Goal: Task Accomplishment & Management: Manage account settings

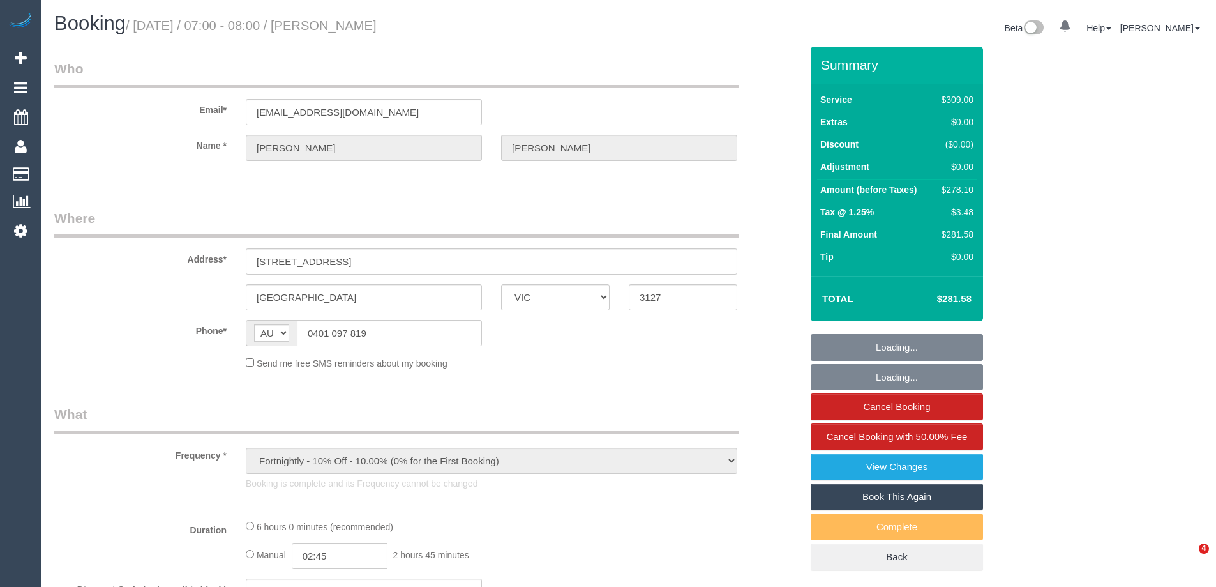
select select "VIC"
select select "string:stripe-pm_1Ru61K2GScqysDRVrs3SpRVV"
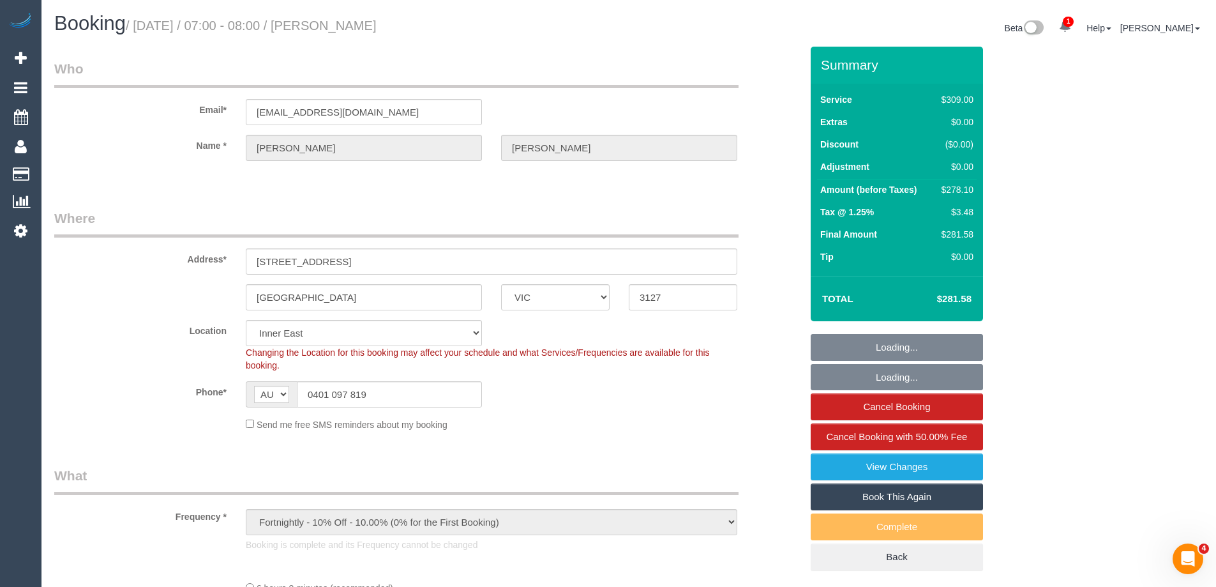
select select "number:28"
select select "number:14"
select select "number:19"
select select "number:22"
select select "number:34"
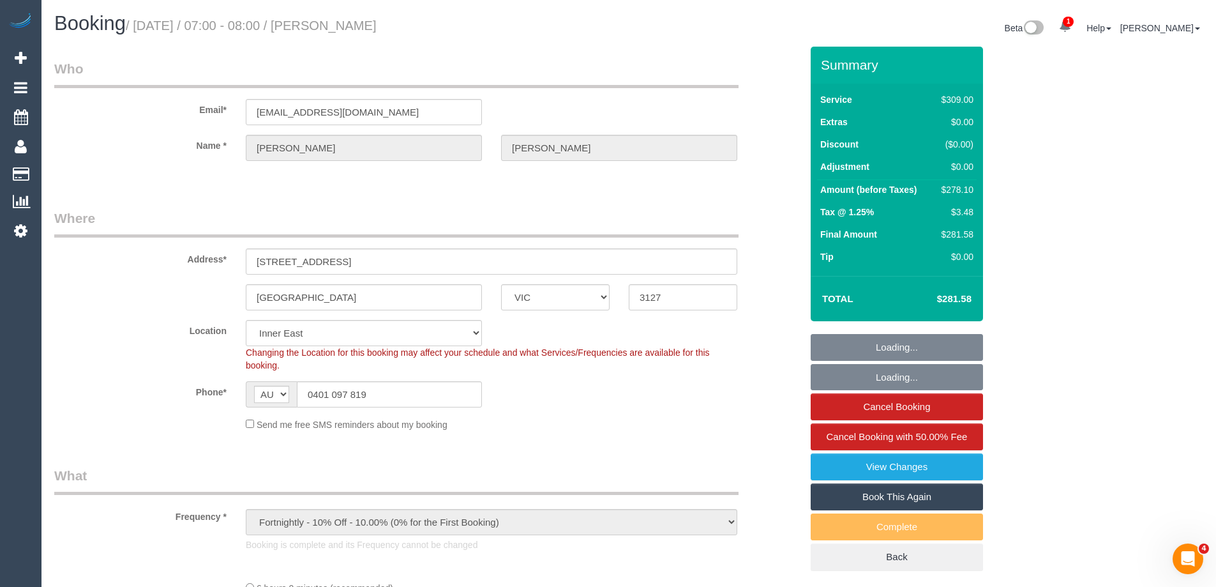
select select "number:13"
select select "object:854"
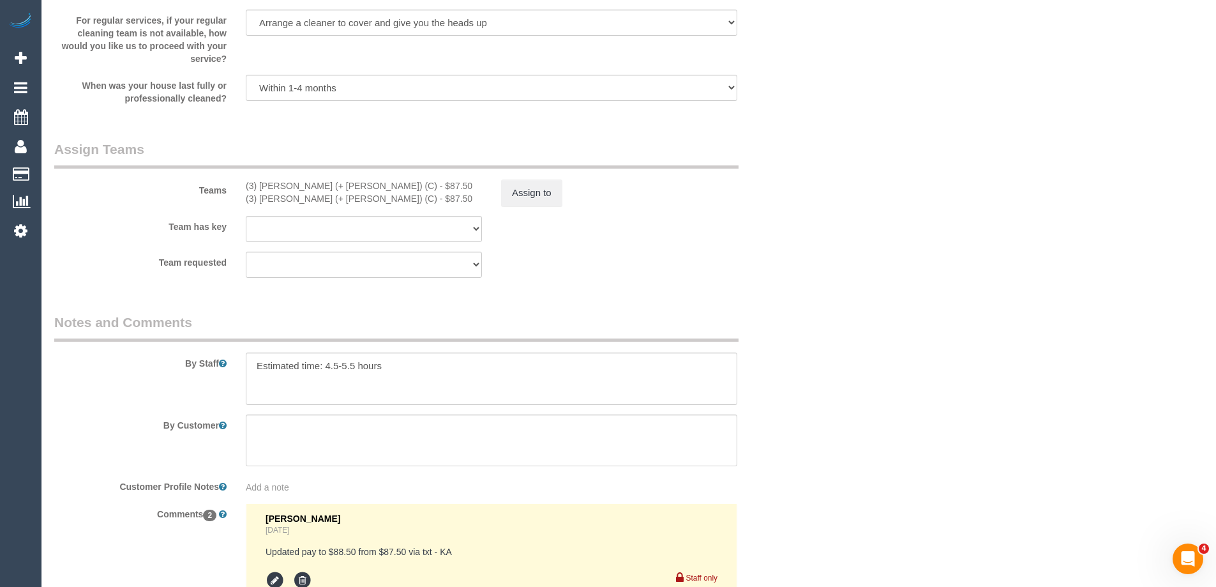
scroll to position [2107, 0]
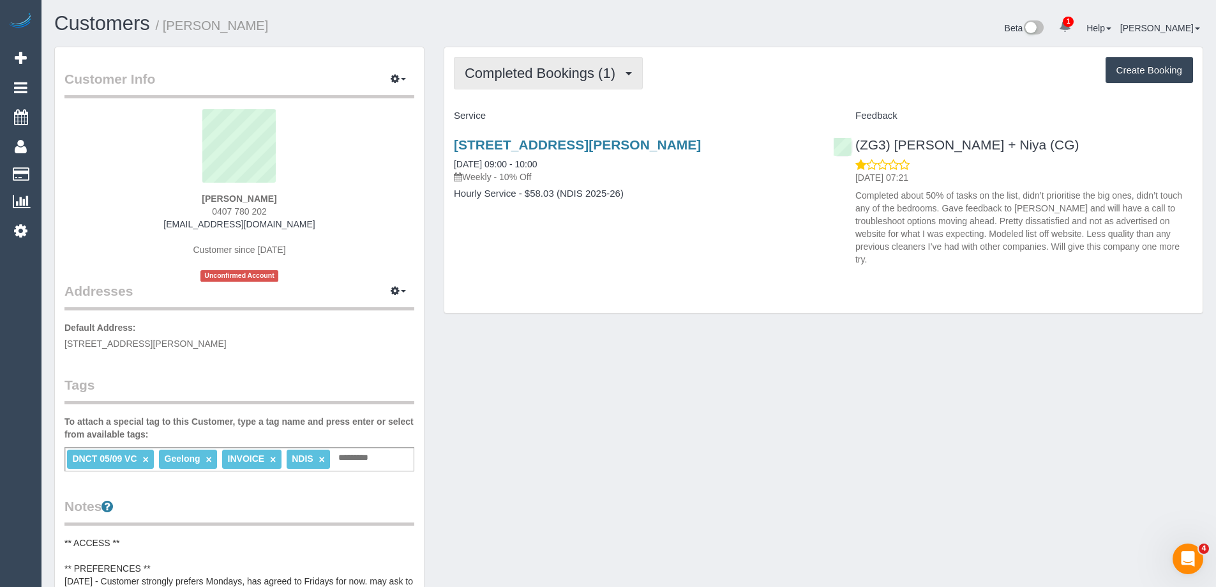
click at [552, 82] on button "Completed Bookings (1)" at bounding box center [548, 73] width 189 height 33
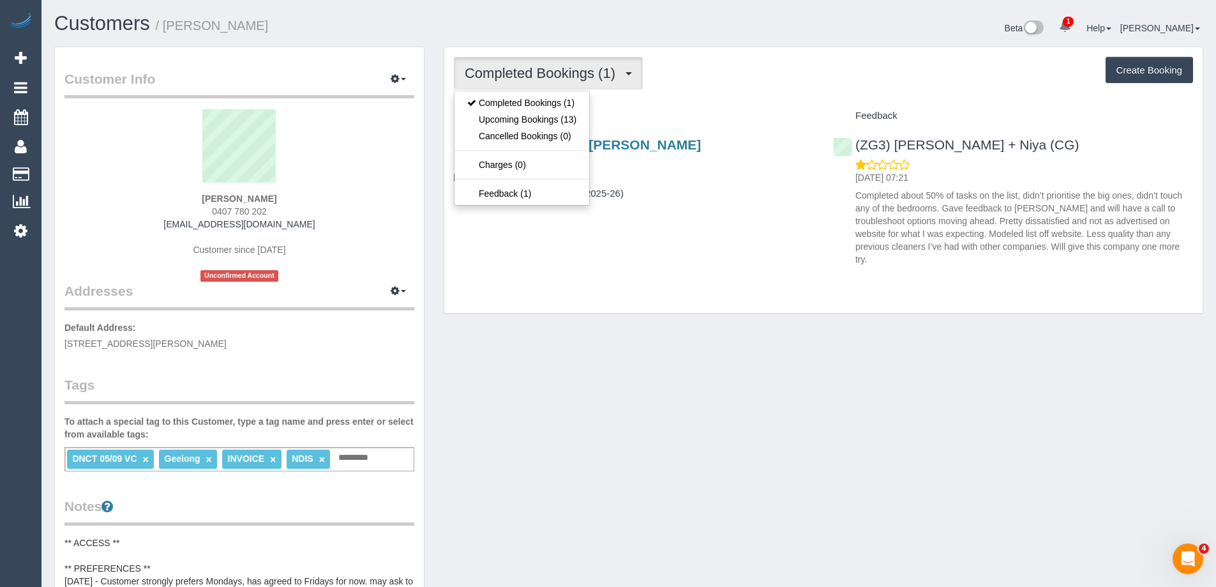
click at [719, 103] on div "Completed Bookings (1) Completed Bookings (1) Upcoming Bookings (13) Cancelled …" at bounding box center [823, 180] width 758 height 266
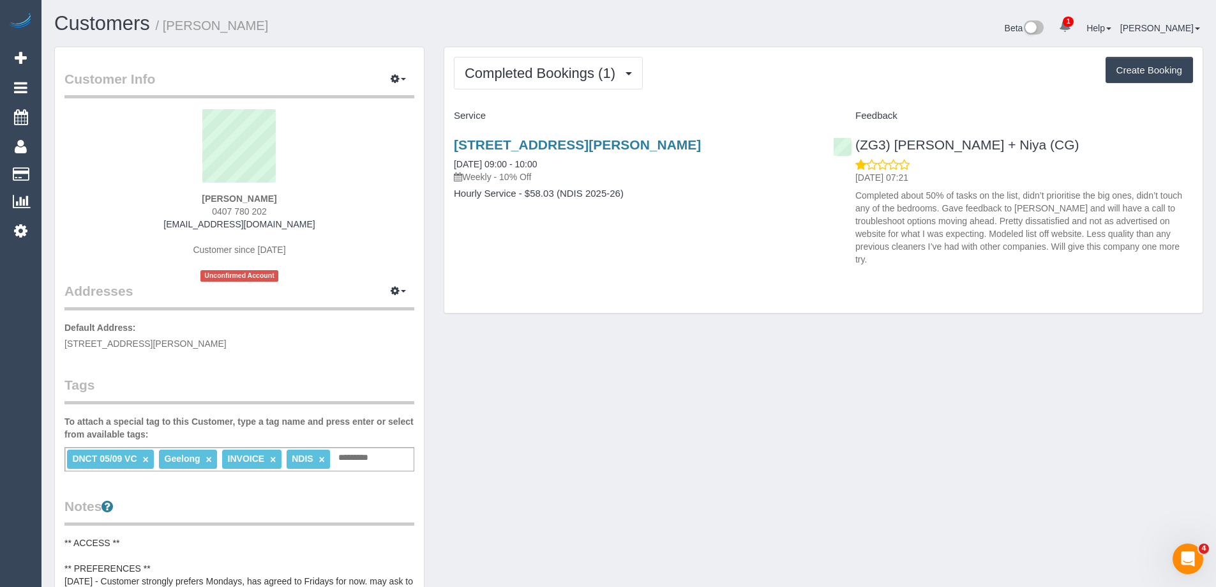
click at [601, 278] on div "Completed Bookings (1) Completed Bookings (1) Upcoming Bookings (13) Cancelled …" at bounding box center [823, 180] width 758 height 266
drag, startPoint x: 740, startPoint y: 136, endPoint x: 444, endPoint y: 140, distance: 295.6
click at [444, 140] on div "1/5 Laura Avenue, Belmont, VIC 3216 05/09/2025 09:00 - 10:00 Weekly - 10% Off H…" at bounding box center [633, 175] width 379 height 98
copy link "1/5 Laura Avenue, Belmont, VIC 3216"
drag, startPoint x: 267, startPoint y: 213, endPoint x: 194, endPoint y: 213, distance: 72.8
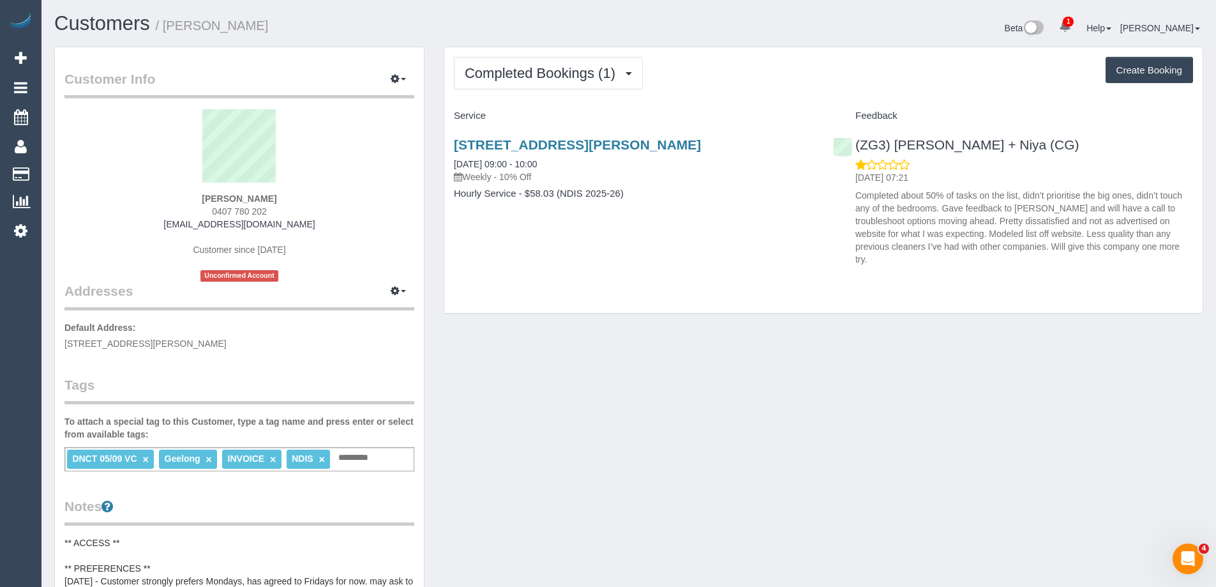
click at [194, 213] on div "Michelle Willersdorf 0407 780 202 michellejanehall@outlook.com Customer since 2…" at bounding box center [239, 195] width 350 height 172
copy span "0407 780 202"
click at [375, 237] on div "Michelle Willersdorf 0407 780 202 michellejanehall@outlook.com Customer since 2…" at bounding box center [239, 195] width 350 height 172
click at [569, 75] on span "Completed Bookings (1)" at bounding box center [543, 73] width 157 height 16
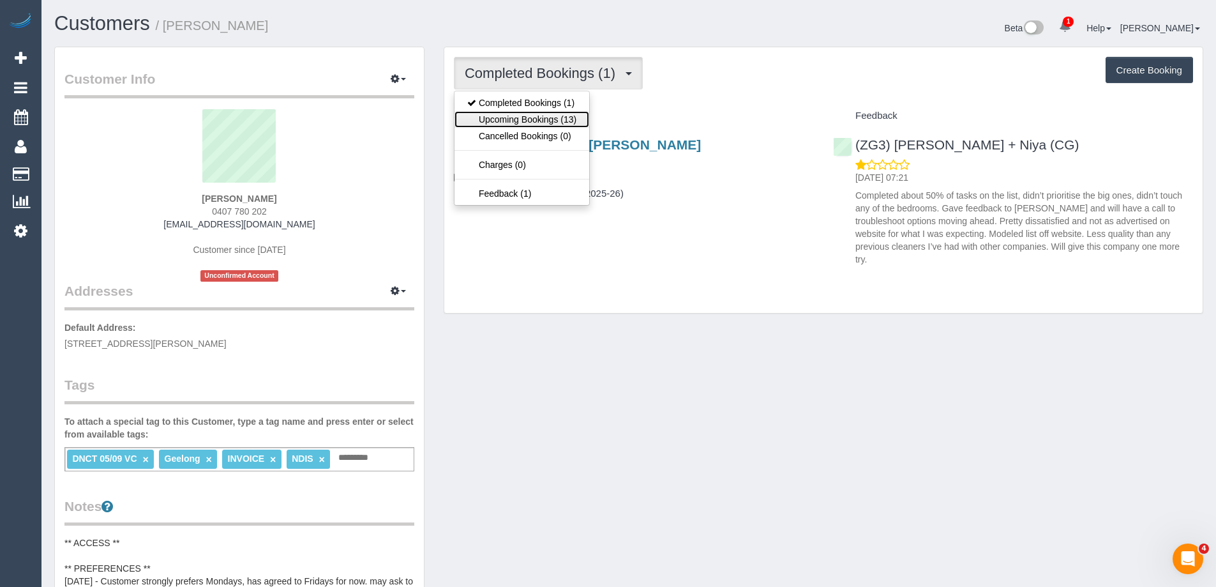
click at [569, 118] on link "Upcoming Bookings (13)" at bounding box center [522, 119] width 135 height 17
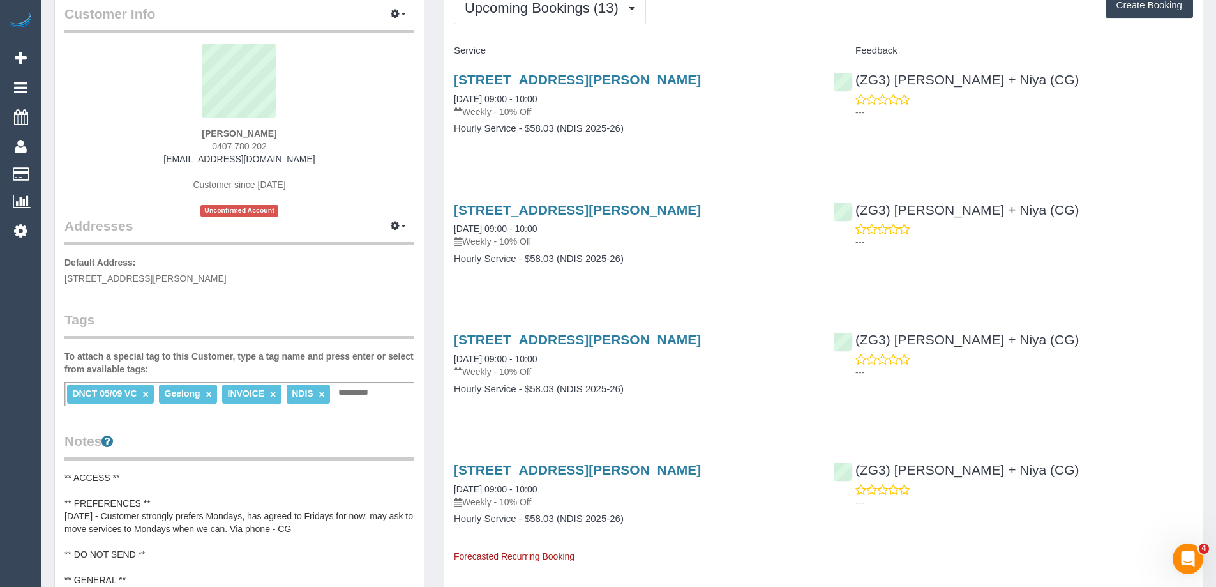
scroll to position [128, 0]
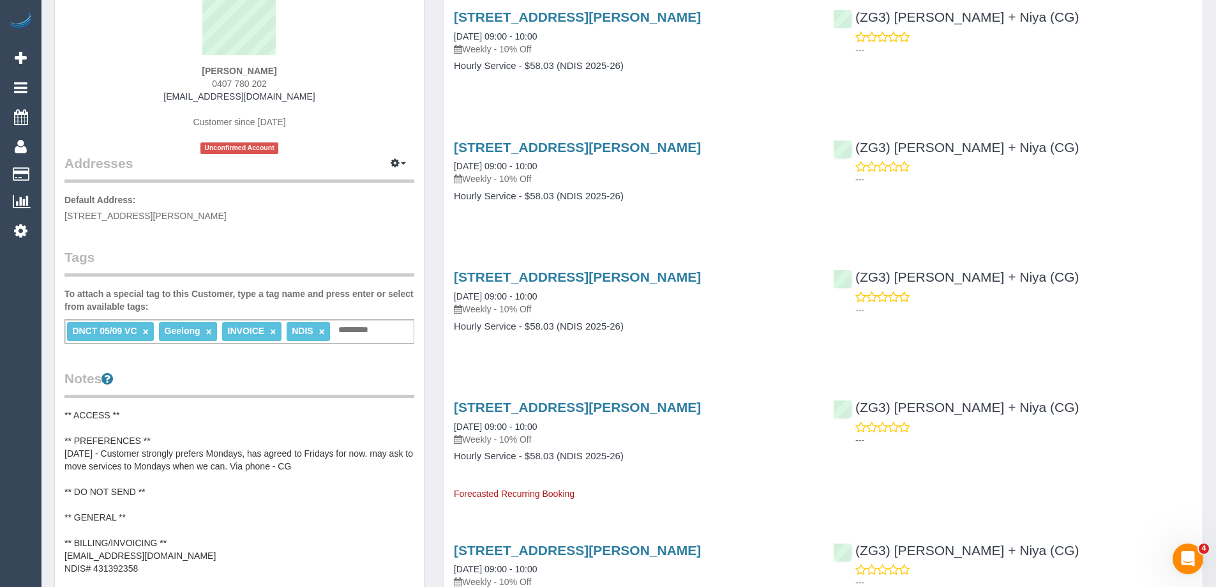
click at [165, 442] on pre "** ACCESS ** ** PREFERENCES ** 01/09/25 - Customer strongly prefers Mondays, ha…" at bounding box center [239, 517] width 350 height 217
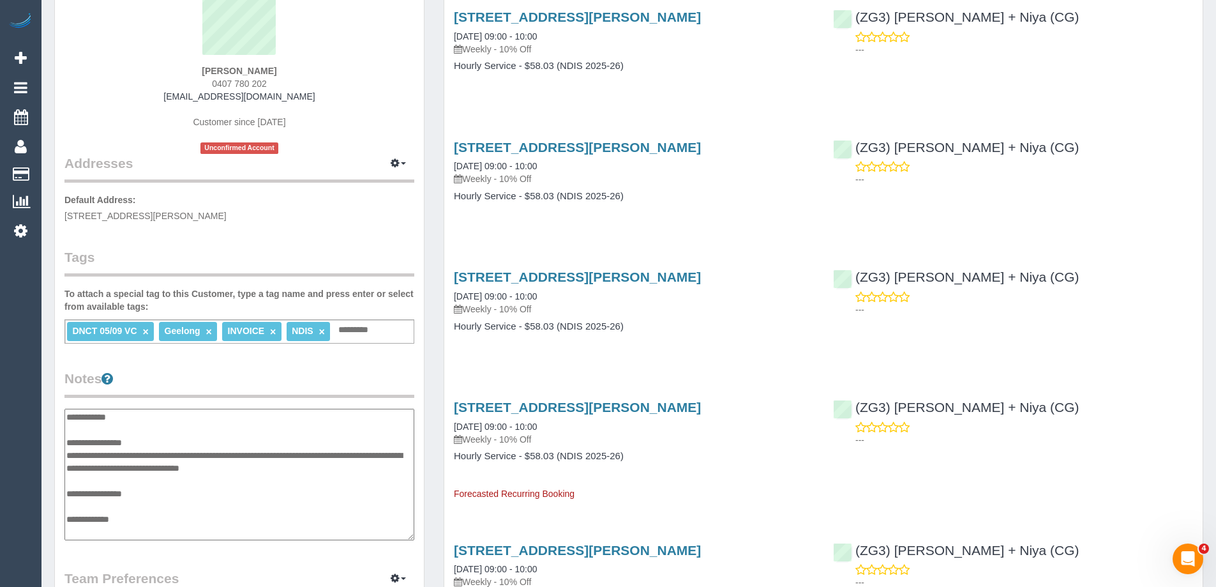
click at [250, 453] on textarea "**********" at bounding box center [239, 475] width 350 height 132
type textarea "**********"
click at [347, 226] on div "Customer Info Edit Contact Info Send Message Email Preferences Special Sales Ta…" at bounding box center [239, 401] width 369 height 962
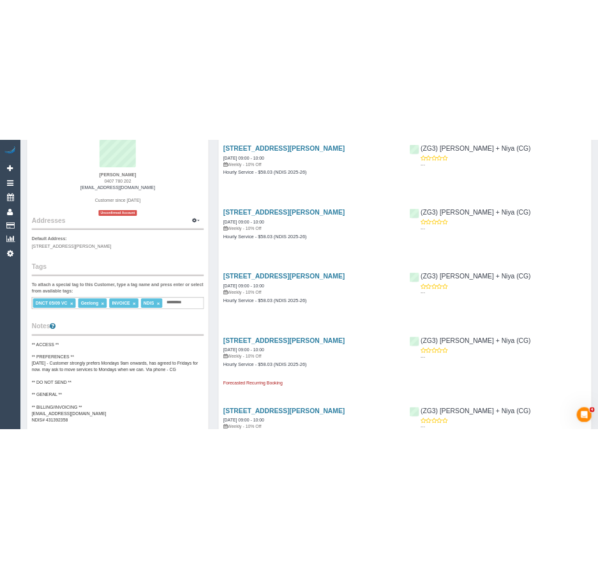
scroll to position [0, 0]
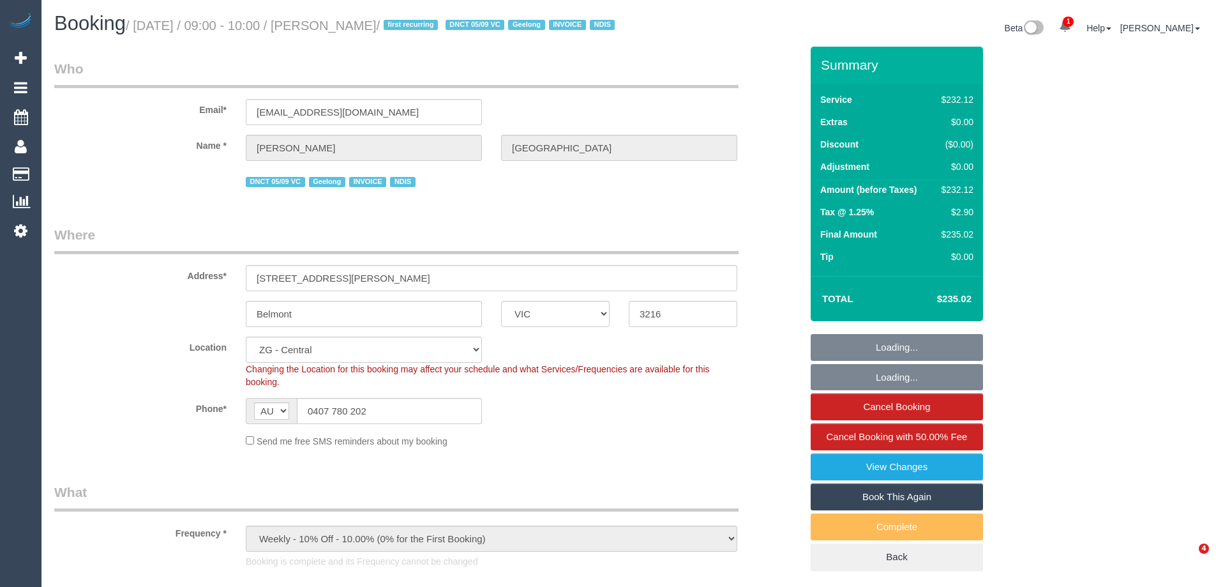
select select "VIC"
select select "2"
select select "object:640"
select select "number:27"
select select "number:14"
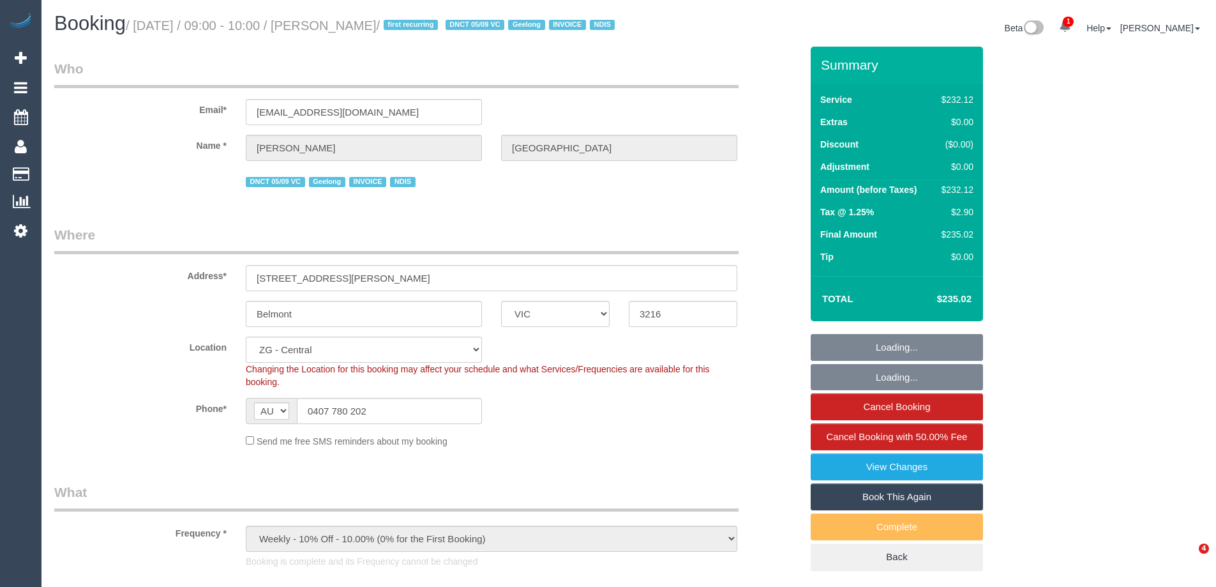
select select "number:19"
select select "number:25"
select select "number:35"
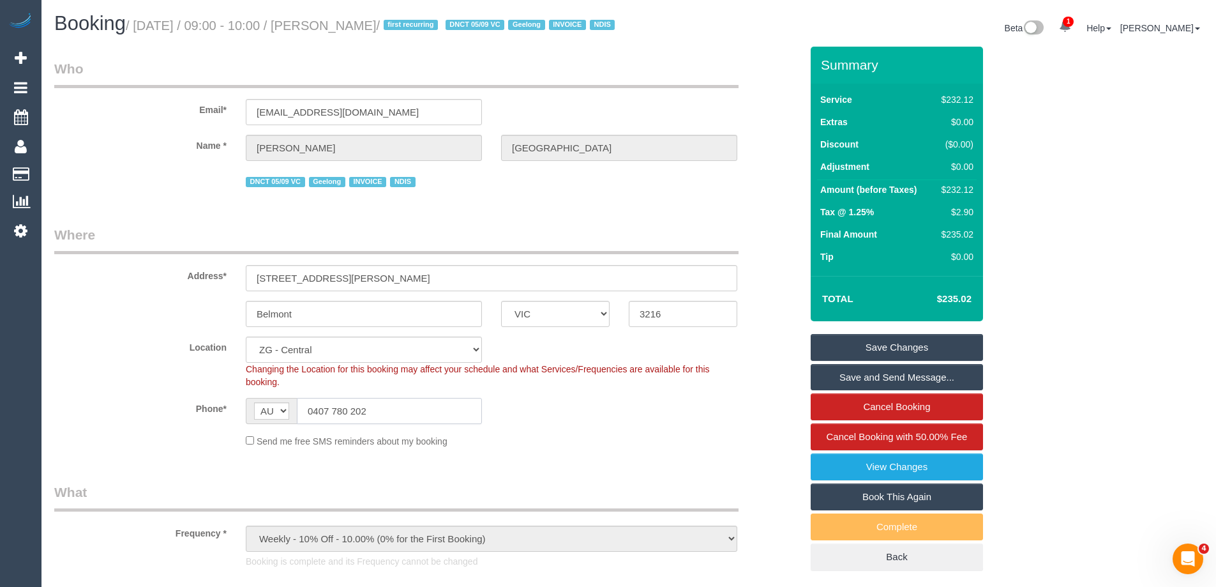
drag, startPoint x: 391, startPoint y: 426, endPoint x: 223, endPoint y: 414, distance: 167.7
click at [231, 418] on div "Phone* AF AL DZ AD AO AI AQ AG AR AM AW AU AT AZ BS BH BD BB BY BE BZ BJ BM BT …" at bounding box center [428, 411] width 766 height 26
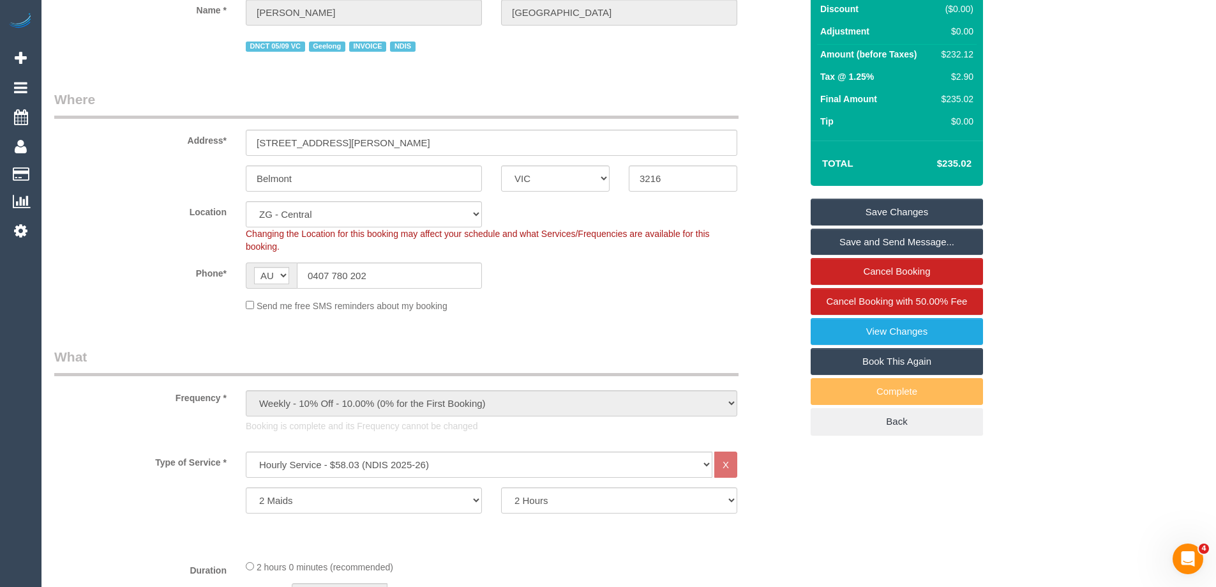
scroll to position [319, 0]
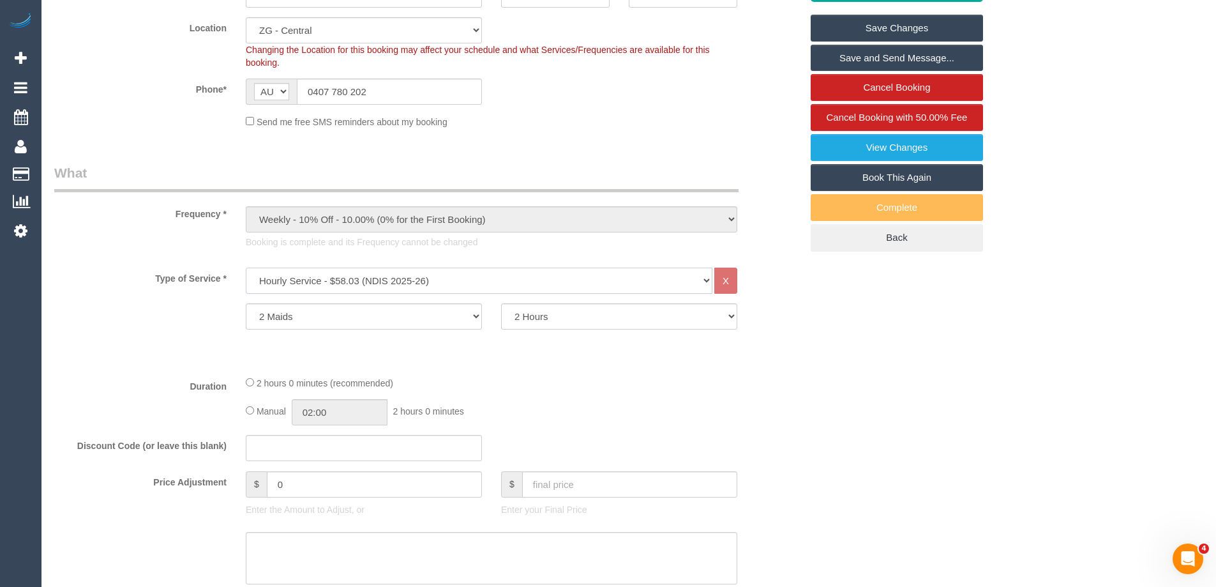
click at [417, 287] on select "Hourly Service - $70/h Hourly Service - $65/h Hourly Service - $60/h Hourly Ser…" at bounding box center [479, 280] width 467 height 26
click at [246, 283] on select "Hourly Service - $70/h Hourly Service - $65/h Hourly Service - $60/h Hourly Ser…" at bounding box center [479, 280] width 467 height 26
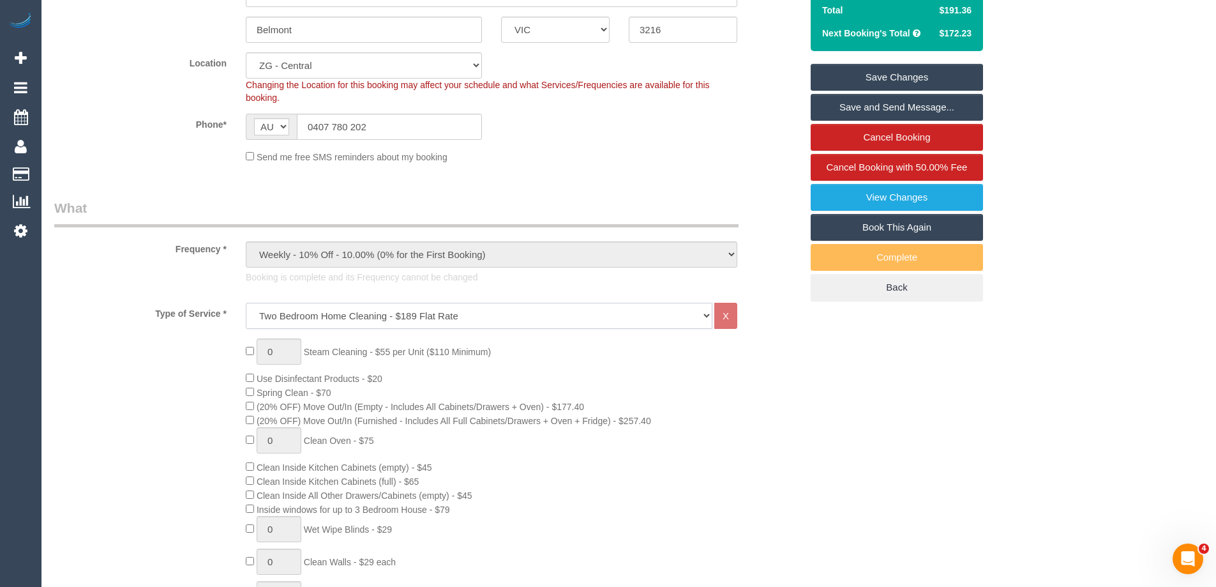
scroll to position [383, 0]
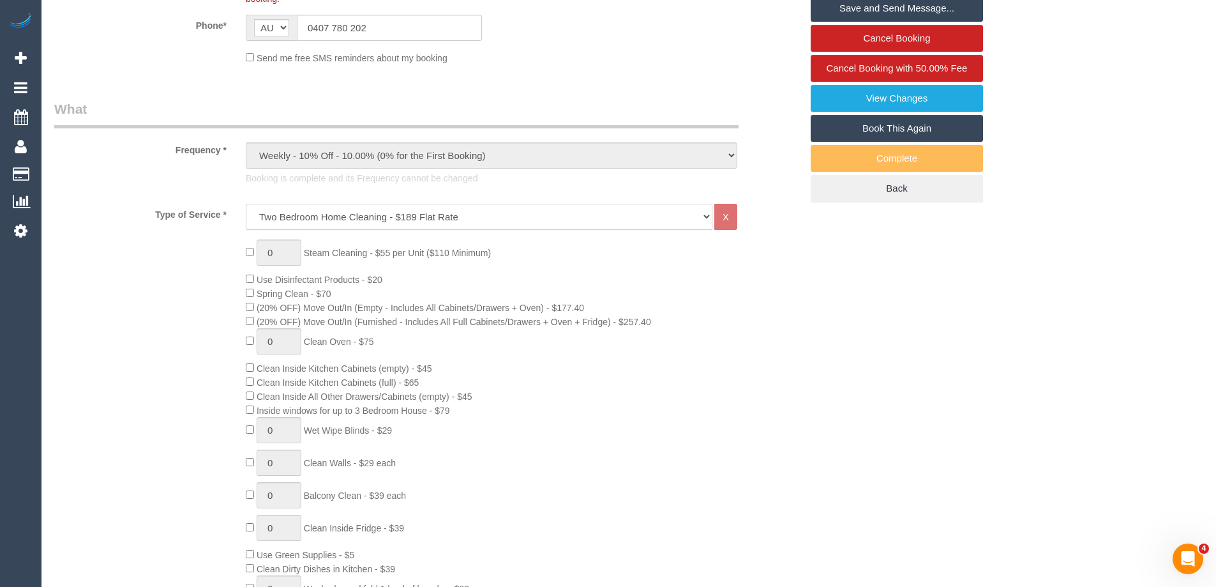
click at [373, 229] on select "Hourly Service - $70/h Hourly Service - $65/h Hourly Service - $60/h Hourly Ser…" at bounding box center [479, 217] width 467 height 26
select select "212"
click at [246, 219] on select "Hourly Service - $70/h Hourly Service - $65/h Hourly Service - $60/h Hourly Ser…" at bounding box center [479, 217] width 467 height 26
click at [133, 360] on div "0 Steam Cleaning - $55 per Unit ($110 Minimum) Use Disinfectant Products - $30 …" at bounding box center [428, 463] width 766 height 448
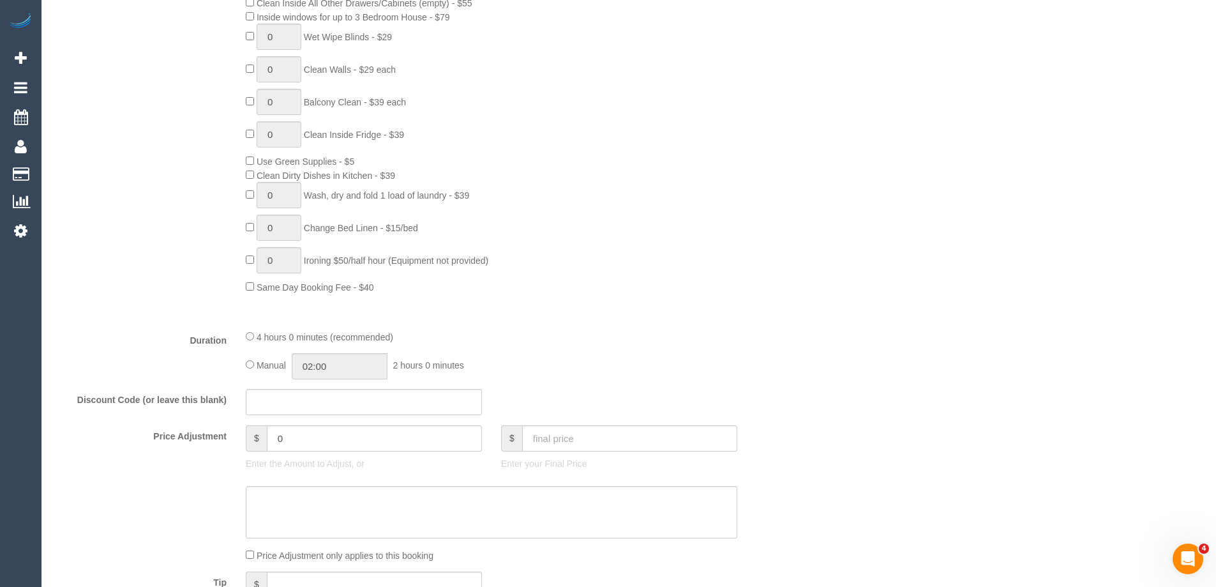
scroll to position [894, 0]
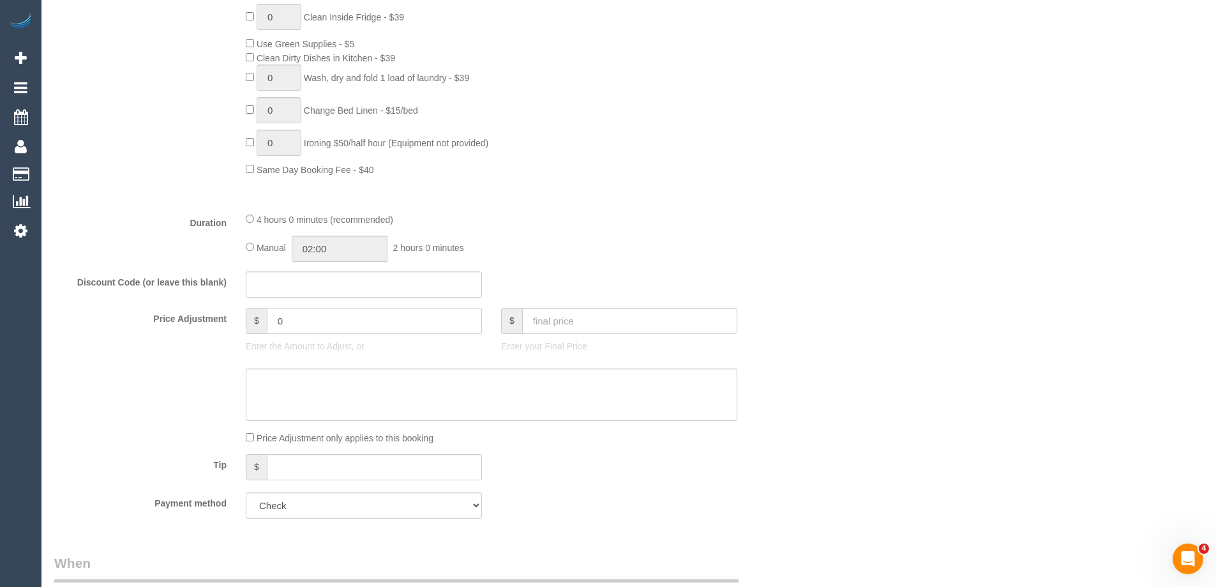
click at [317, 334] on input "0" at bounding box center [374, 321] width 215 height 26
type input "-10"
click at [864, 313] on div "Who Email* michellejanehall@outlook.com Name * Michelle Willersdorf DNCT 05/09 …" at bounding box center [628, 580] width 1149 height 2854
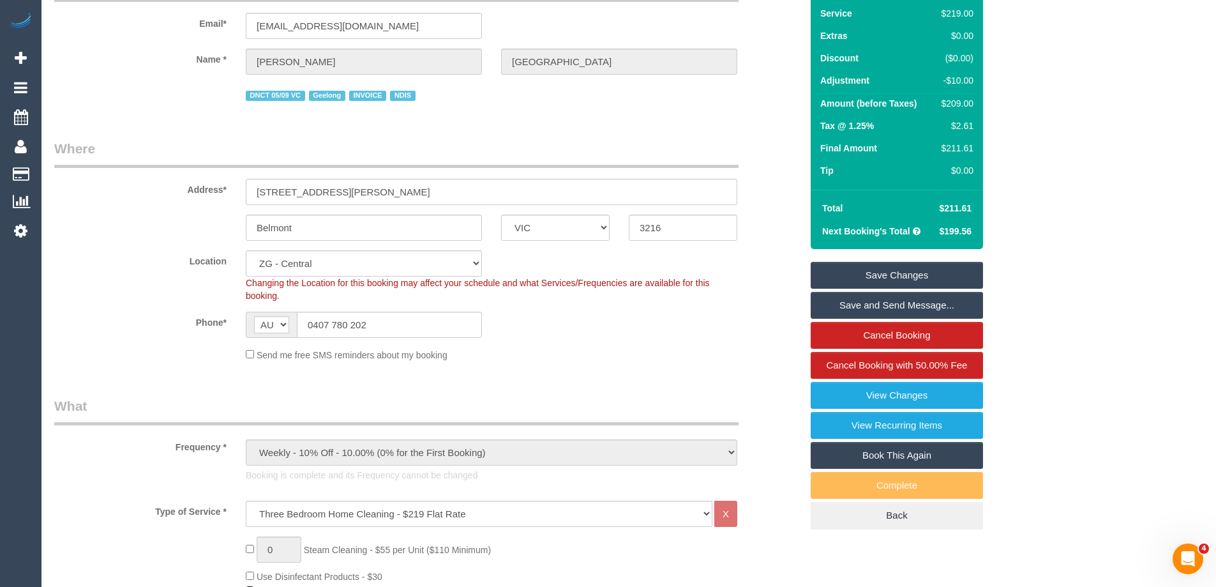
scroll to position [0, 0]
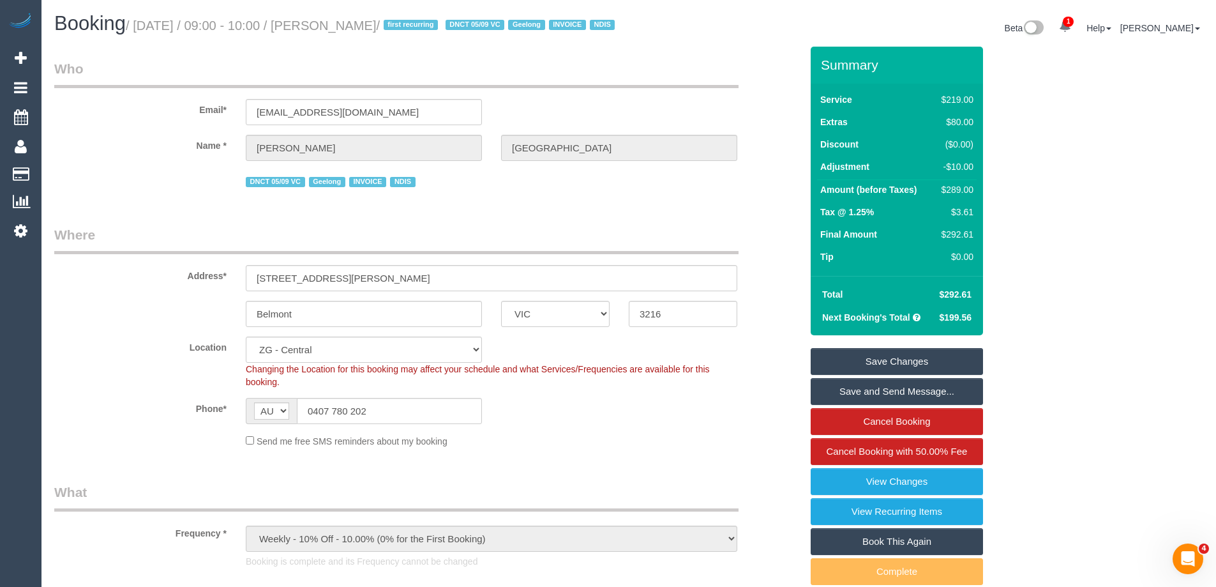
click at [695, 424] on div "Phone* AF AL DZ AD AO AI AQ AG AR AM AW AU AT AZ BS BH BD BB BY BE BZ BJ BM BT …" at bounding box center [428, 411] width 766 height 26
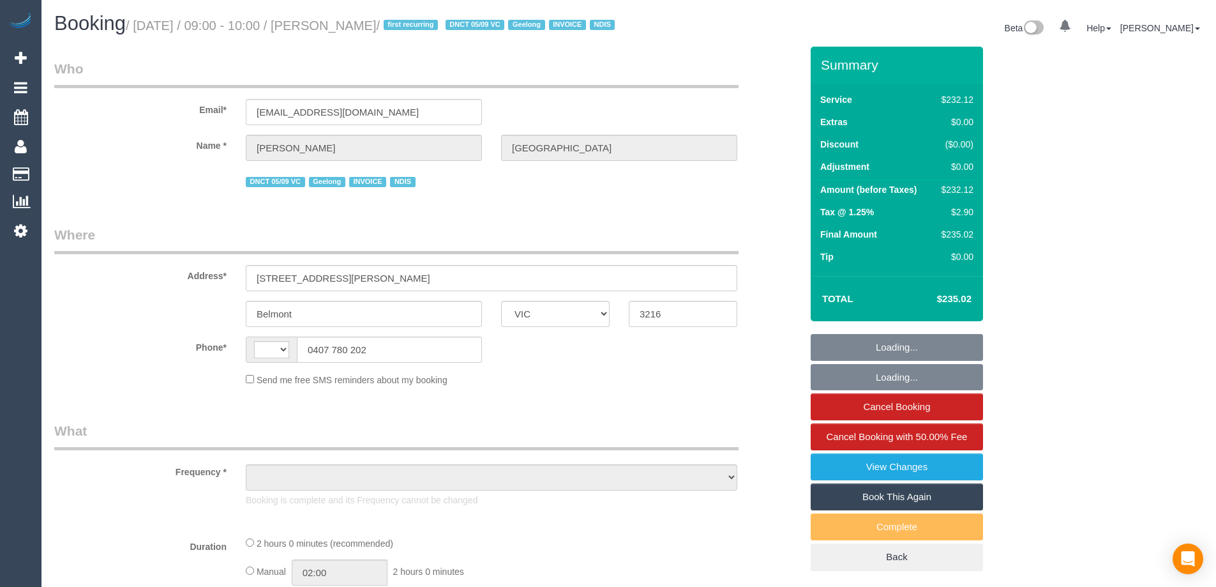
select select "VIC"
select select "string:AU"
select select "object:574"
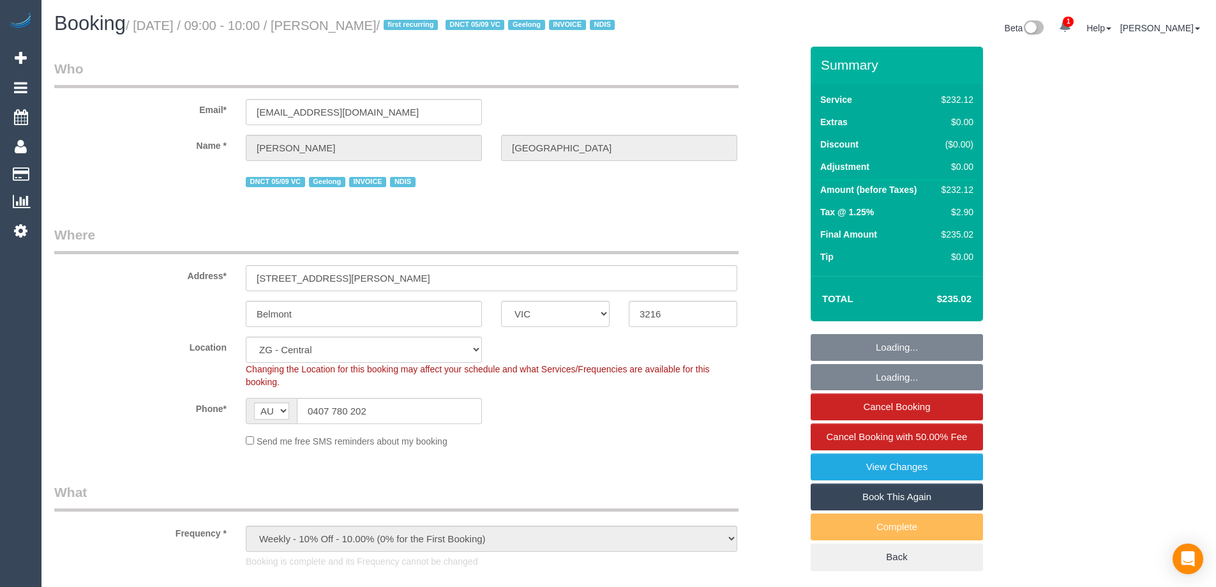
select select "2"
select select "number:27"
select select "number:14"
select select "number:19"
select select "number:25"
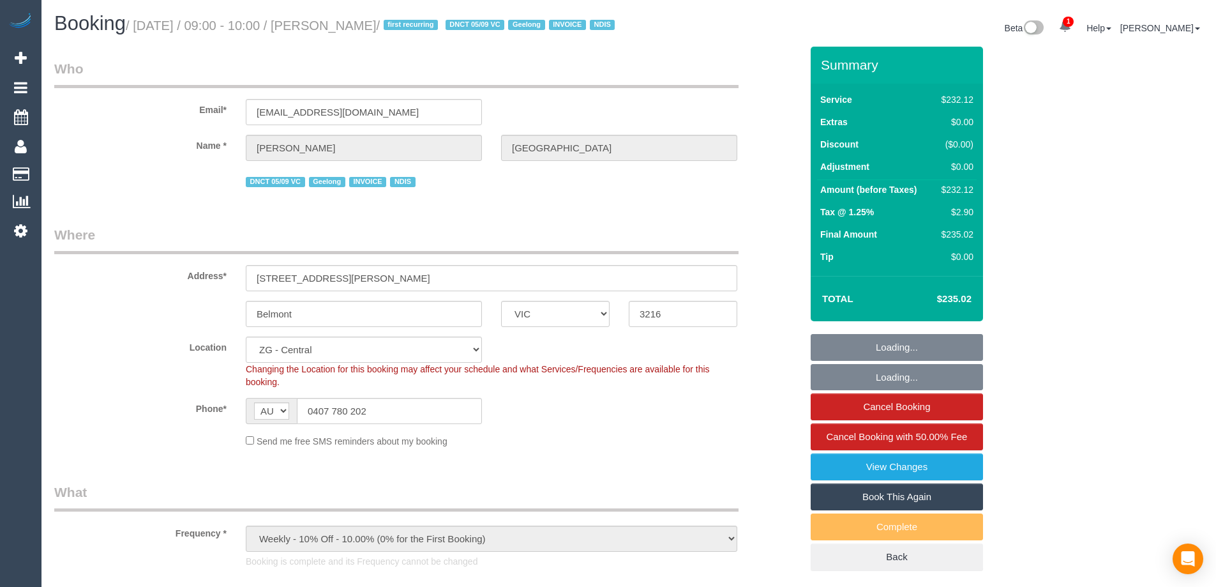
select select "number:35"
select select "object:860"
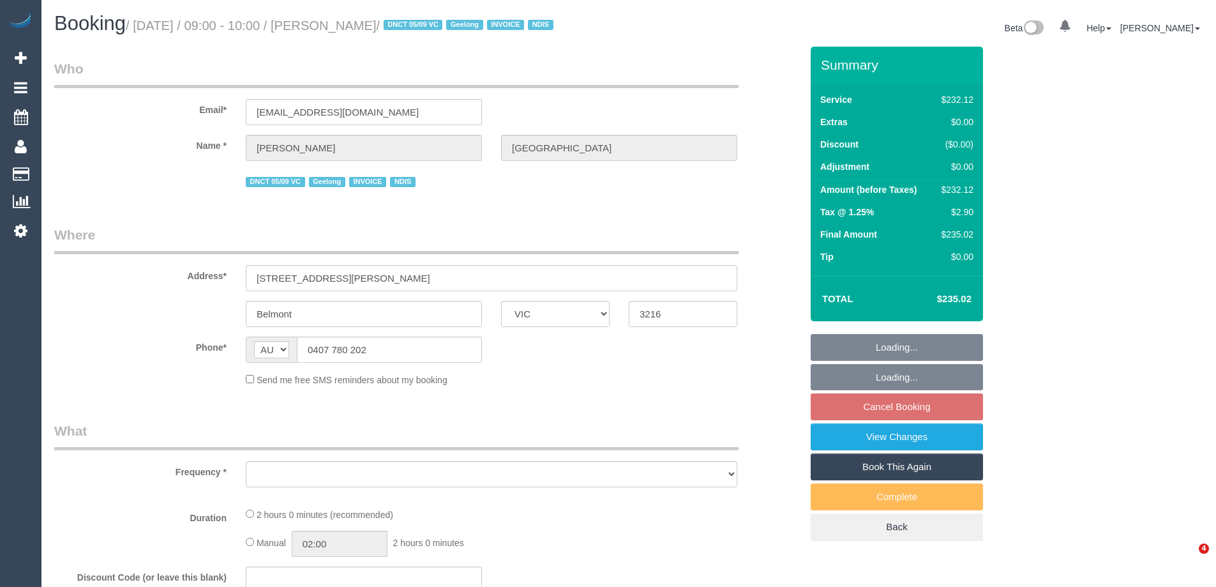
select select "VIC"
select select "object:817"
select select "2"
select select "number:27"
select select "number:14"
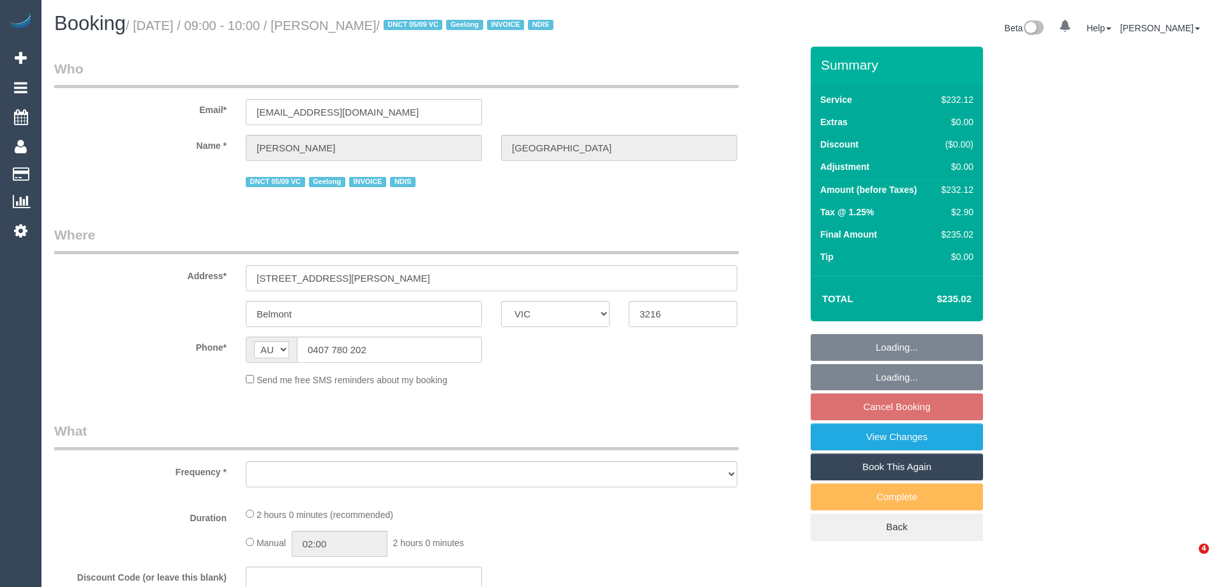
select select "number:19"
select select "number:25"
select select "number:35"
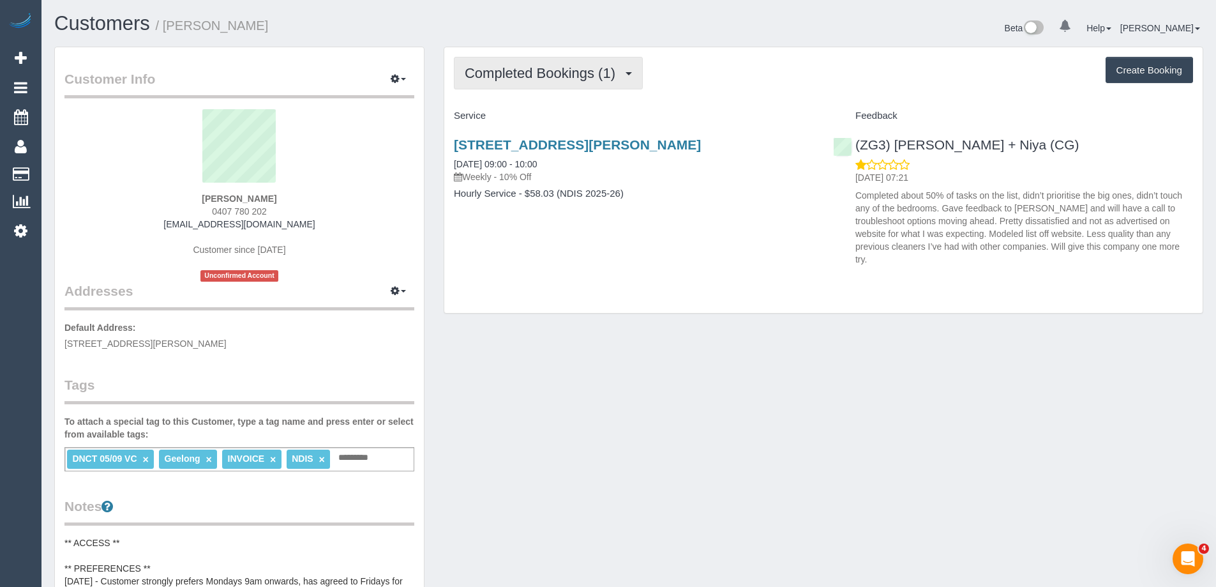
click at [554, 58] on button "Completed Bookings (1)" at bounding box center [548, 73] width 189 height 33
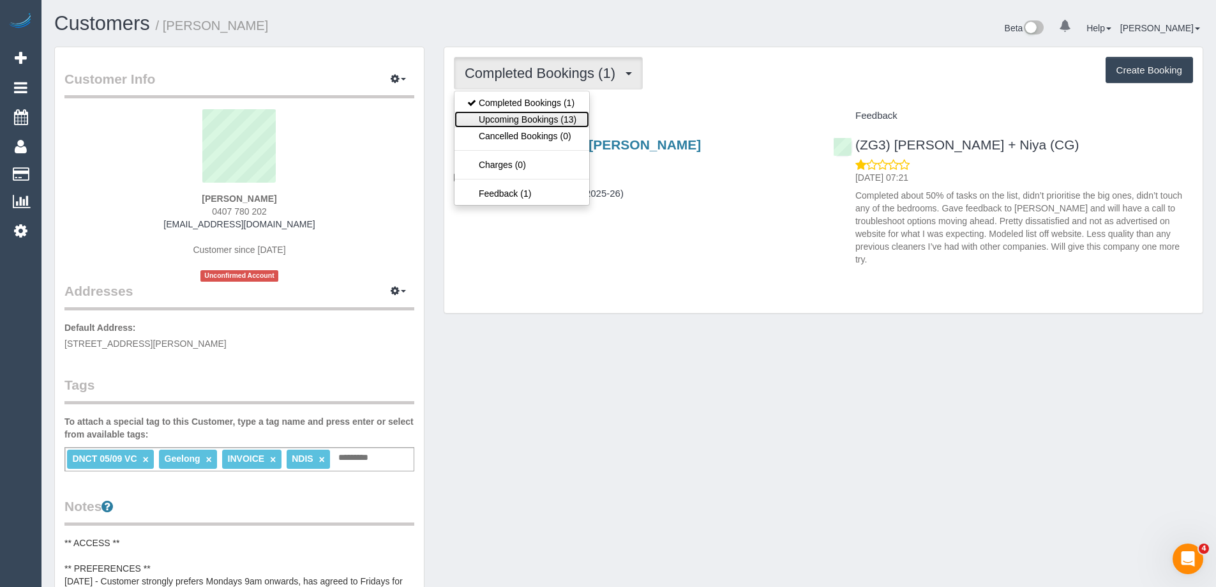
click at [564, 123] on link "Upcoming Bookings (13)" at bounding box center [522, 119] width 135 height 17
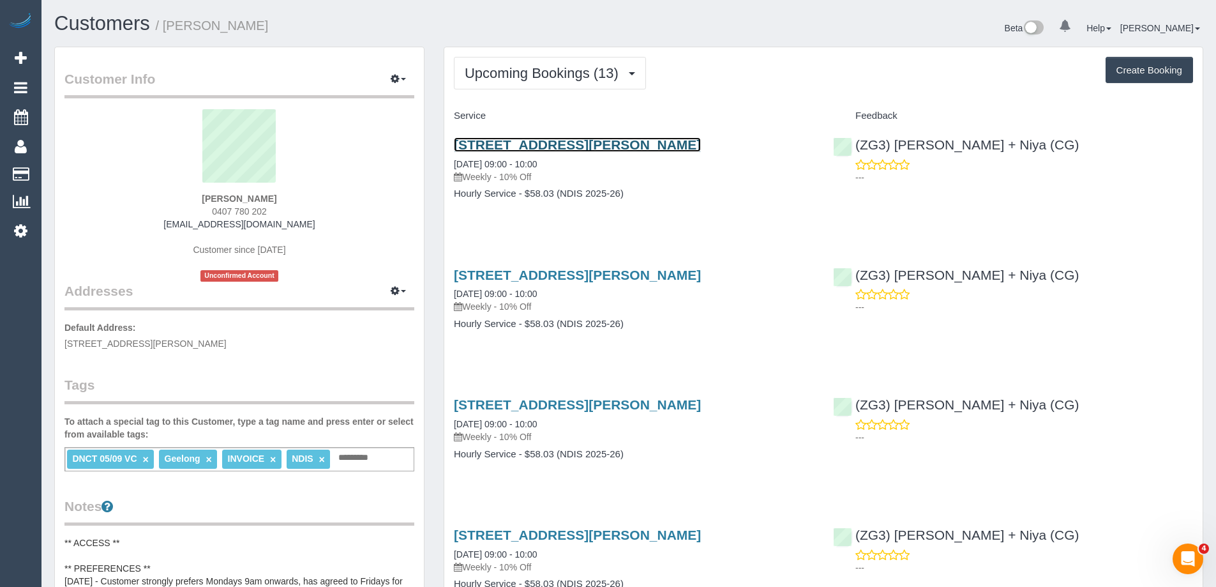
click at [557, 140] on link "1/5 Laura Avenue, Belmont, VIC 3216" at bounding box center [577, 144] width 247 height 15
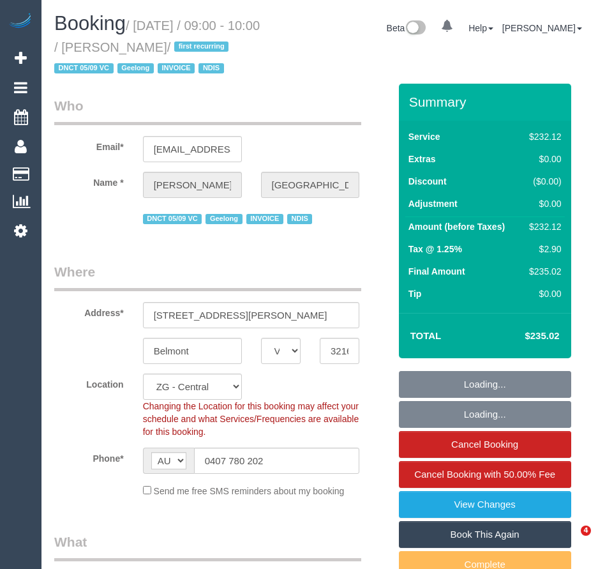
select select "VIC"
select select "2"
select select "number:27"
select select "number:14"
select select "number:19"
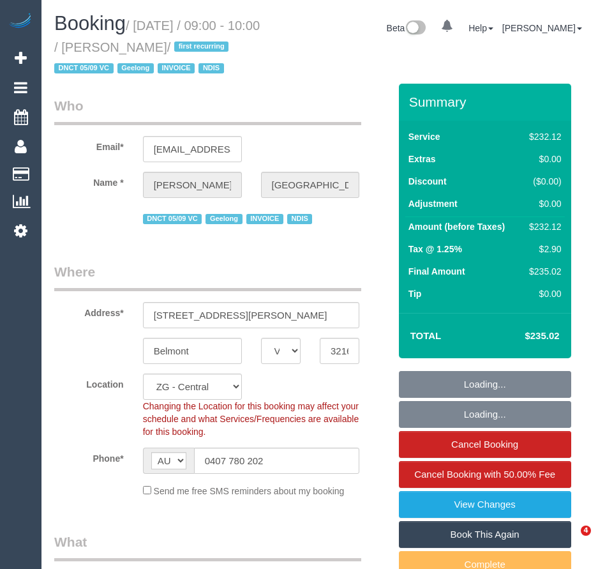
select select "number:25"
select select "number:35"
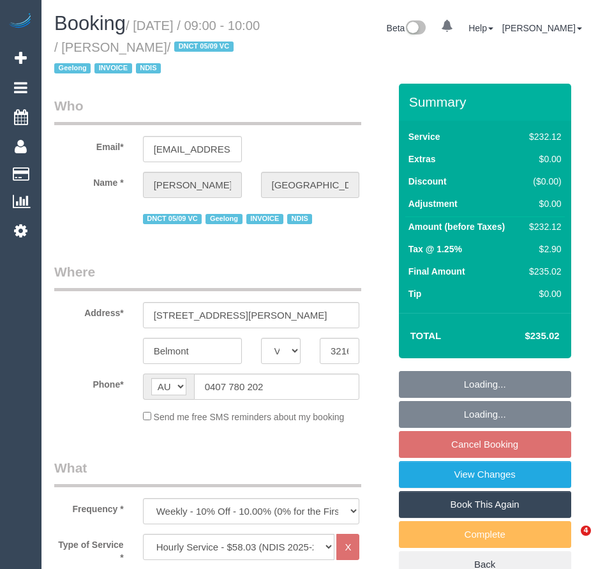
select select "VIC"
select select "2"
select select "number:27"
select select "number:14"
select select "number:19"
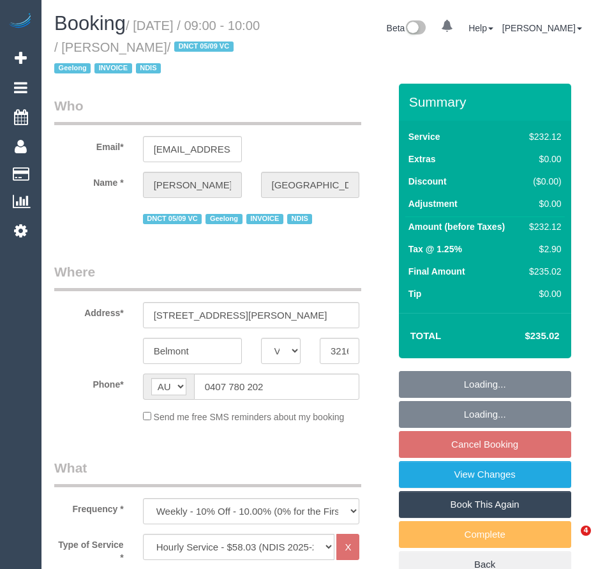
select select "number:25"
select select "number:35"
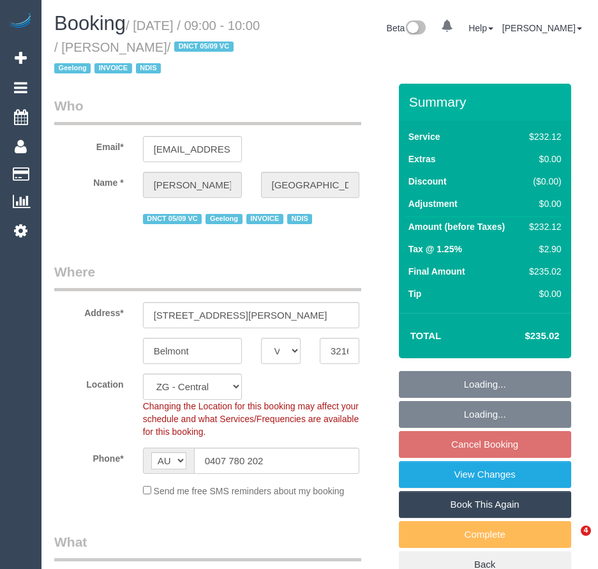
select select "object:820"
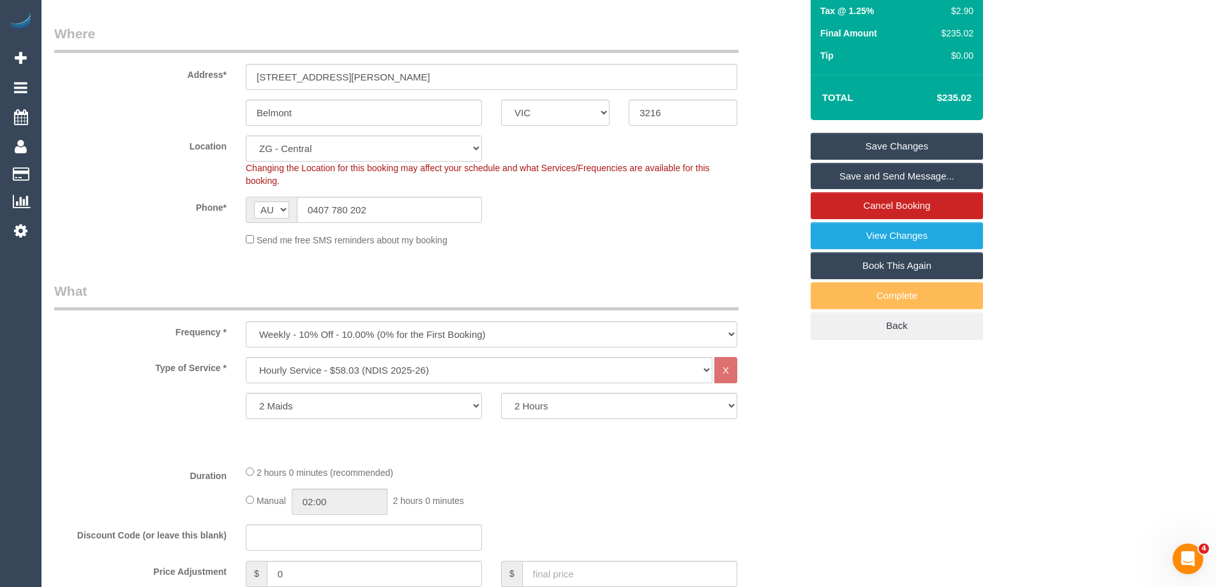
scroll to position [255, 0]
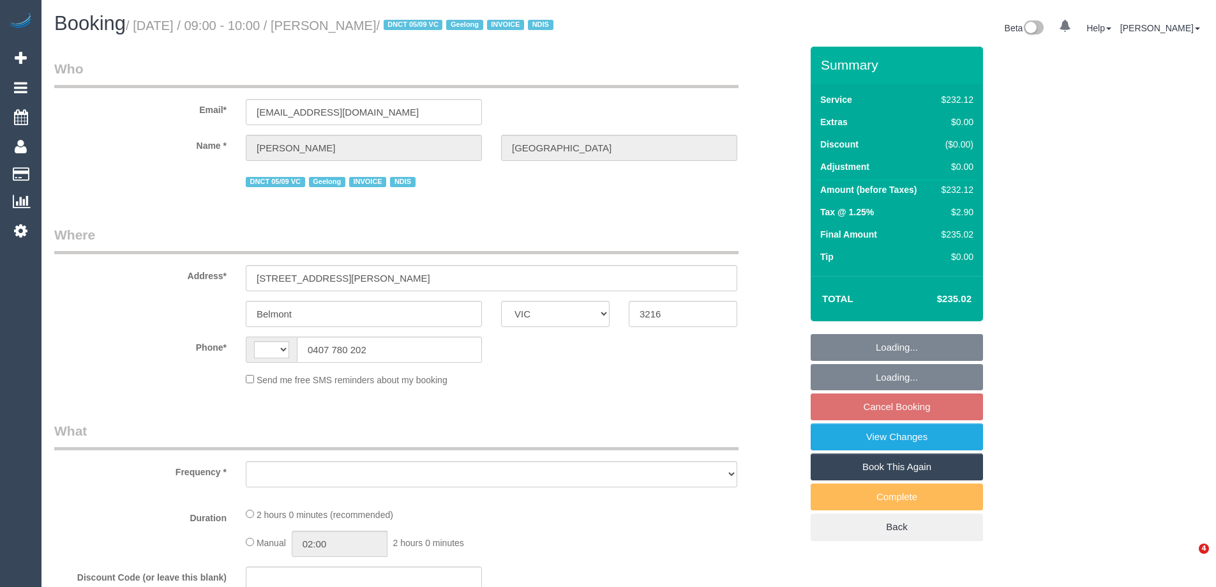
select select "VIC"
select select "string:AU"
select select "object:533"
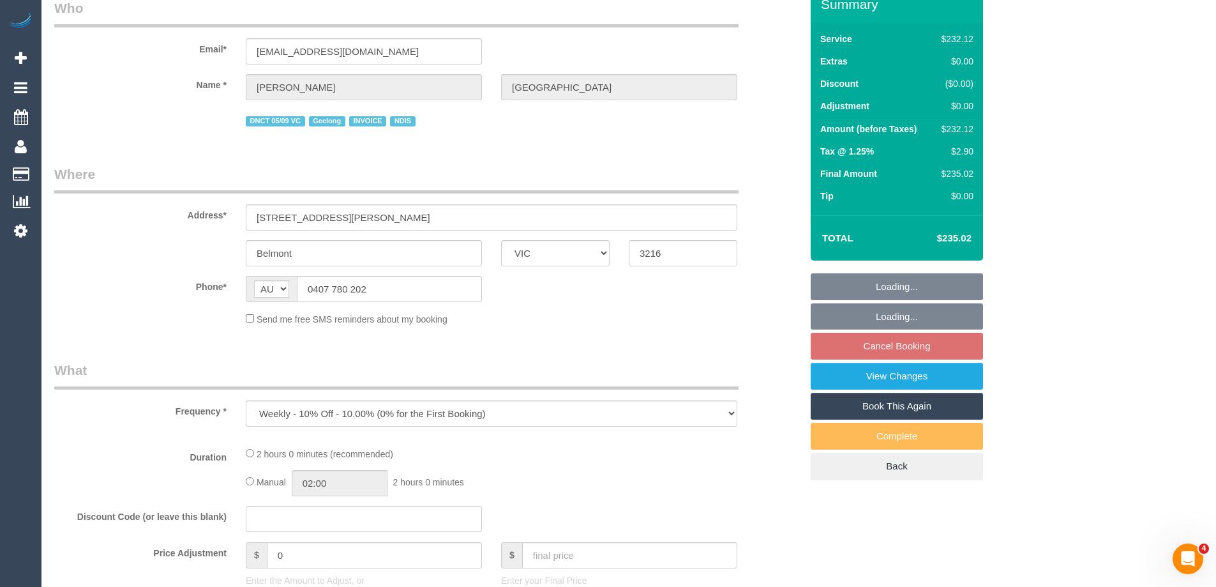
select select "2"
select select "number:27"
select select "number:14"
select select "number:19"
select select "number:25"
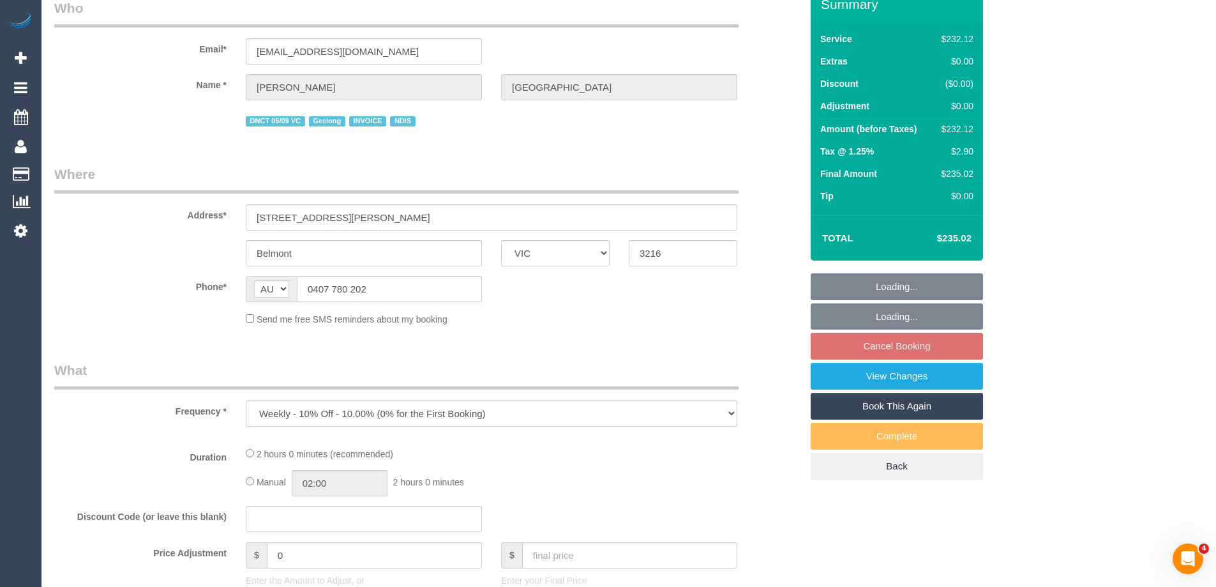
select select "number:35"
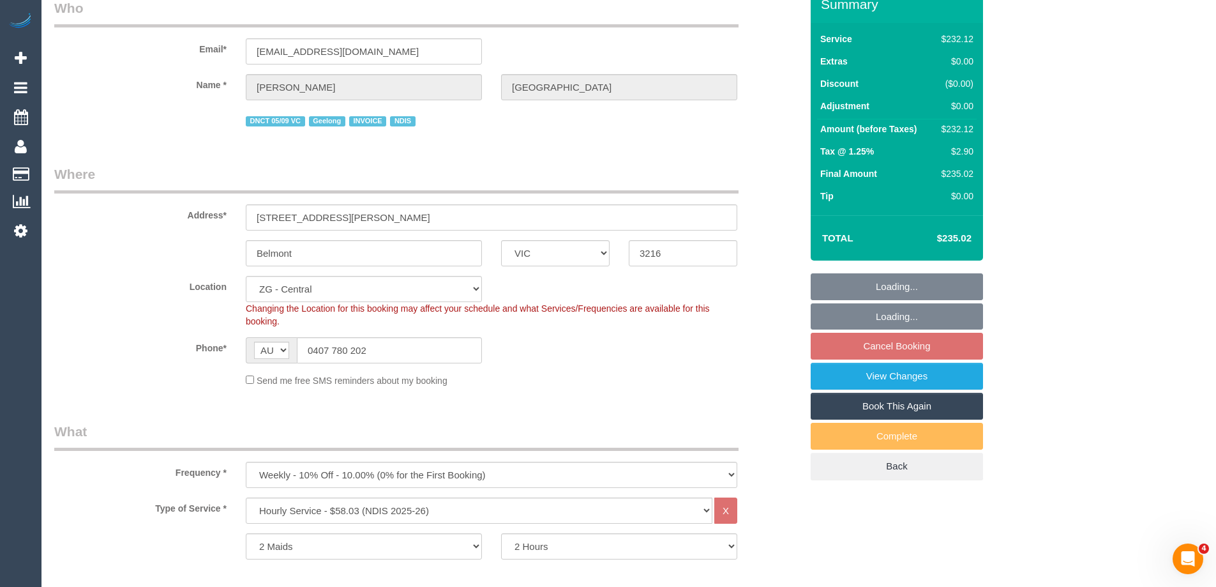
scroll to position [255, 0]
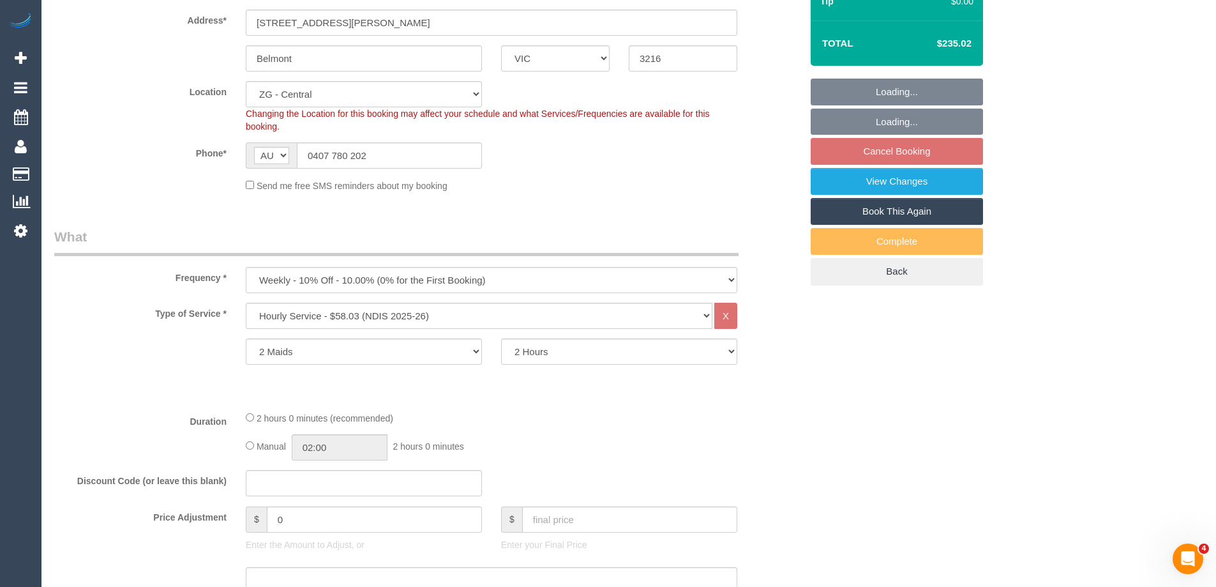
select select "object:817"
click at [456, 329] on select "Hourly Service - $70/h Hourly Service - $65/h Hourly Service - $60/h Hourly Ser…" at bounding box center [479, 316] width 467 height 26
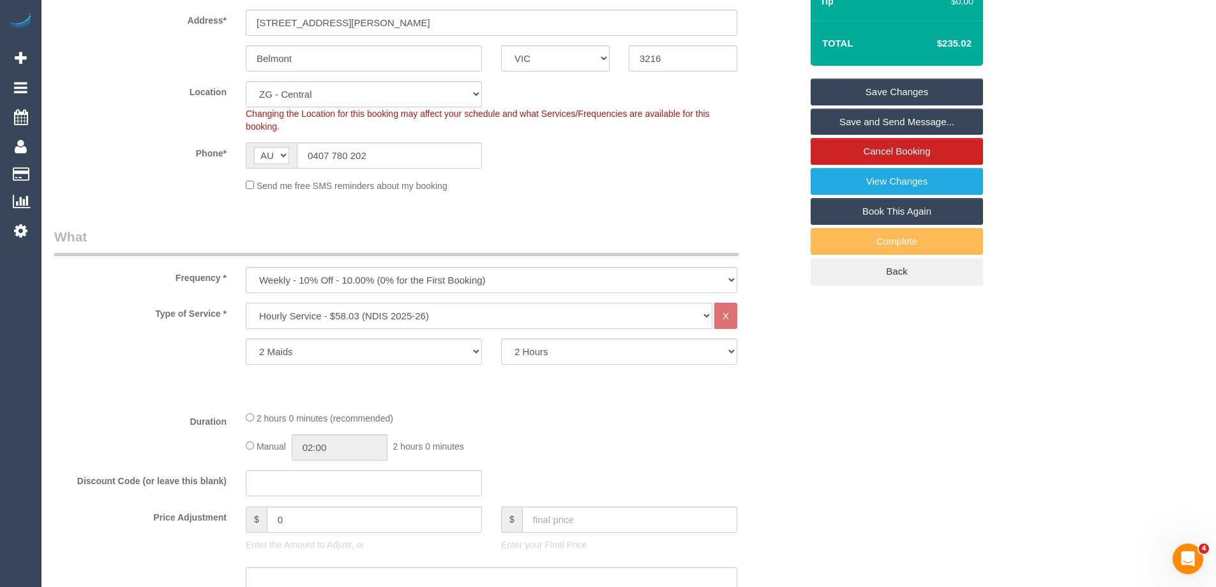
select select "212"
click at [246, 318] on select "Hourly Service - $70/h Hourly Service - $65/h Hourly Service - $60/h Hourly Ser…" at bounding box center [479, 316] width 467 height 26
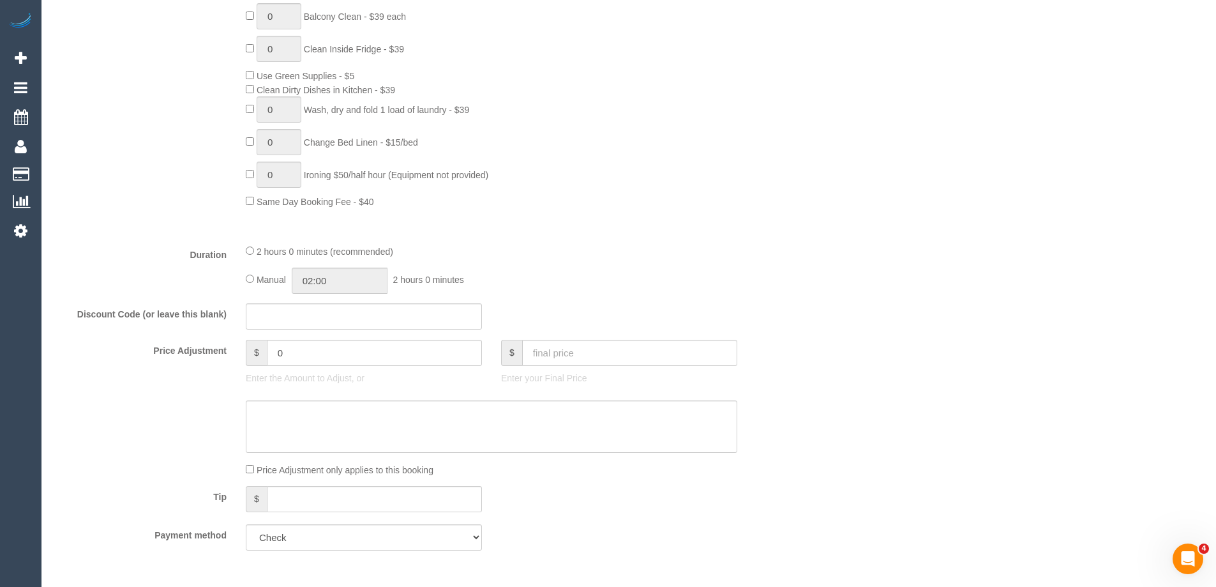
scroll to position [958, 0]
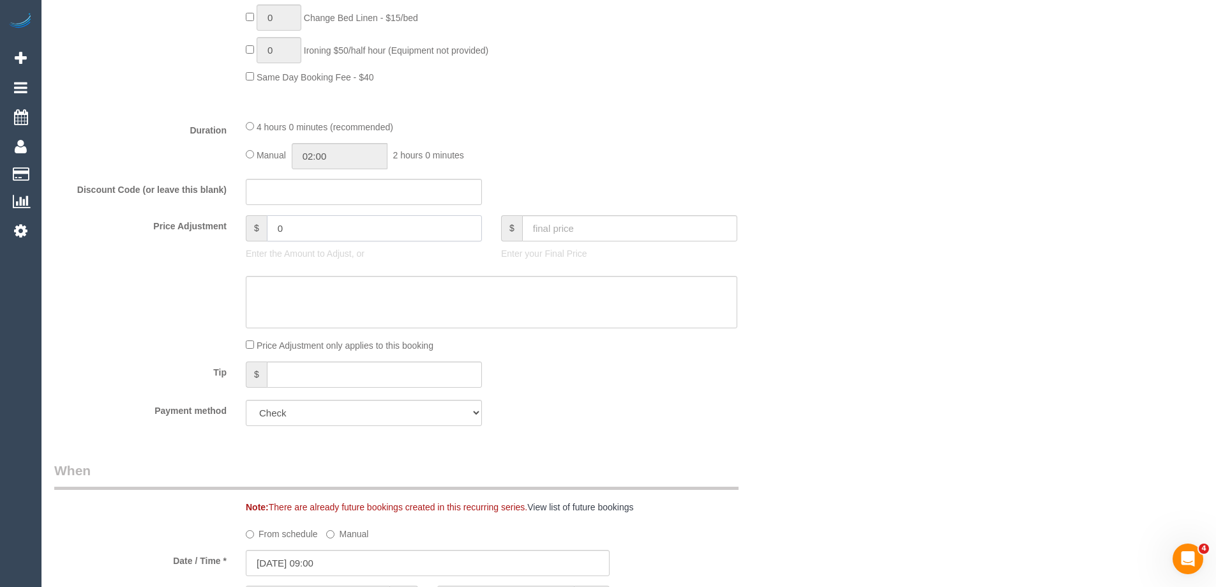
click at [316, 241] on input "0" at bounding box center [374, 228] width 215 height 26
click at [264, 241] on span "$" at bounding box center [256, 228] width 21 height 26
click at [274, 241] on input "10" at bounding box center [374, 228] width 215 height 26
type input "-10"
click at [303, 300] on textarea at bounding box center [492, 302] width 492 height 52
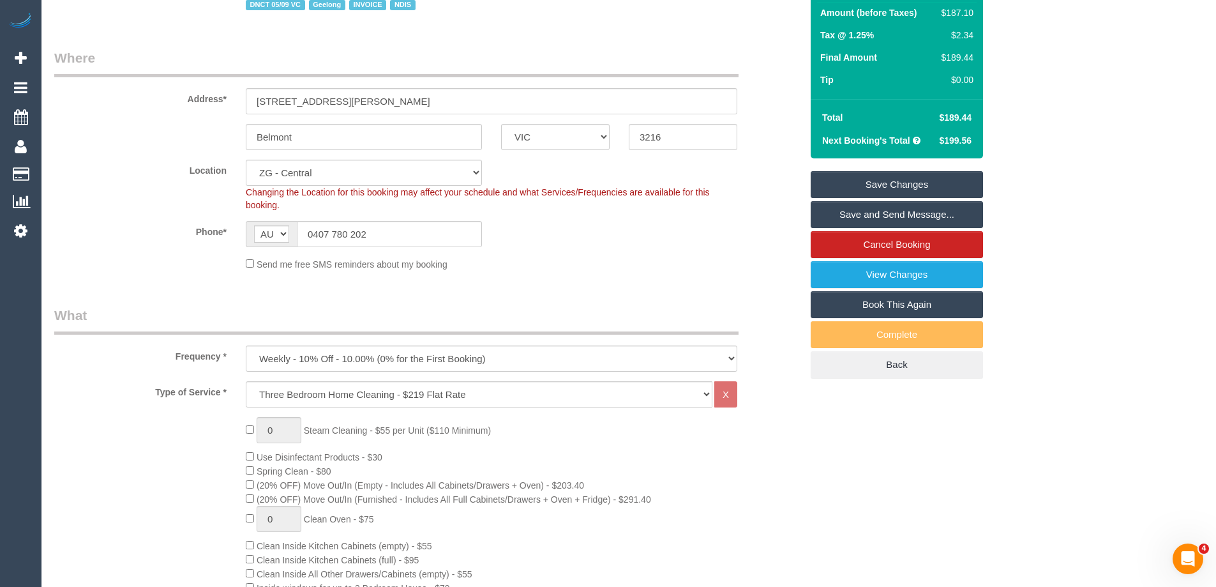
scroll to position [319, 0]
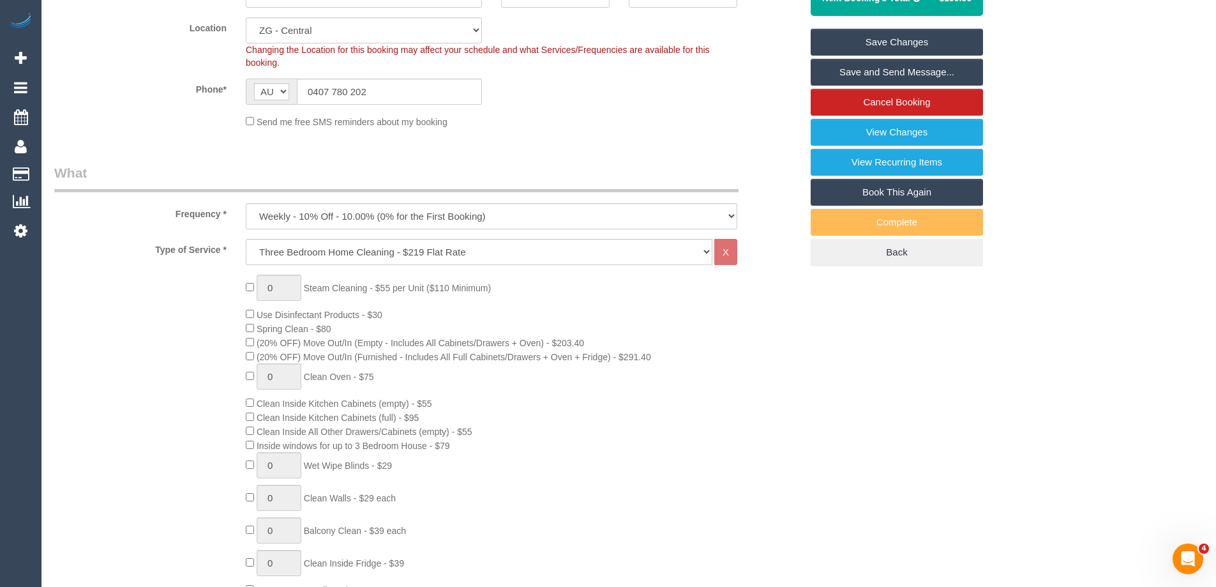
click at [731, 417] on div "0 Steam Cleaning - $55 per Unit ($110 Minimum) Use Disinfectant Products - $30 …" at bounding box center [523, 499] width 575 height 448
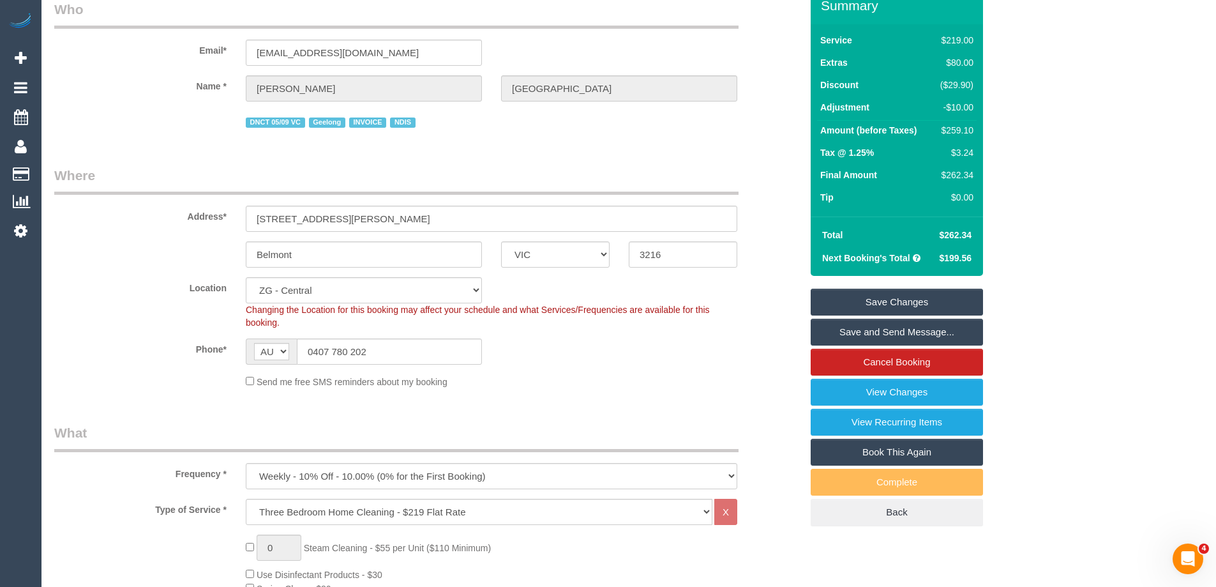
scroll to position [0, 0]
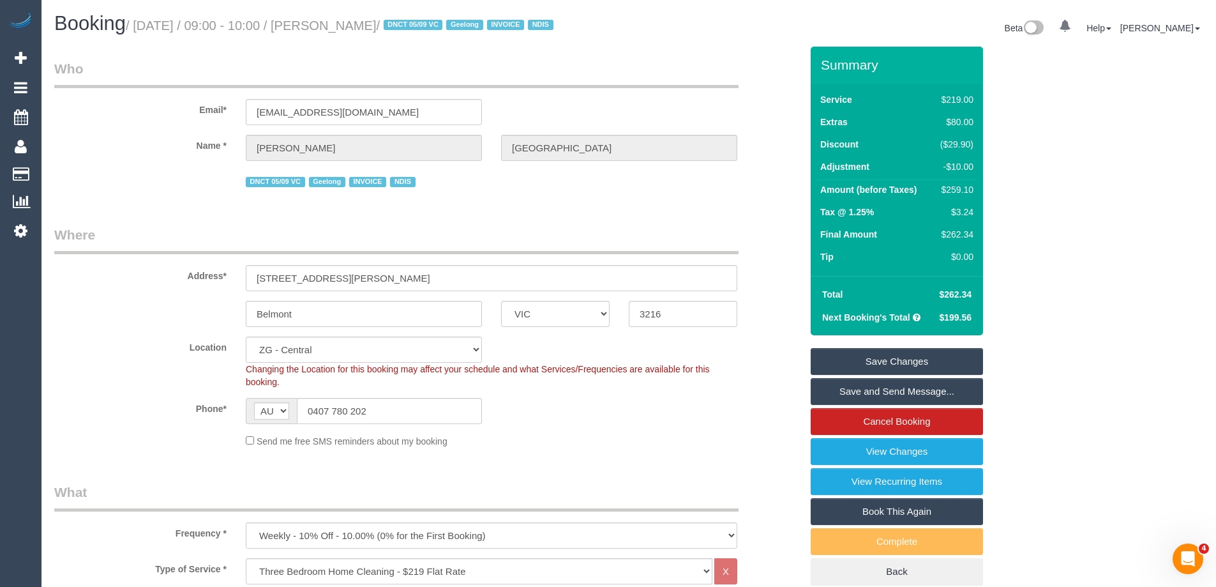
click at [675, 200] on fieldset "Who Email* michellejanehall@outlook.com Name * Michelle Willersdorf DNCT 05/09 …" at bounding box center [427, 129] width 747 height 140
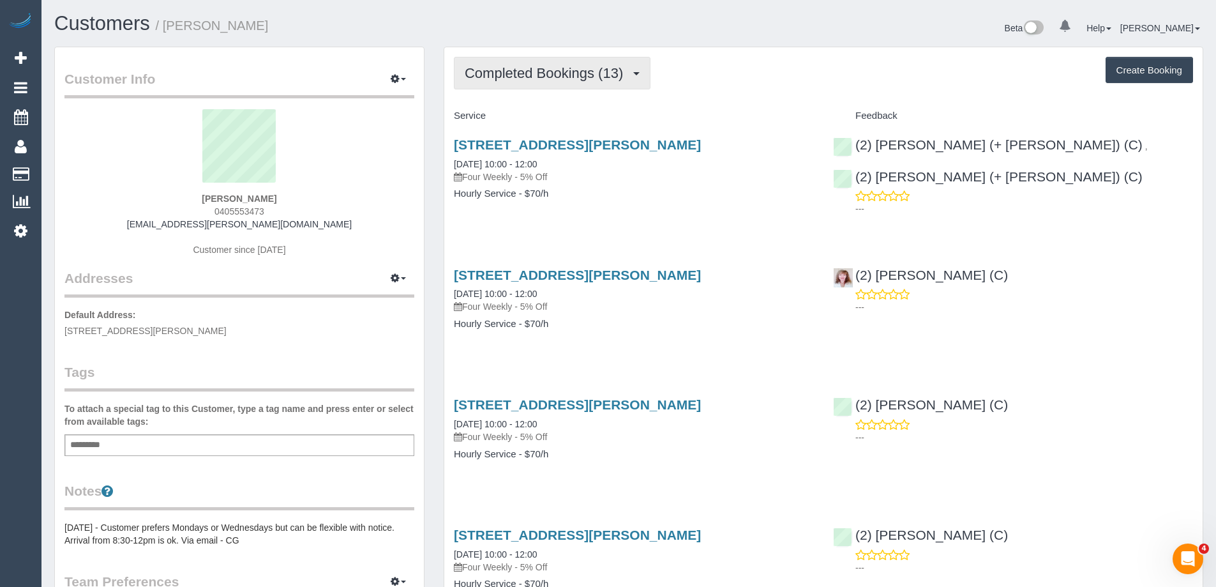
click at [561, 81] on button "Completed Bookings (13)" at bounding box center [552, 73] width 197 height 33
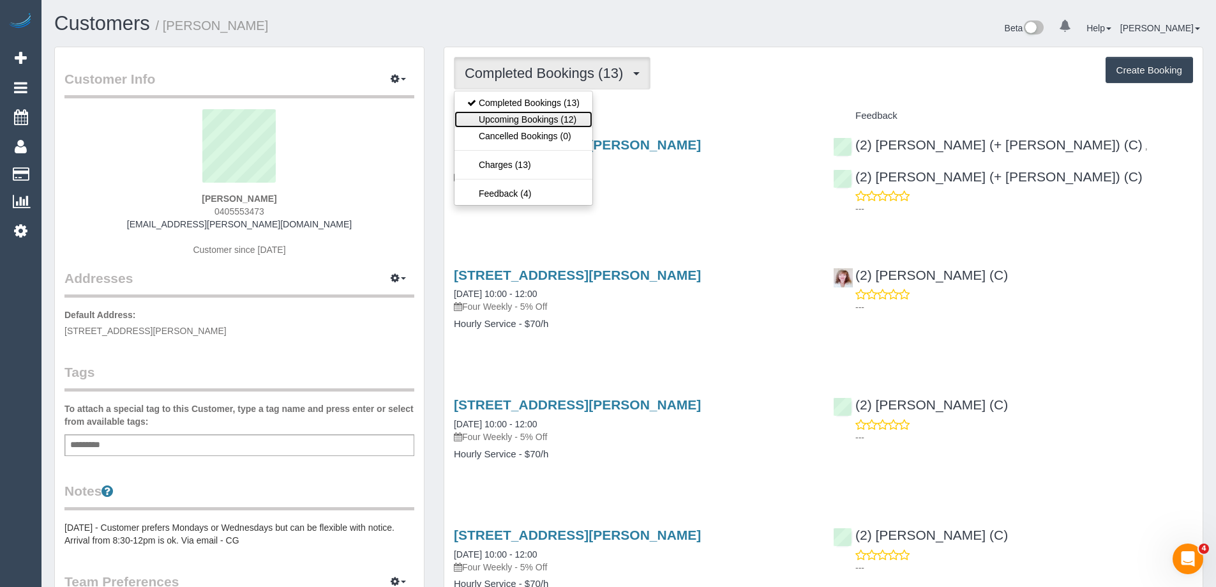
click at [556, 117] on link "Upcoming Bookings (12)" at bounding box center [524, 119] width 138 height 17
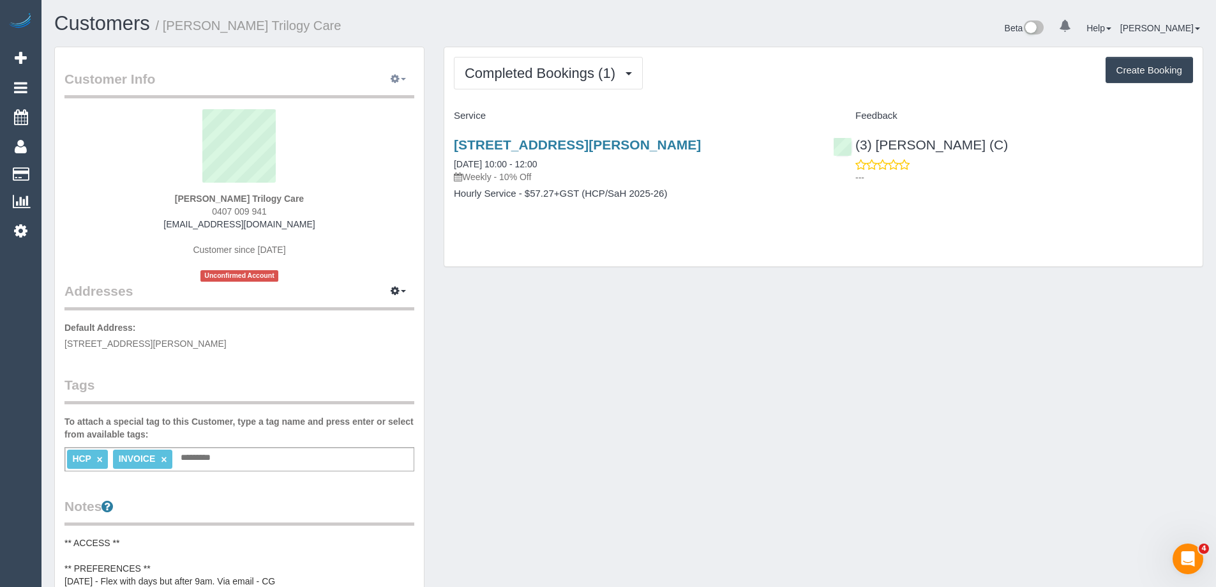
click at [393, 78] on icon "button" at bounding box center [395, 79] width 9 height 8
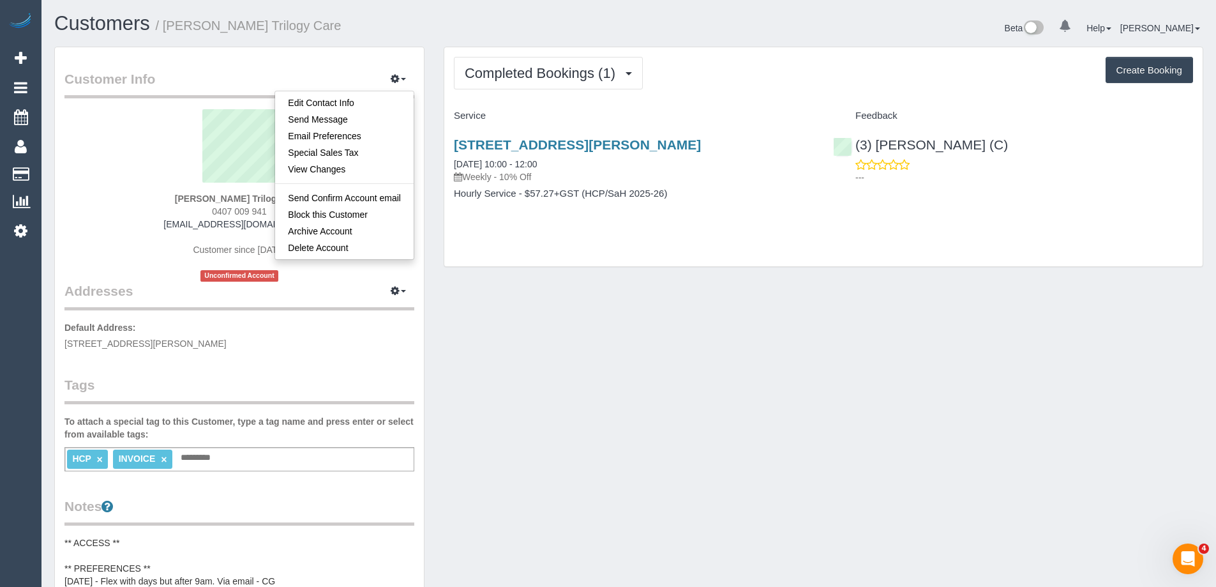
drag, startPoint x: 286, startPoint y: 324, endPoint x: 280, endPoint y: 259, distance: 65.4
click at [286, 324] on p "Default Address: 7 Hume Court, Cranbourne North, VIC 3977" at bounding box center [239, 335] width 350 height 29
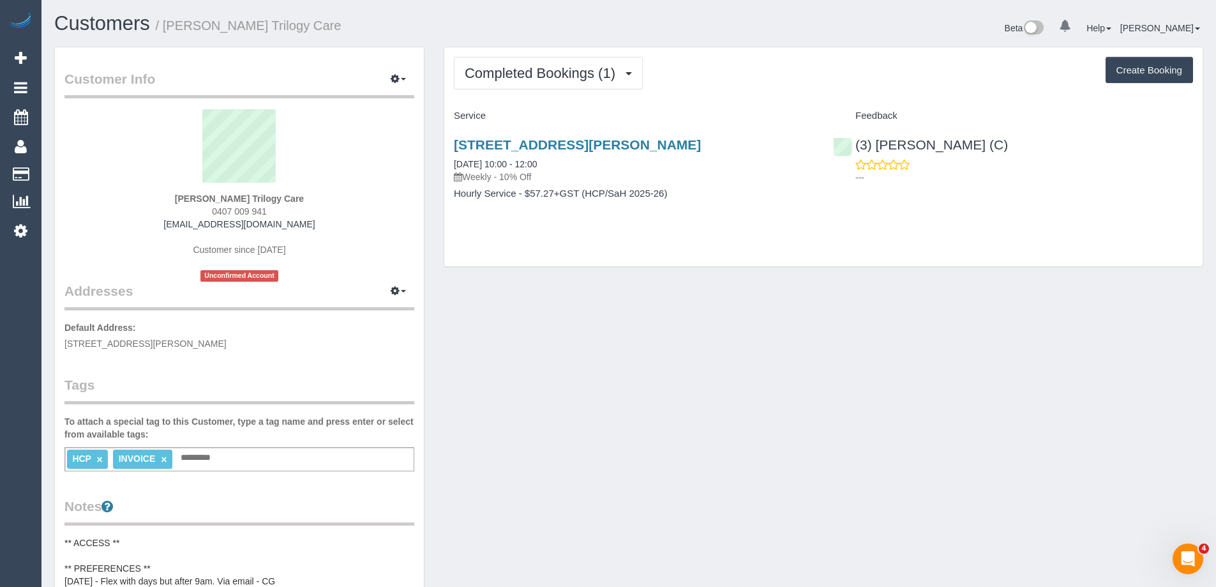
drag, startPoint x: 273, startPoint y: 213, endPoint x: 167, endPoint y: 211, distance: 105.4
click at [167, 211] on div "Jillian Redenbach Trilogy Care 0407 009 941 jillian.trilogycare@fake.com Custom…" at bounding box center [239, 195] width 350 height 172
copy span "0407 009 941"
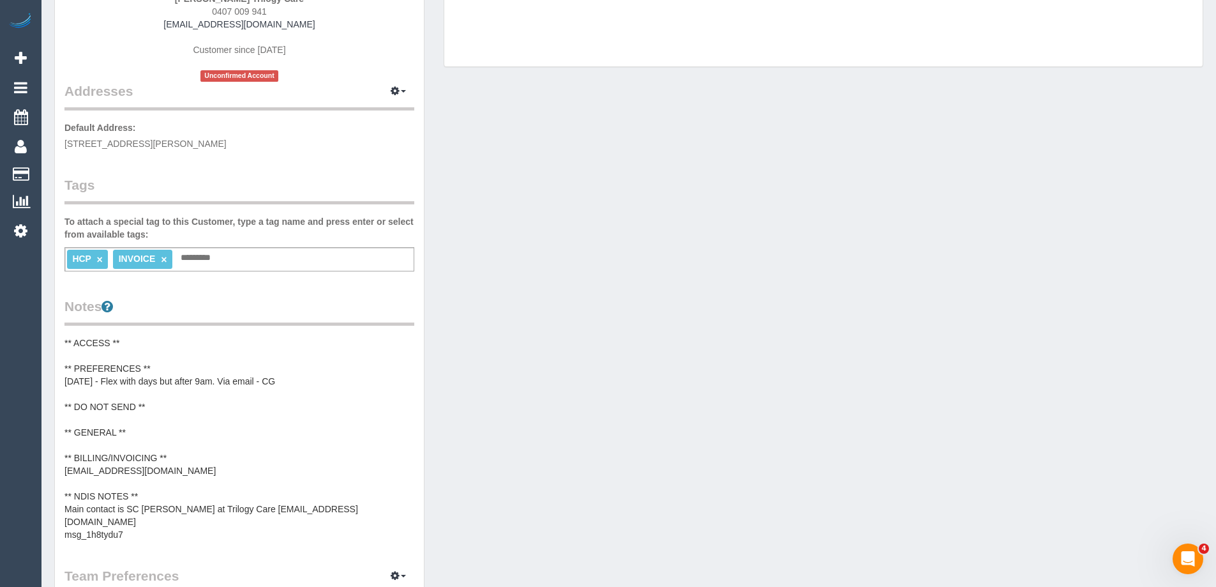
scroll to position [255, 0]
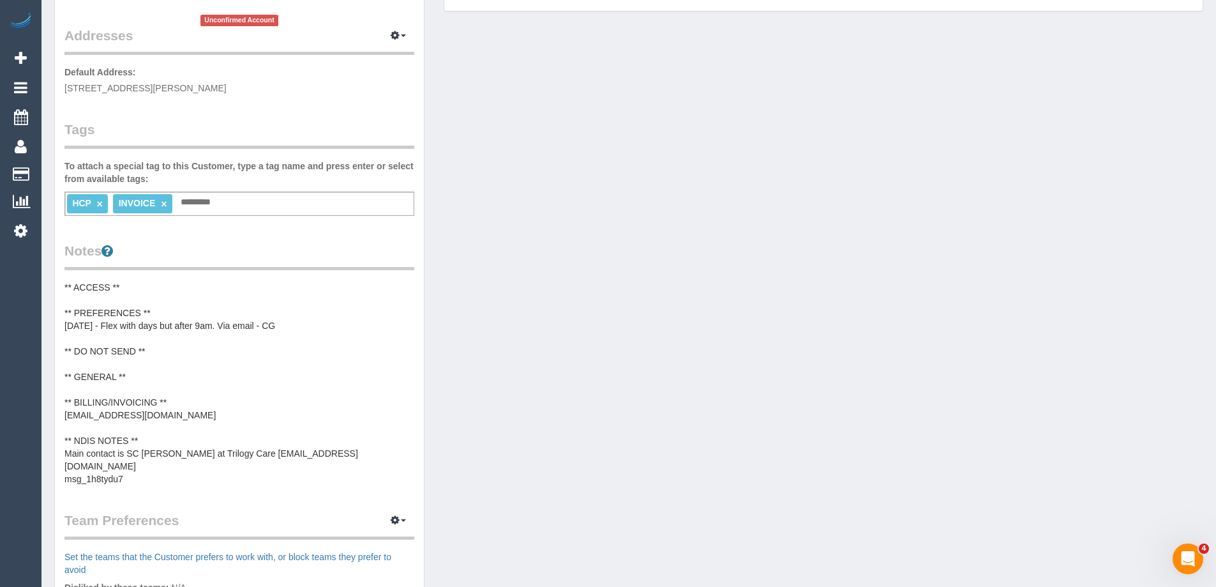
click at [140, 291] on pre "** ACCESS ** ** PREFERENCES ** 25/08/25 - Flex with days but after 9am. Via ema…" at bounding box center [239, 383] width 350 height 204
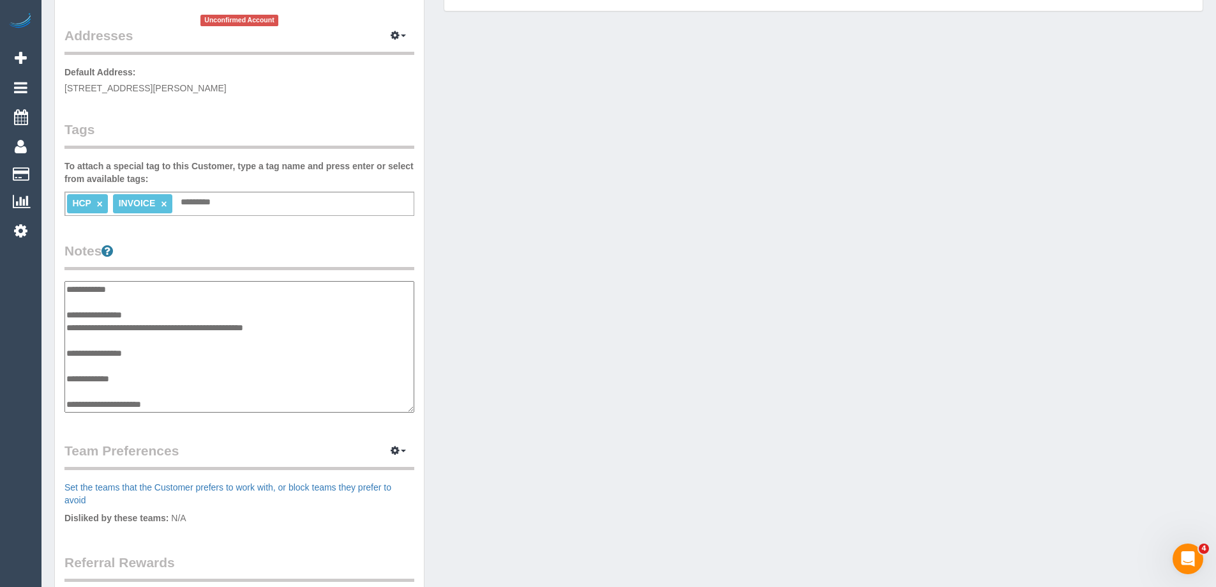
scroll to position [64, 0]
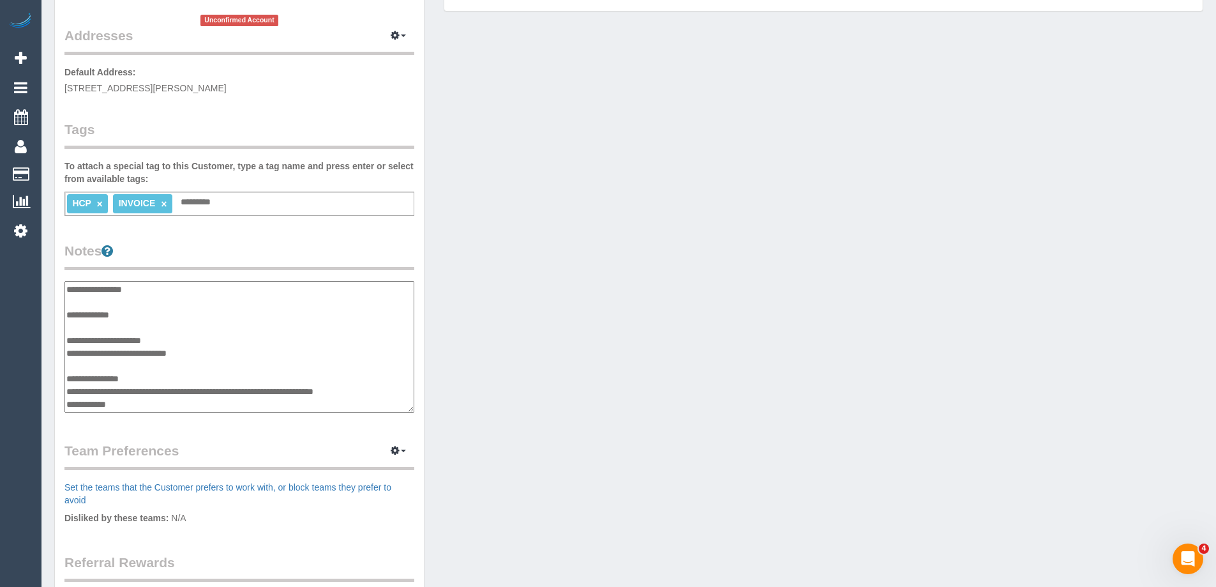
click at [128, 323] on textarea "**********" at bounding box center [239, 347] width 350 height 132
type textarea "**********"
click at [233, 228] on div "Customer Info Edit Contact Info Send Message Email Preferences Special Sales Ta…" at bounding box center [239, 273] width 369 height 962
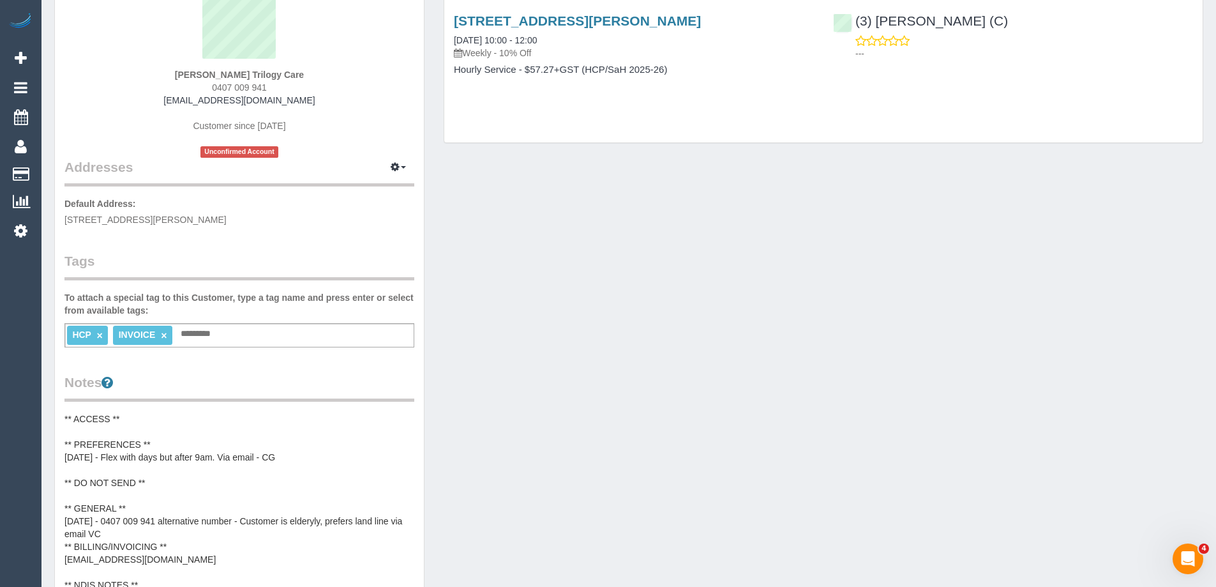
scroll to position [0, 0]
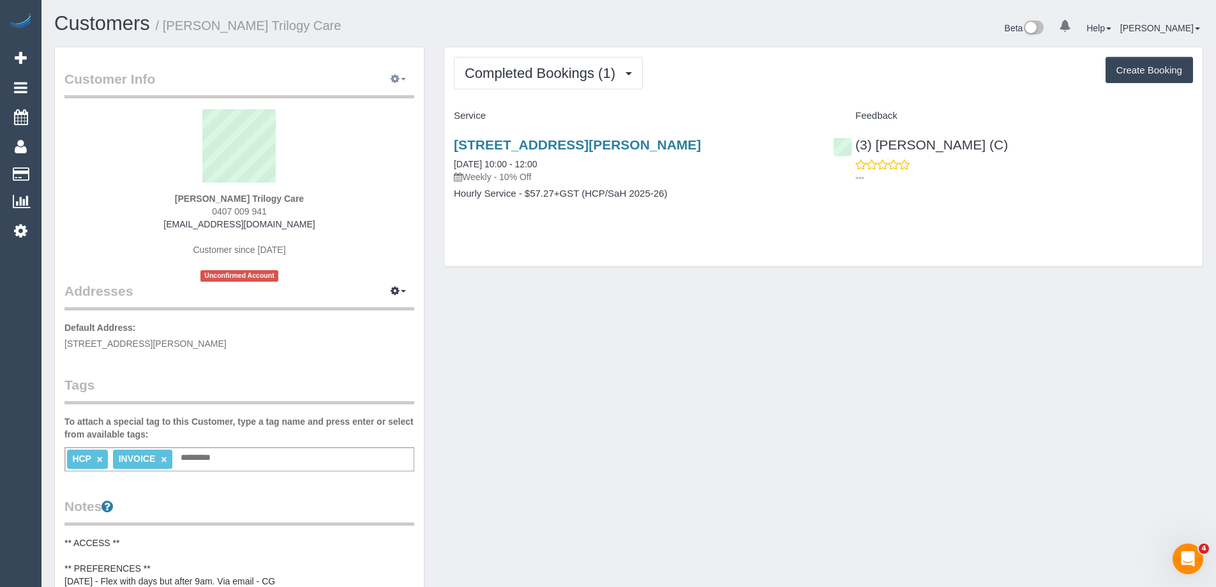
click at [400, 73] on button "button" at bounding box center [398, 80] width 32 height 20
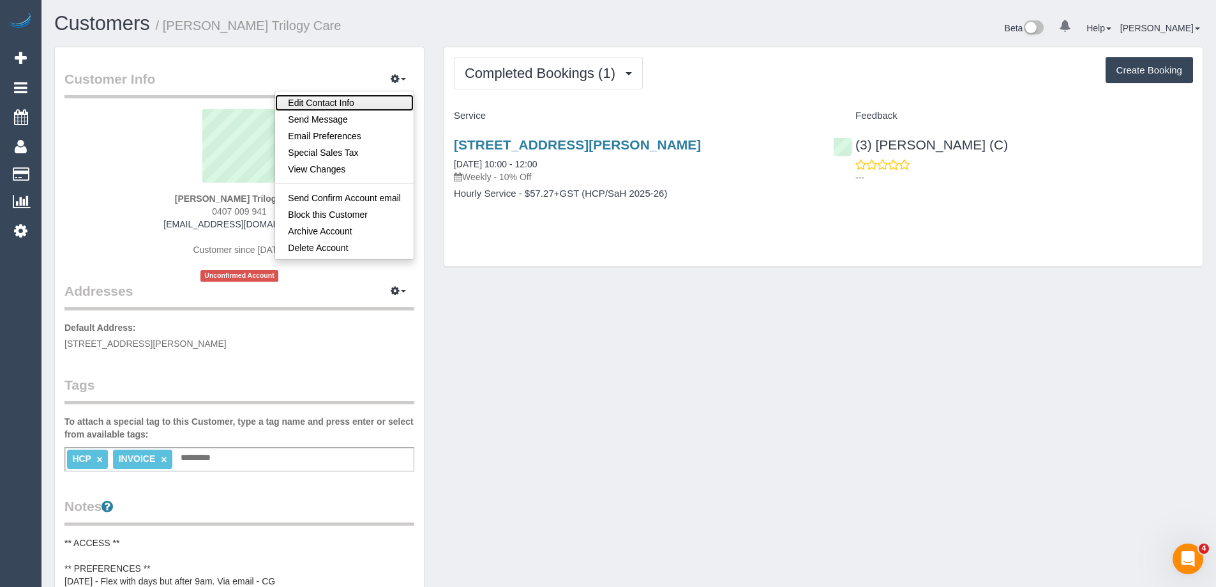
click at [366, 102] on link "Edit Contact Info" at bounding box center [344, 102] width 139 height 17
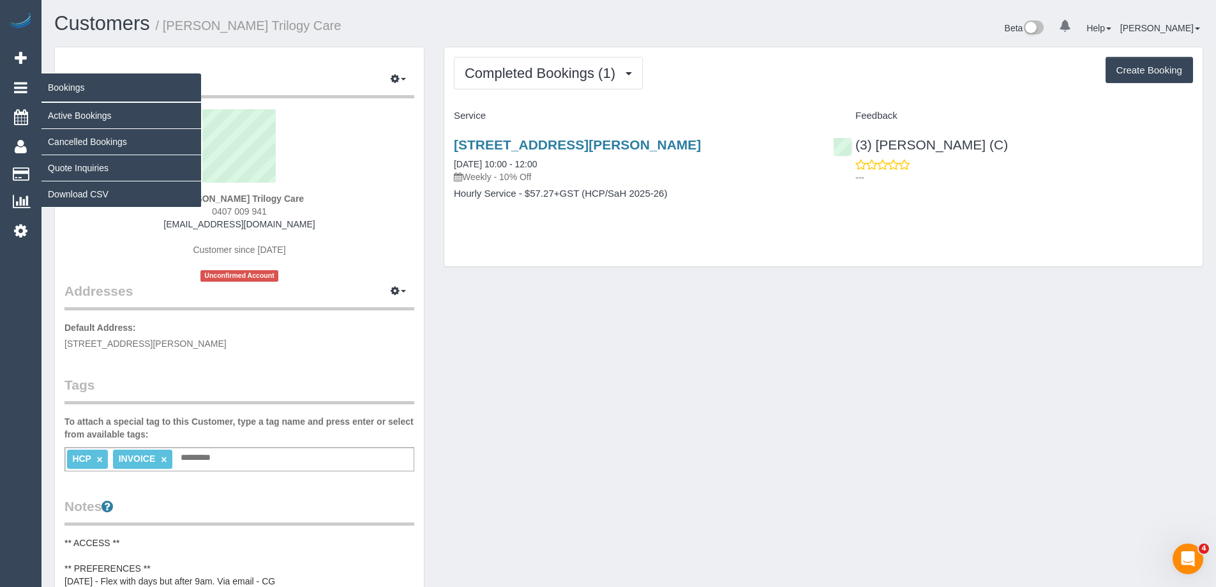
select select "VIC"
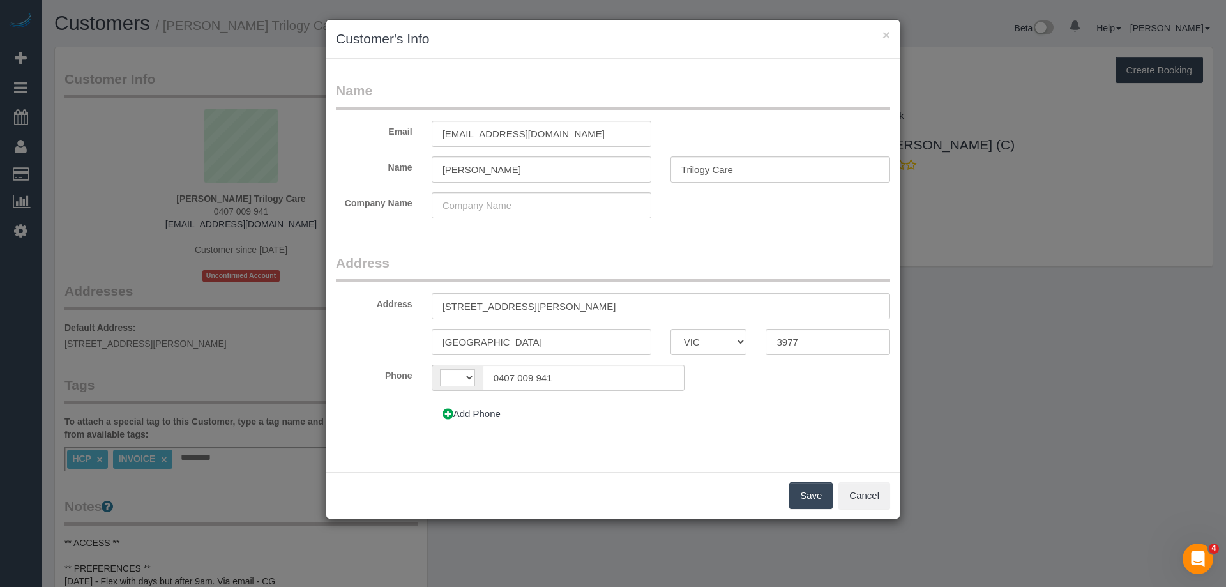
select select "string:AU"
drag, startPoint x: 448, startPoint y: 375, endPoint x: 416, endPoint y: 371, distance: 32.1
click at [416, 371] on div "AF AL DZ AD AO AI AQ AG AR AM AW AU AT AZ BS BH BD BB BY BE BZ BJ BM BT BO BA B…" at bounding box center [603, 378] width 382 height 26
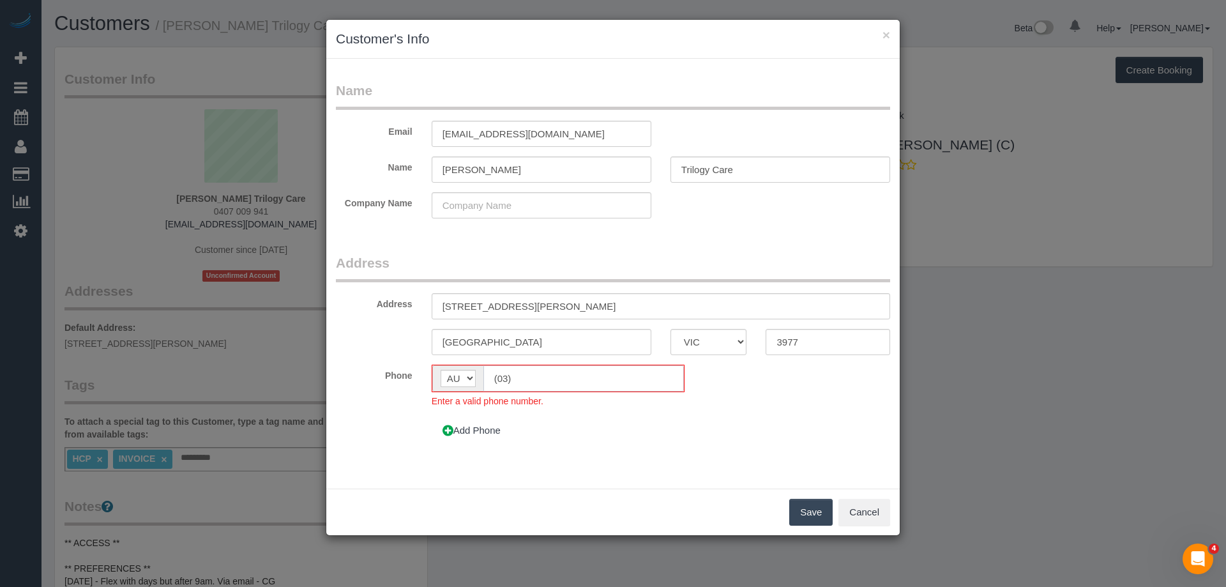
paste input "5996 9358"
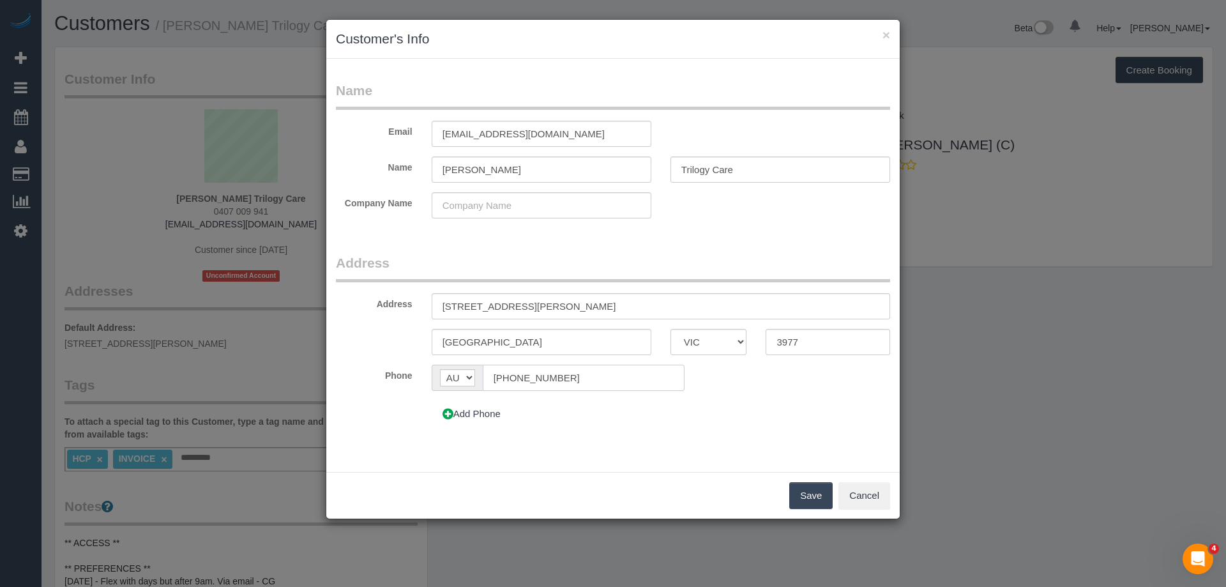
type input "(03) 5996 9358"
click at [811, 500] on button "Save" at bounding box center [810, 495] width 43 height 27
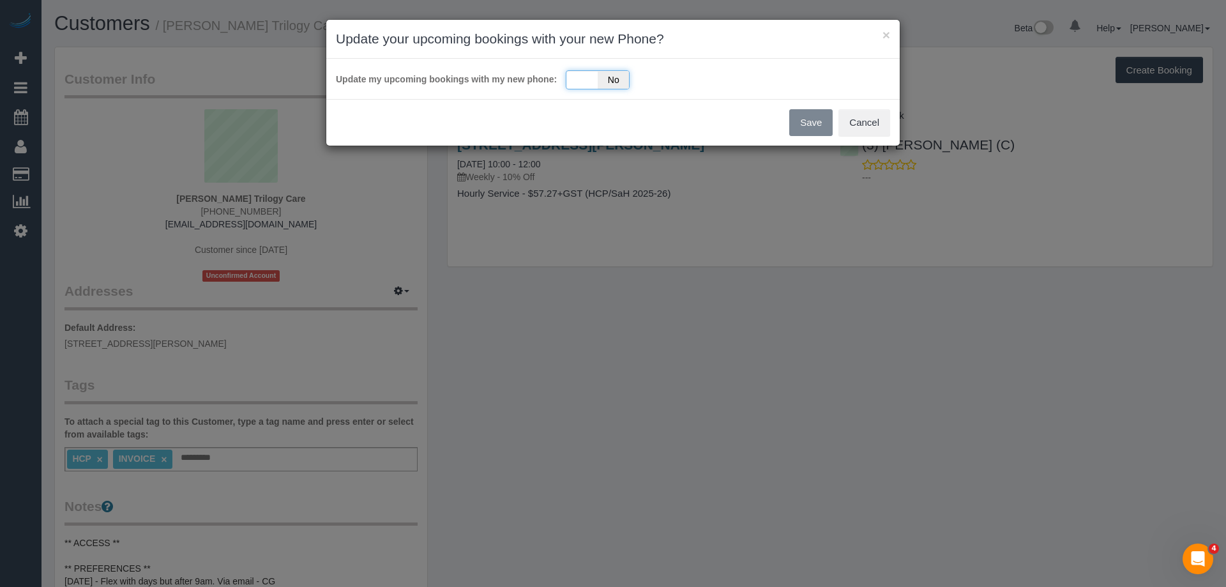
click at [601, 83] on span "No" at bounding box center [613, 80] width 31 height 18
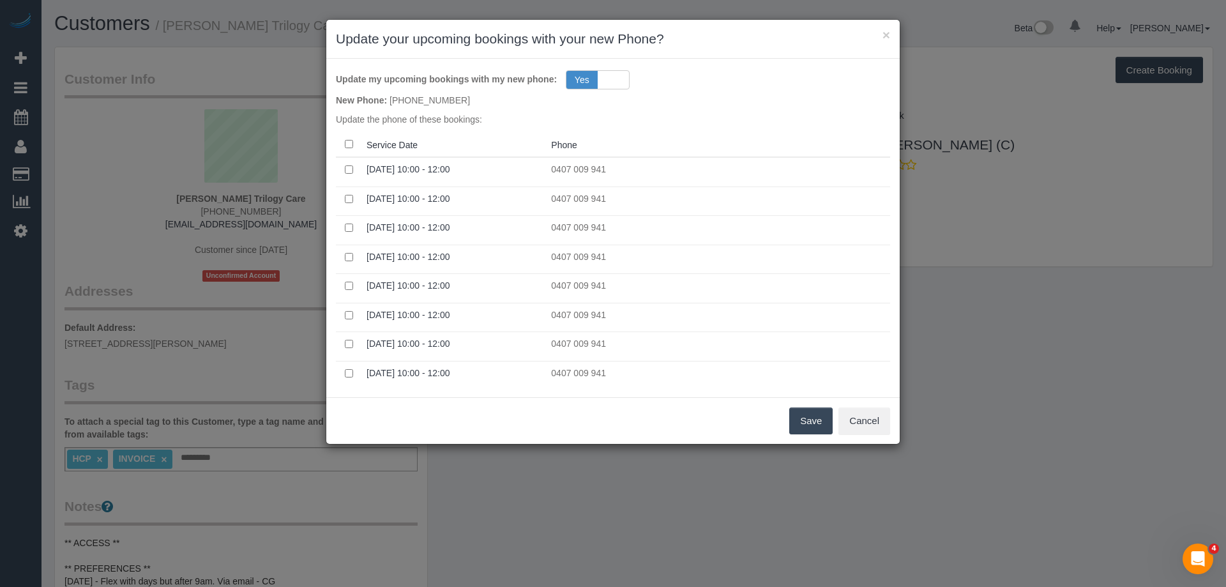
click at [826, 417] on button "Save" at bounding box center [810, 420] width 43 height 27
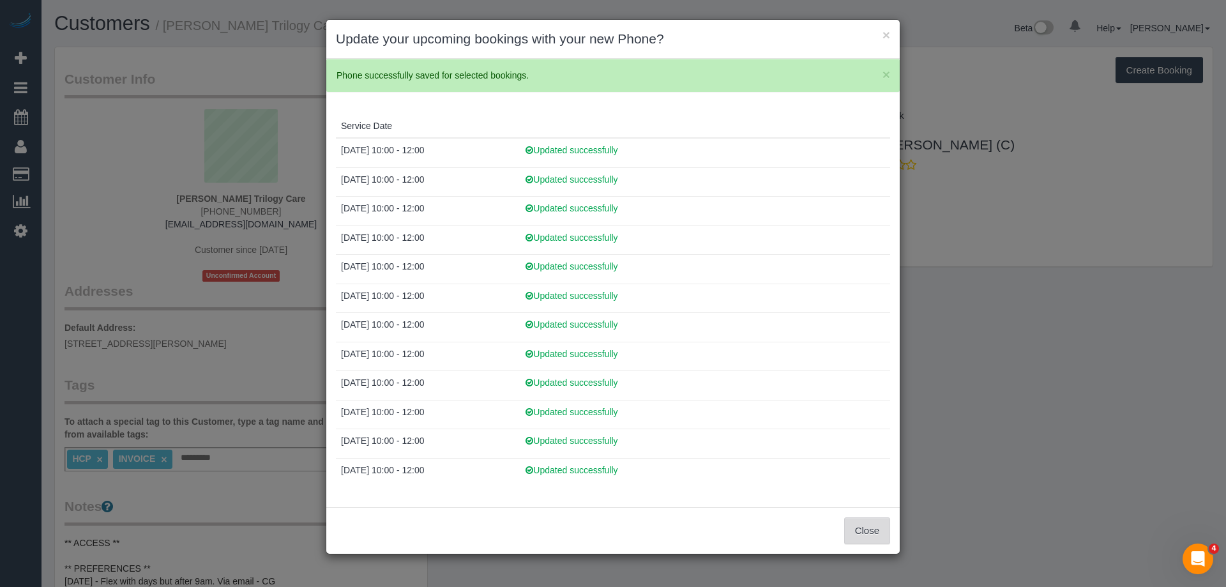
click at [882, 532] on button "Close" at bounding box center [867, 530] width 46 height 27
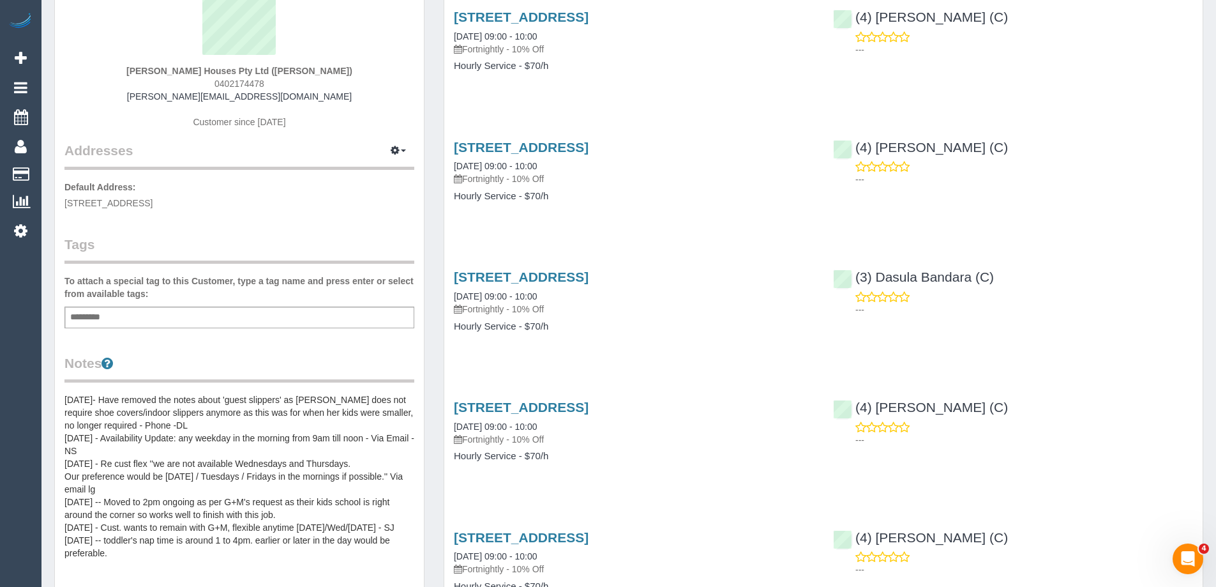
scroll to position [383, 0]
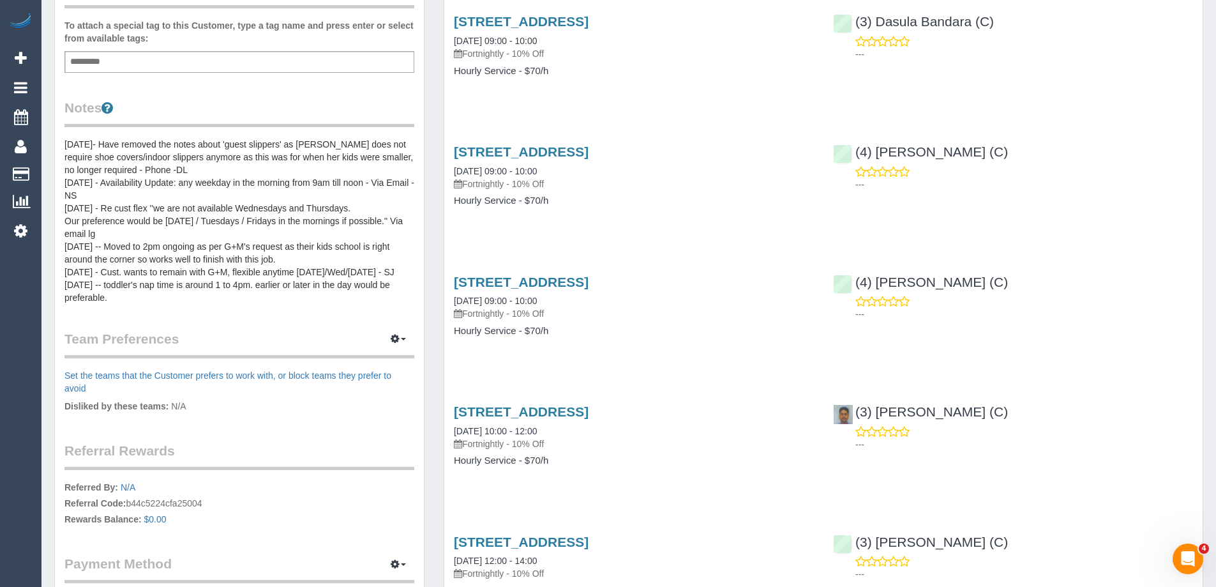
click at [204, 241] on pre "09/05/24- Have removed the notes about 'guest slippers' as Uyen does not requir…" at bounding box center [239, 221] width 350 height 166
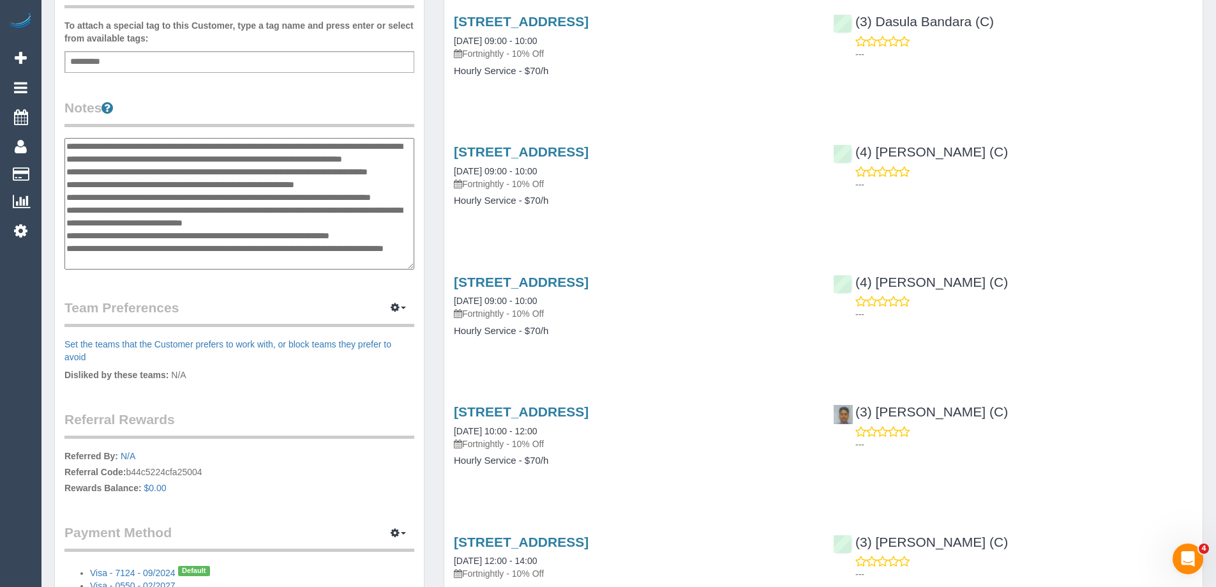
scroll to position [0, 0]
drag, startPoint x: 124, startPoint y: 262, endPoint x: 58, endPoint y: 144, distance: 135.7
click at [58, 144] on div "Customer Info Edit Contact Info Send Message Email Preferences Special Sales Ta…" at bounding box center [239, 145] width 369 height 963
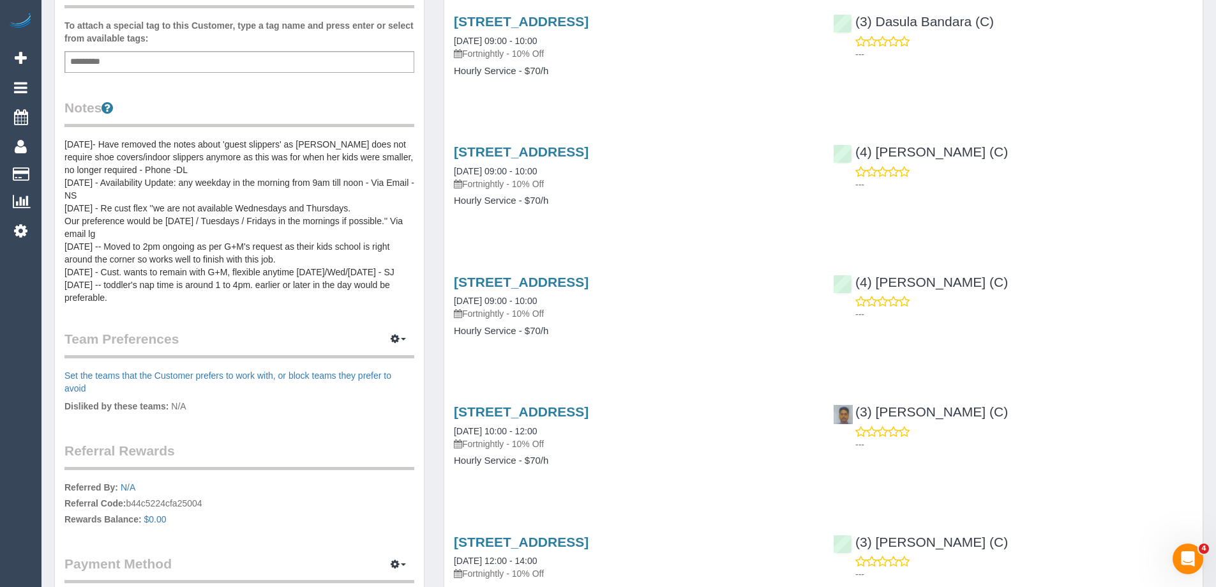
click at [243, 223] on pre "09/05/24- Have removed the notes about 'guest slippers' as Uyen does not requir…" at bounding box center [239, 221] width 350 height 166
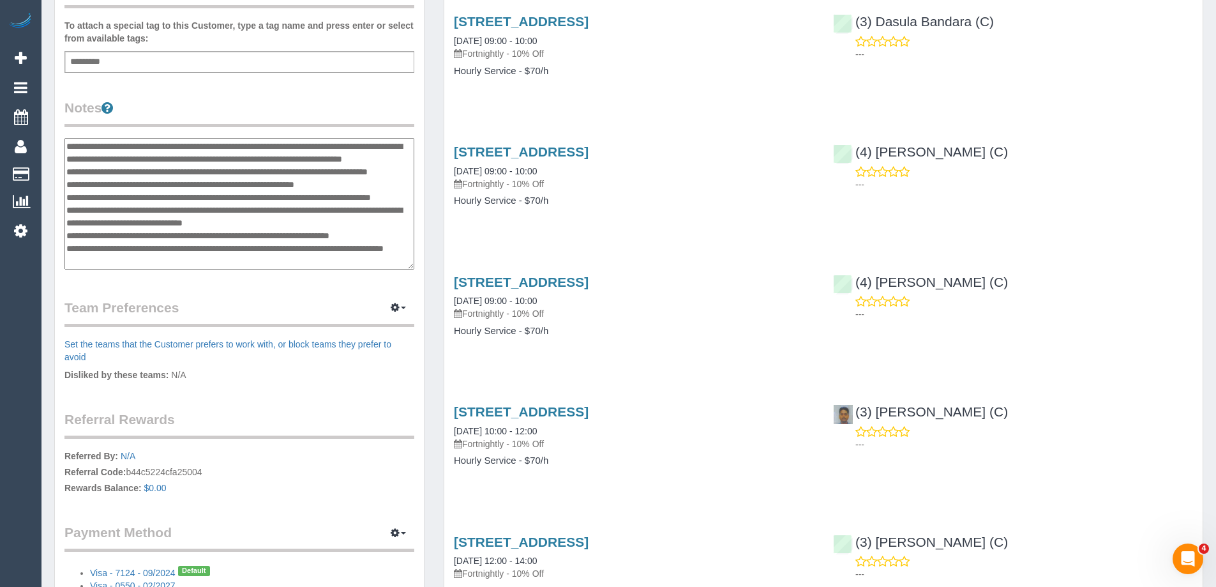
drag, startPoint x: 88, startPoint y: 229, endPoint x: 66, endPoint y: 147, distance: 84.7
click at [66, 147] on textarea "**********" at bounding box center [239, 204] width 350 height 132
click at [227, 209] on textarea "**********" at bounding box center [239, 204] width 350 height 132
drag, startPoint x: 135, startPoint y: 212, endPoint x: 83, endPoint y: 150, distance: 81.1
click at [83, 150] on textarea "**********" at bounding box center [239, 204] width 350 height 132
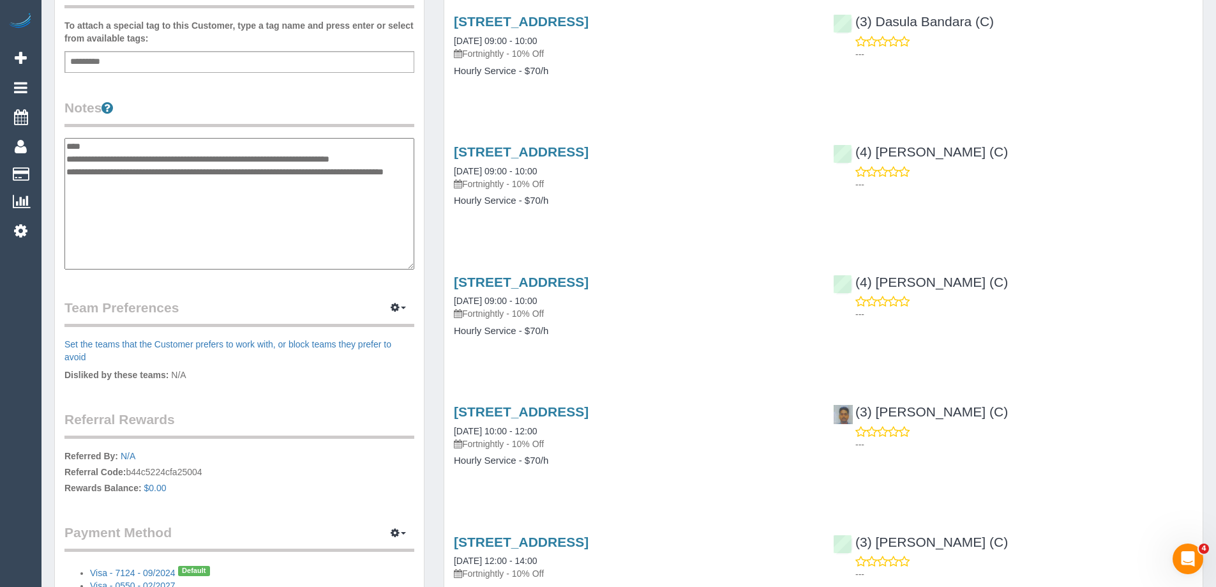
type textarea "**********"
drag, startPoint x: 109, startPoint y: 223, endPoint x: 66, endPoint y: 146, distance: 88.3
click at [66, 146] on textarea "**********" at bounding box center [239, 204] width 350 height 132
paste textarea "**********"
type textarea "**********"
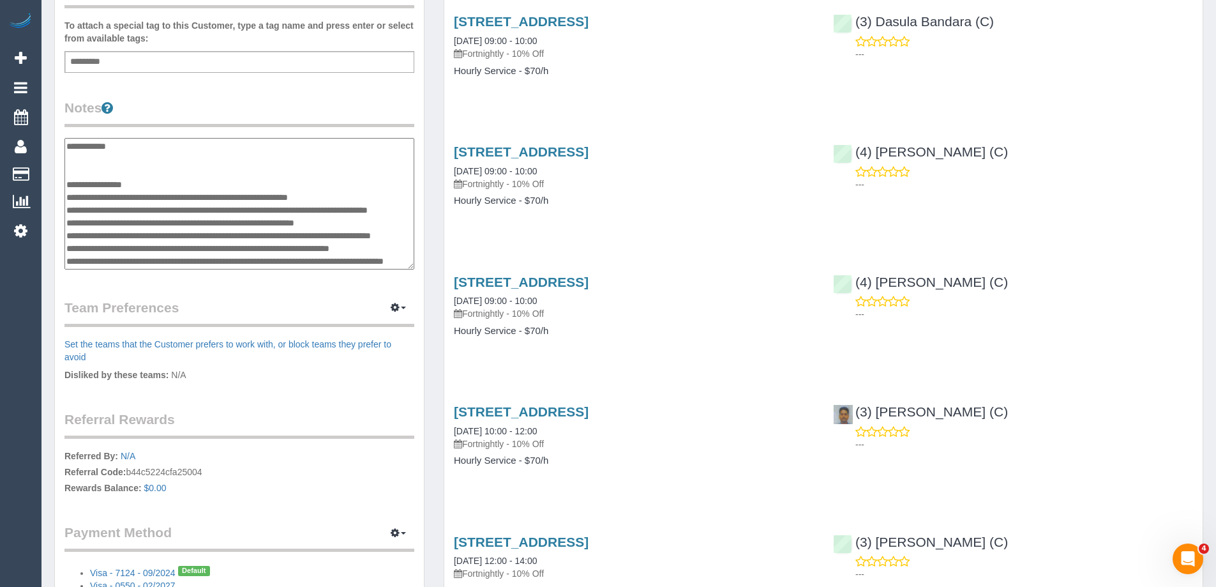
scroll to position [228, 0]
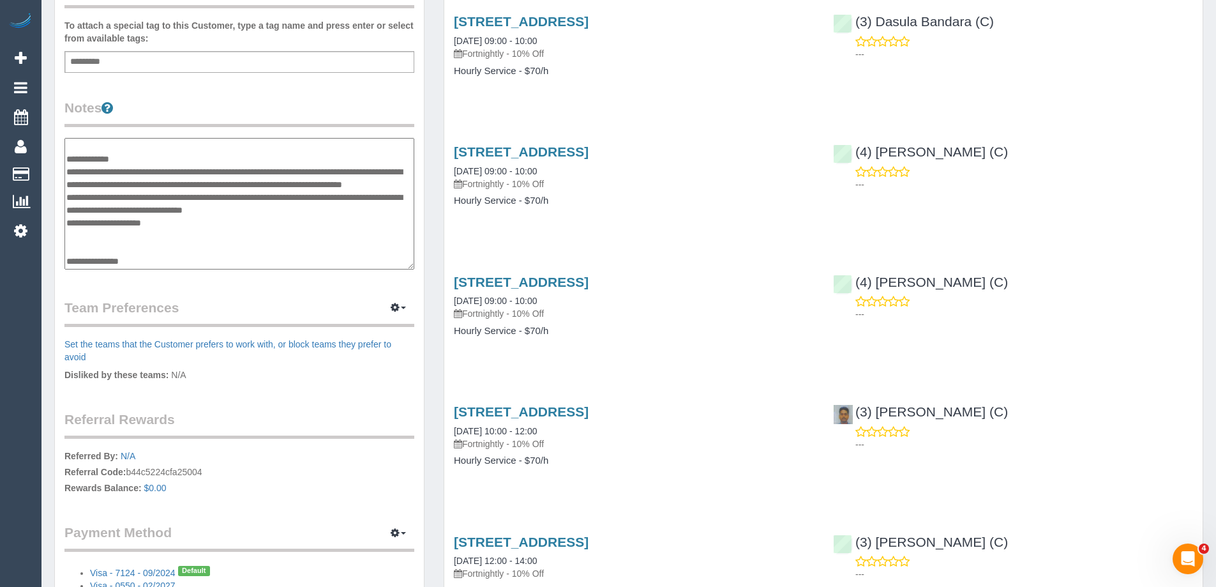
click at [199, 105] on legend "Notes" at bounding box center [239, 112] width 350 height 29
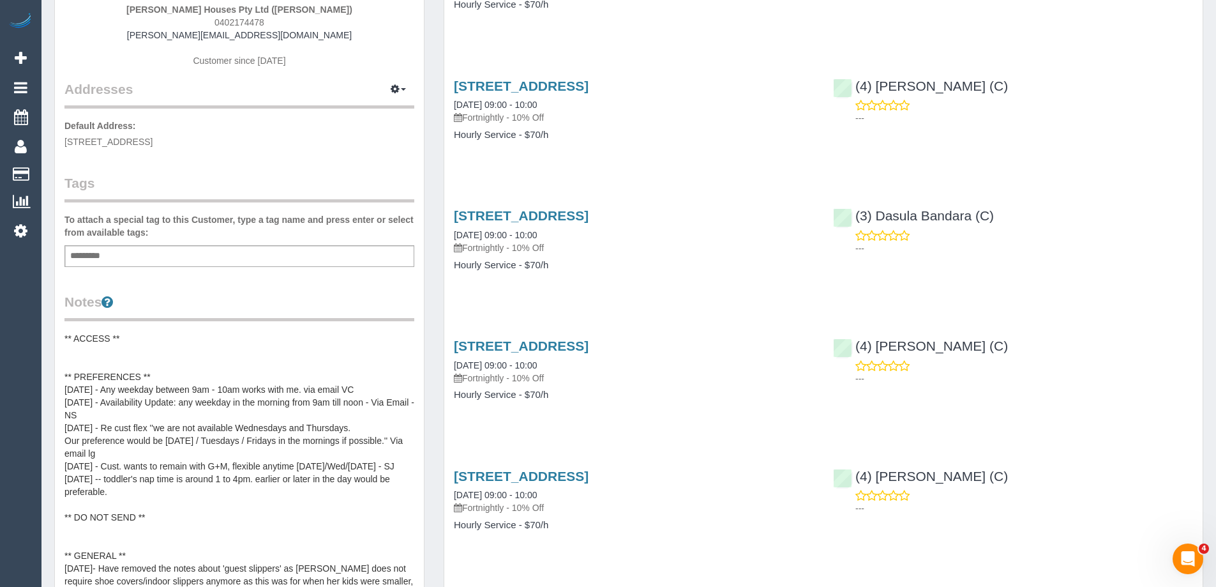
scroll to position [0, 0]
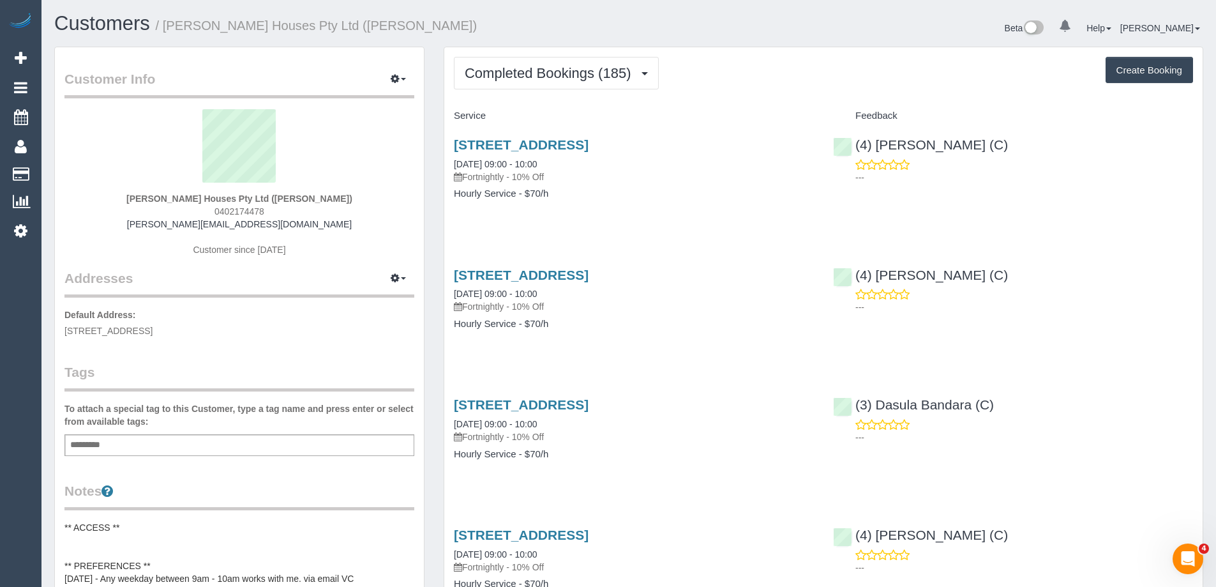
click at [601, 210] on div "50 Cratloe Rd, Mount Waverly, VIC 3149 04/09/2025 09:00 - 10:00 Fortnightly - 1…" at bounding box center [633, 175] width 379 height 98
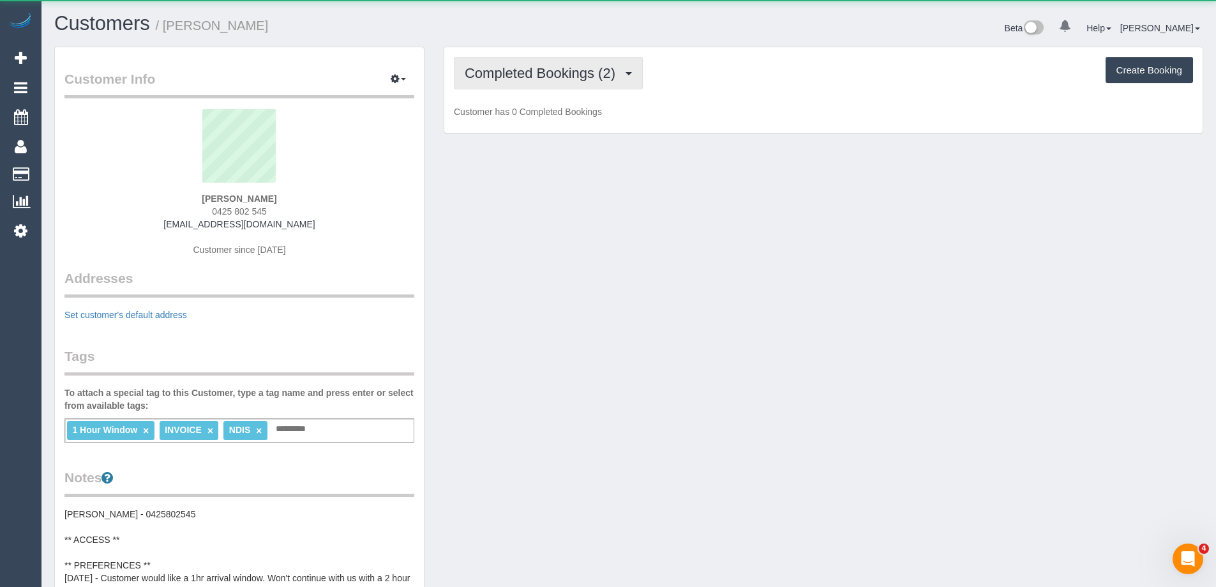
click at [564, 70] on span "Completed Bookings (2)" at bounding box center [543, 73] width 157 height 16
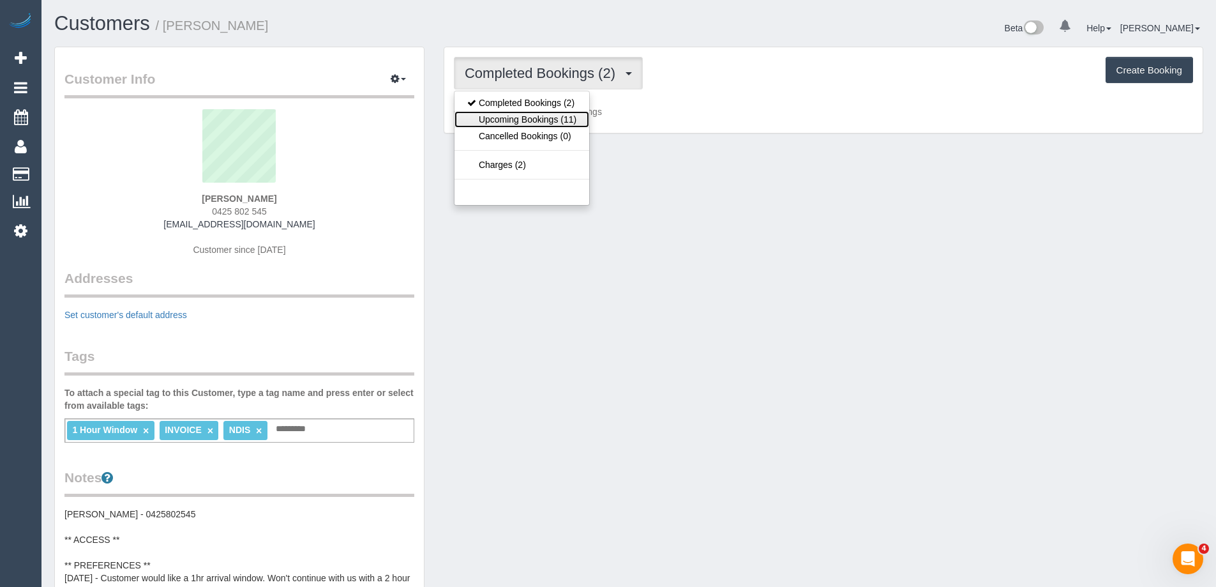
click at [557, 116] on link "Upcoming Bookings (11)" at bounding box center [522, 119] width 135 height 17
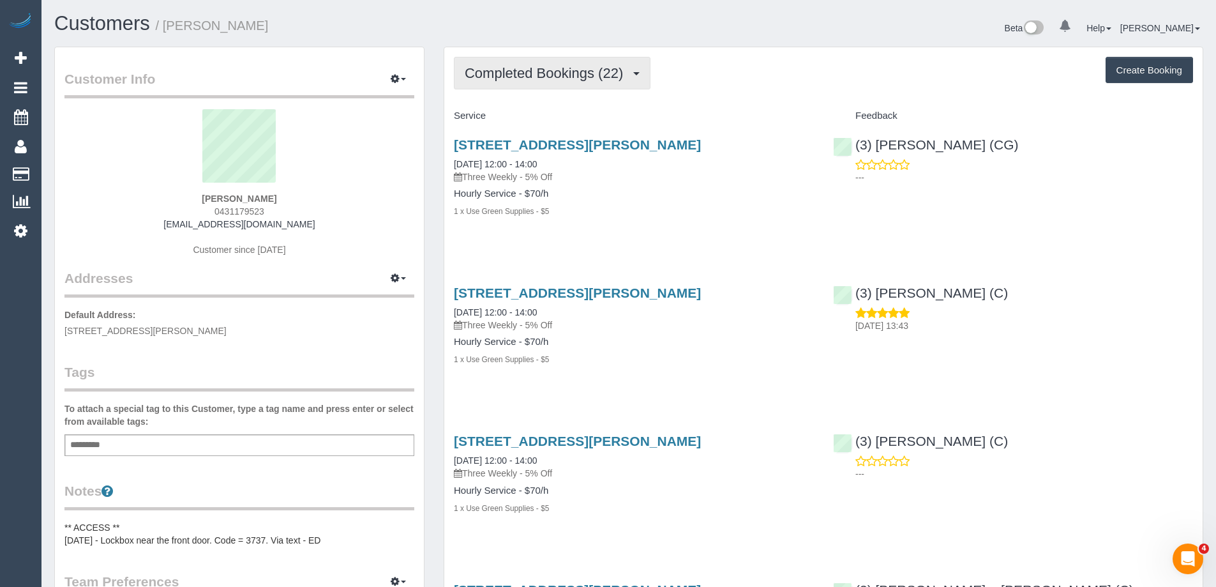
click at [569, 71] on span "Completed Bookings (22)" at bounding box center [547, 73] width 165 height 16
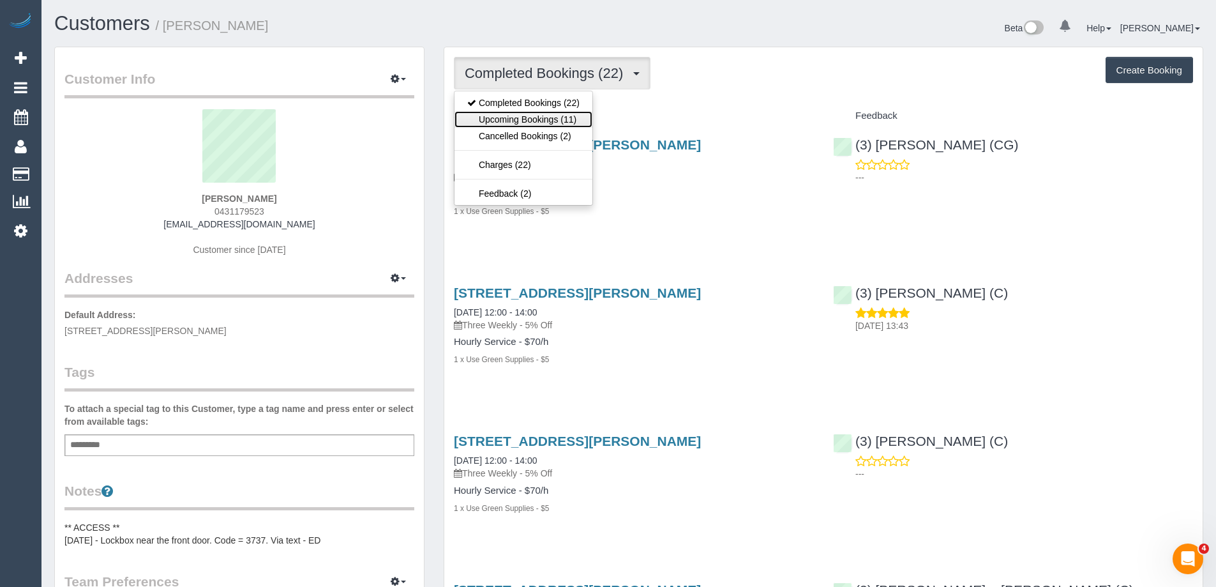
click at [560, 117] on link "Upcoming Bookings (11)" at bounding box center [524, 119] width 138 height 17
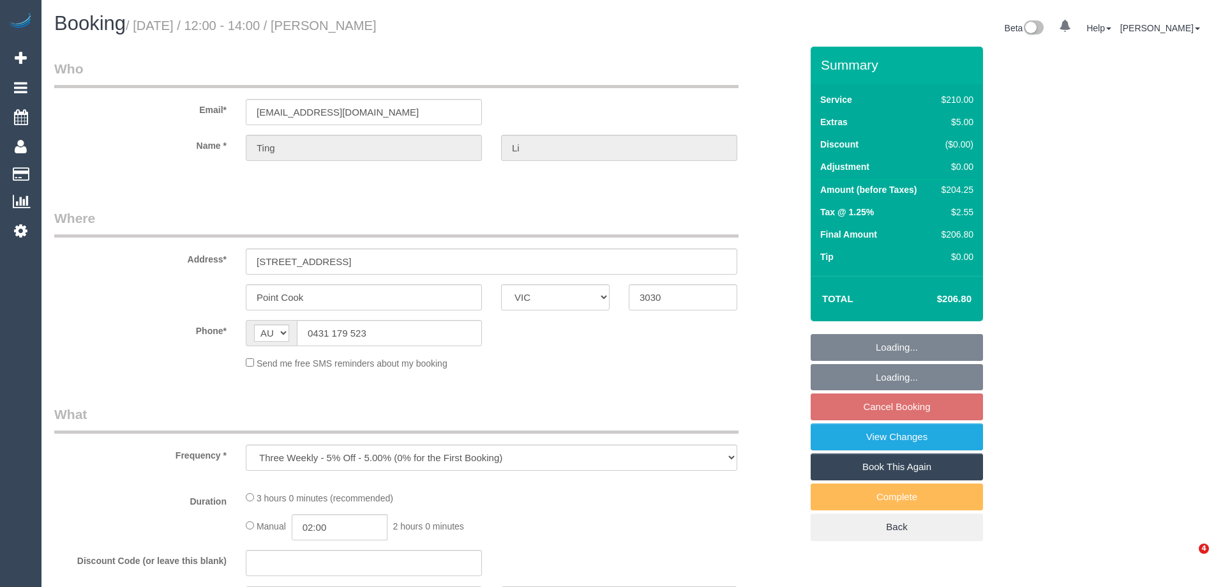
select select "VIC"
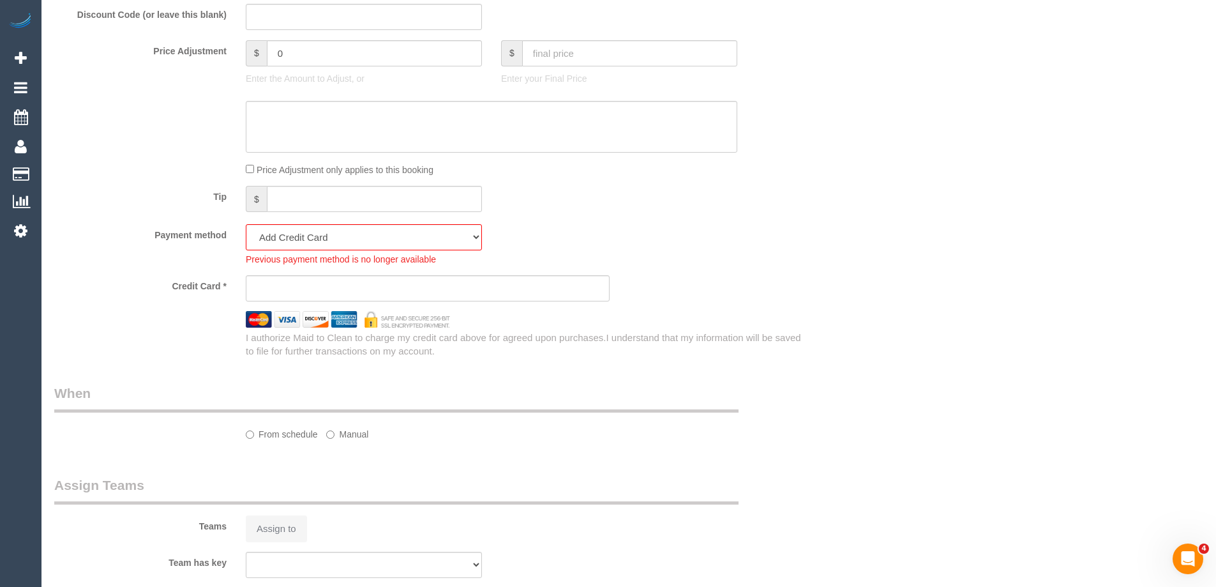
select select "180"
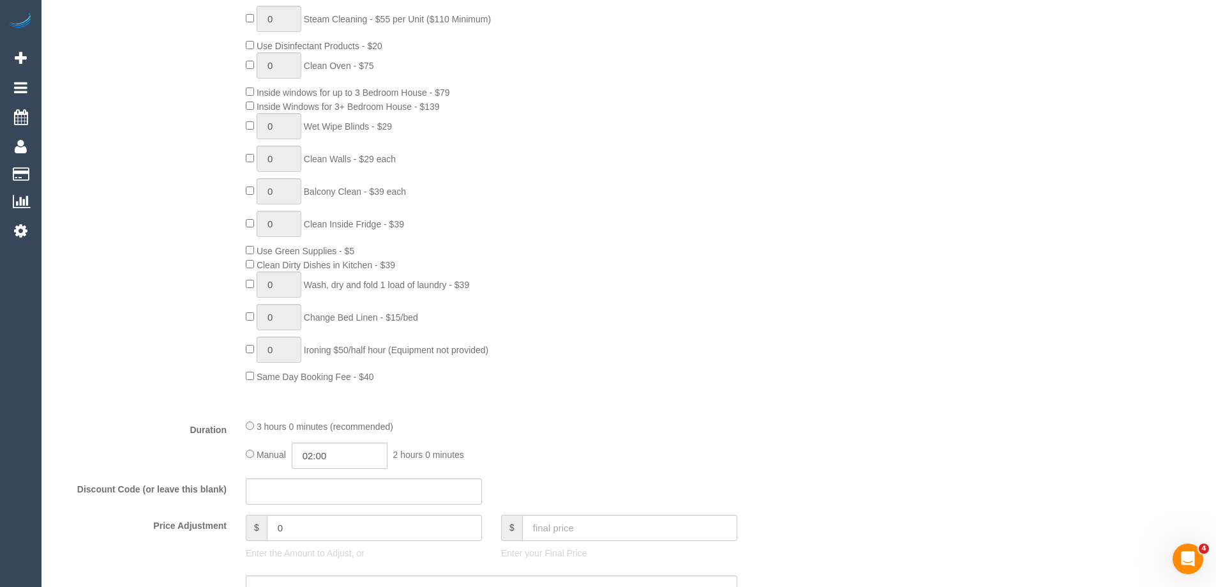
select select "object:842"
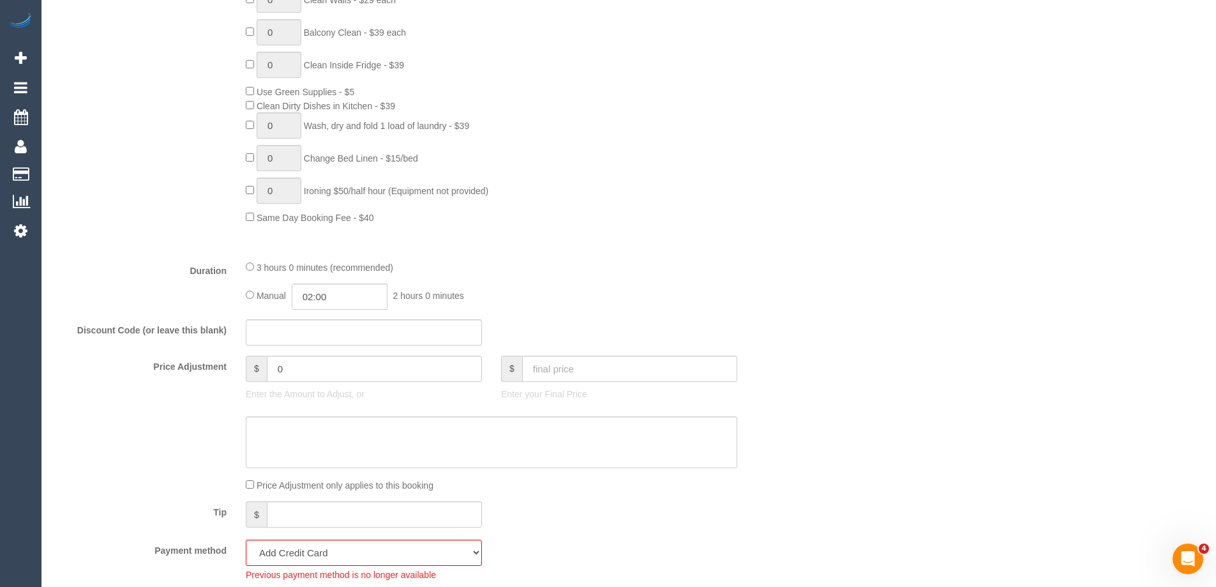
select select "number:29"
select select "number:14"
select select "number:19"
select select "number:24"
select select "number:34"
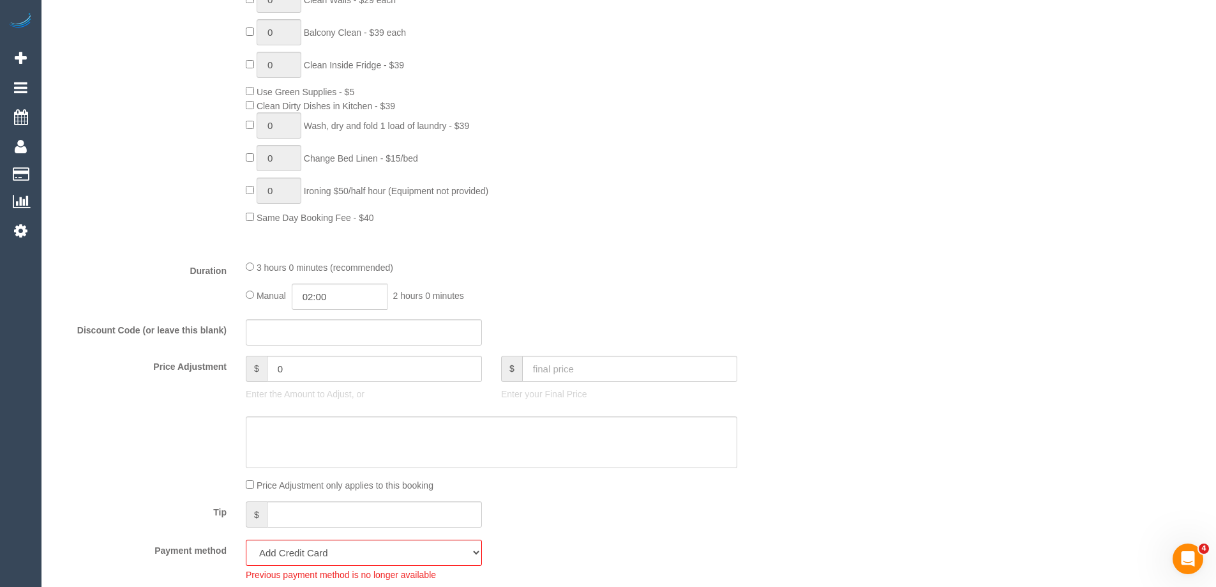
select select "number:26"
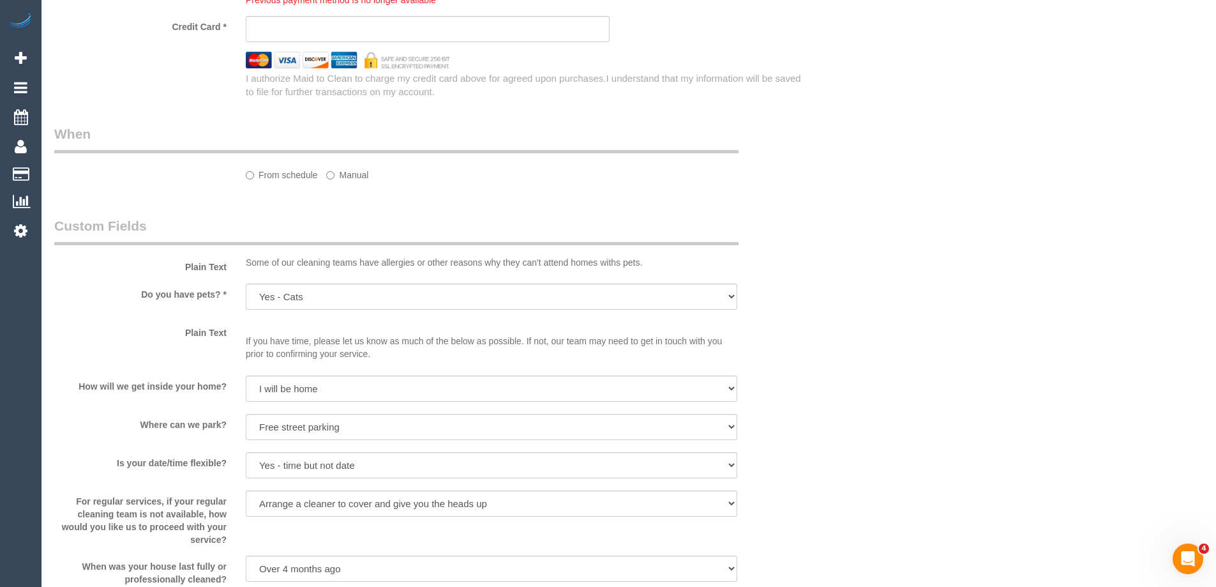
select select "spot4"
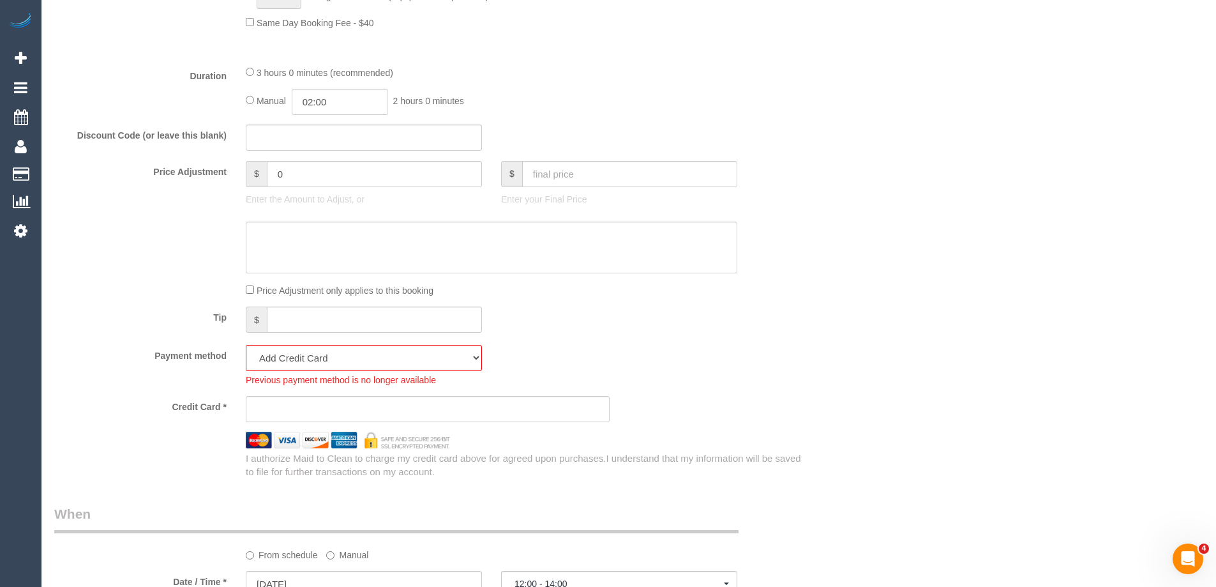
scroll to position [958, 0]
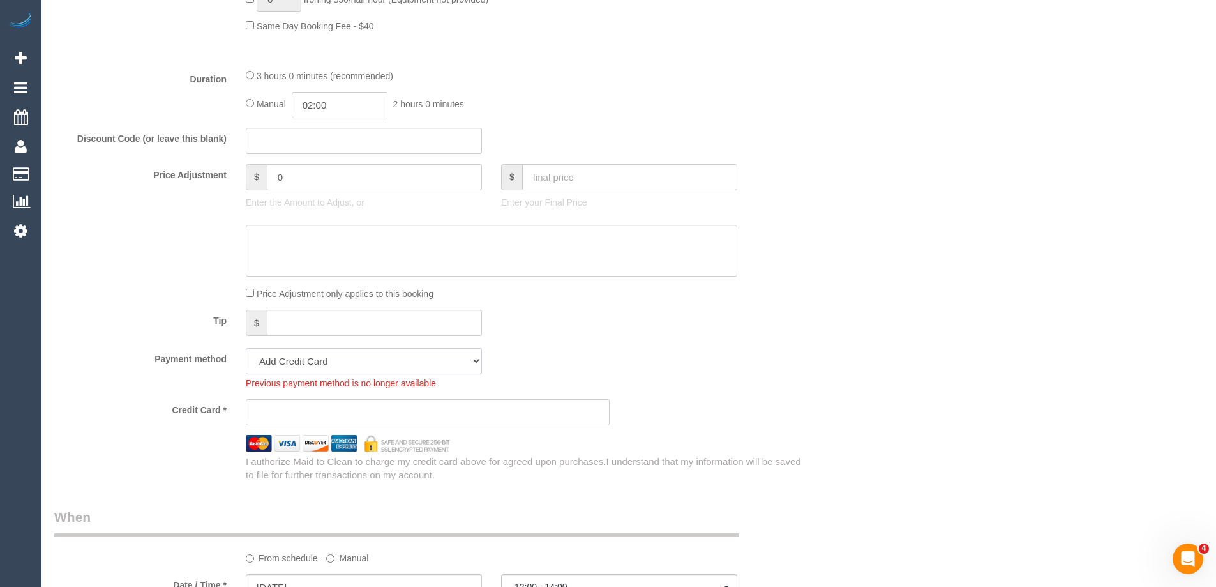
click at [380, 359] on select "Amex - 1007 - 05/2029 (Default) Add Credit Card ─────────────── Cash Check Payp…" at bounding box center [364, 361] width 236 height 26
select select "string:stripe-pm_1PFoNq2GScqysDRVLW6V3vjo"
click at [246, 348] on select "Amex - 1007 - 05/2029 (Default) Add Credit Card ─────────────── Cash Check Payp…" at bounding box center [364, 361] width 236 height 26
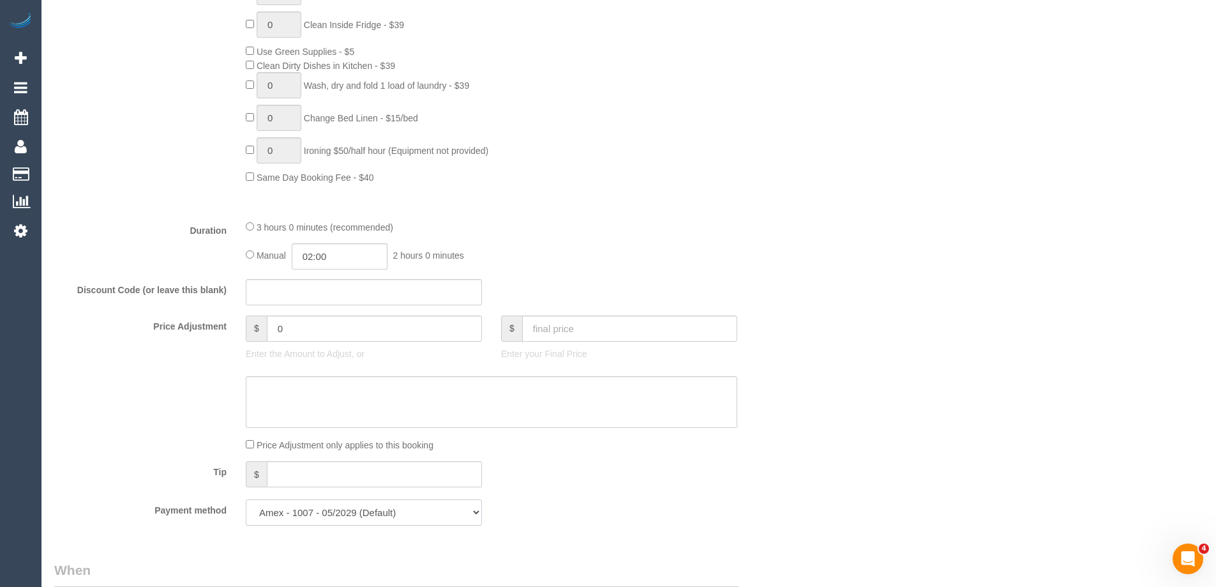
scroll to position [511, 0]
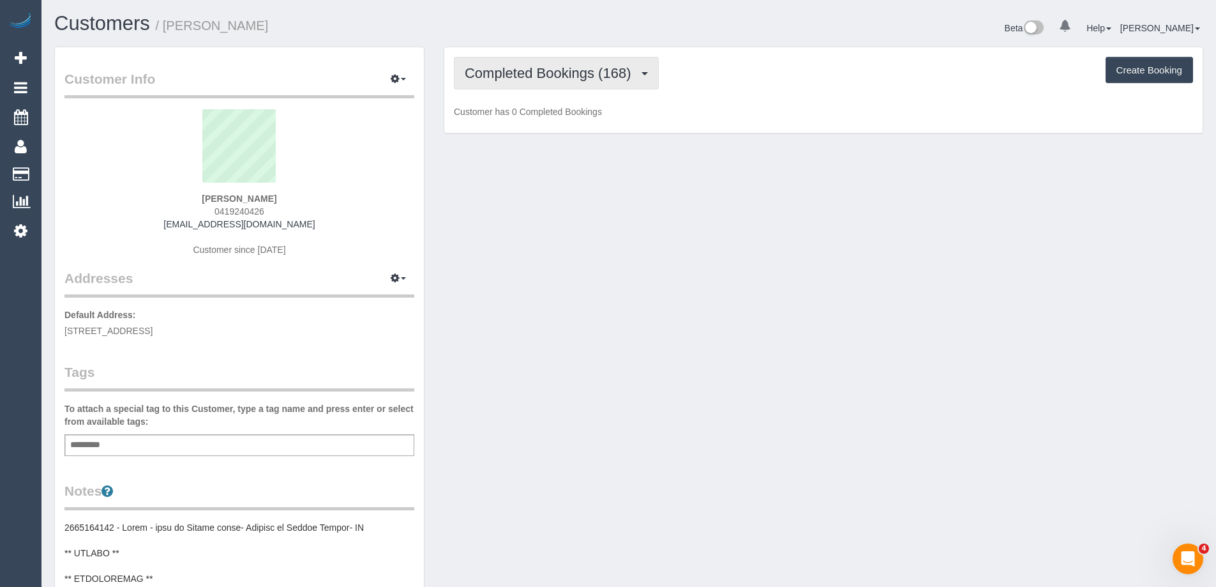
click at [520, 64] on button "Completed Bookings (168)" at bounding box center [556, 73] width 205 height 33
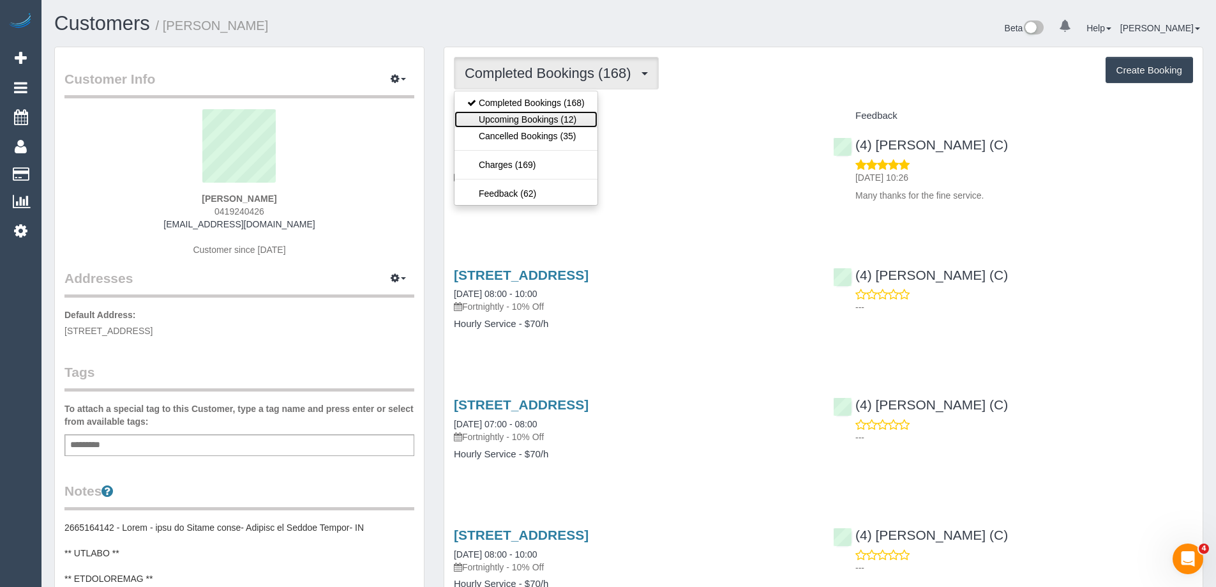
click at [538, 117] on link "Upcoming Bookings (12)" at bounding box center [526, 119] width 143 height 17
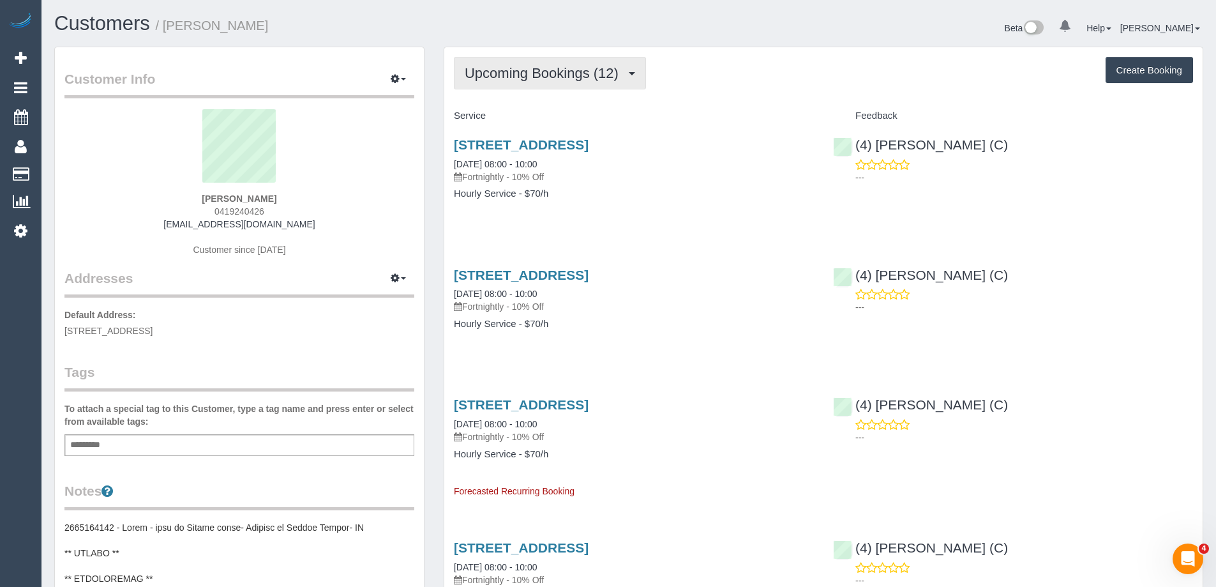
click at [579, 82] on button "Upcoming Bookings (12)" at bounding box center [550, 73] width 192 height 33
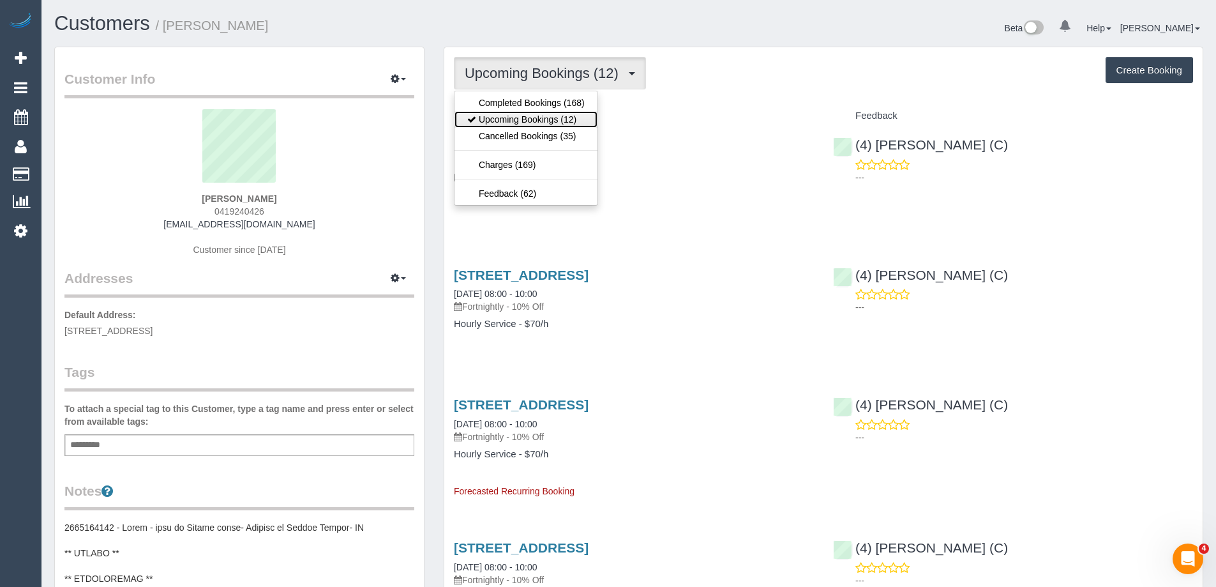
click at [572, 124] on link "Upcoming Bookings (12)" at bounding box center [526, 119] width 143 height 17
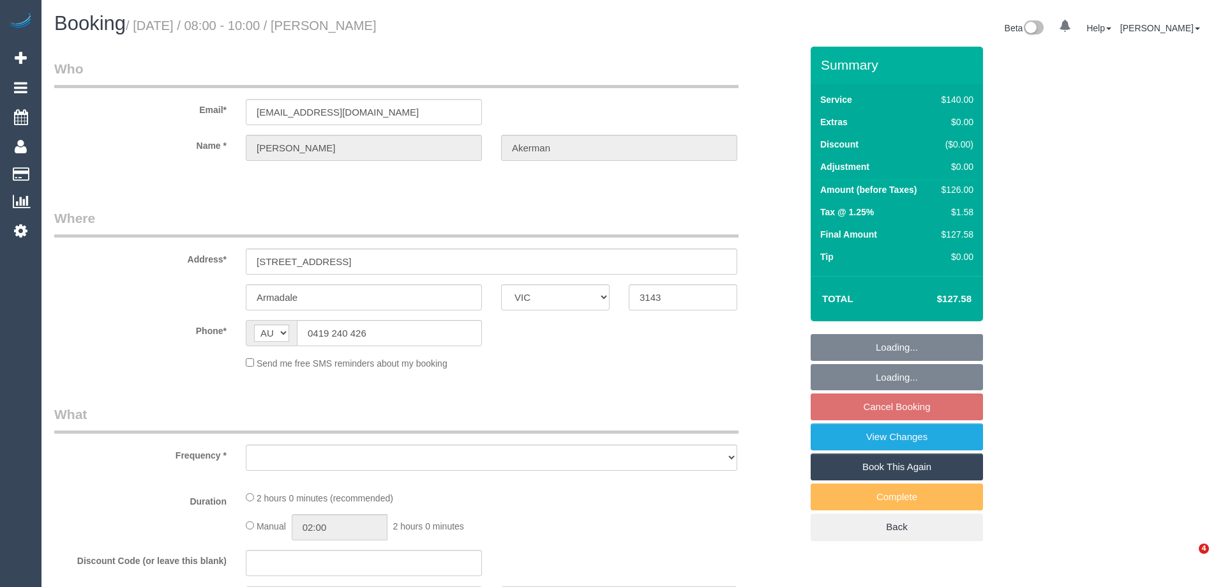
select select "VIC"
select select "object:697"
select select "string:stripe-pm_1MRoRG2GScqysDRVBXFypqXy"
select select "number:32"
select select "number:35"
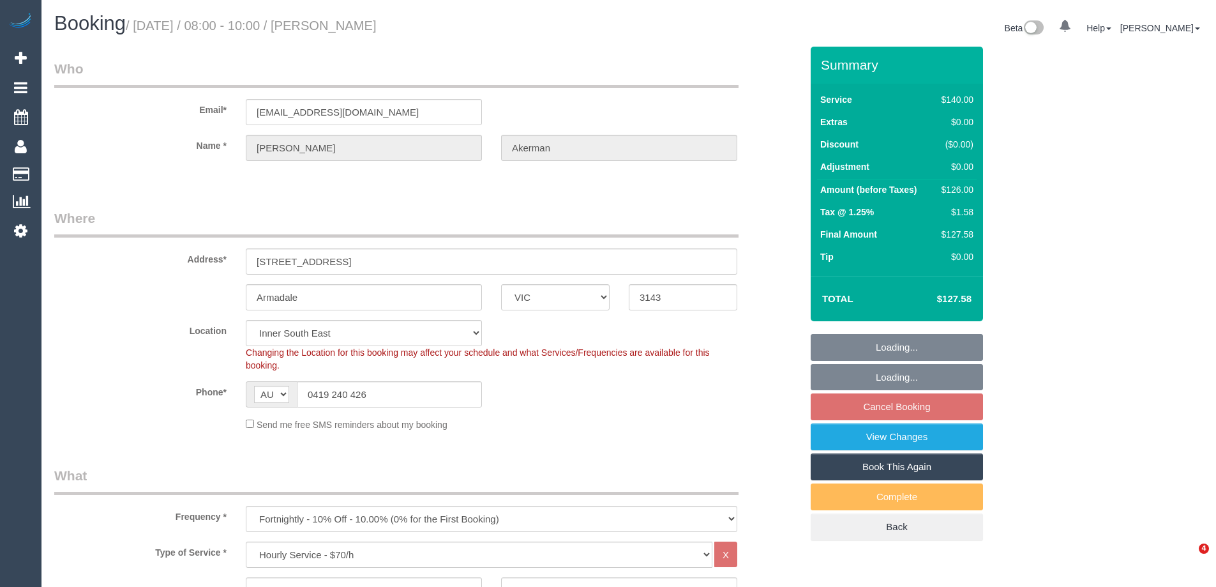
select select "object:1428"
select select "74364"
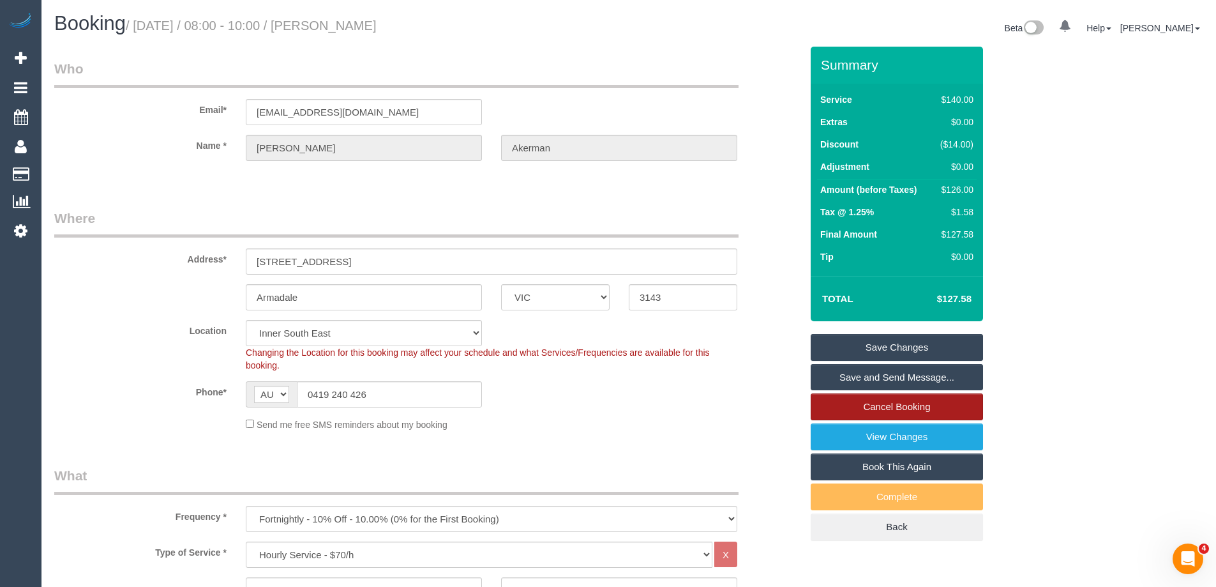
click at [945, 406] on link "Cancel Booking" at bounding box center [897, 406] width 172 height 27
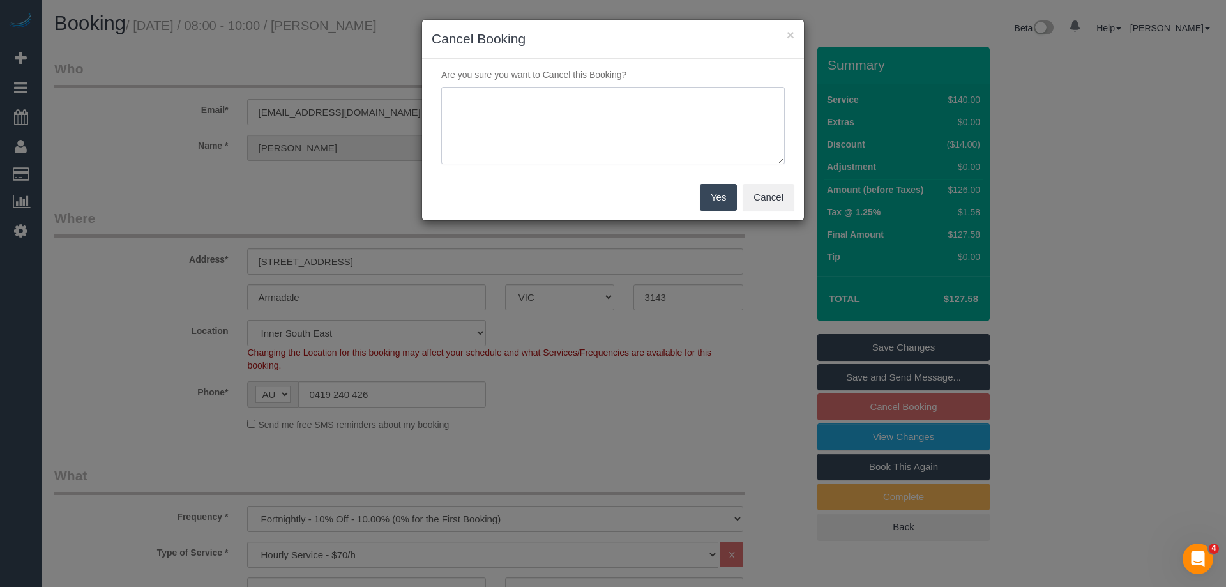
click at [630, 117] on textarea at bounding box center [612, 126] width 343 height 78
type textarea "PH - service not needed via email VC"
click at [705, 193] on button "Yes" at bounding box center [718, 197] width 37 height 27
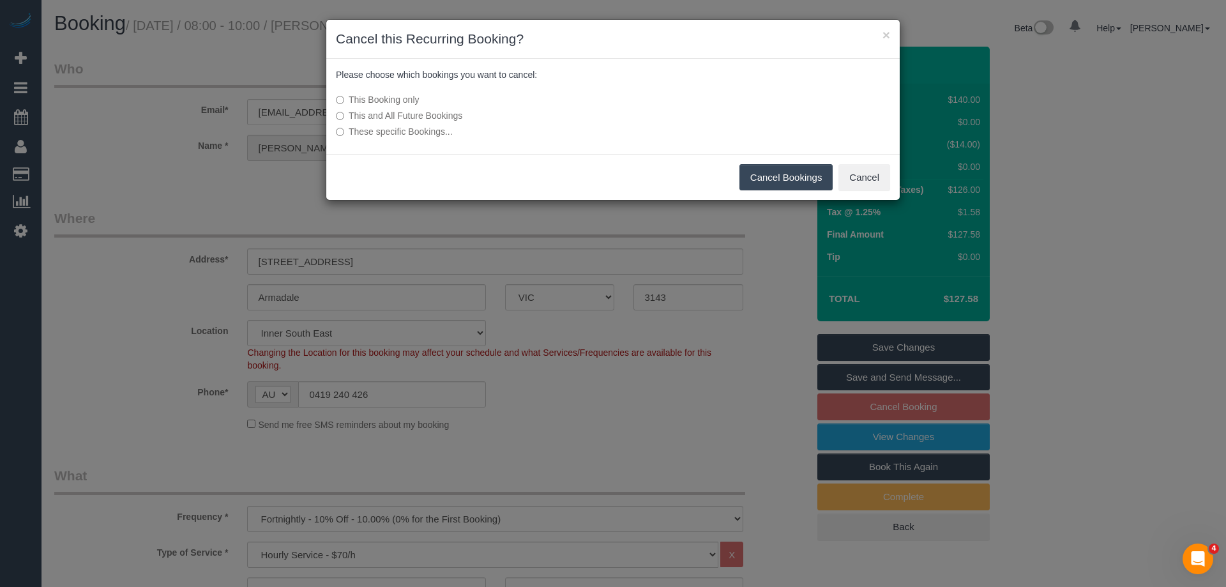
click at [802, 172] on button "Cancel Bookings" at bounding box center [786, 177] width 94 height 27
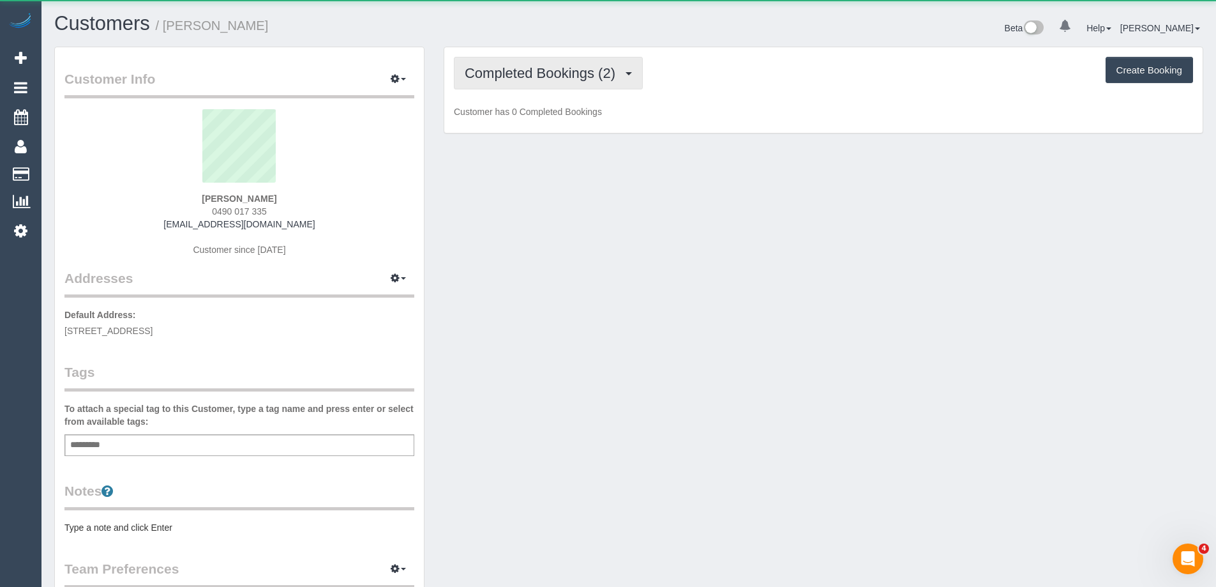
click at [570, 80] on span "Completed Bookings (2)" at bounding box center [543, 73] width 157 height 16
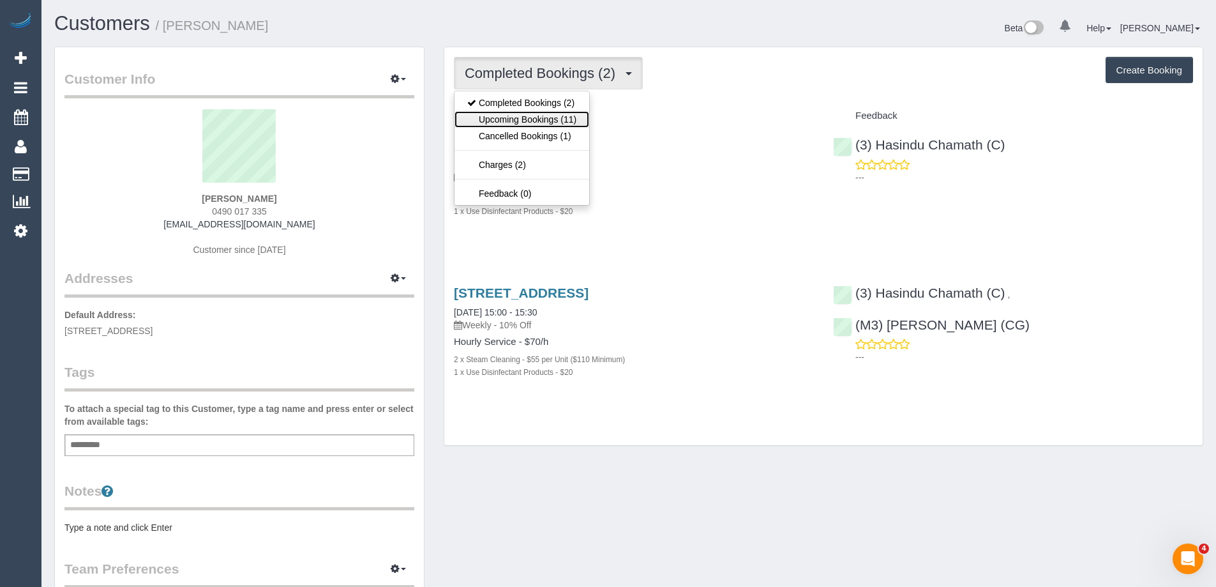
click at [569, 114] on link "Upcoming Bookings (11)" at bounding box center [522, 119] width 135 height 17
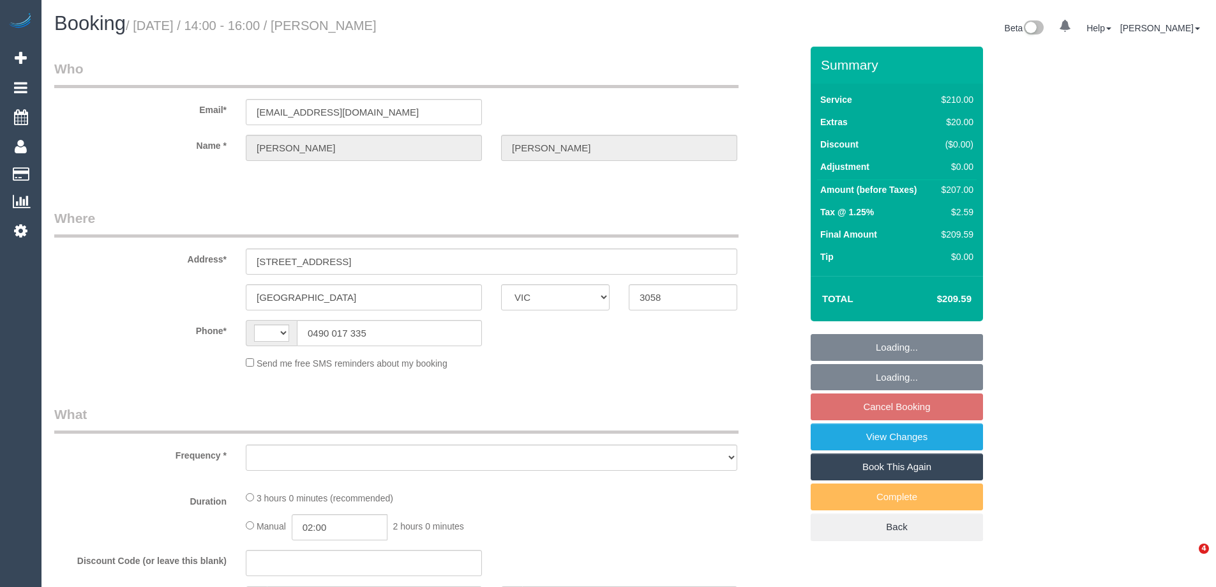
select select "VIC"
select select "string:AU"
select select "object:528"
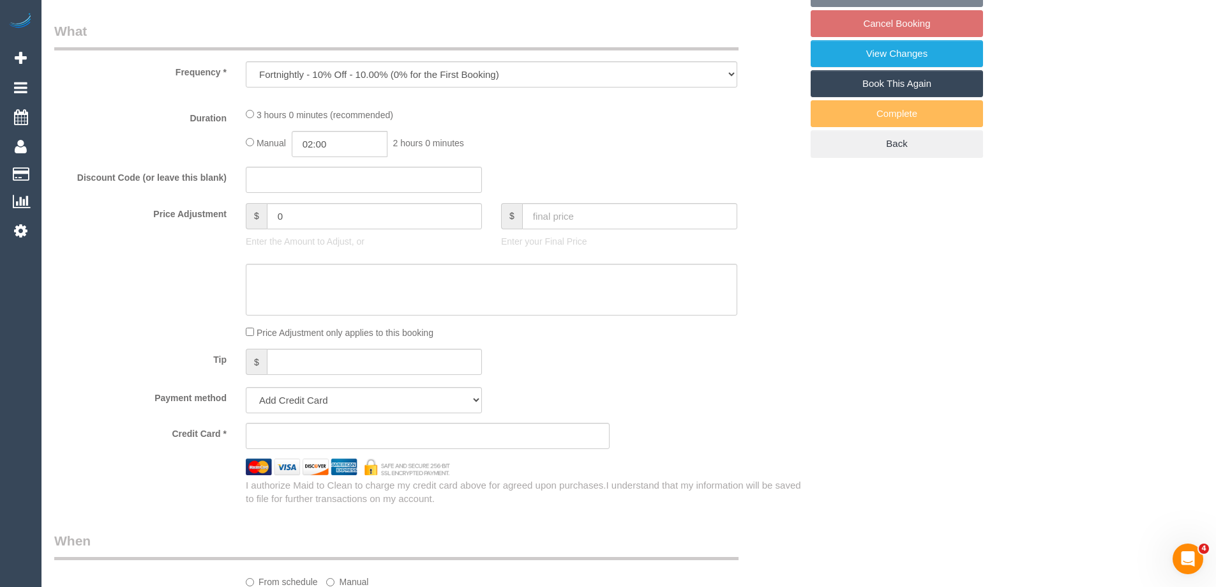
select select "string:stripe-pm_1Ry9GK2GScqysDRV9bY008J0"
select select "180"
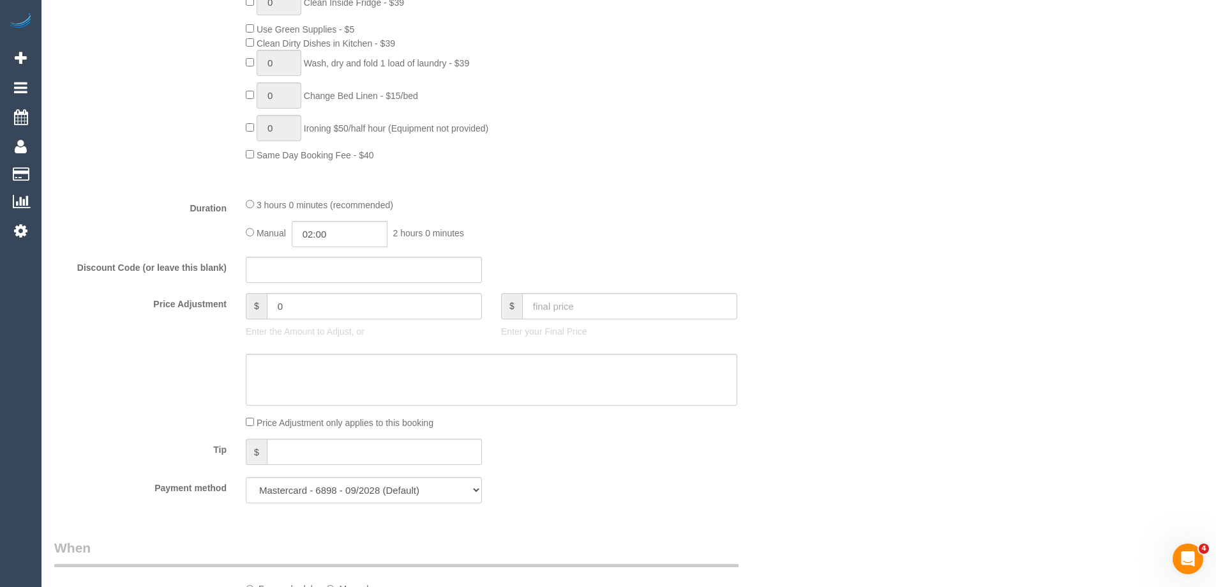
select select "number:29"
select select "number:14"
select select "number:21"
select select "number:25"
select select "number:34"
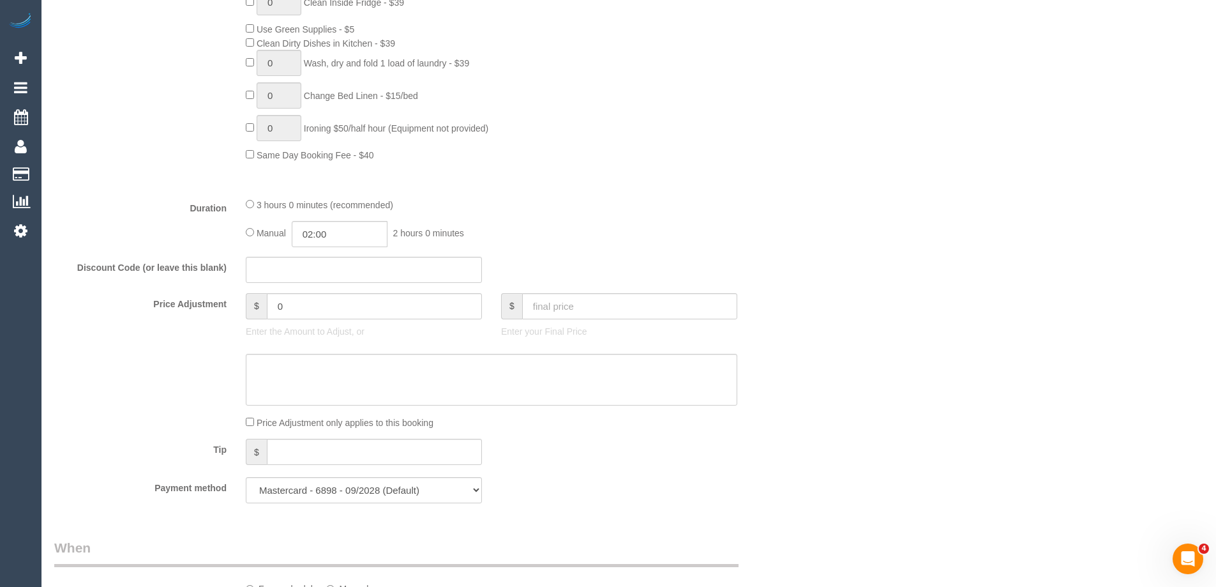
select select "number:11"
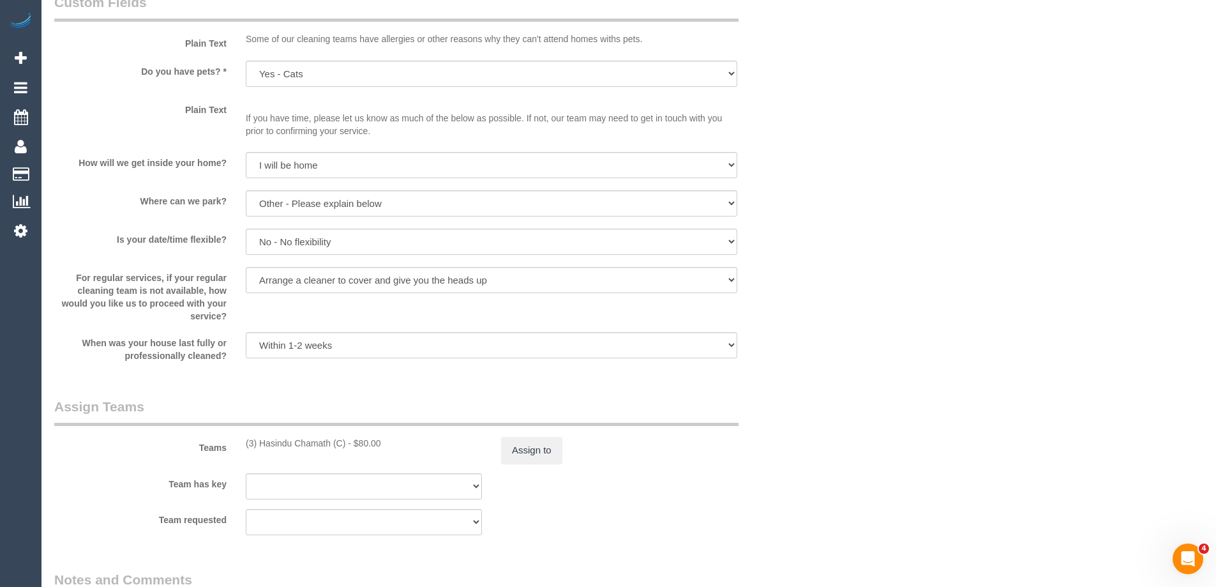
select select "object:1570"
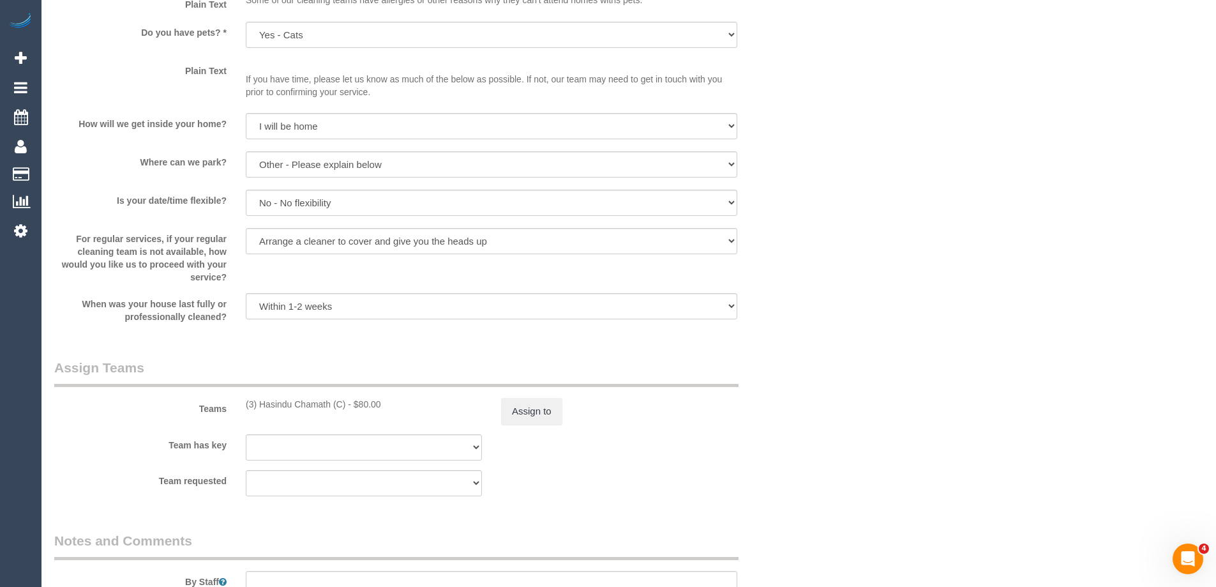
select select "spot5"
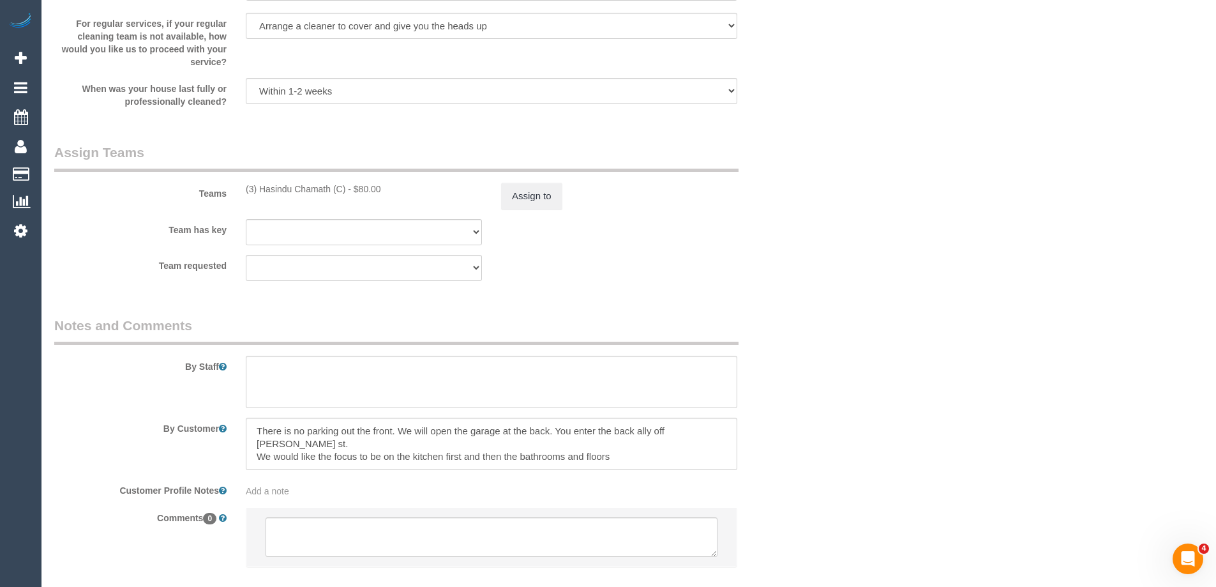
scroll to position [1831, 0]
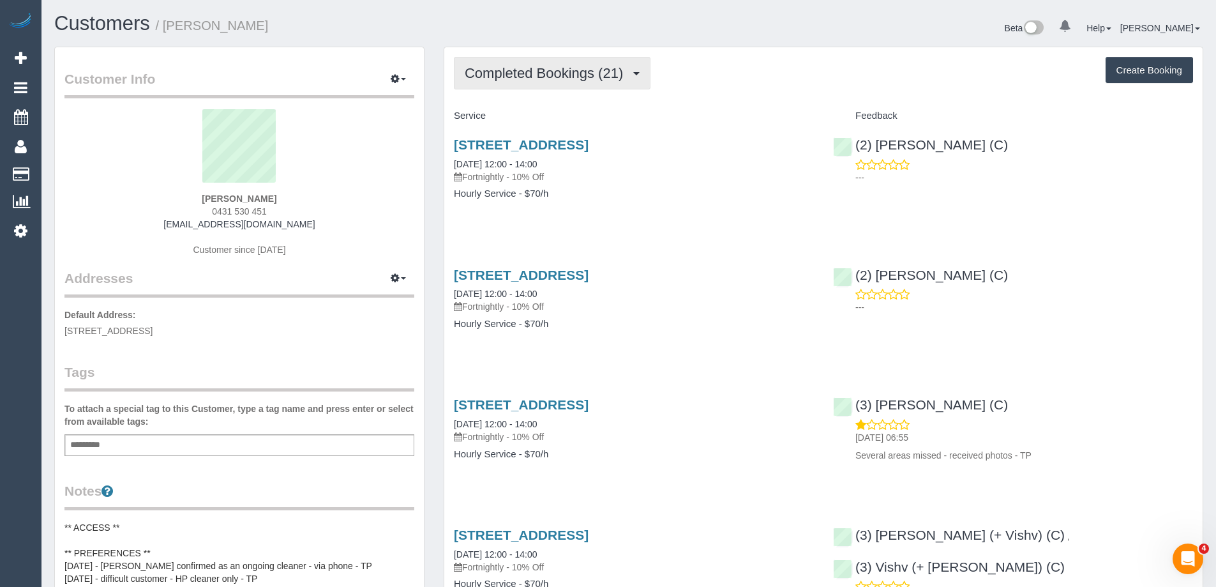
click at [530, 64] on button "Completed Bookings (21)" at bounding box center [552, 73] width 197 height 33
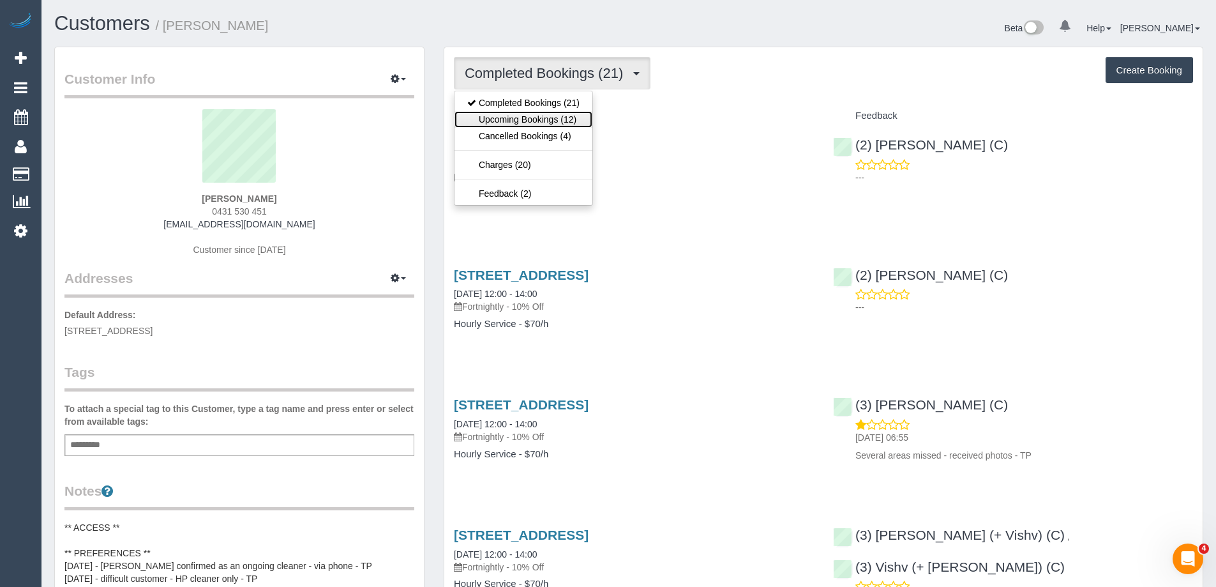
click at [532, 119] on link "Upcoming Bookings (12)" at bounding box center [524, 119] width 138 height 17
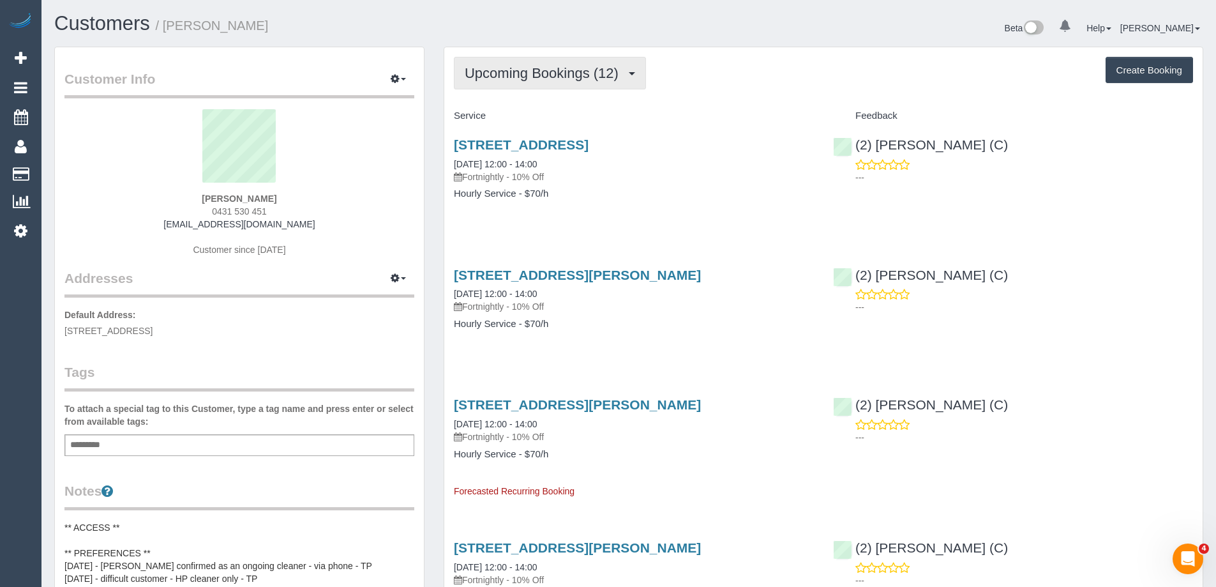
click at [563, 76] on span "Upcoming Bookings (12)" at bounding box center [545, 73] width 160 height 16
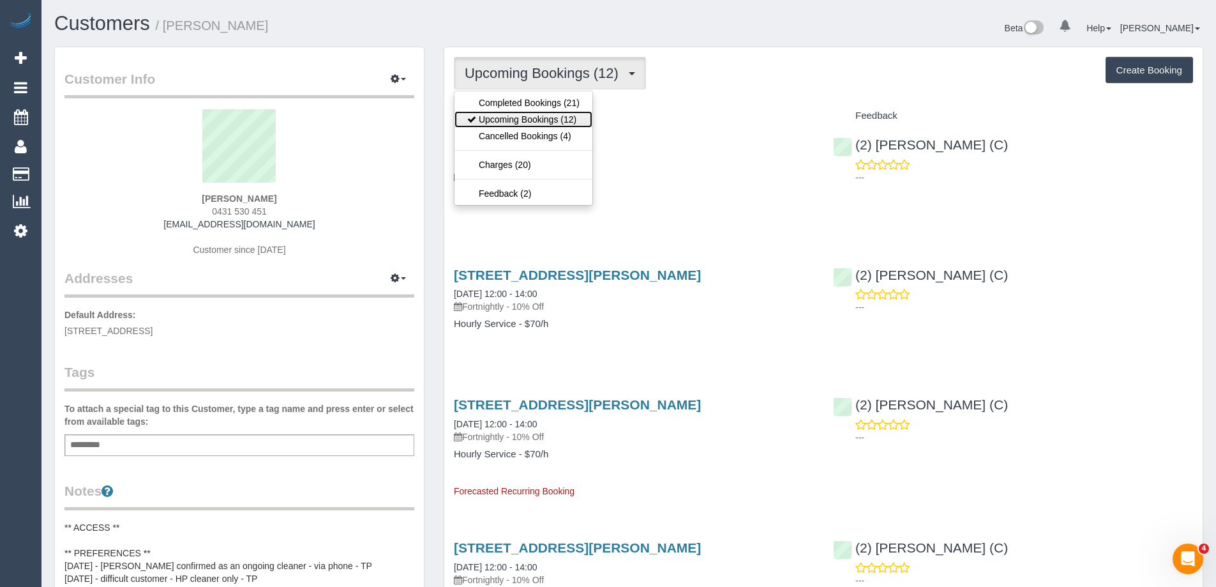
click at [564, 121] on link "Upcoming Bookings (12)" at bounding box center [524, 119] width 138 height 17
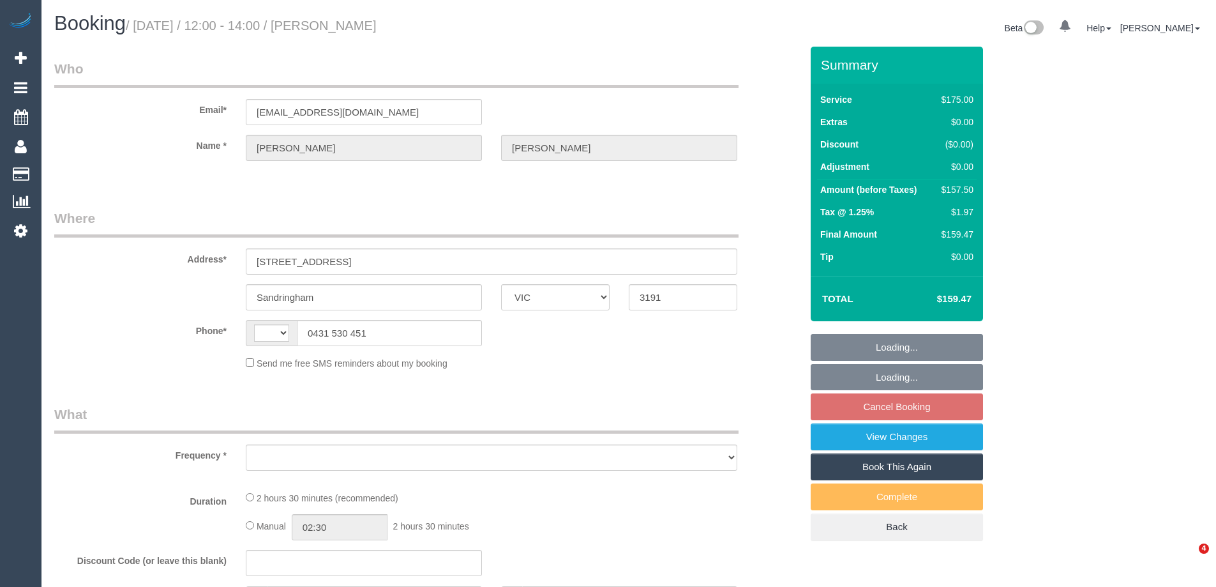
select select "VIC"
select select "string:AU"
select select "object:528"
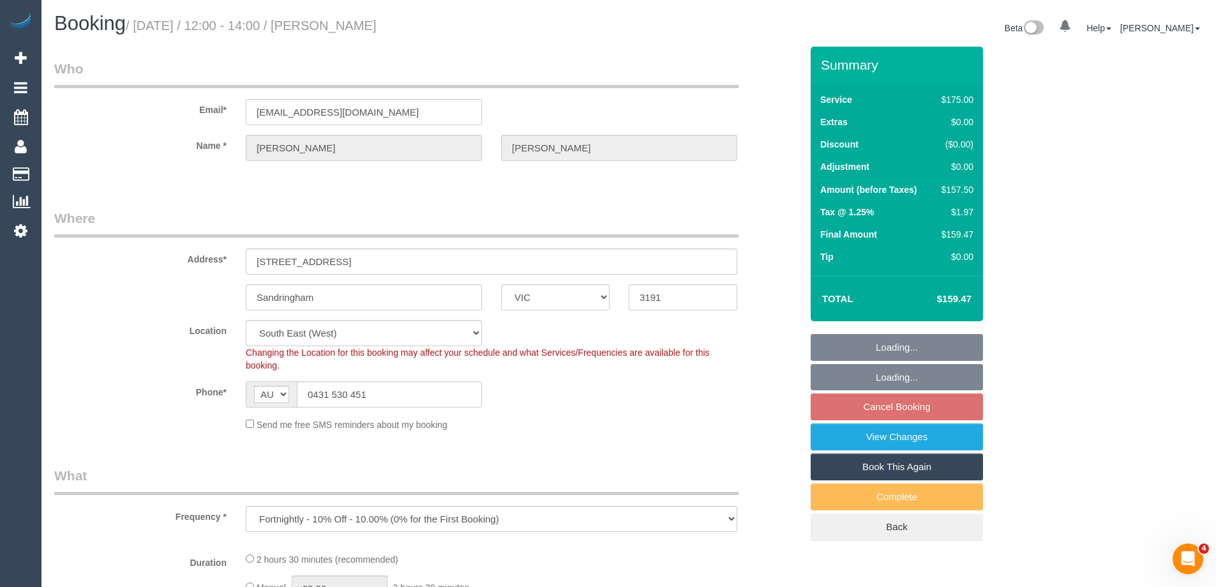
select select "string:stripe-pm_1QEiMj2GScqysDRV5AhJ8Ouz"
select select "150"
select select "number:27"
select select "number:14"
select select "number:19"
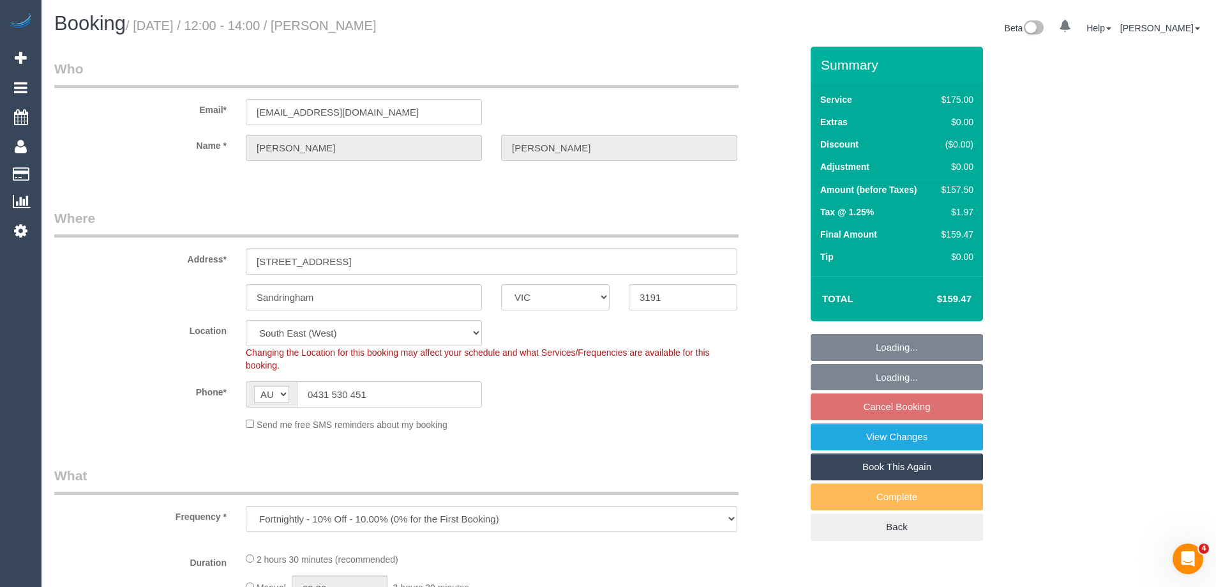
select select "number:22"
select select "number:34"
select select "number:12"
select select "object:849"
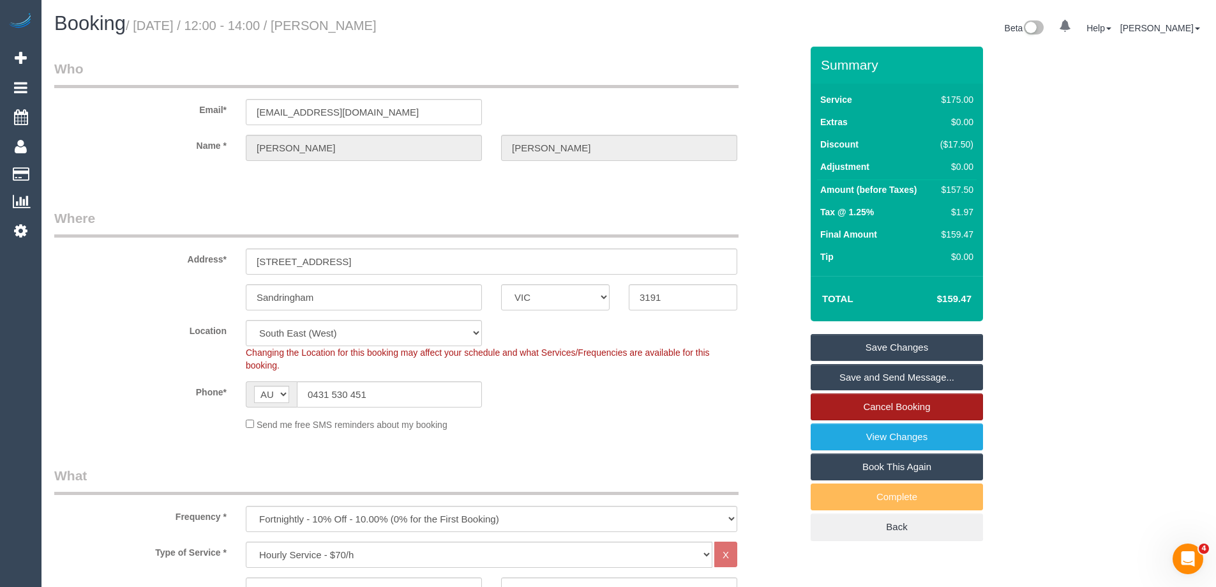
click at [867, 405] on link "Cancel Booking" at bounding box center [897, 406] width 172 height 27
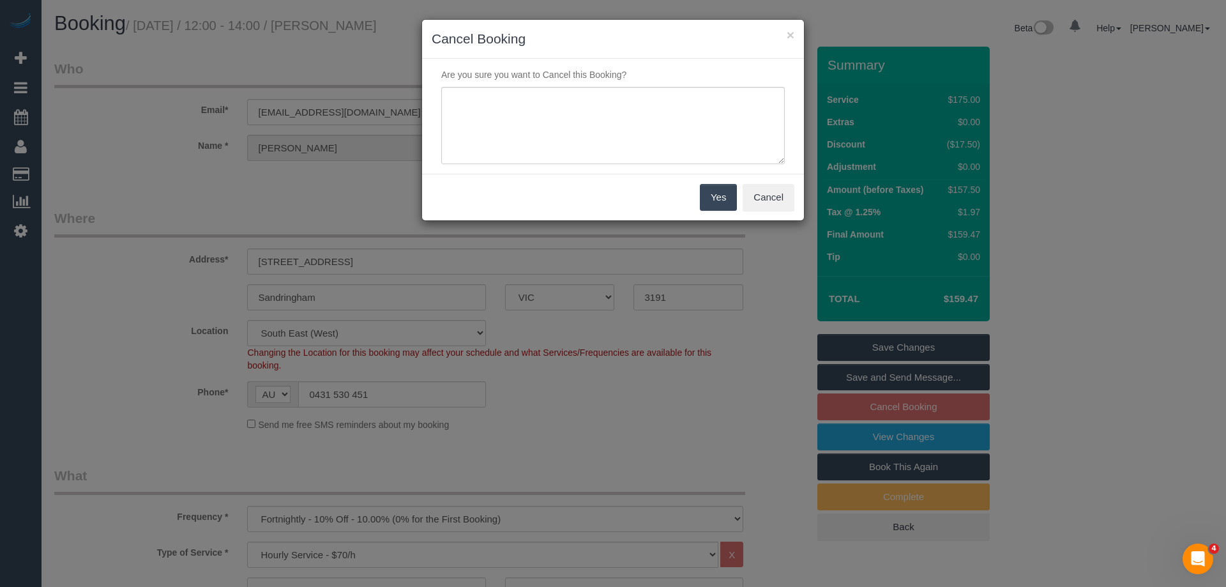
click at [813, 126] on div "× Cancel Booking Are you sure you want to Cancel this Booking? Yes Cancel" at bounding box center [613, 293] width 1226 height 587
click at [597, 134] on textarea at bounding box center [612, 126] width 343 height 78
type textarea "Service not needed via email VC"
click at [728, 206] on button "Yes" at bounding box center [718, 197] width 37 height 27
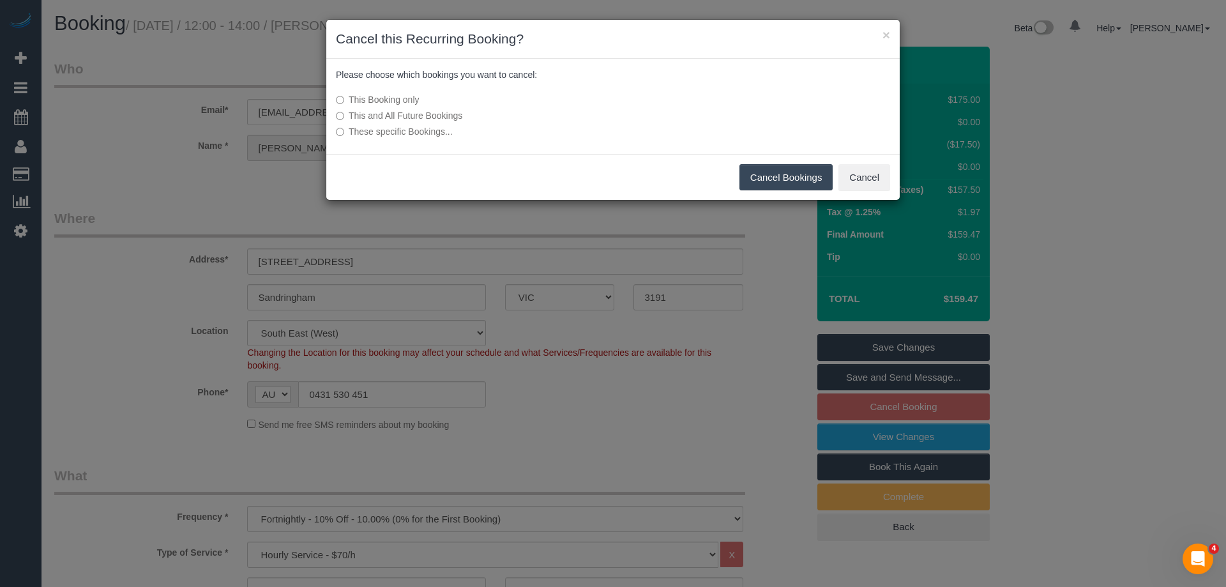
click at [764, 168] on button "Cancel Bookings" at bounding box center [786, 177] width 94 height 27
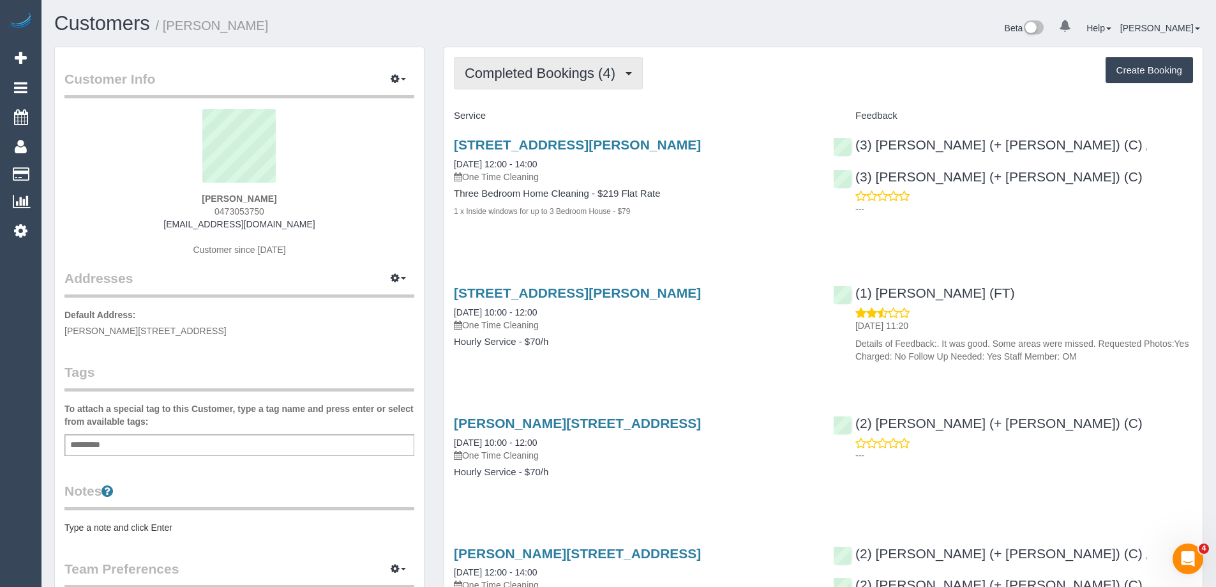
click at [592, 64] on button "Completed Bookings (4)" at bounding box center [548, 73] width 189 height 33
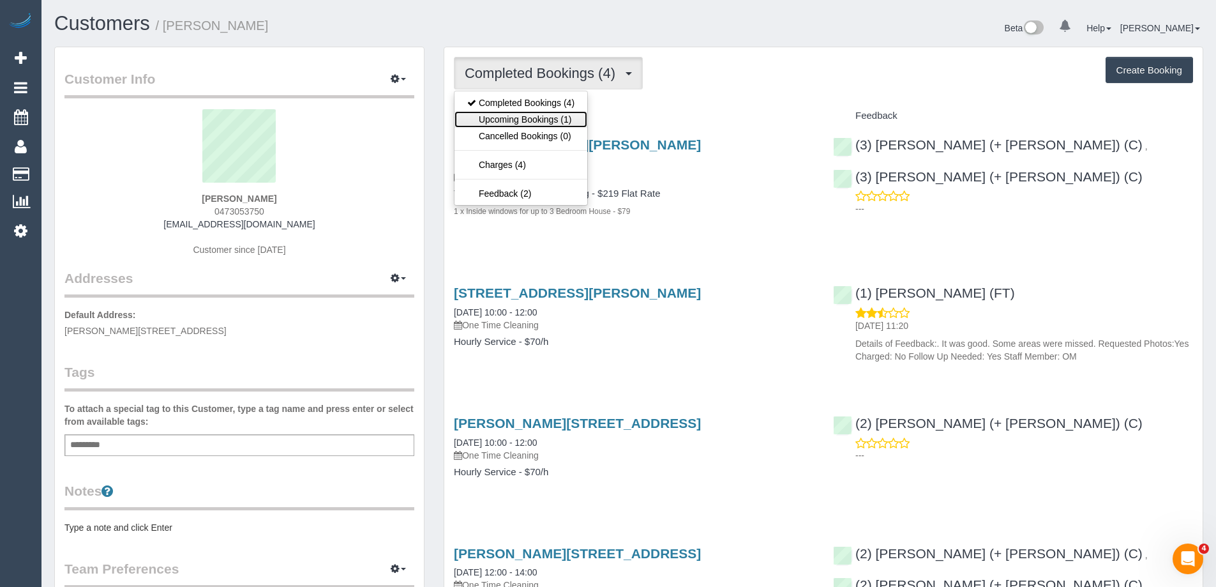
click at [551, 124] on link "Upcoming Bookings (1)" at bounding box center [521, 119] width 133 height 17
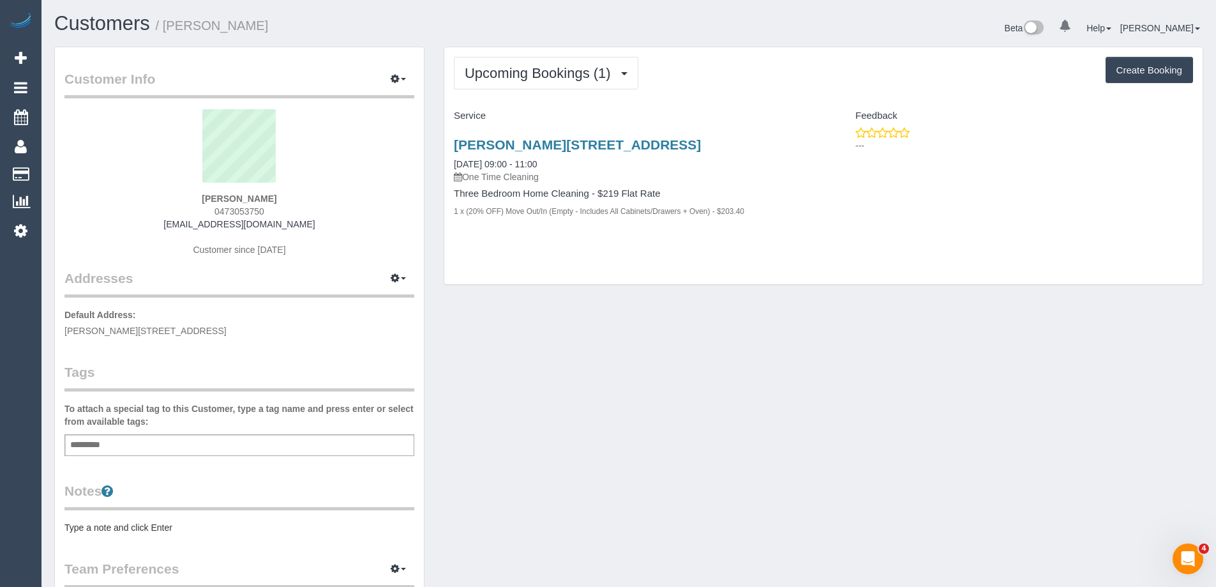
click at [647, 404] on div "Customer Info Edit Contact Info Send Message Email Preferences Special Sales Ta…" at bounding box center [629, 497] width 1168 height 900
click at [546, 144] on link "[PERSON_NAME][STREET_ADDRESS]" at bounding box center [577, 144] width 247 height 15
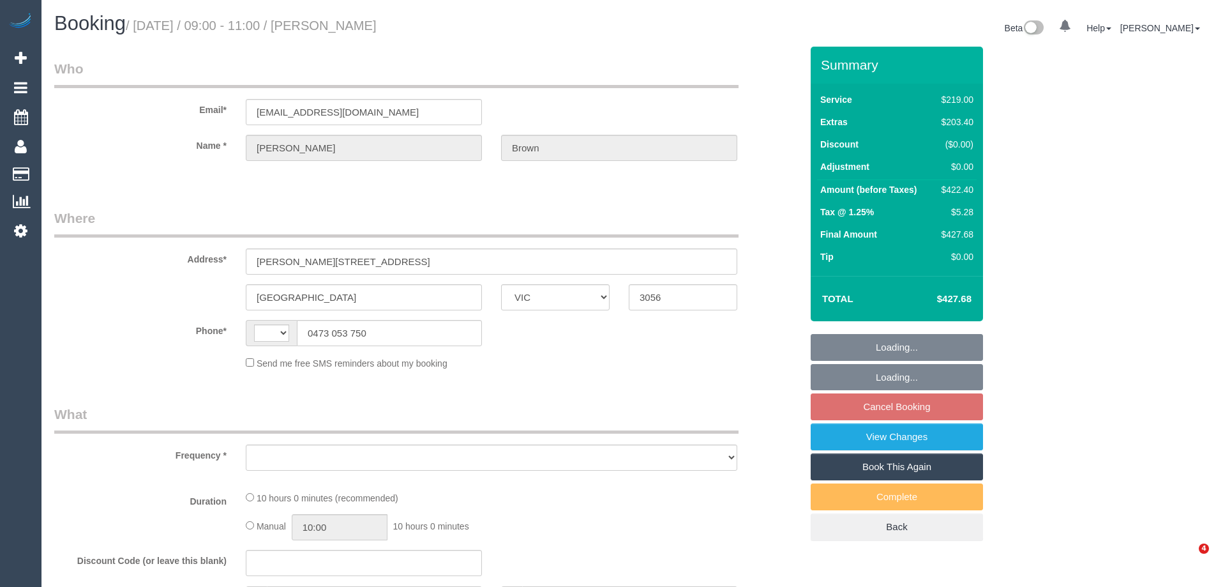
select select "VIC"
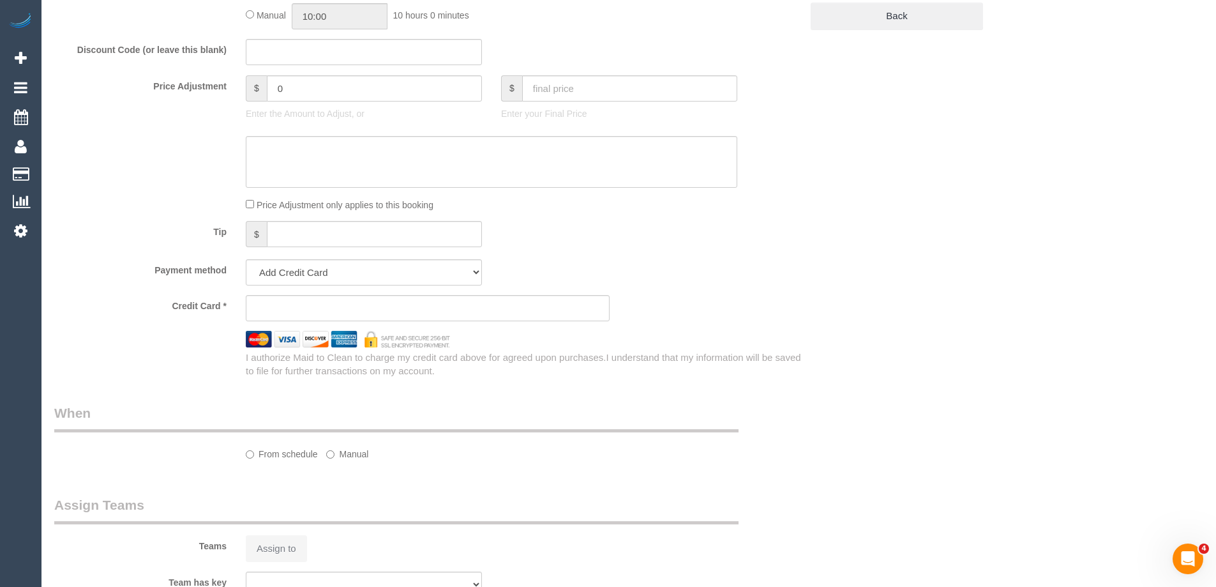
select select "string:AU"
select select "object:522"
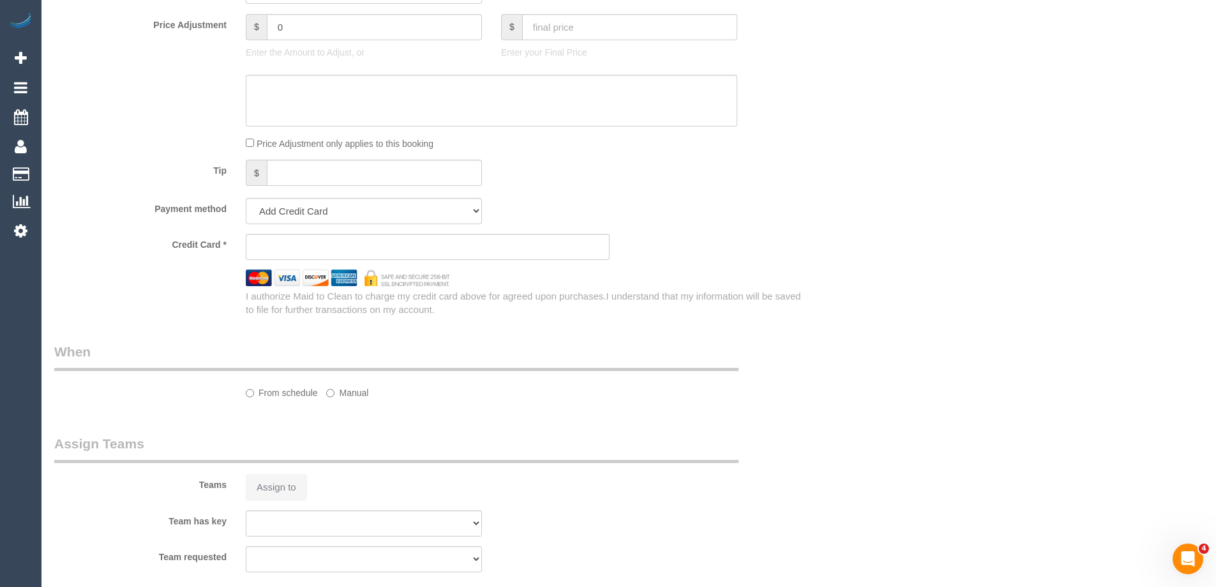
select select "string:stripe-pm_1ROz5F2GScqysDRVKP952VMm"
select select "number:28"
select select "number:14"
select select "number:19"
select select "number:25"
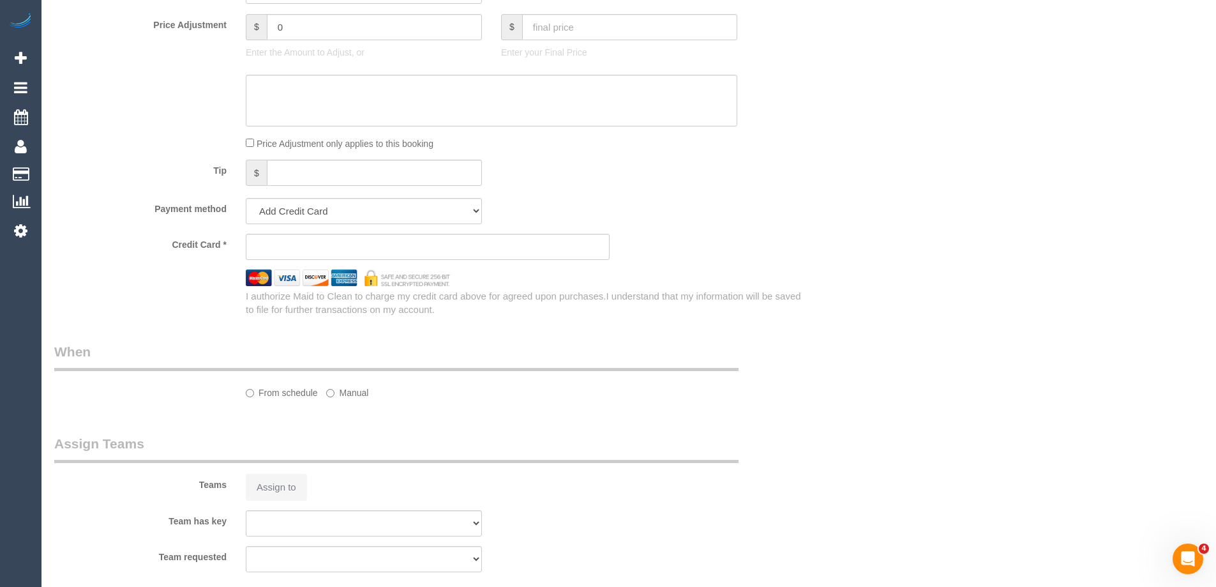
select select "number:35"
select select "number:26"
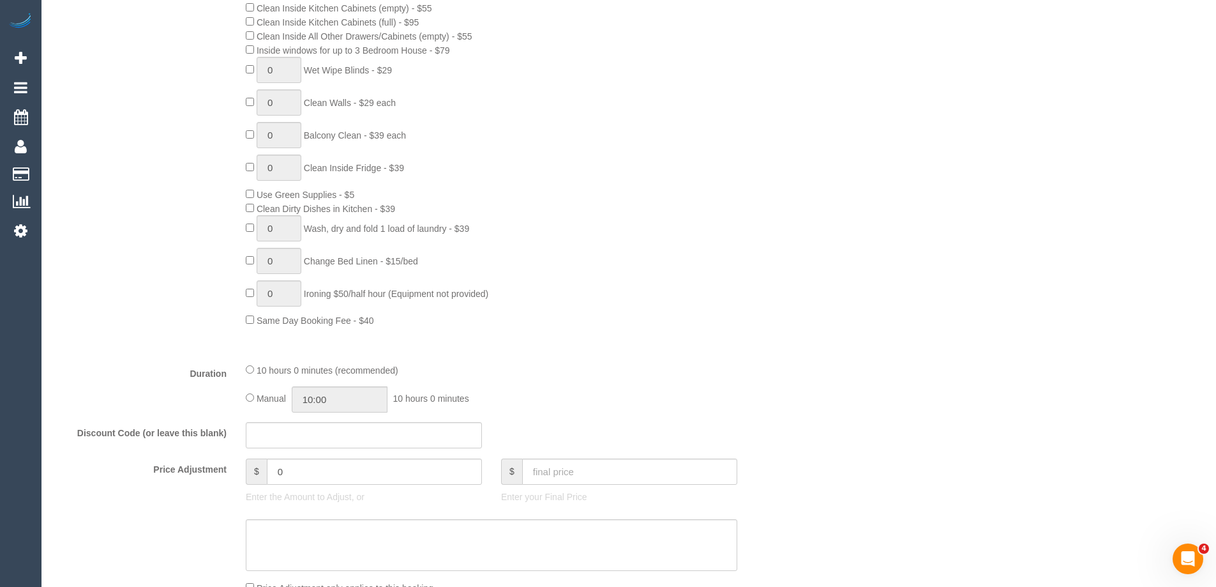
select select "object:776"
select select "spot3"
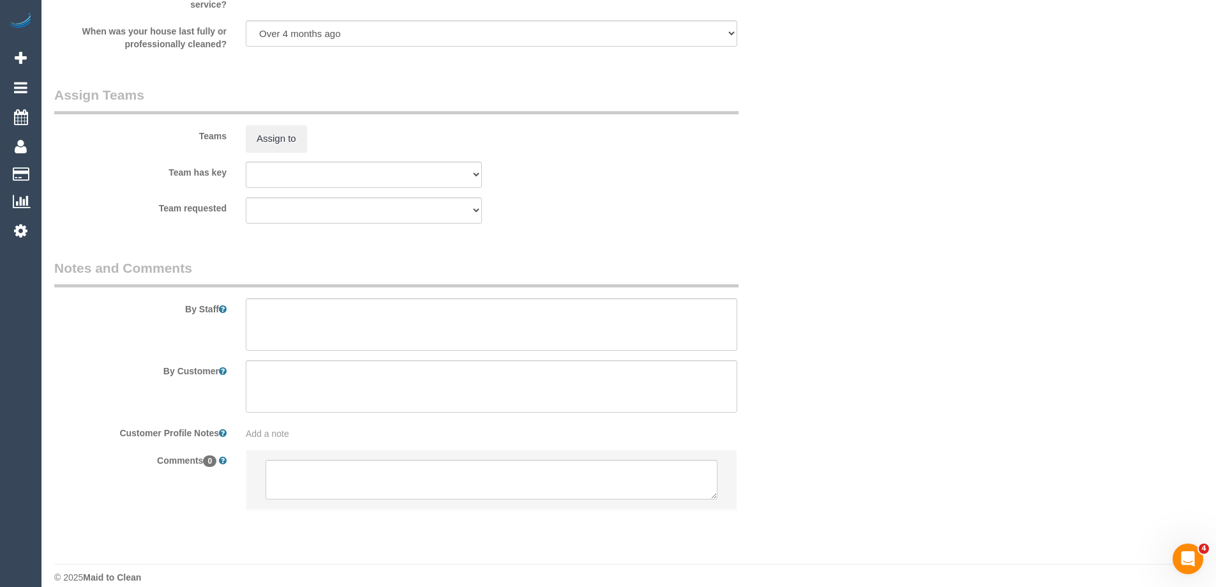
scroll to position [1865, 0]
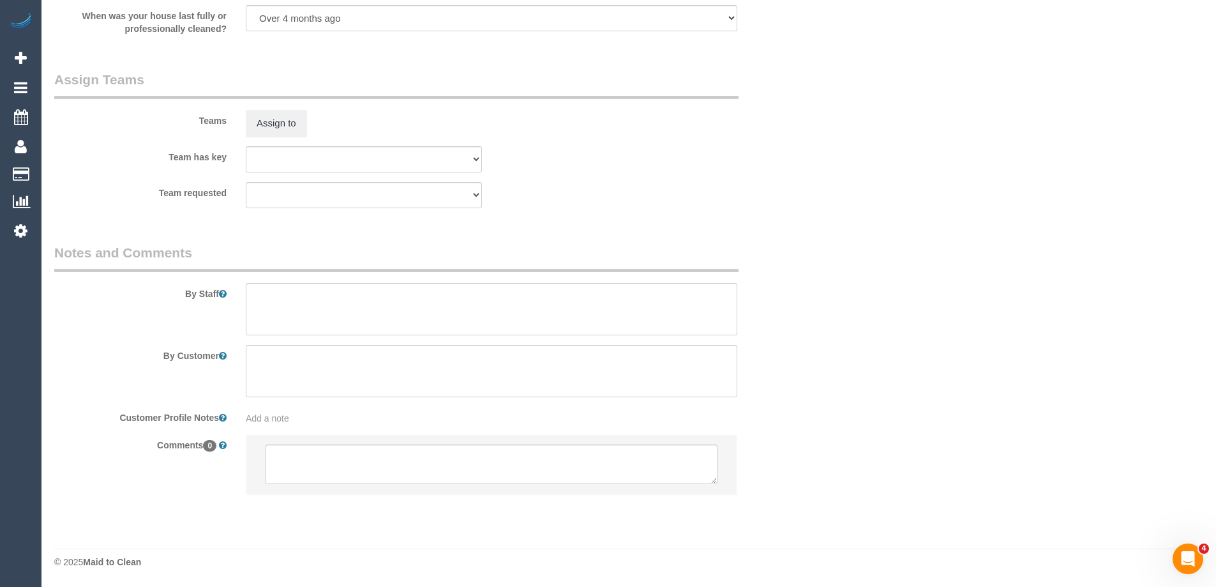
drag, startPoint x: 440, startPoint y: 99, endPoint x: 440, endPoint y: 82, distance: 17.2
click at [440, 95] on legend "Assign Teams" at bounding box center [396, 84] width 684 height 29
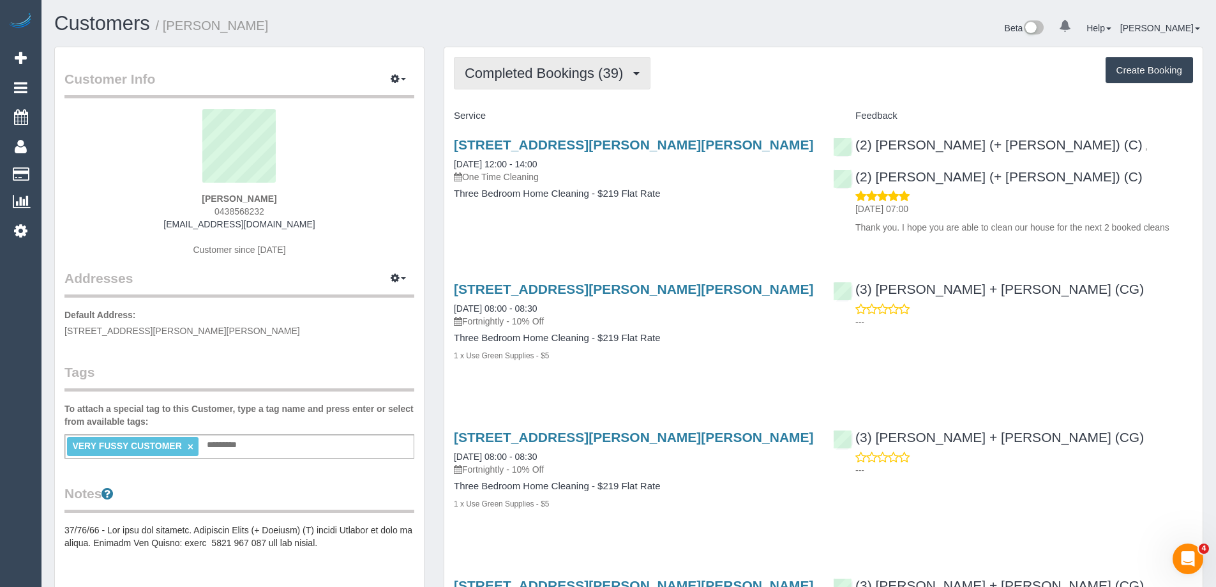
click at [548, 64] on button "Completed Bookings (39)" at bounding box center [552, 73] width 197 height 33
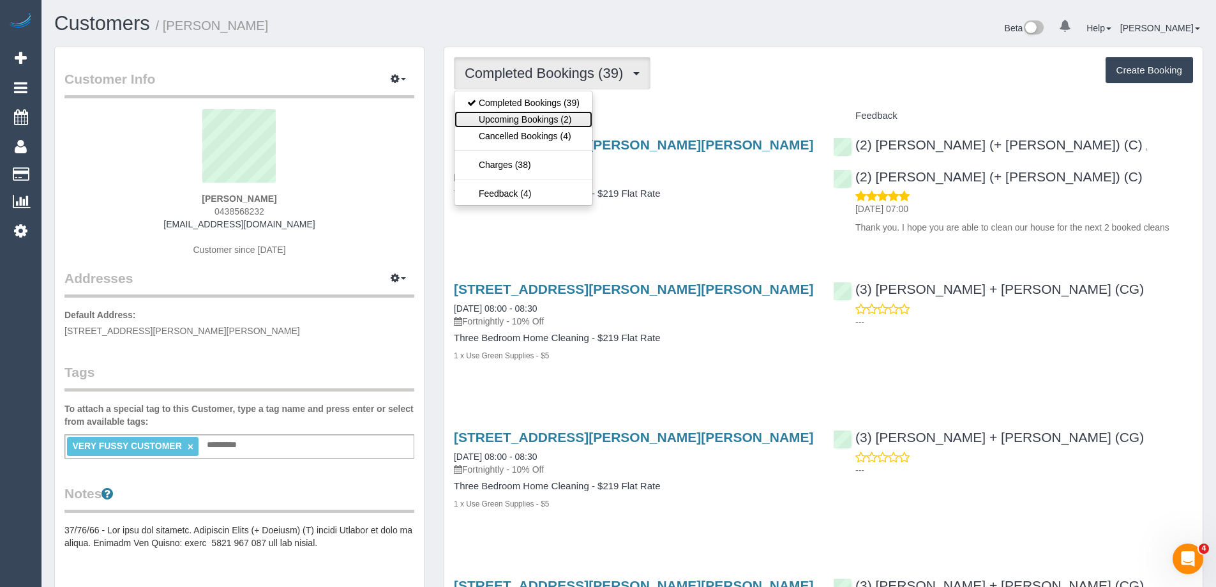
click at [557, 121] on link "Upcoming Bookings (2)" at bounding box center [524, 119] width 138 height 17
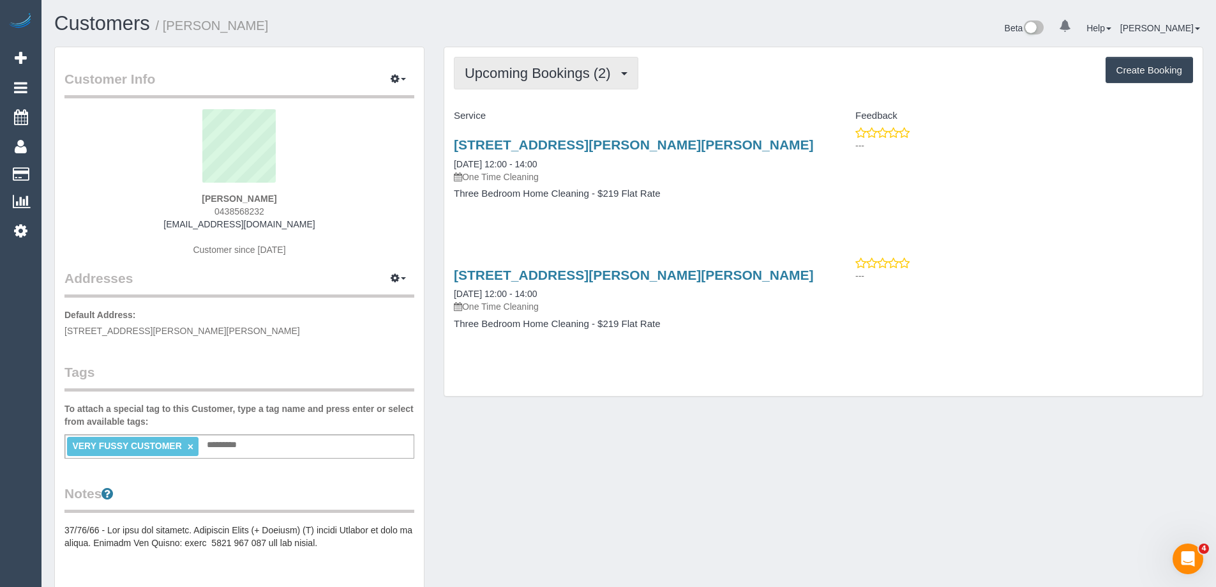
click at [527, 77] on span "Upcoming Bookings (2)" at bounding box center [541, 73] width 153 height 16
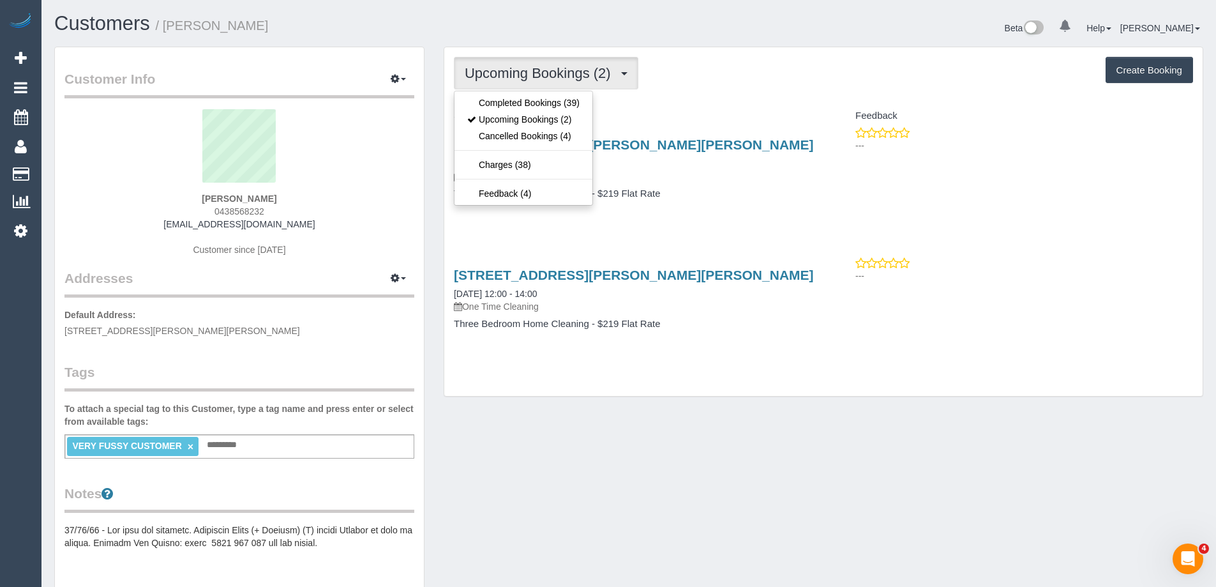
click at [748, 86] on div "Upcoming Bookings (2) Completed Bookings (39) Upcoming Bookings (2) Cancelled B…" at bounding box center [823, 73] width 739 height 33
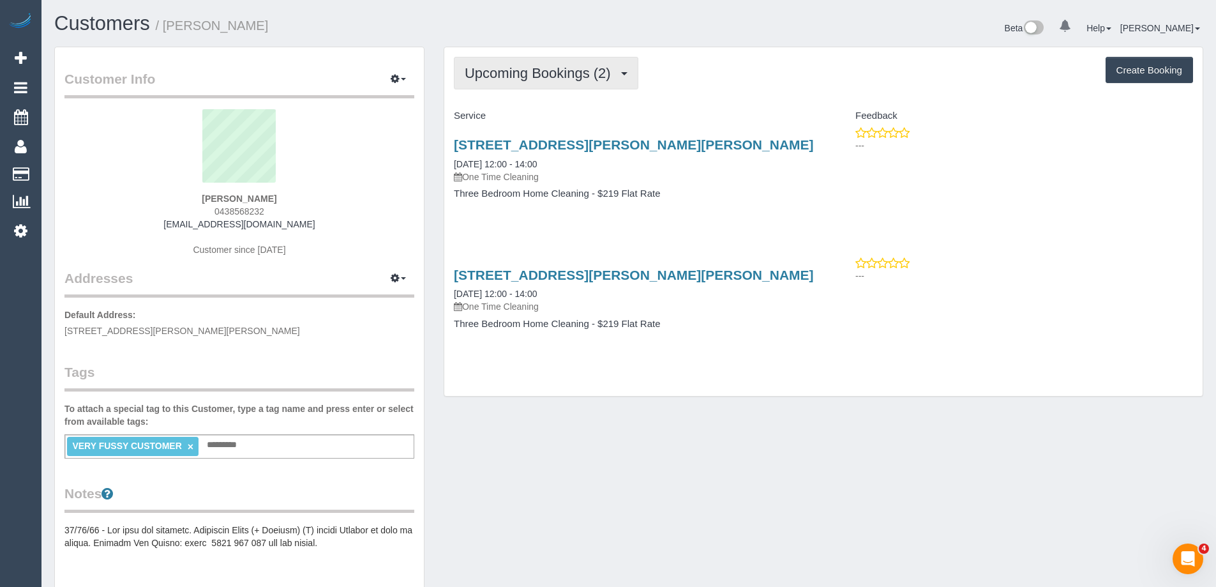
click at [578, 82] on button "Upcoming Bookings (2)" at bounding box center [546, 73] width 184 height 33
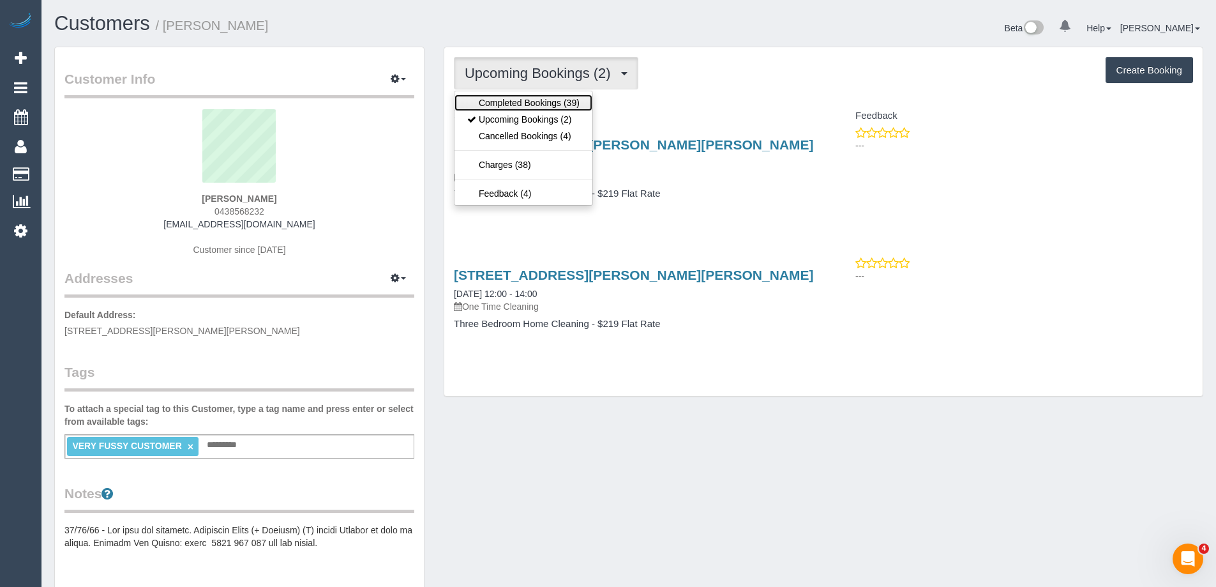
click at [574, 101] on link "Completed Bookings (39)" at bounding box center [524, 102] width 138 height 17
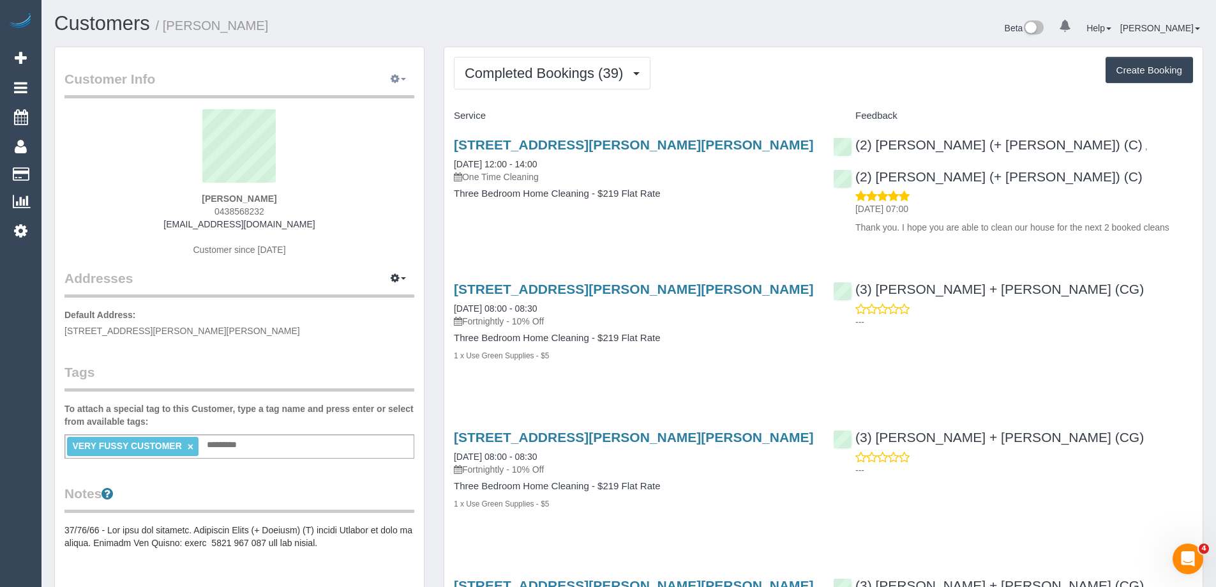
click at [399, 84] on button "button" at bounding box center [398, 80] width 32 height 20
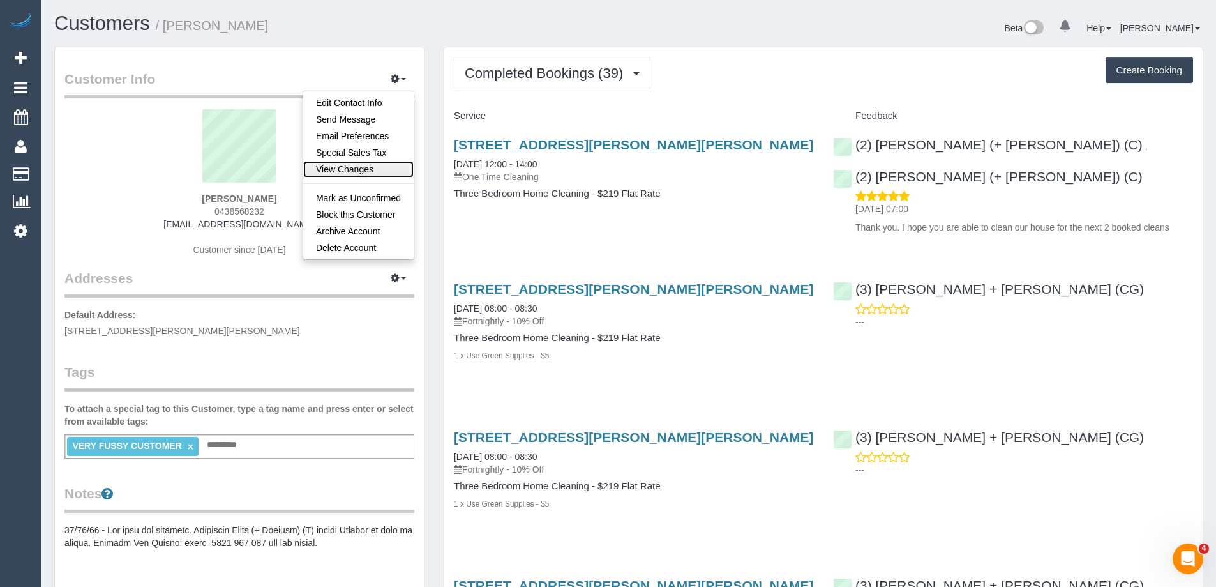
click at [381, 164] on link "View Changes" at bounding box center [358, 169] width 110 height 17
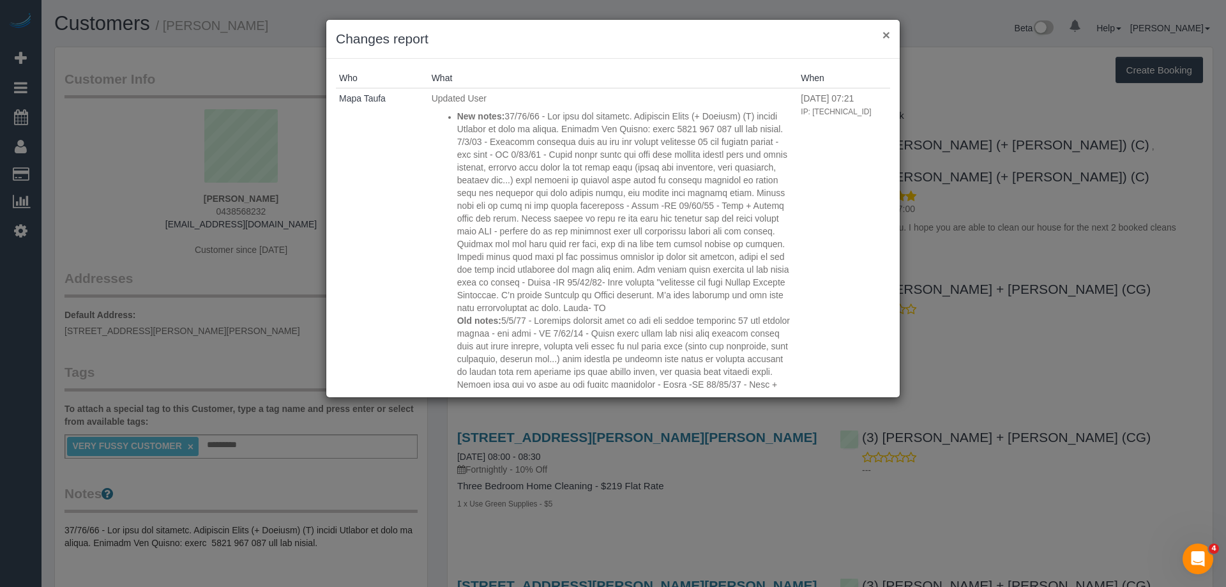
click at [889, 33] on button "×" at bounding box center [886, 34] width 8 height 13
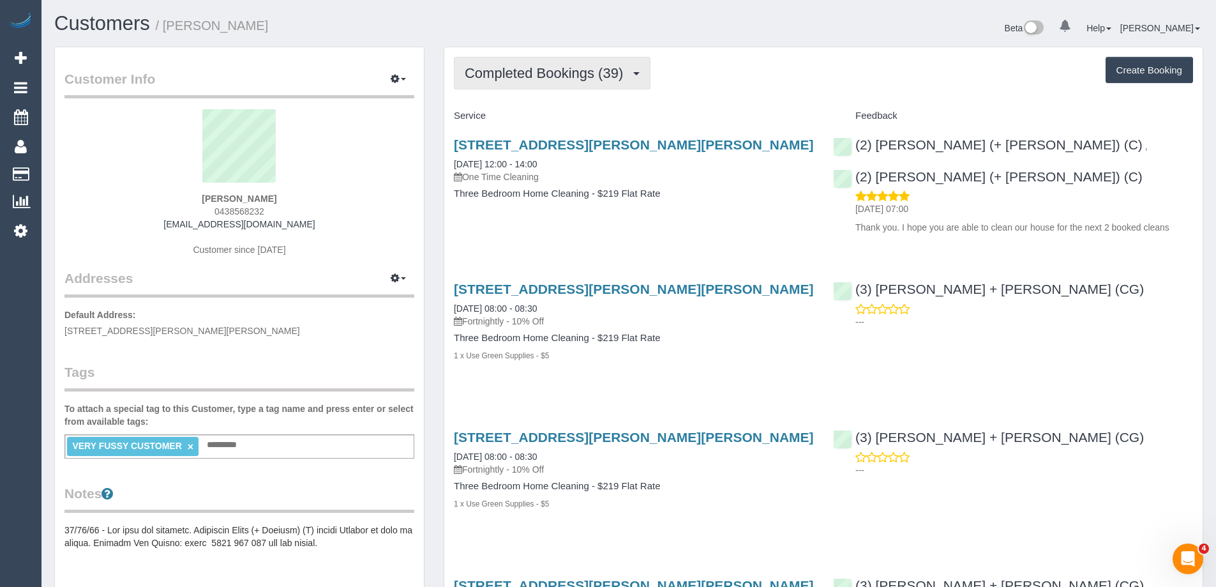
click at [568, 78] on span "Completed Bookings (39)" at bounding box center [547, 73] width 165 height 16
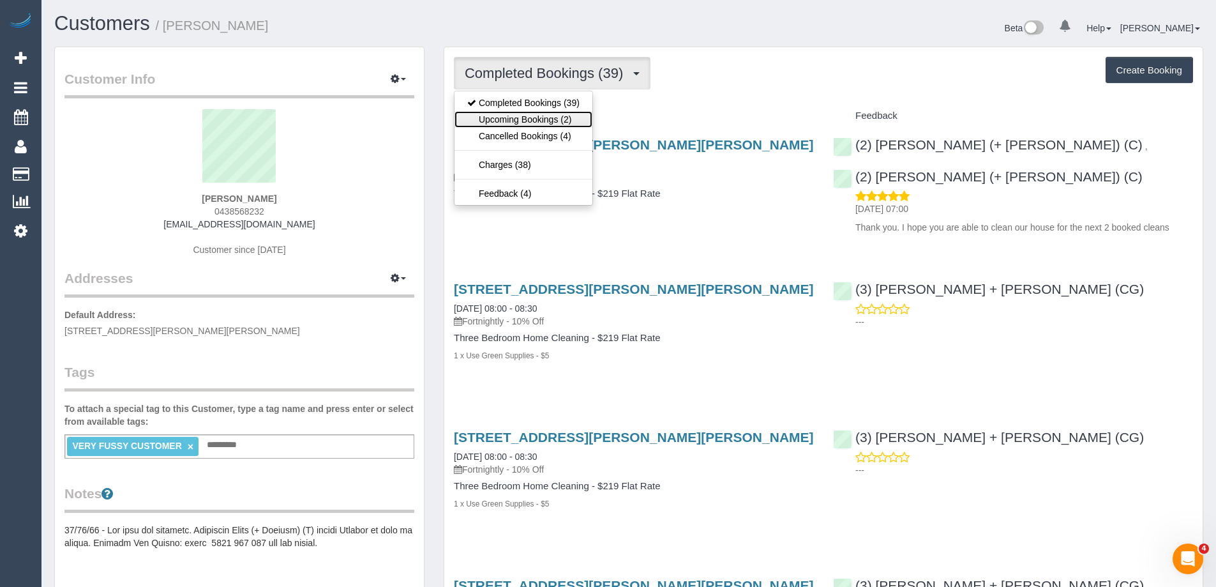
click at [573, 118] on link "Upcoming Bookings (2)" at bounding box center [524, 119] width 138 height 17
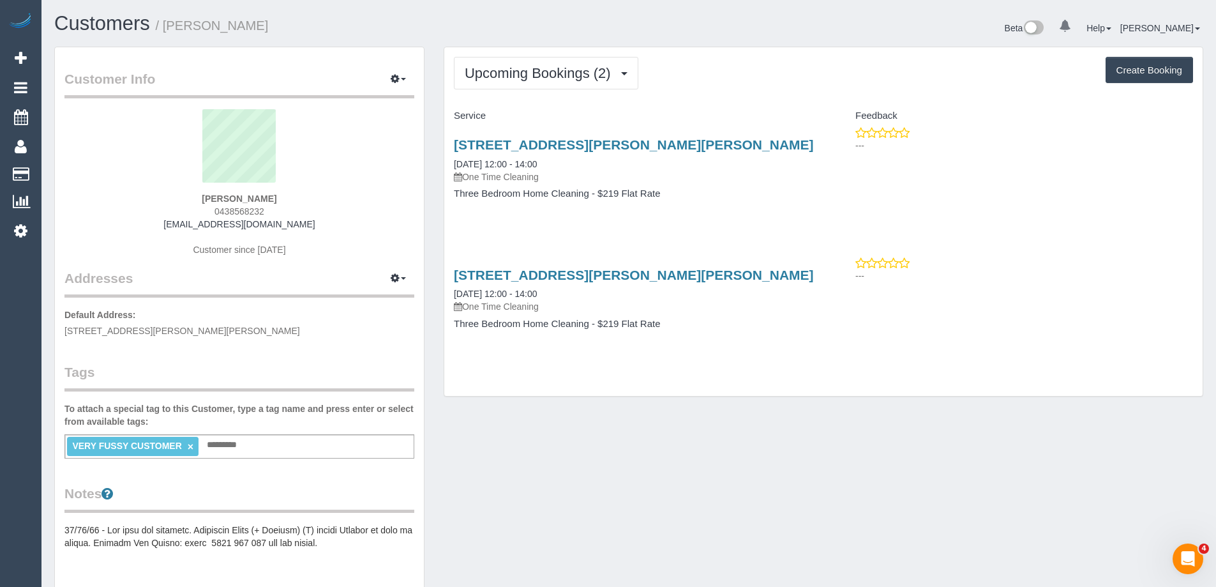
click at [333, 366] on legend "Tags" at bounding box center [239, 377] width 350 height 29
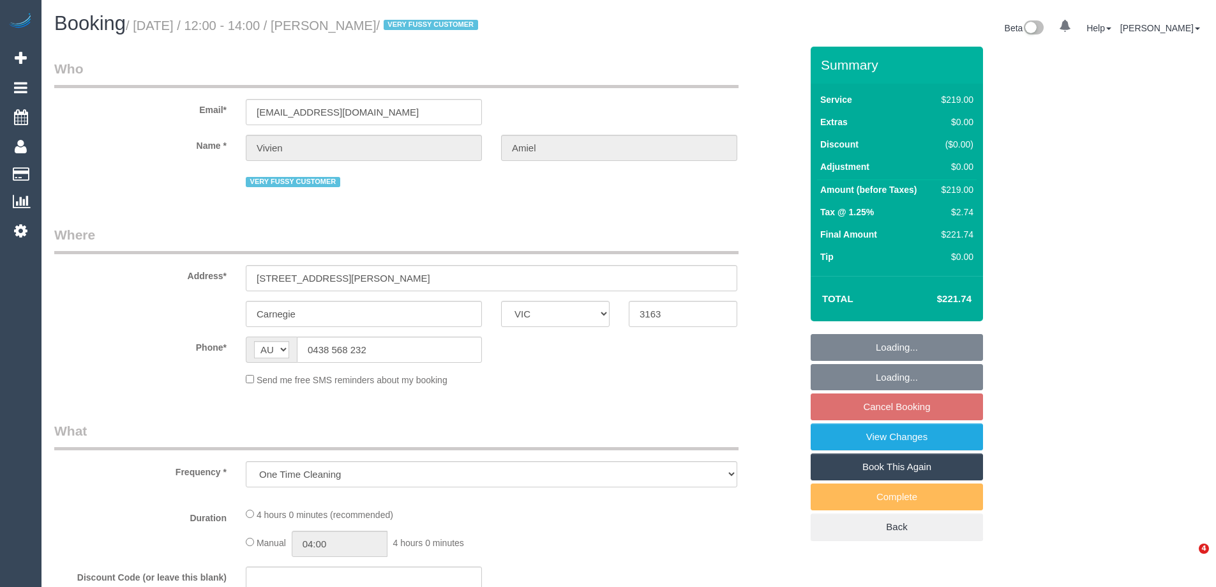
select select "VIC"
select select "object:1350"
select select "string:stripe-pm_1NUjEv2GScqysDRVlLc2vOVA"
select select "number:27"
select select "number:14"
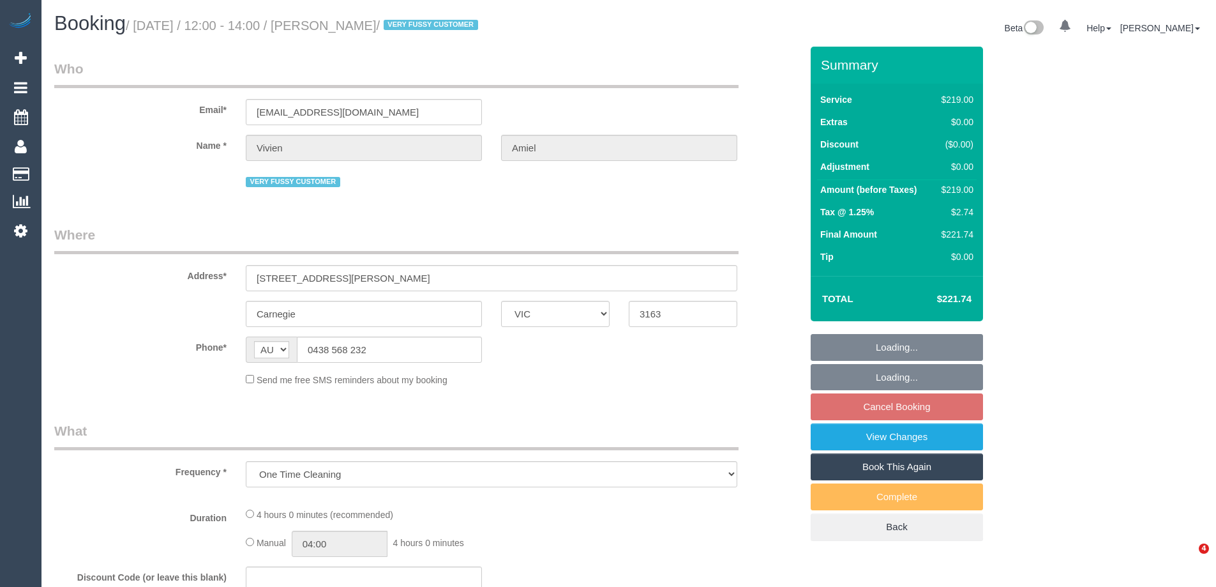
select select "number:19"
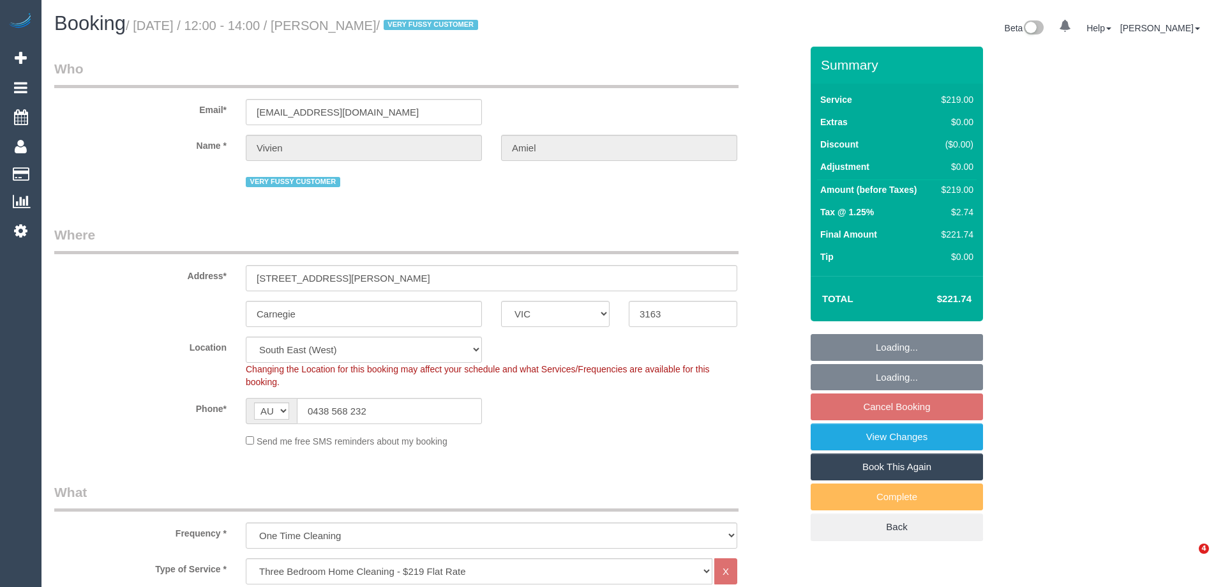
select select "spot4"
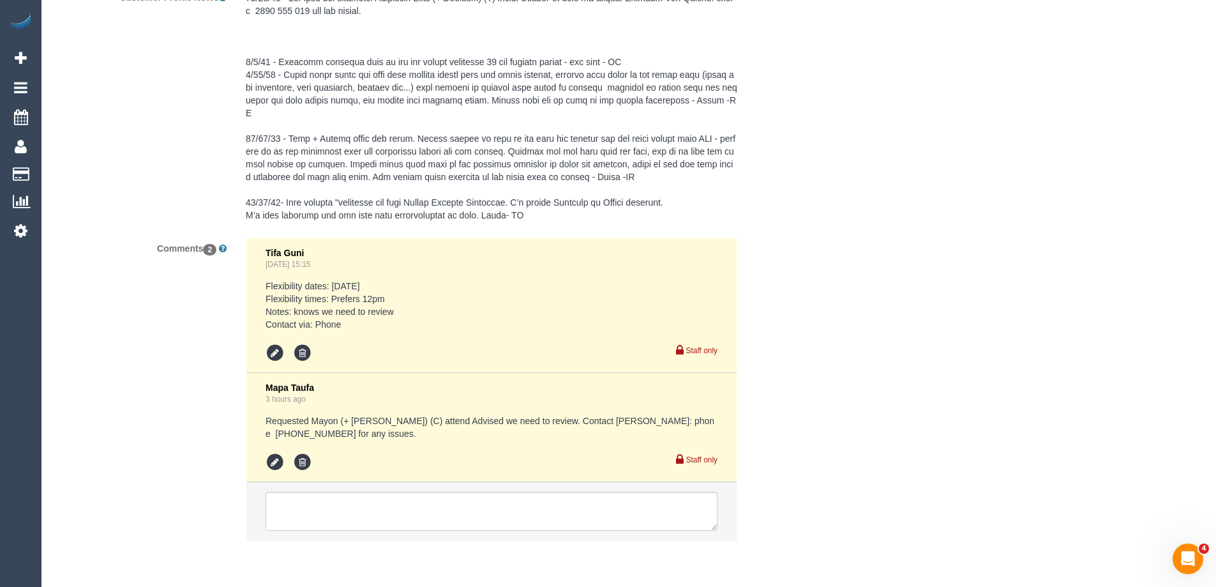
scroll to position [2349, 0]
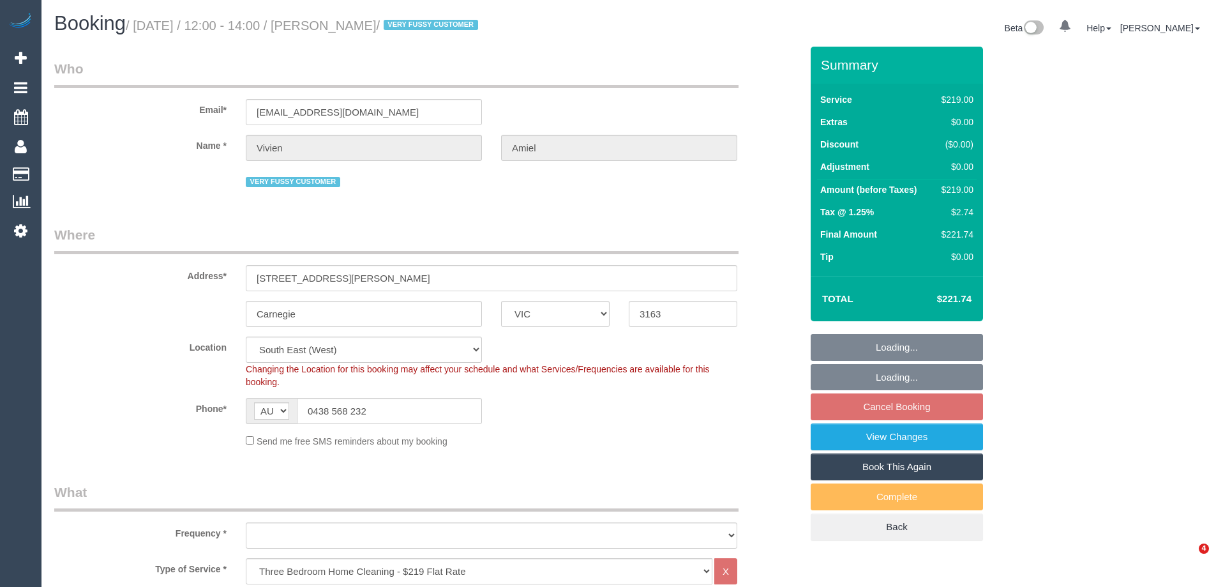
select select "VIC"
select select "number:27"
select select "number:14"
select select "number:19"
select select "number:25"
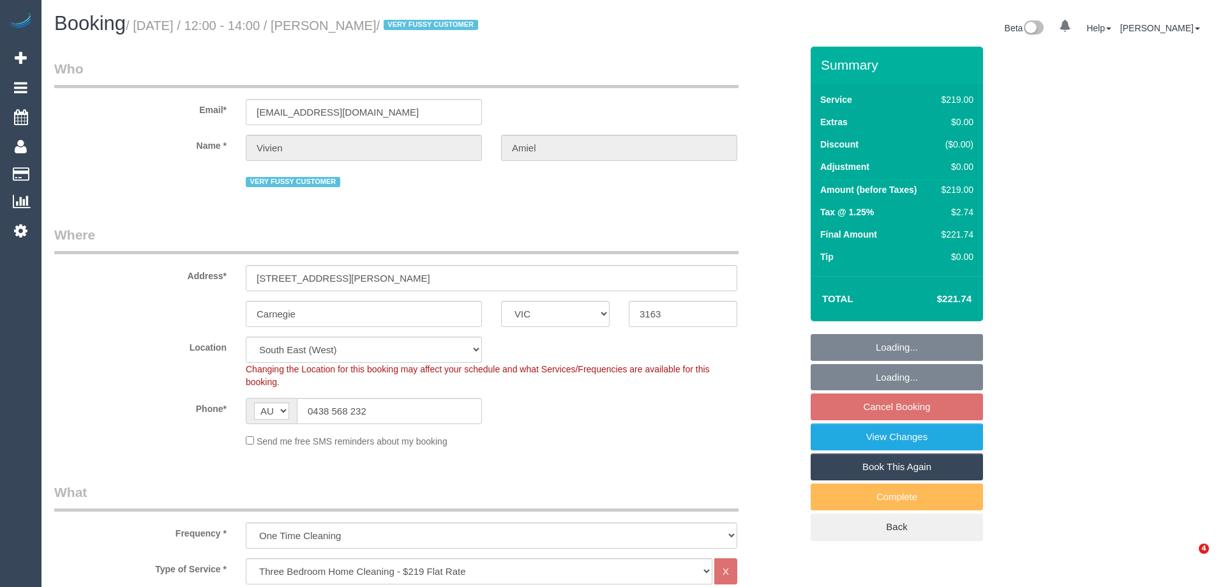
select select "object:822"
select select "spot4"
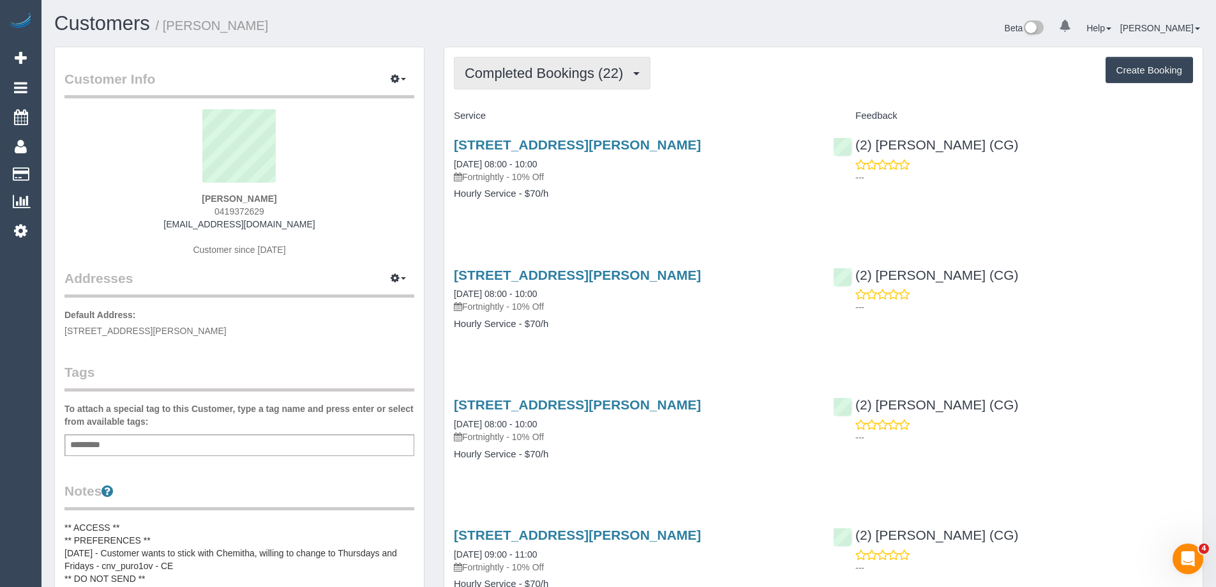
click at [539, 77] on span "Completed Bookings (22)" at bounding box center [547, 73] width 165 height 16
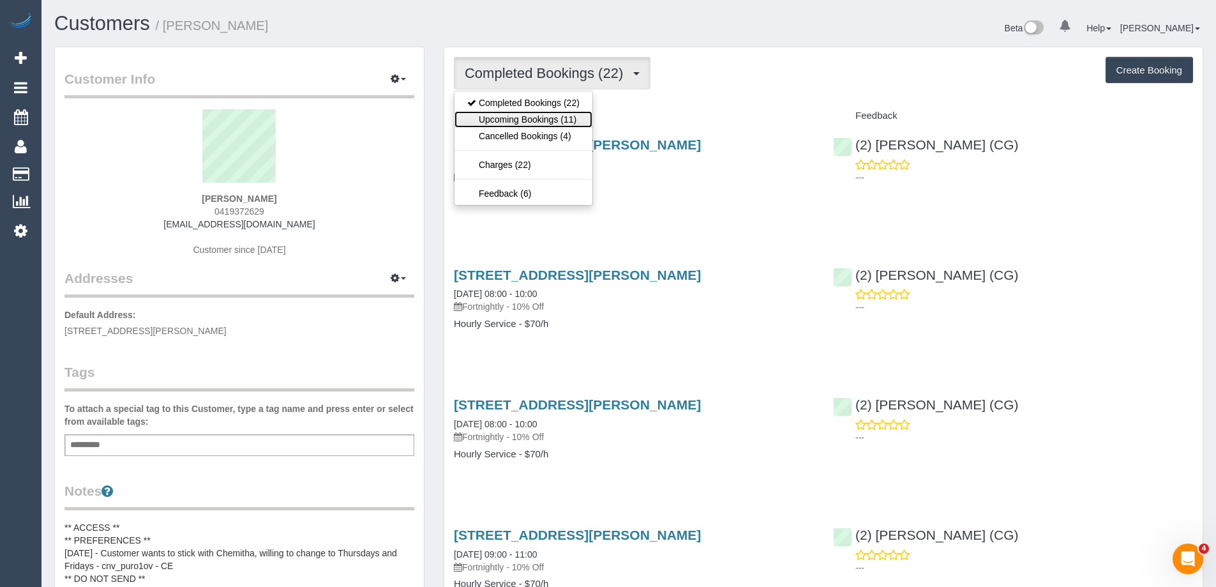
click at [550, 116] on link "Upcoming Bookings (11)" at bounding box center [524, 119] width 138 height 17
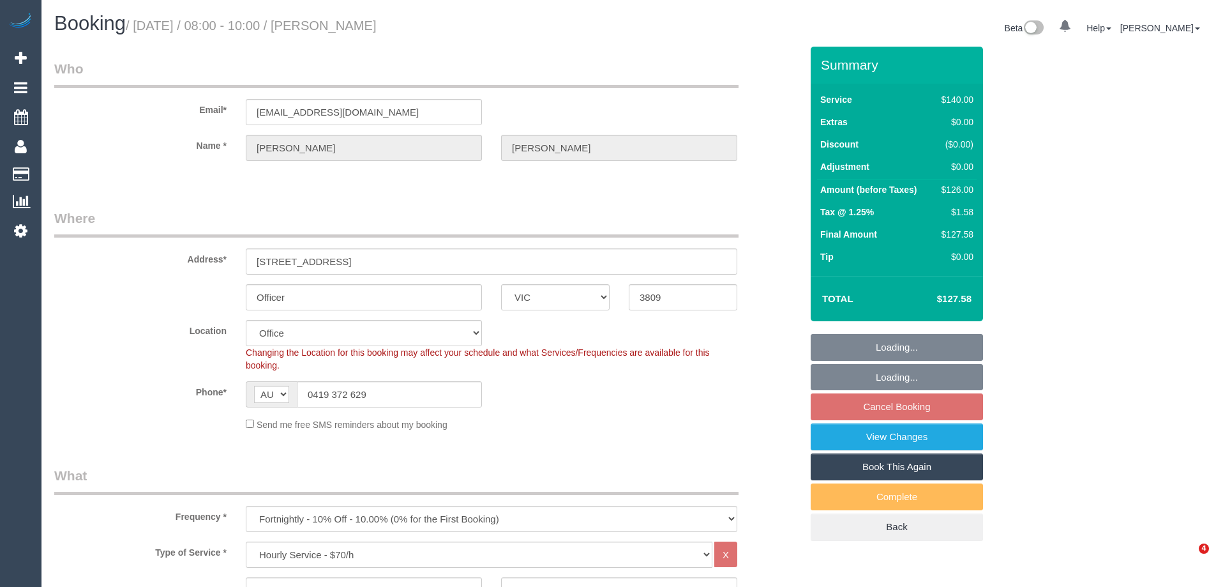
select select "VIC"
select select "number:27"
select select "number:14"
select select "number:19"
select select "number:22"
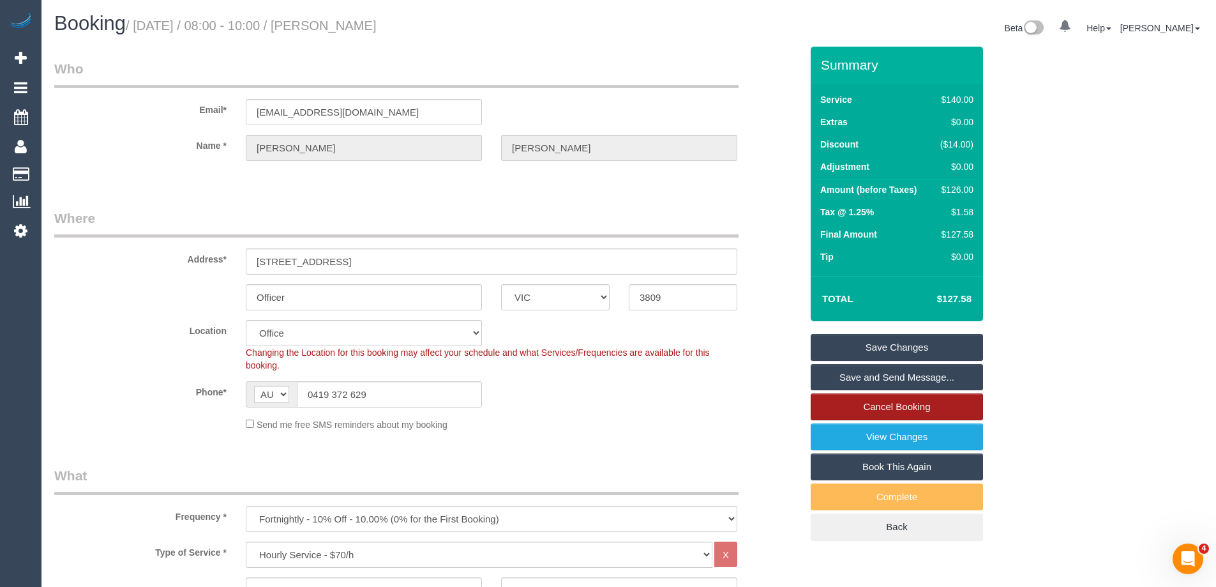
click at [921, 407] on link "Cancel Booking" at bounding box center [897, 406] width 172 height 27
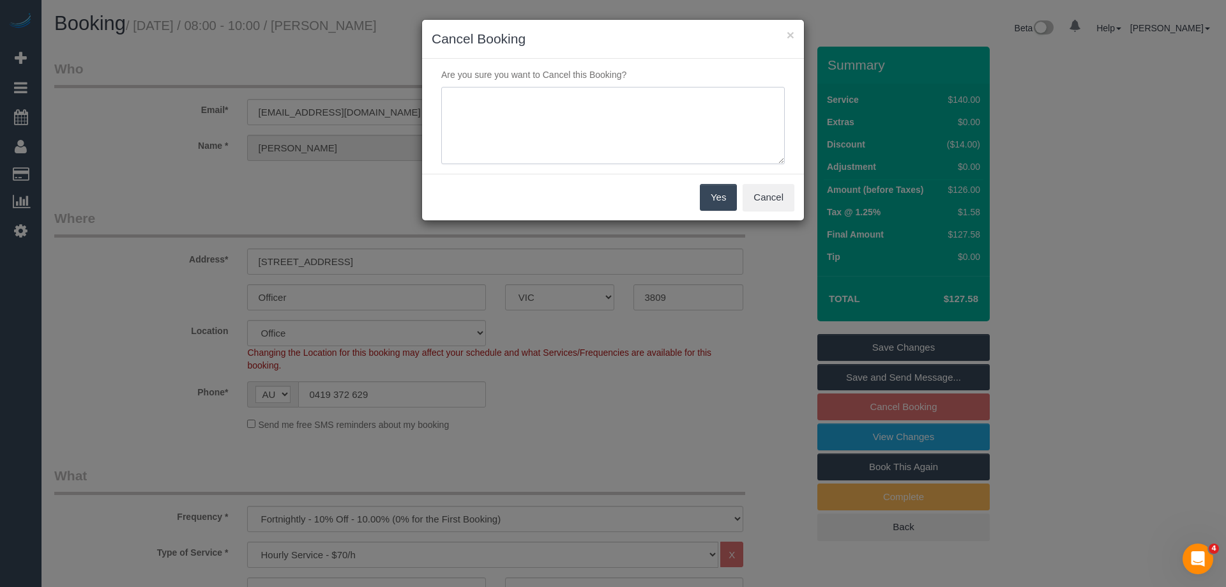
click at [627, 96] on textarea at bounding box center [612, 126] width 343 height 78
type textarea "U"
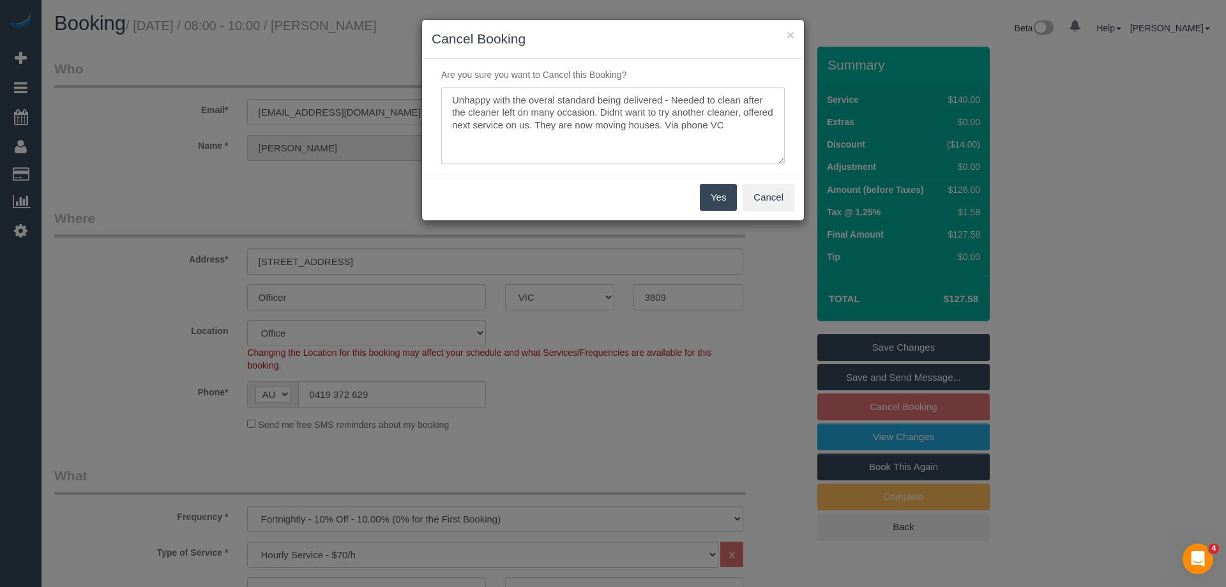
type textarea "Unhappy with the overal standard being delivered - Needed to clean after the cl…"
click at [707, 195] on button "Yes" at bounding box center [718, 197] width 37 height 27
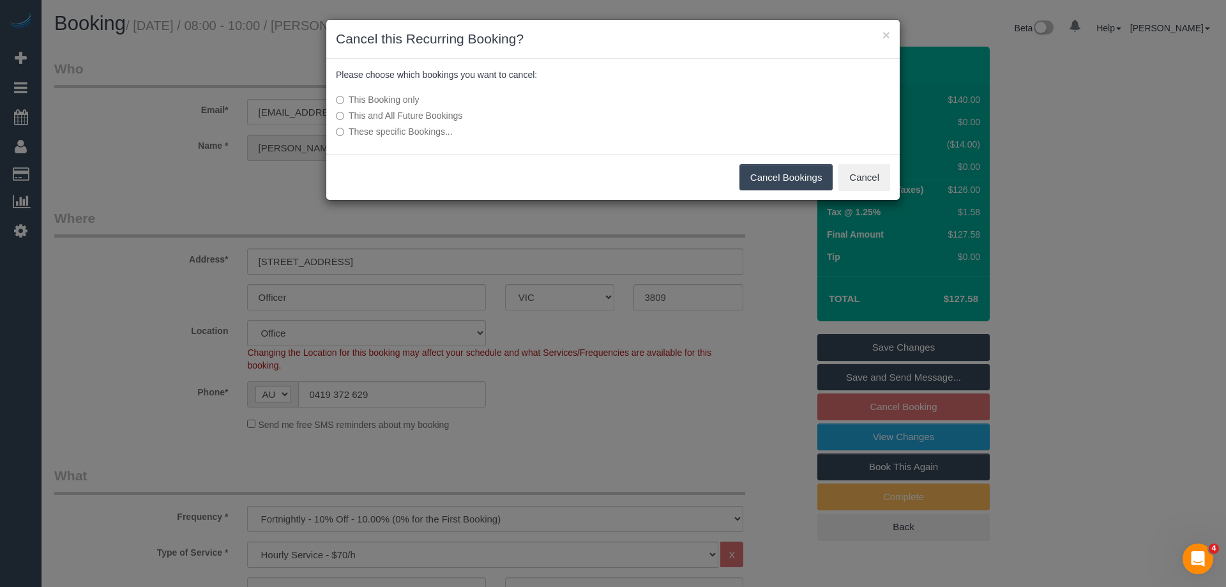
click at [390, 119] on label "This and All Future Bookings" at bounding box center [517, 115] width 363 height 13
click at [783, 174] on button "Cancel Bookings" at bounding box center [786, 177] width 94 height 27
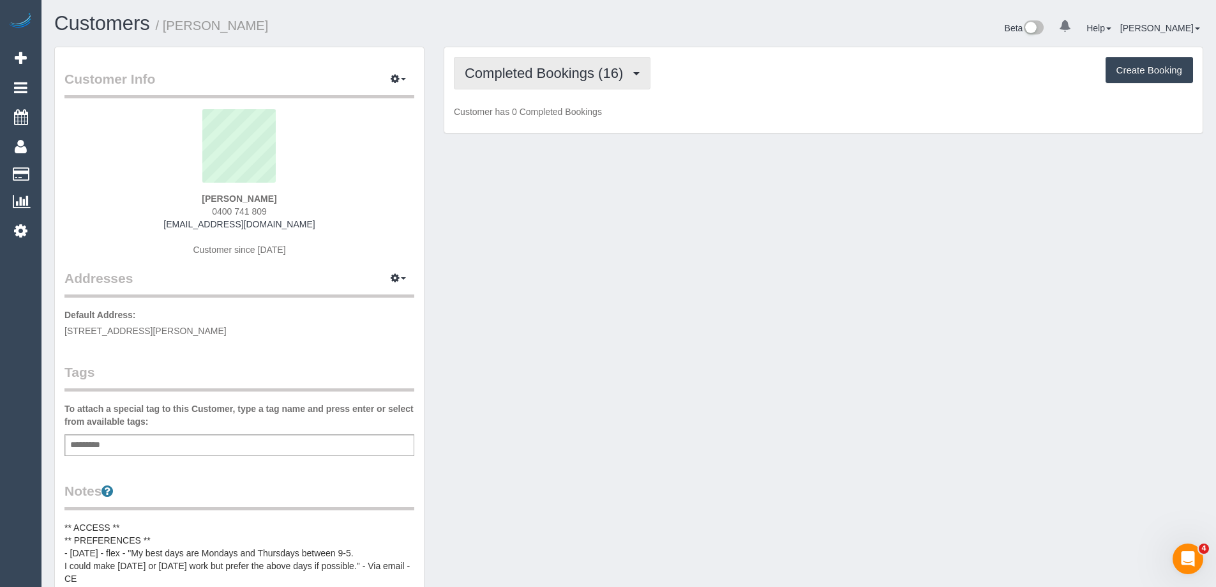
click at [532, 77] on span "Completed Bookings (16)" at bounding box center [547, 73] width 165 height 16
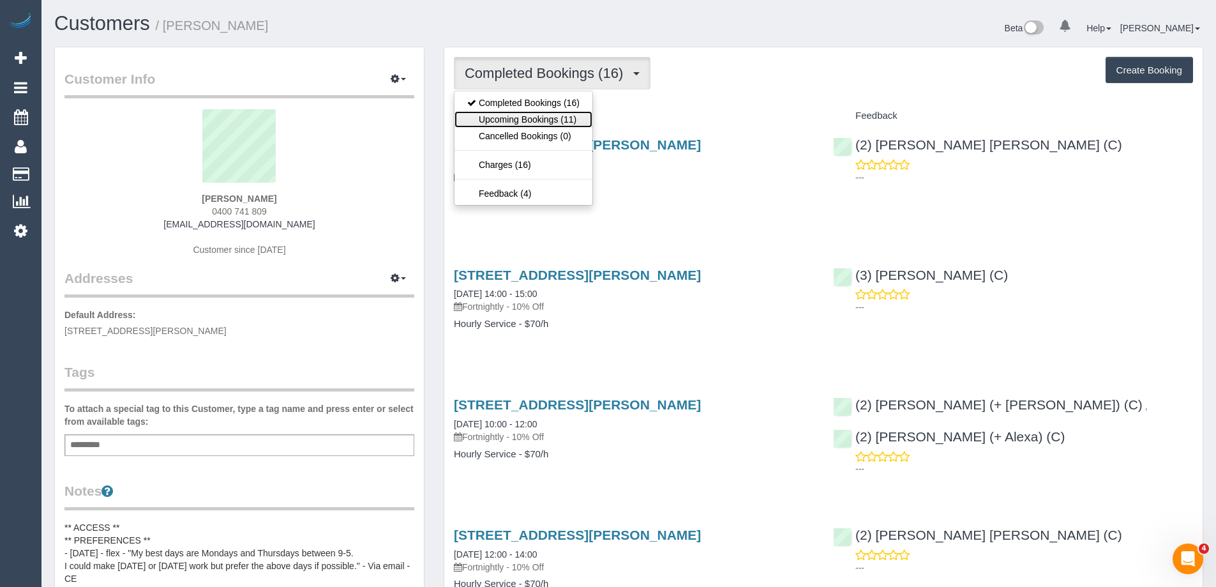
click at [532, 119] on link "Upcoming Bookings (11)" at bounding box center [524, 119] width 138 height 17
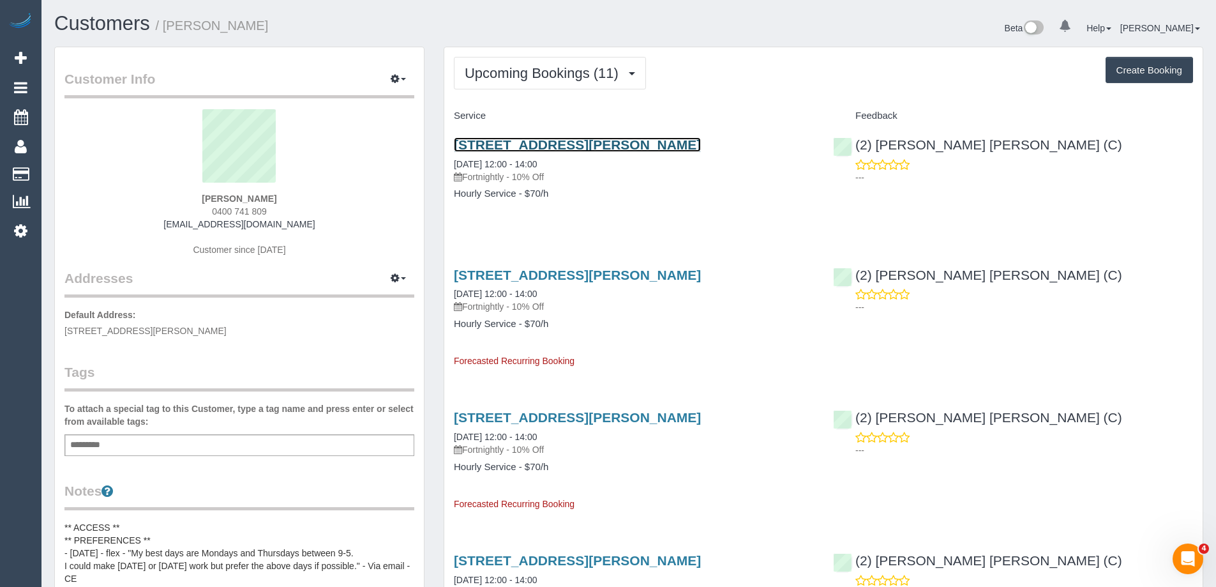
click at [601, 140] on link "36 Andrew St, Northcote, VIC 3070" at bounding box center [577, 144] width 247 height 15
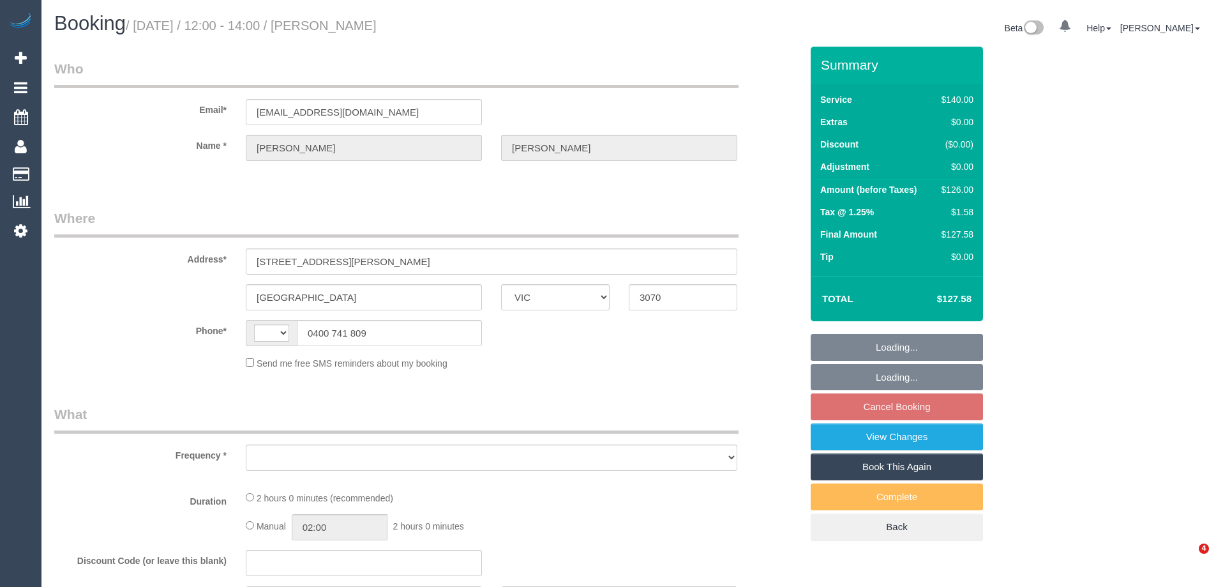
select select "VIC"
select select "string:AU"
select select "object:528"
select select "string:stripe-pm_1QkD2I2GScqysDRVlEiWy3Yv"
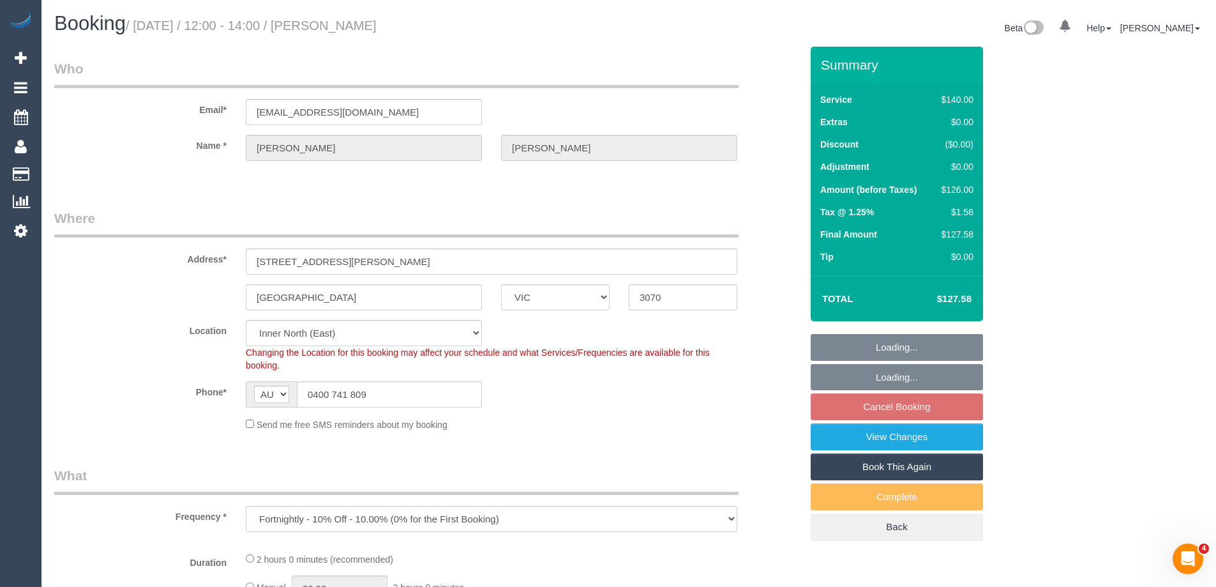
select select "number:27"
select select "number:14"
select select "number:19"
select select "number:22"
select select "number:34"
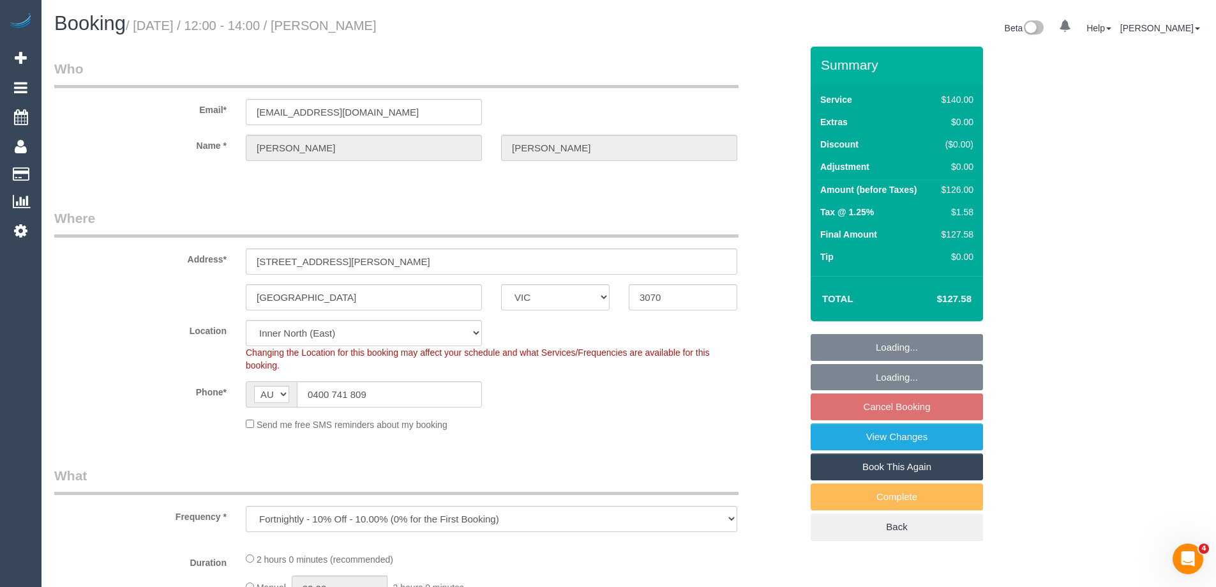
select select "number:13"
select select "object:845"
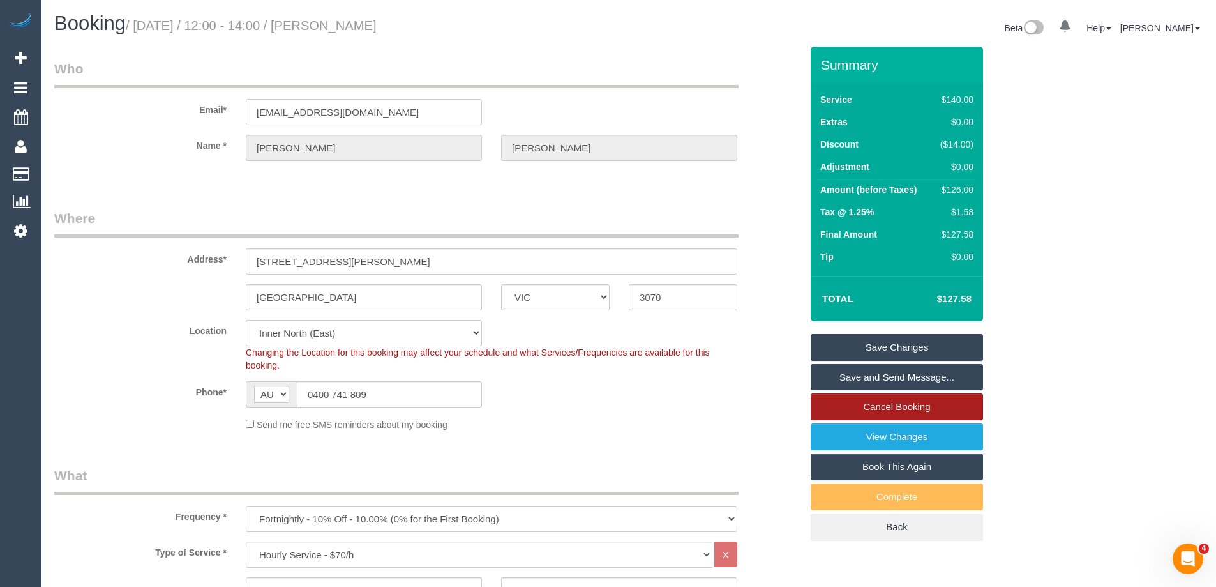
click at [910, 414] on link "Cancel Booking" at bounding box center [897, 406] width 172 height 27
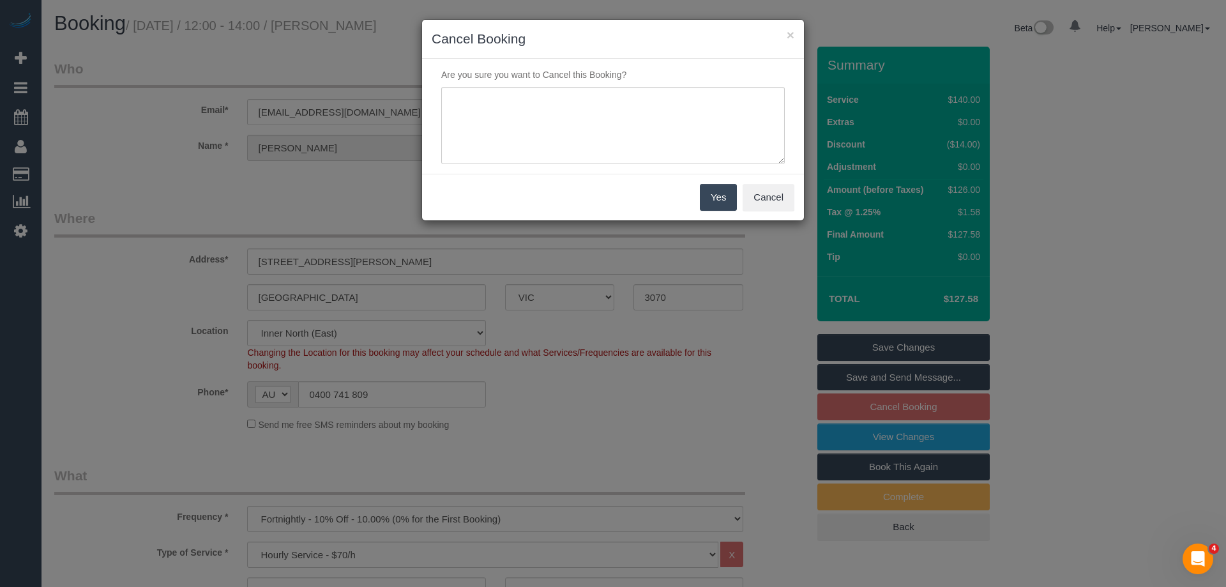
click at [587, 85] on div "Are you sure you want to Cancel this Booking?" at bounding box center [613, 116] width 382 height 115
click at [600, 105] on textarea at bounding box center [612, 126] width 343 height 78
paste textarea "Could I please cancel our regular fortnightly cleaning booking. I am happy with…"
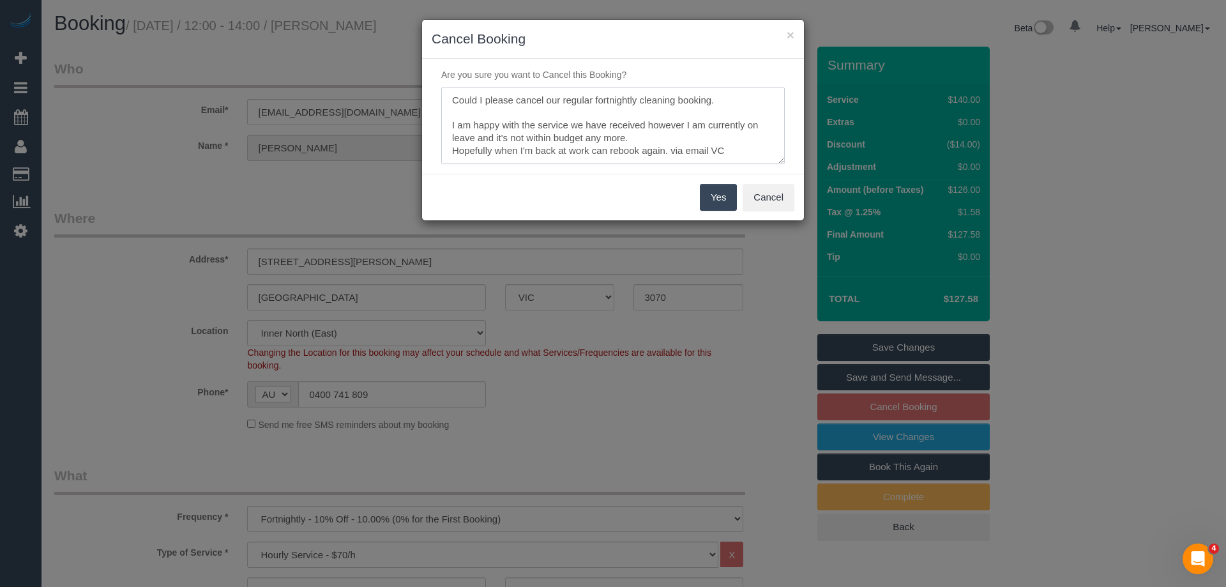
click at [448, 117] on textarea at bounding box center [612, 126] width 343 height 78
click at [444, 130] on textarea at bounding box center [612, 126] width 343 height 78
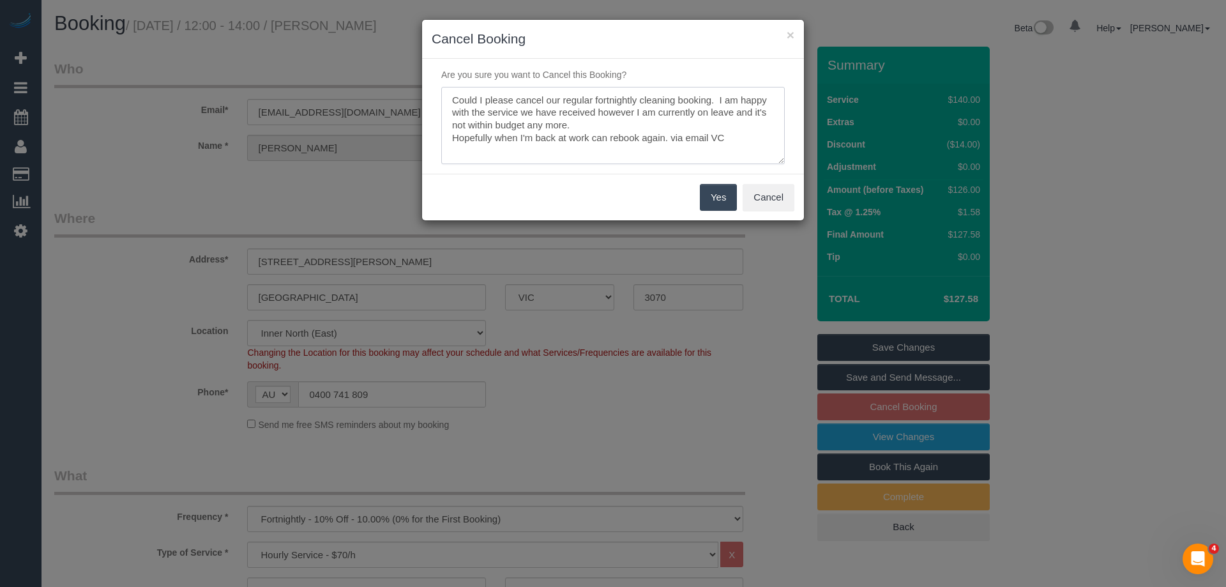
type textarea "Could I please cancel our regular fortnightly cleaning booking. I am happy with…"
click at [729, 197] on button "Yes" at bounding box center [718, 197] width 37 height 27
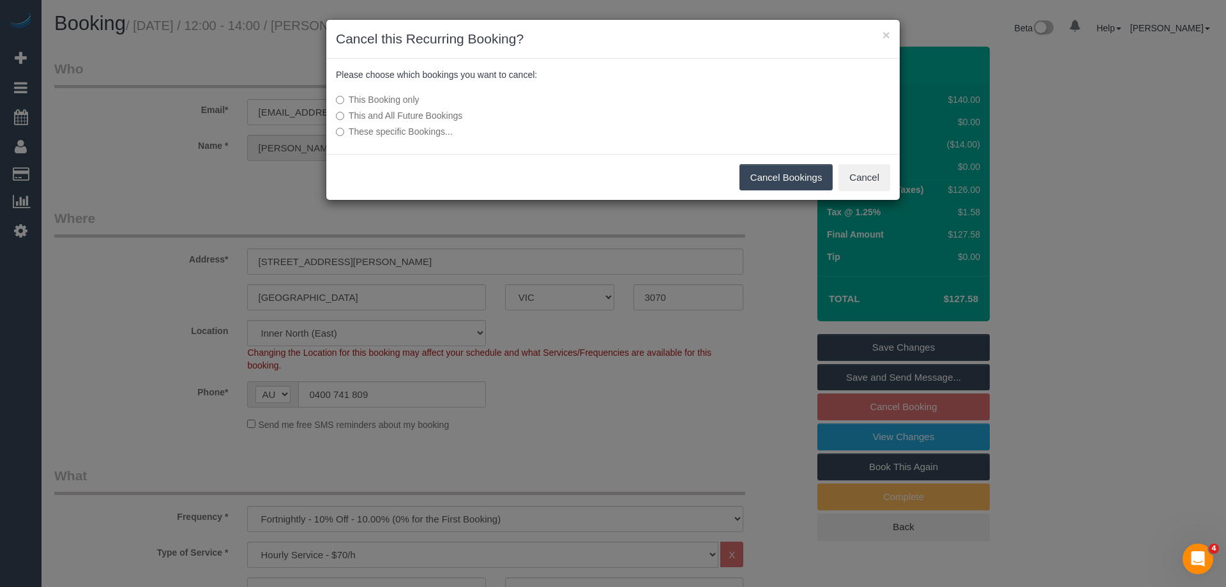
click at [432, 117] on label "This and All Future Bookings" at bounding box center [517, 115] width 363 height 13
click at [777, 178] on button "Cancel Bookings" at bounding box center [786, 177] width 94 height 27
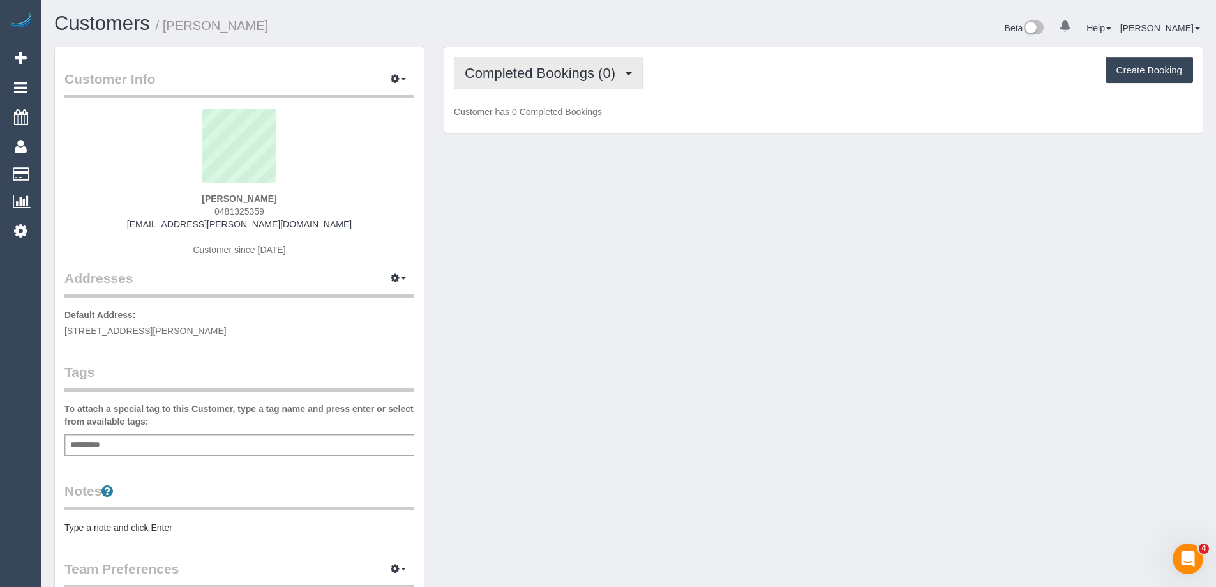
click at [590, 71] on span "Completed Bookings (0)" at bounding box center [543, 73] width 157 height 16
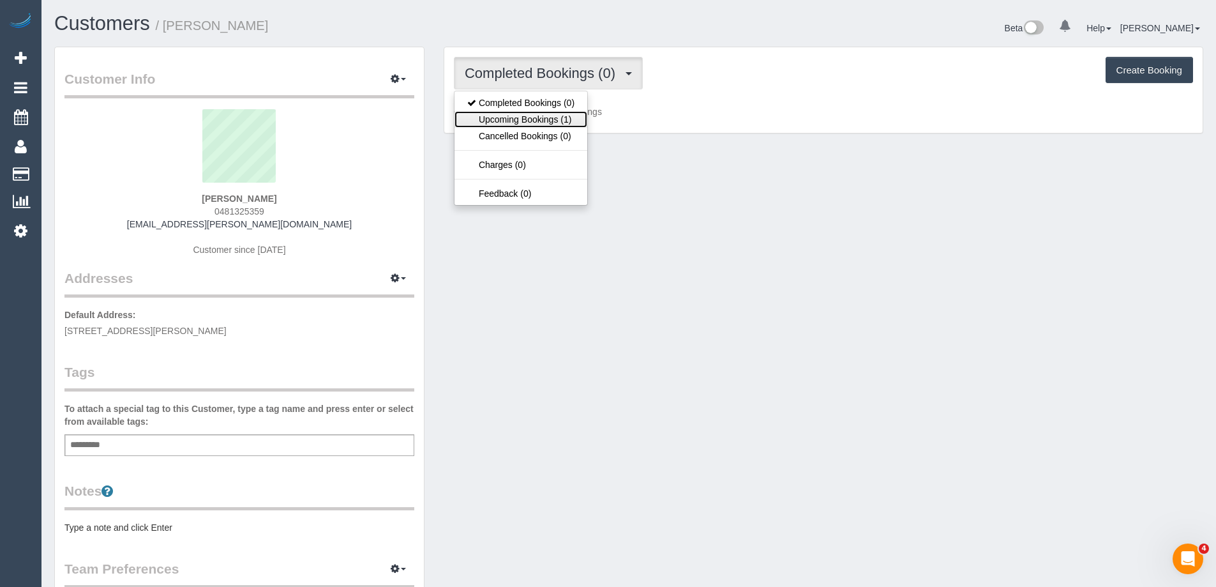
click at [572, 117] on link "Upcoming Bookings (1)" at bounding box center [521, 119] width 133 height 17
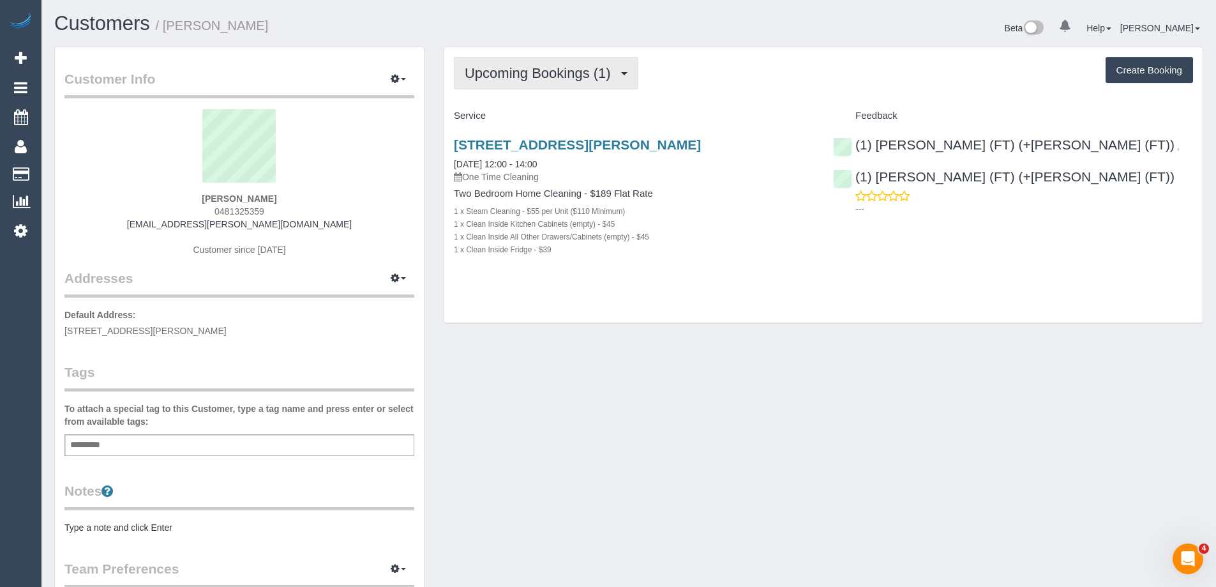
drag, startPoint x: 545, startPoint y: 78, endPoint x: 558, endPoint y: 87, distance: 15.6
click at [546, 78] on span "Upcoming Bookings (1)" at bounding box center [541, 73] width 153 height 16
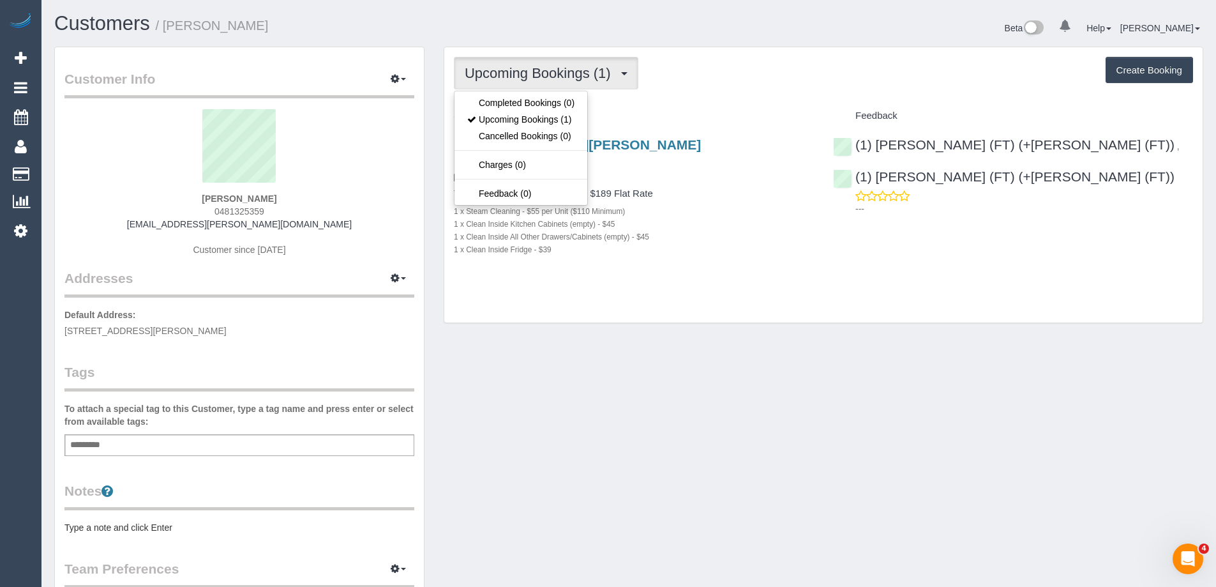
click at [683, 105] on div "Service" at bounding box center [633, 116] width 379 height 22
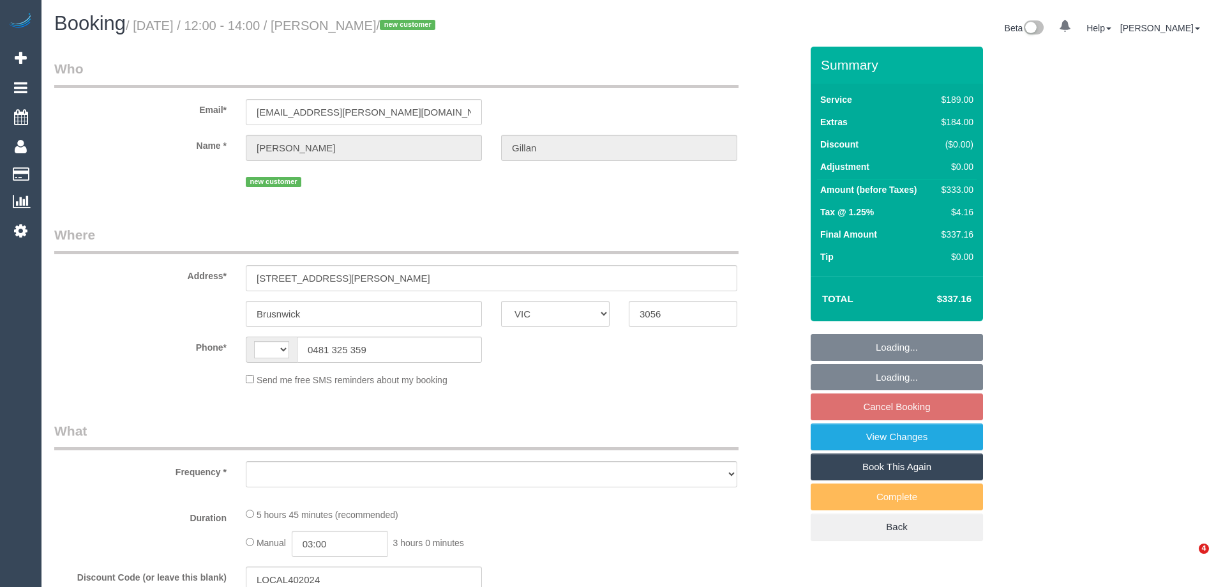
select select "VIC"
select select "string:AU"
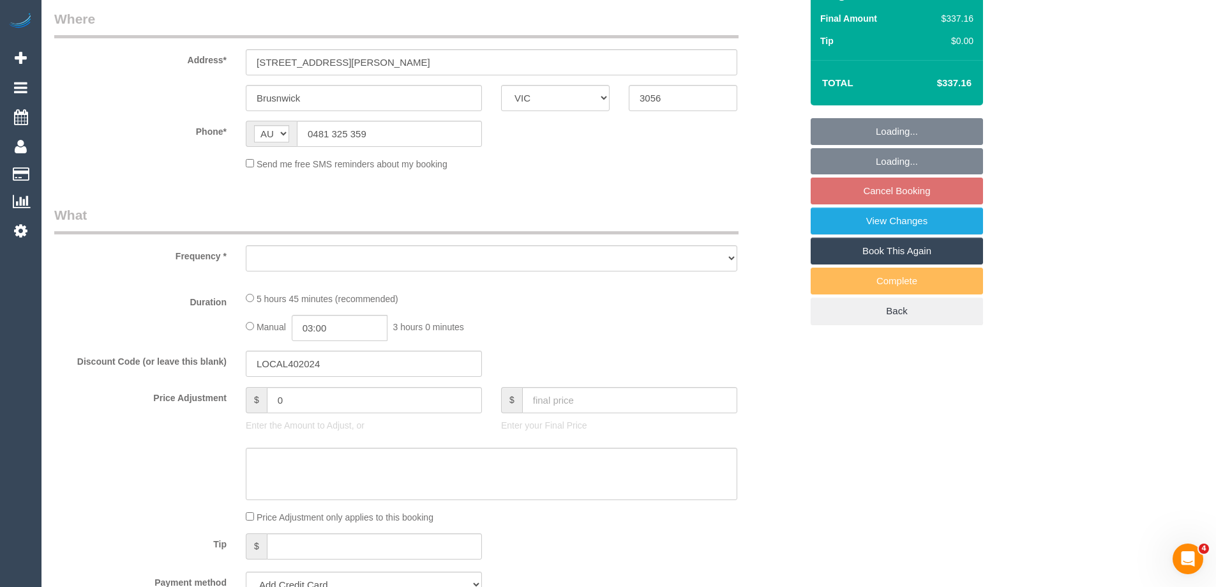
select select "object:564"
select select "string:stripe-pm_1S4bqn2GScqysDRVzMpaZfKa"
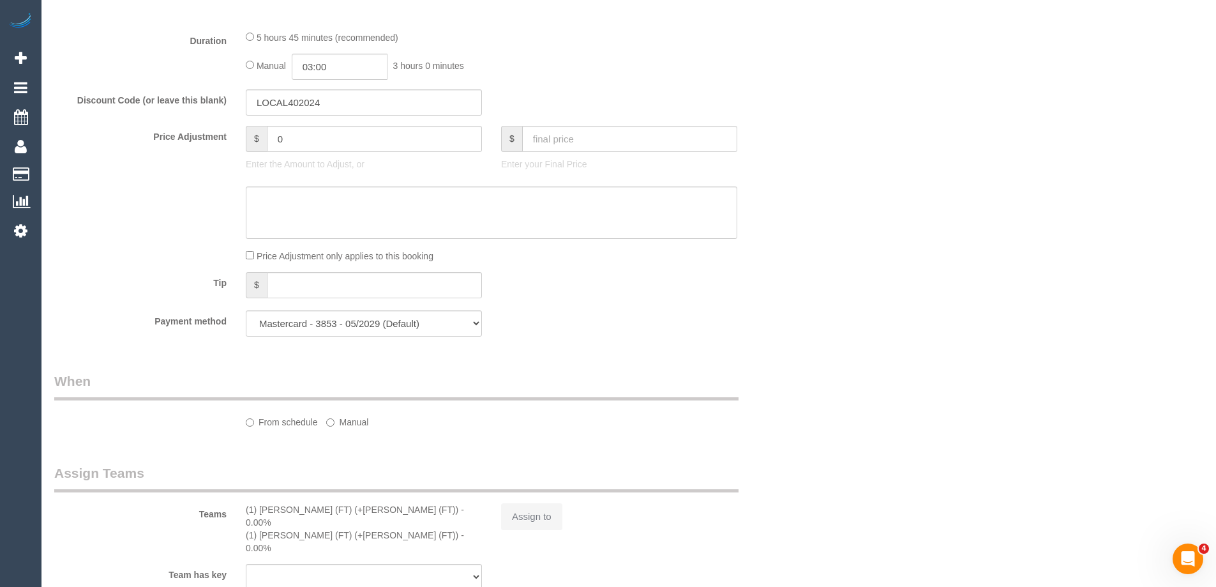
select select "object:667"
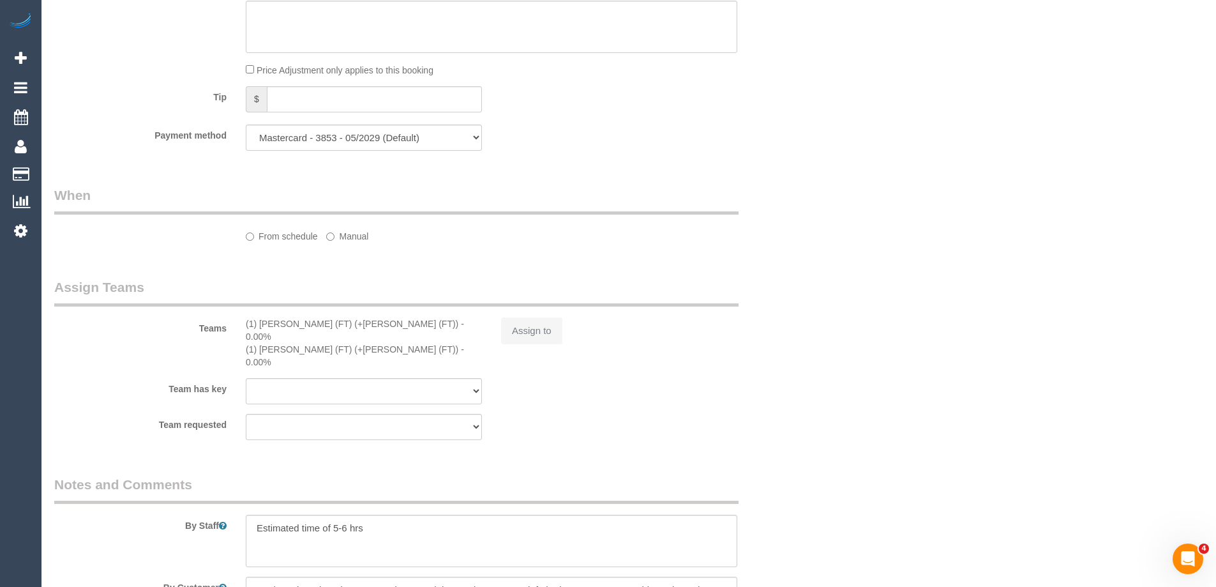
select select "number:29"
select select "number:15"
select select "number:19"
select select "number:24"
select select "number:33"
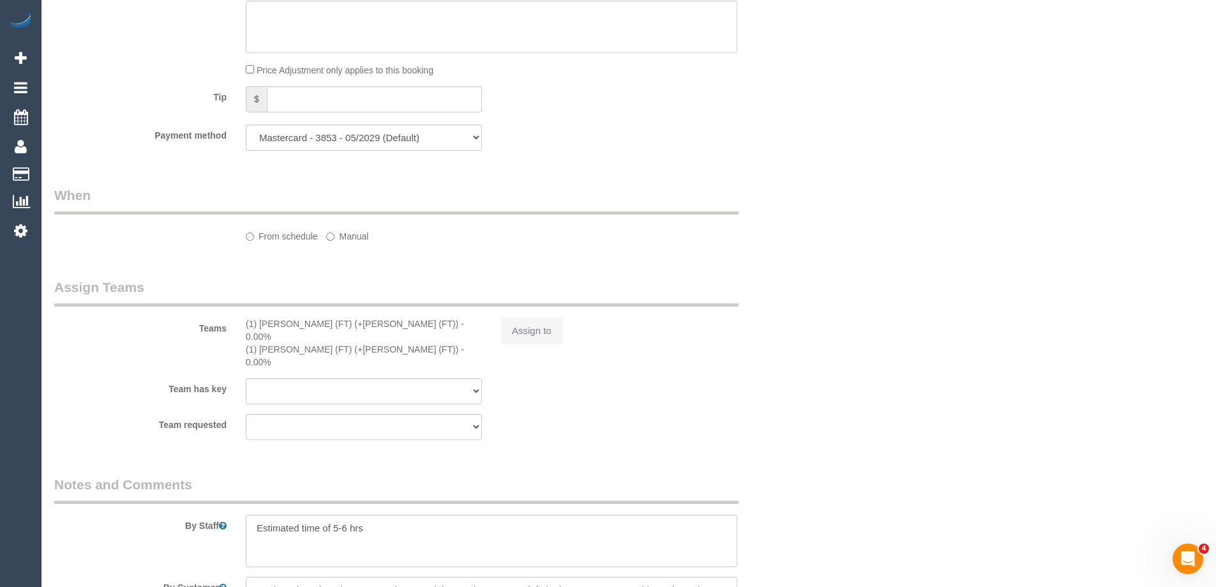
select select "number:26"
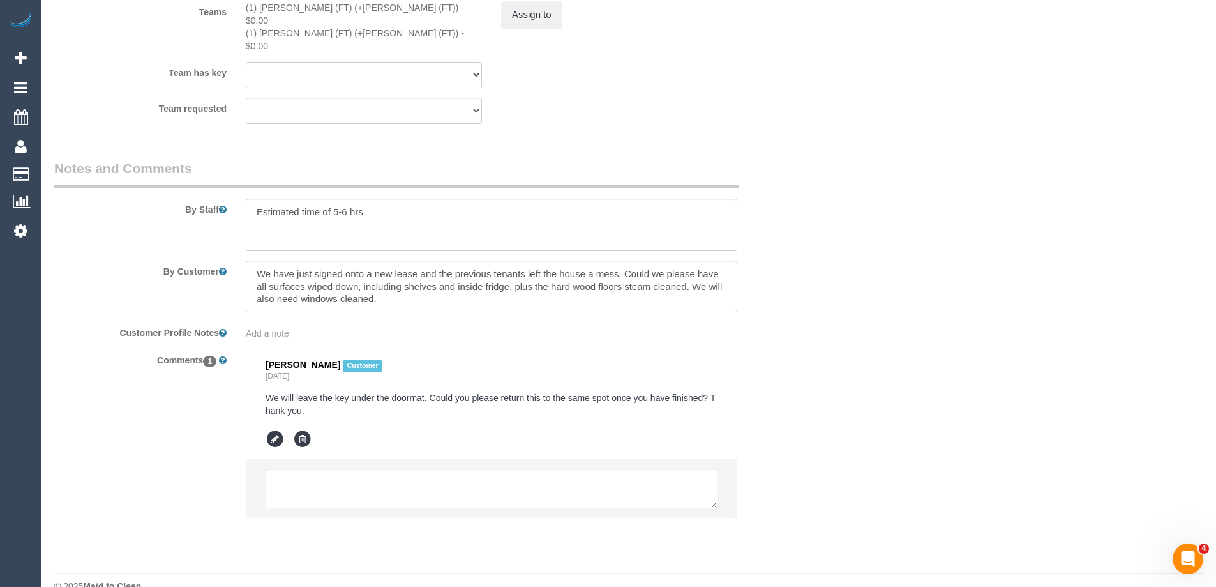
scroll to position [2061, 0]
click at [444, 199] on textarea at bounding box center [492, 225] width 492 height 52
paste textarea "We will leave the key under the doormat. Could you please return this to the sa…"
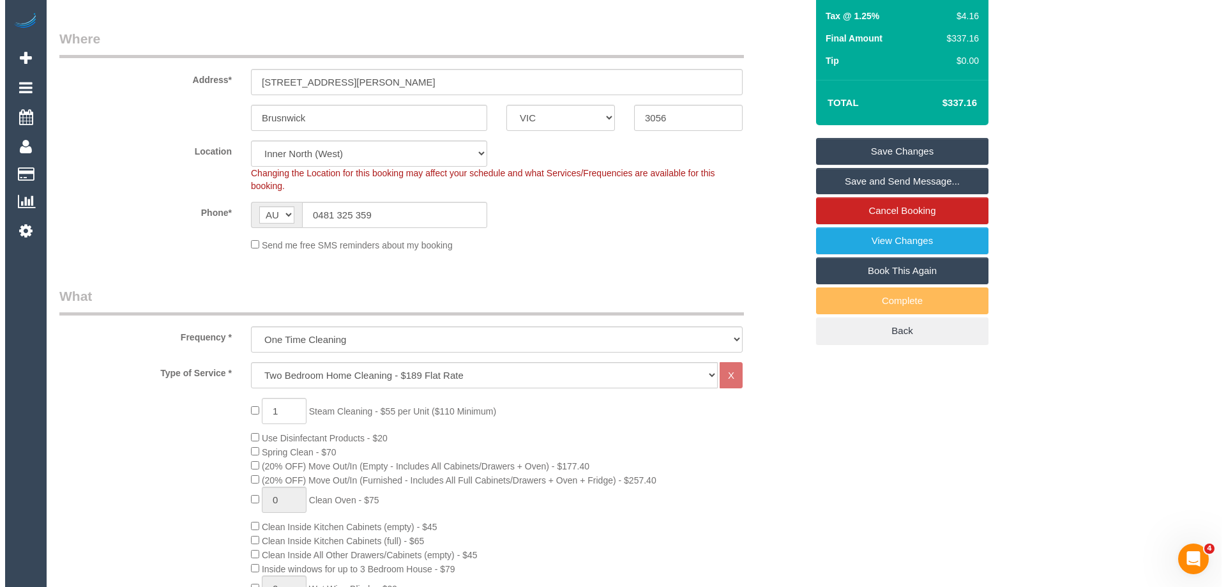
scroll to position [0, 0]
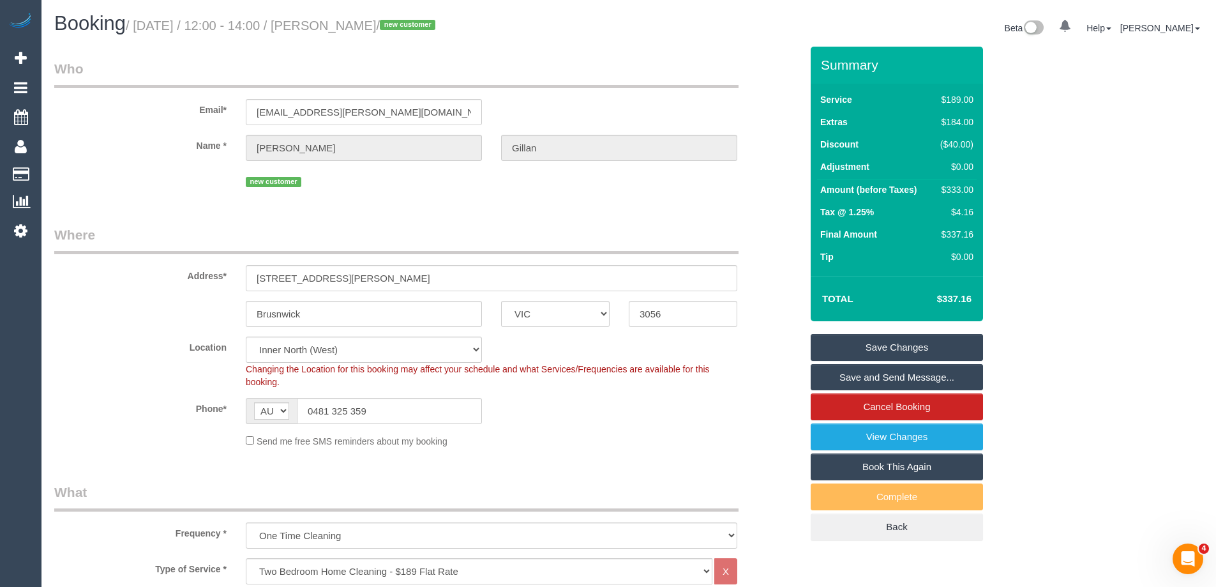
type textarea "Estimated time of 5-6 hrs - We will leave the key under the doormat. Could you …"
click at [932, 335] on link "Save Changes" at bounding box center [897, 347] width 172 height 27
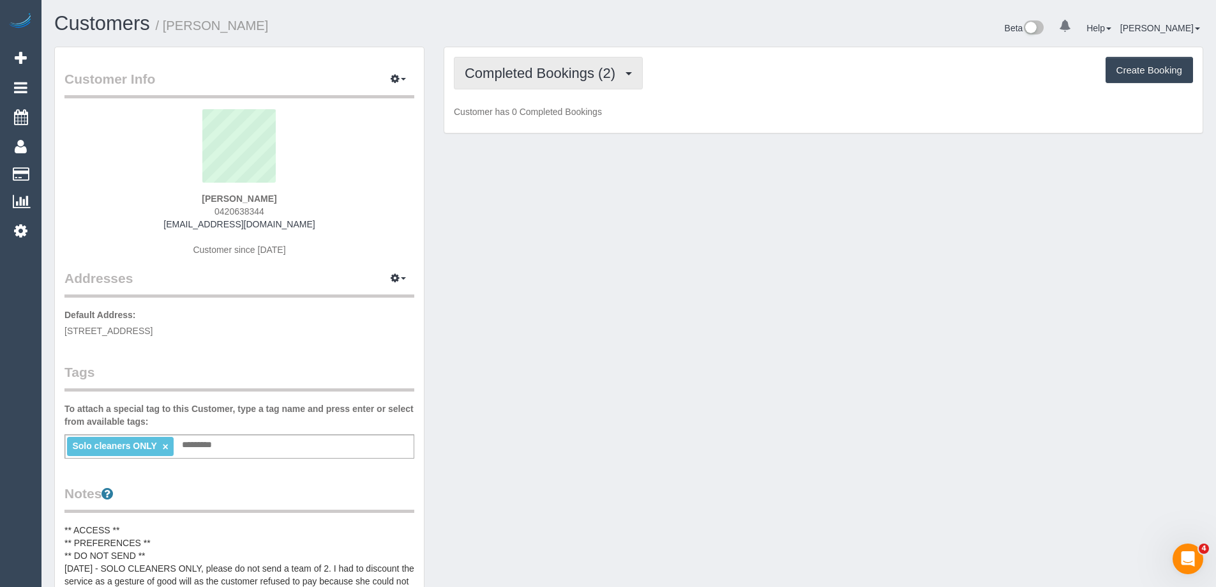
click at [571, 71] on span "Completed Bookings (2)" at bounding box center [543, 73] width 157 height 16
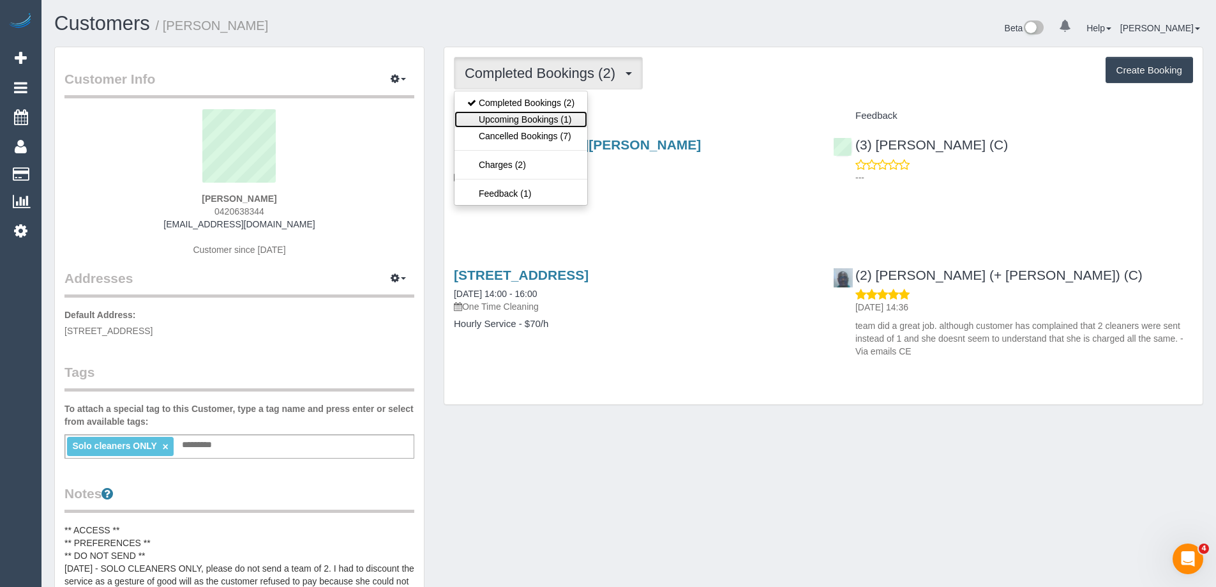
click at [557, 119] on link "Upcoming Bookings (1)" at bounding box center [521, 119] width 133 height 17
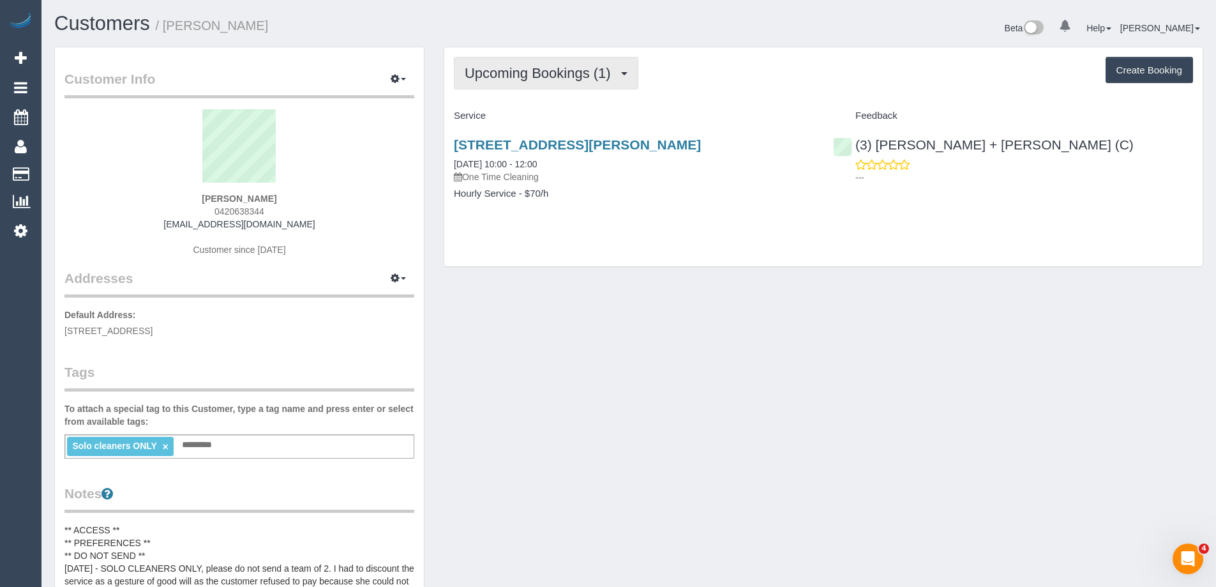
click at [547, 73] on span "Upcoming Bookings (1)" at bounding box center [541, 73] width 153 height 16
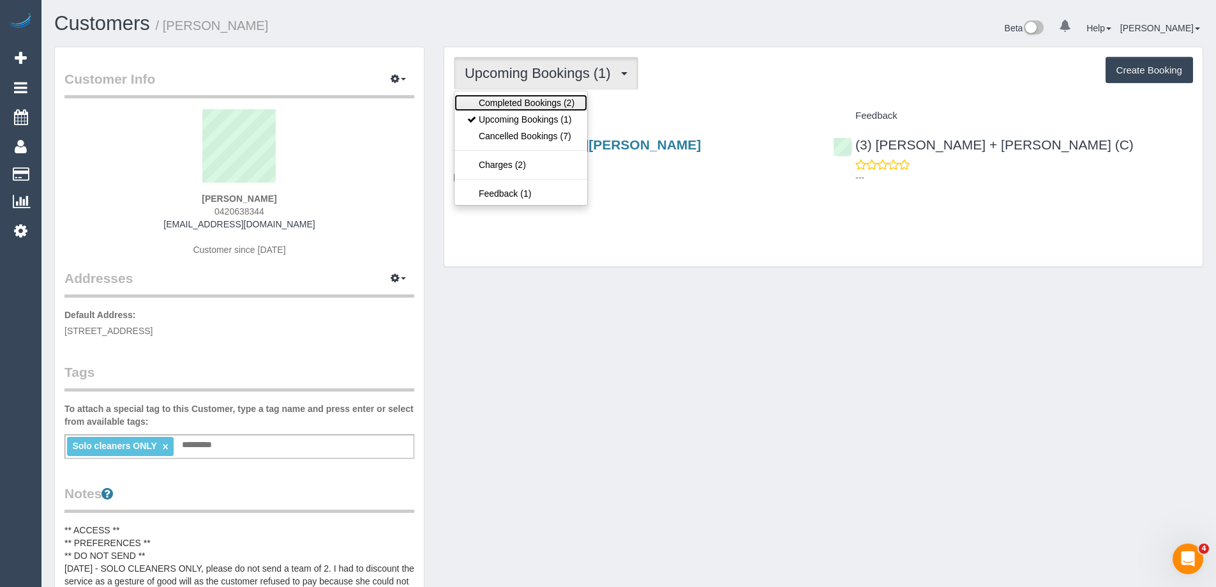
click at [541, 103] on link "Completed Bookings (2)" at bounding box center [521, 102] width 133 height 17
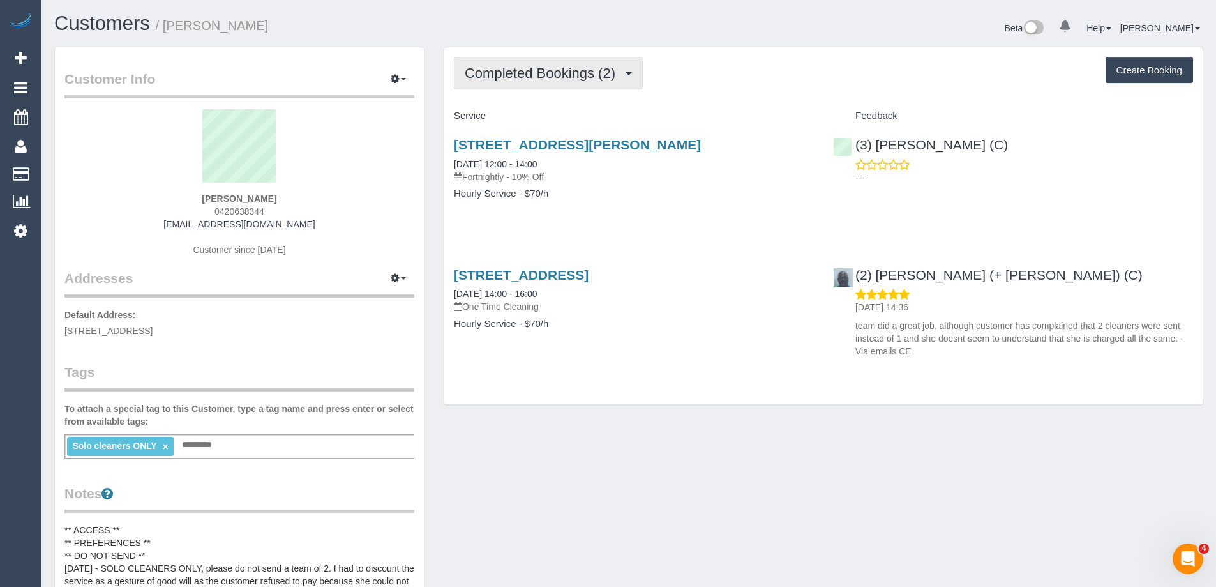
click at [527, 86] on button "Completed Bookings (2)" at bounding box center [548, 73] width 189 height 33
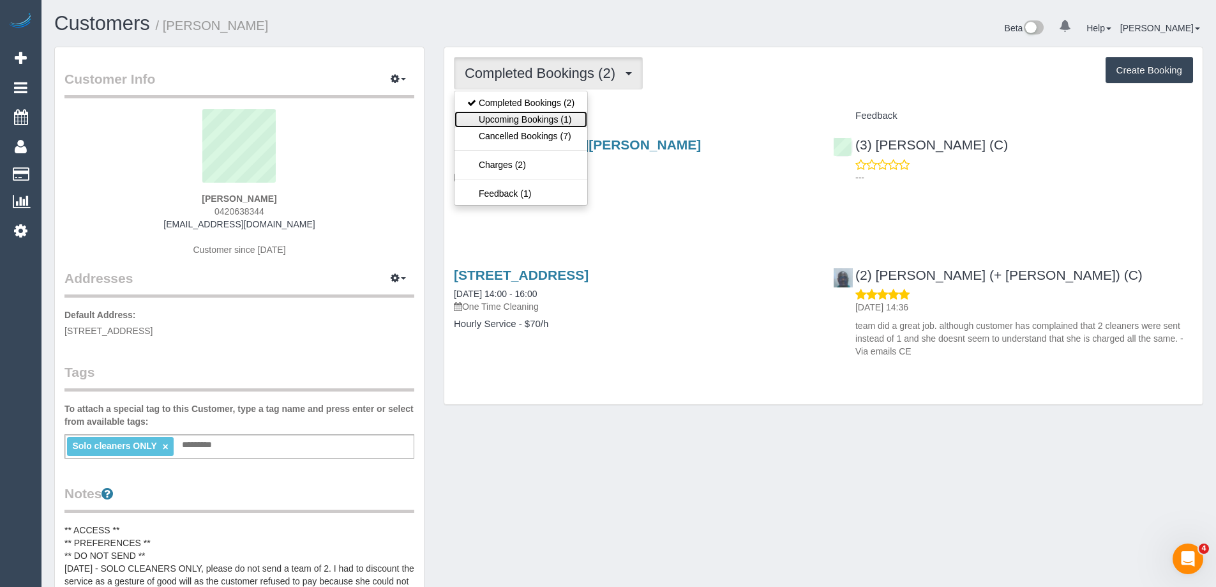
click at [525, 121] on link "Upcoming Bookings (1)" at bounding box center [521, 119] width 133 height 17
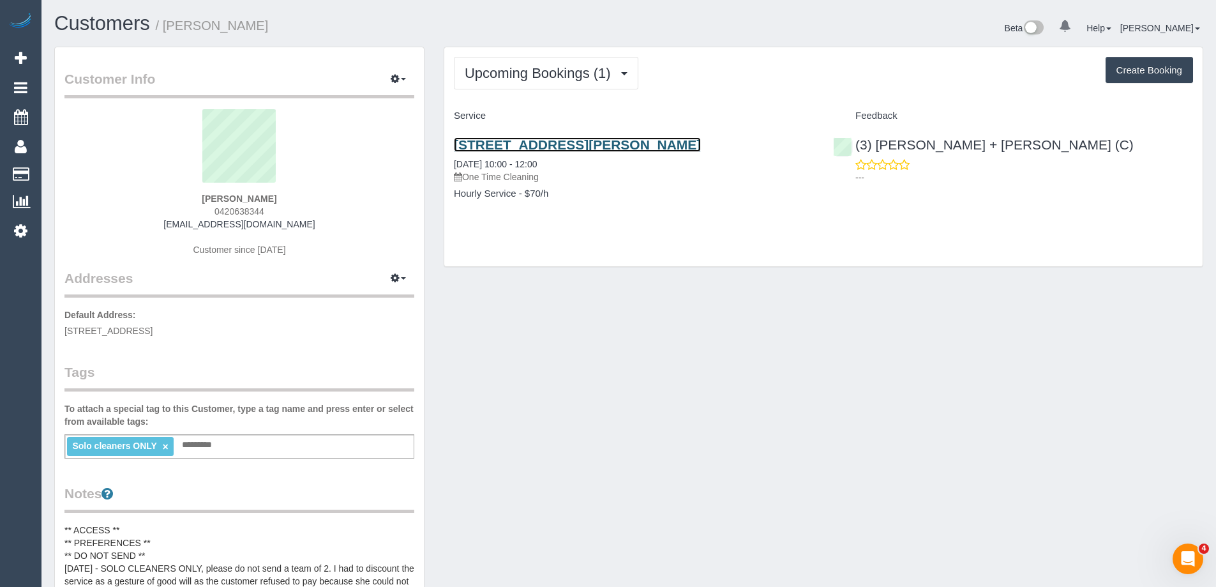
click at [615, 143] on link "5 Scott Street, Werribee, VIC 3030" at bounding box center [577, 144] width 247 height 15
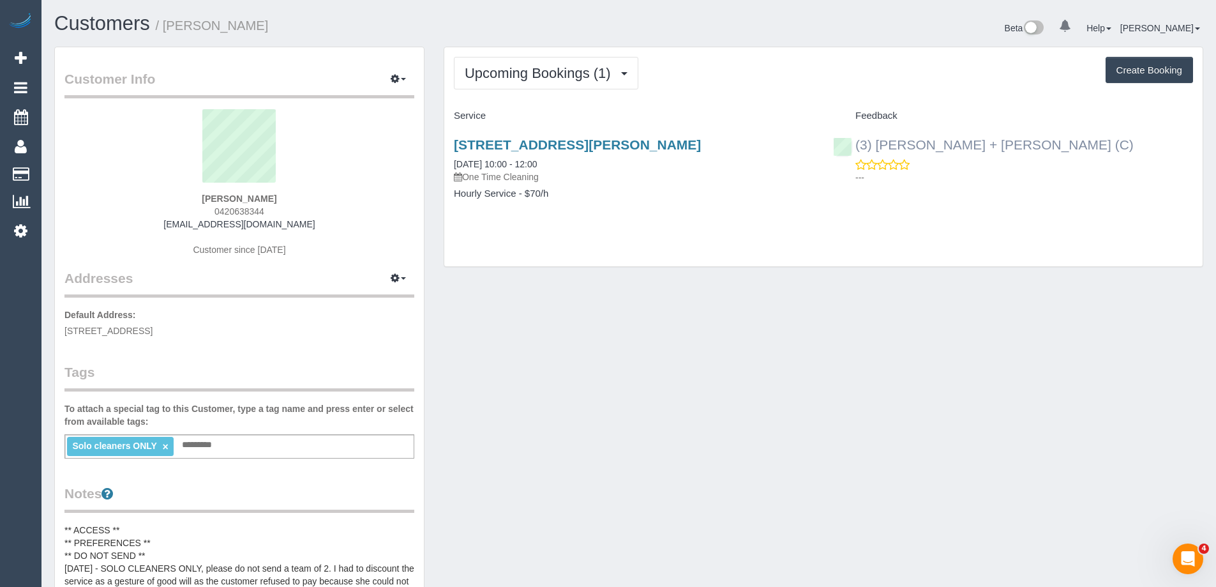
drag, startPoint x: 1051, startPoint y: 147, endPoint x: 857, endPoint y: 148, distance: 194.1
click at [857, 148] on div "(3) Gurdeep + Kamalpreet (C) ---" at bounding box center [1013, 157] width 379 height 63
copy link "(3) [PERSON_NAME] + [PERSON_NAME] (C)"
drag, startPoint x: 305, startPoint y: 198, endPoint x: 197, endPoint y: 199, distance: 107.3
click at [197, 199] on div "Jess McConnell 0420638344 littlejessmcconnell2002@gmail.com Customer since 2025" at bounding box center [239, 189] width 350 height 160
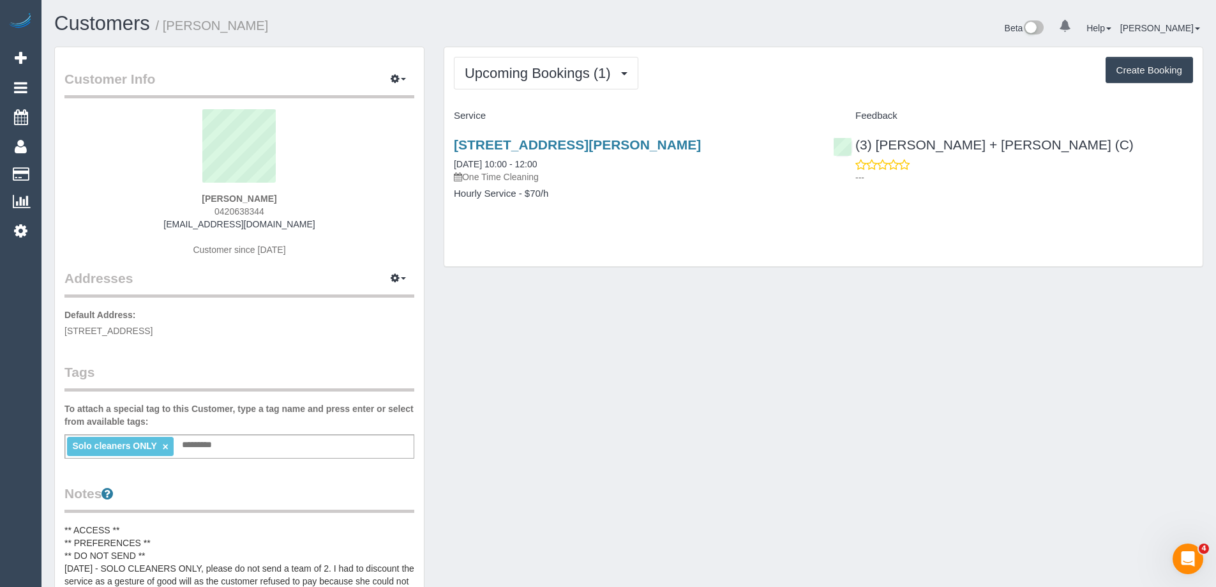
copy strong "Jess McConnell"
drag, startPoint x: 640, startPoint y: 145, endPoint x: 453, endPoint y: 146, distance: 187.0
click at [454, 146] on h3 "5 Scott Street, Werribee, VIC 3030" at bounding box center [634, 144] width 360 height 15
copy link "5 Scott Street, Werribee, VIC 3030"
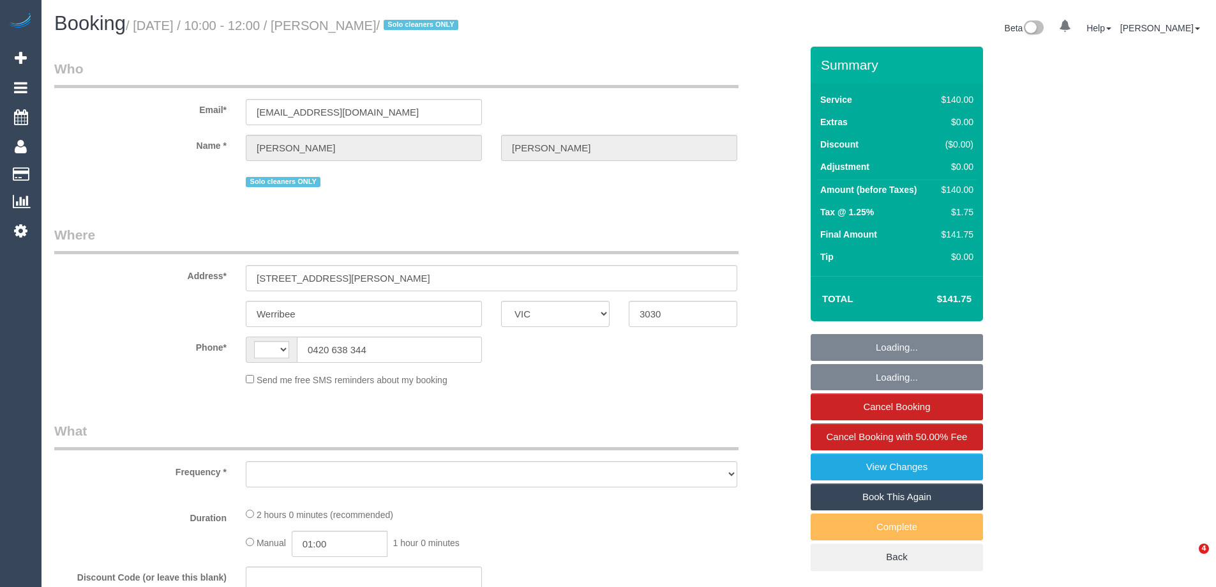
select select "VIC"
select select "string:AU"
select select "object:619"
select select "string:stripe-pm_1RdnmW2GScqysDRVN1oUDsNh"
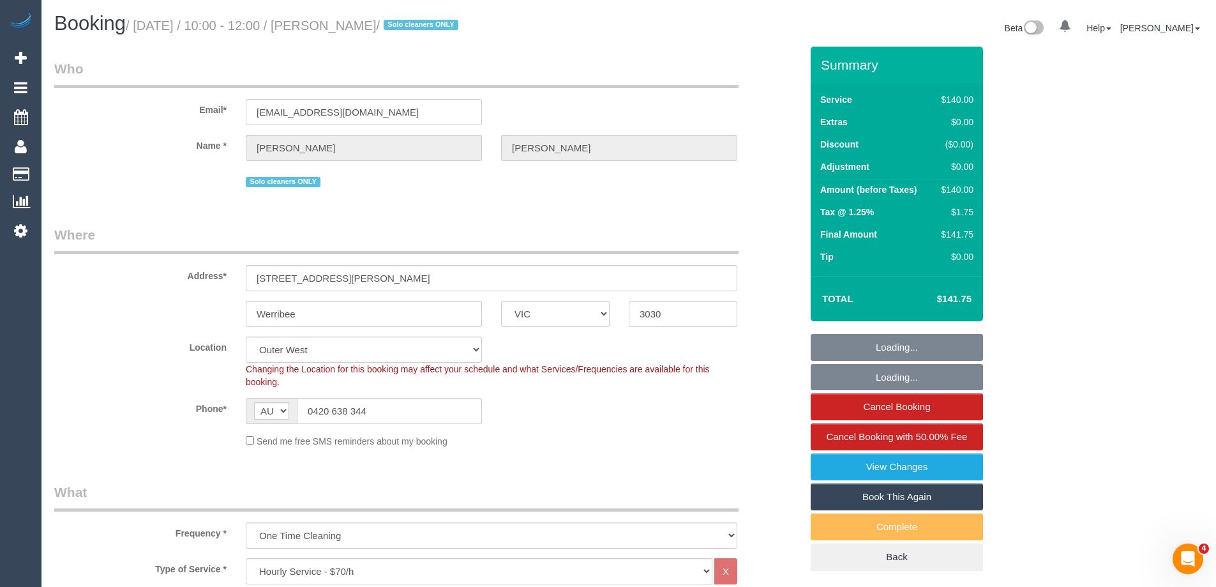
select select "number:29"
select select "number:14"
select select "number:19"
select select "number:24"
select select "number:13"
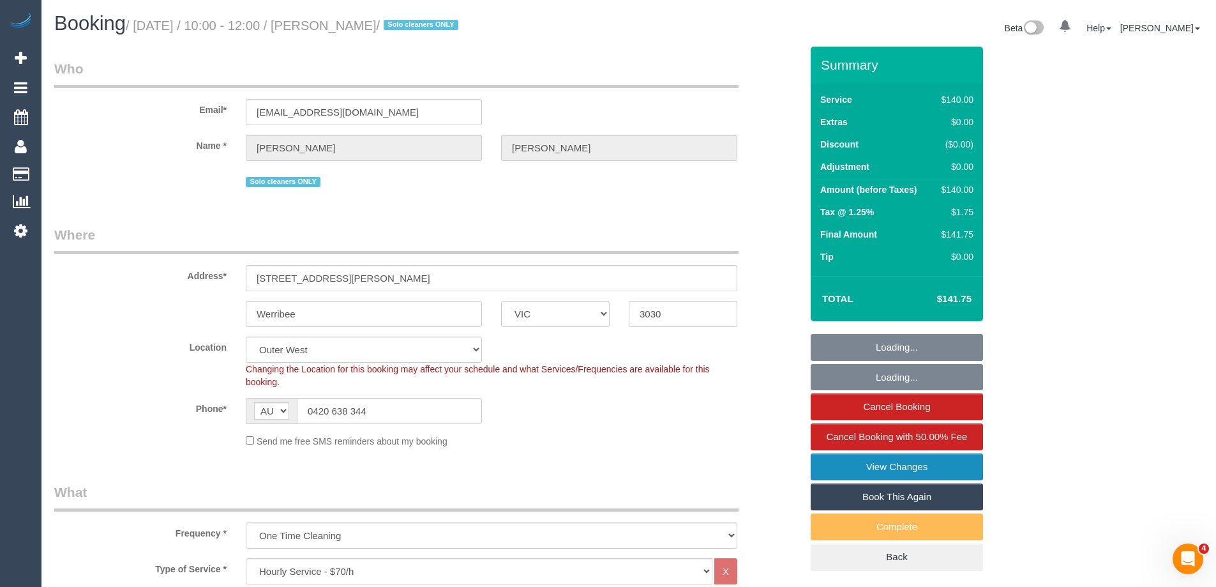
select select "object:936"
click at [909, 470] on link "View Changes" at bounding box center [897, 466] width 172 height 27
select select "spot1"
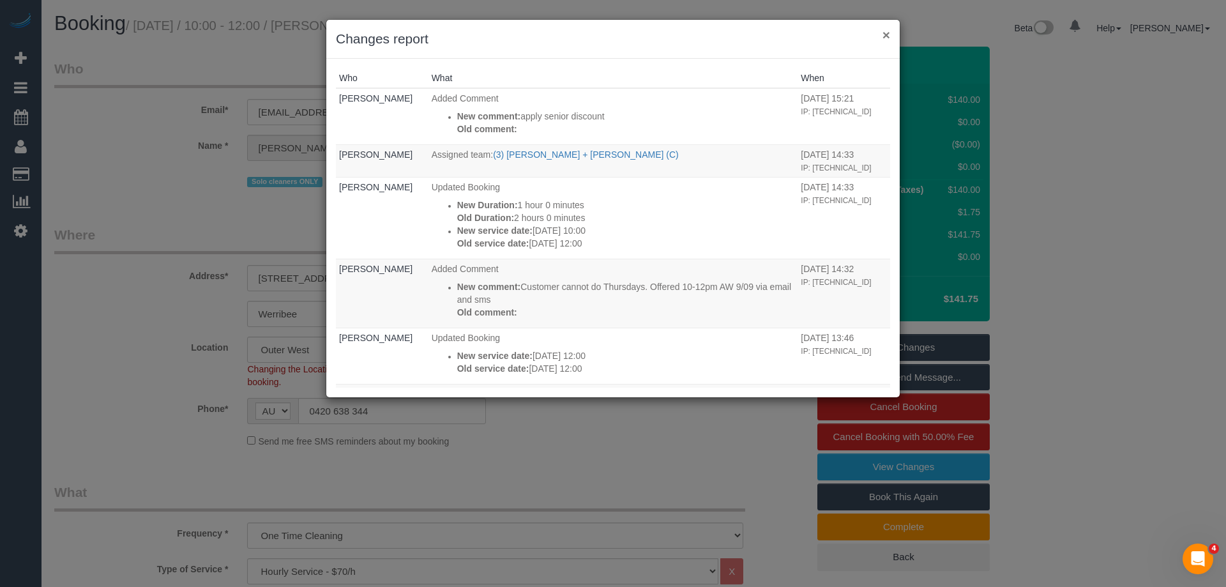
click at [884, 34] on button "×" at bounding box center [886, 34] width 8 height 13
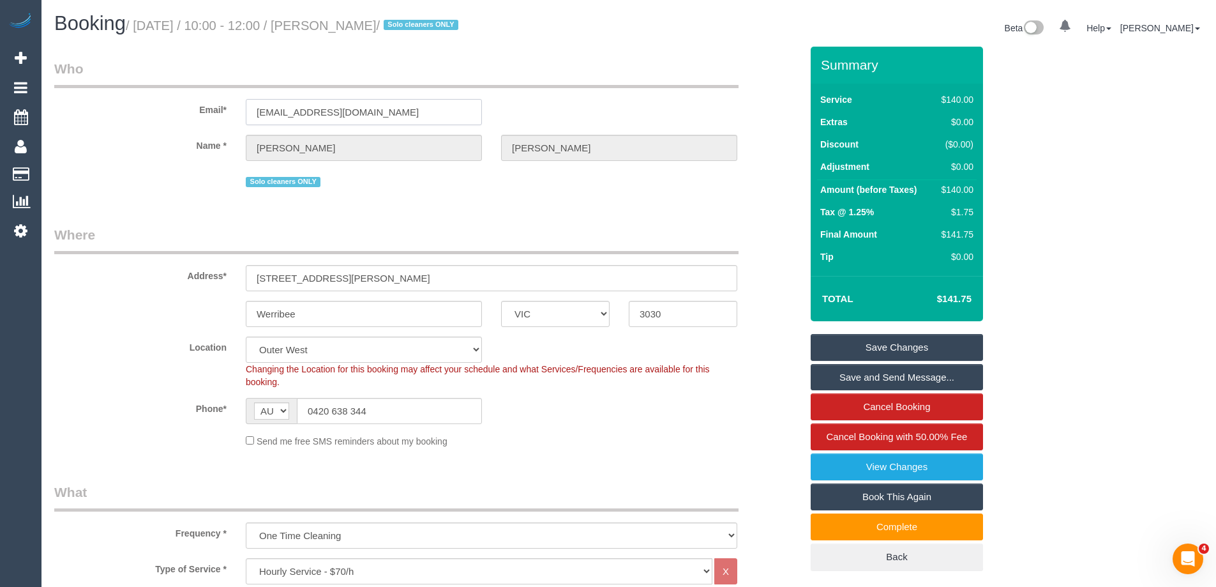
drag, startPoint x: 439, startPoint y: 110, endPoint x: 91, endPoint y: 101, distance: 348.7
click at [91, 101] on div "Email* littlejessmcconnell2002@gmail.com" at bounding box center [428, 92] width 766 height 66
click at [929, 473] on link "View Changes" at bounding box center [897, 466] width 172 height 27
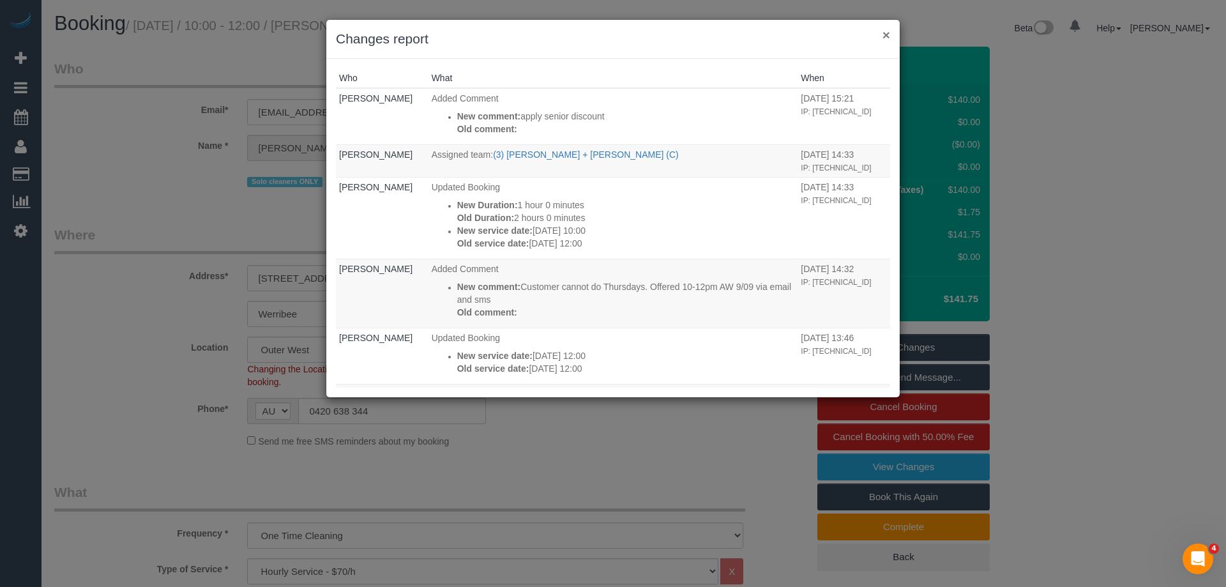
click at [884, 33] on button "×" at bounding box center [886, 34] width 8 height 13
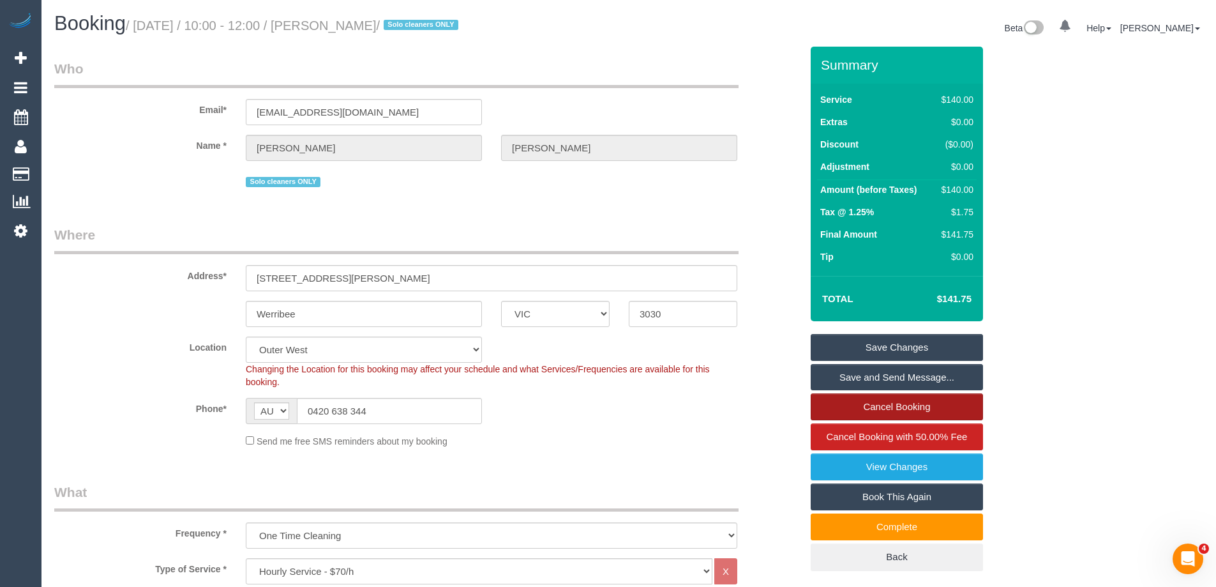
click at [907, 400] on link "Cancel Booking" at bounding box center [897, 406] width 172 height 27
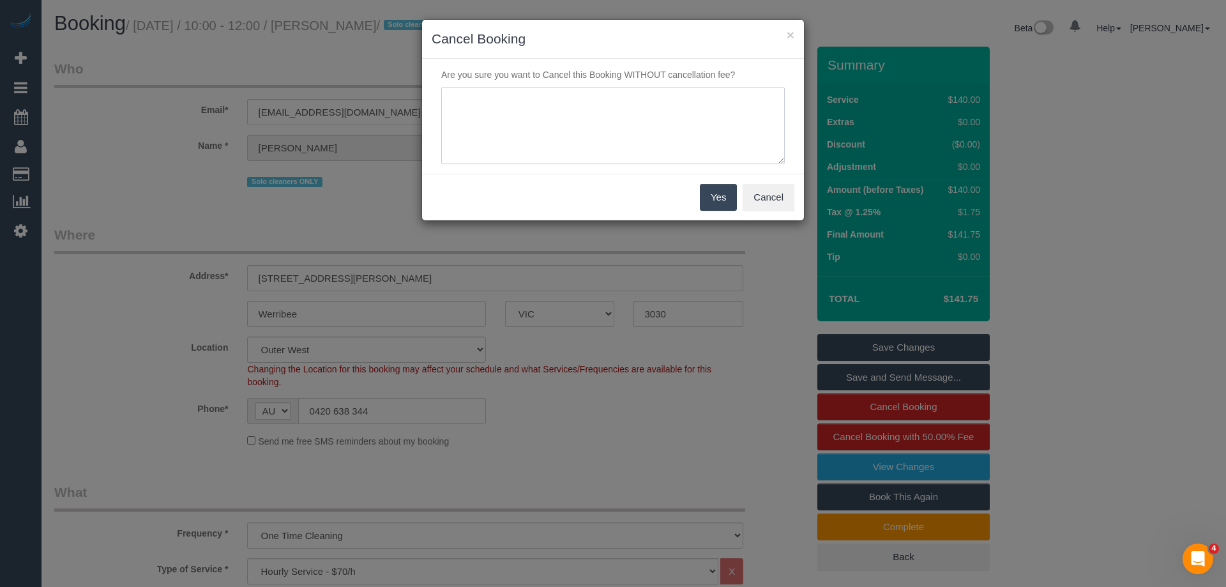
click at [533, 128] on textarea at bounding box center [612, 126] width 343 height 78
type textarea "Booked on the wrong date via phoen VC"
click at [721, 194] on button "Yes" at bounding box center [718, 197] width 37 height 27
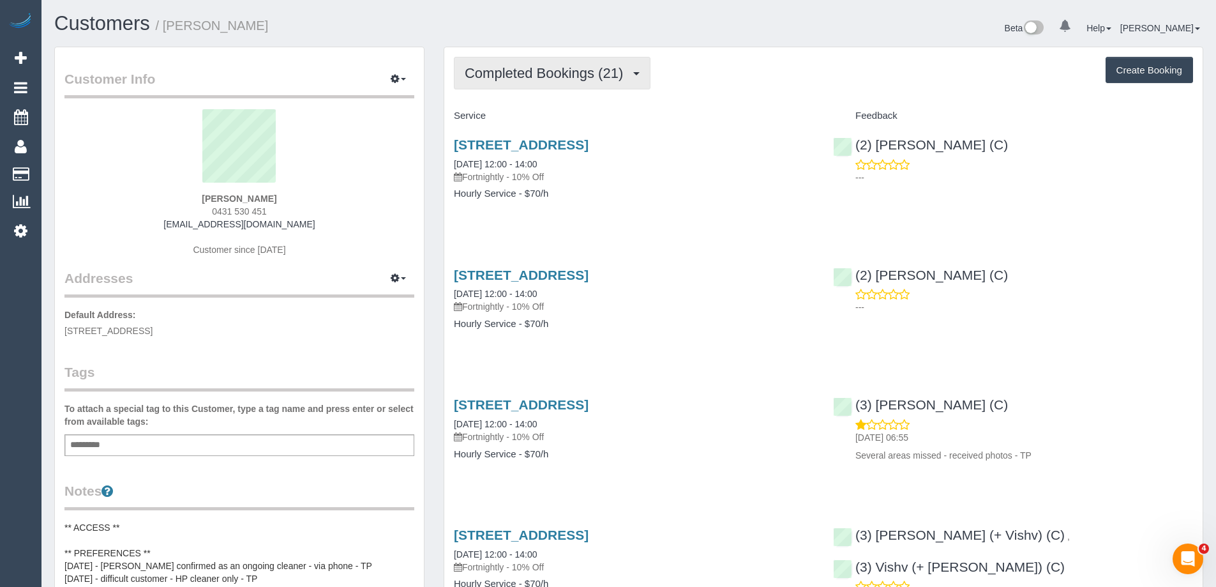
click at [560, 66] on span "Completed Bookings (21)" at bounding box center [547, 73] width 165 height 16
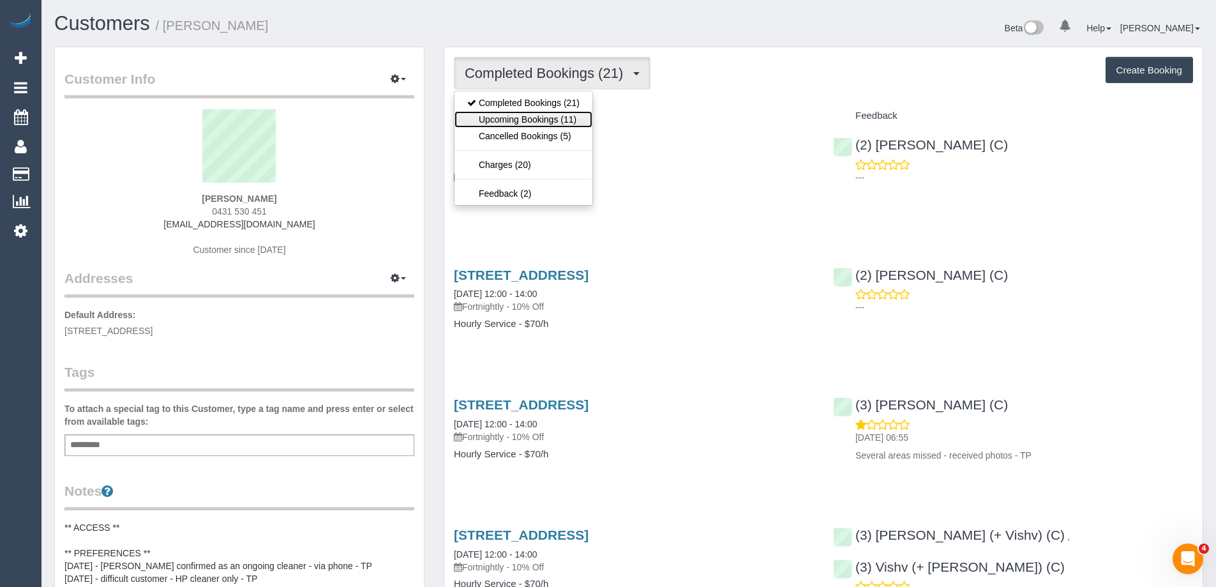
click at [575, 115] on link "Upcoming Bookings (11)" at bounding box center [524, 119] width 138 height 17
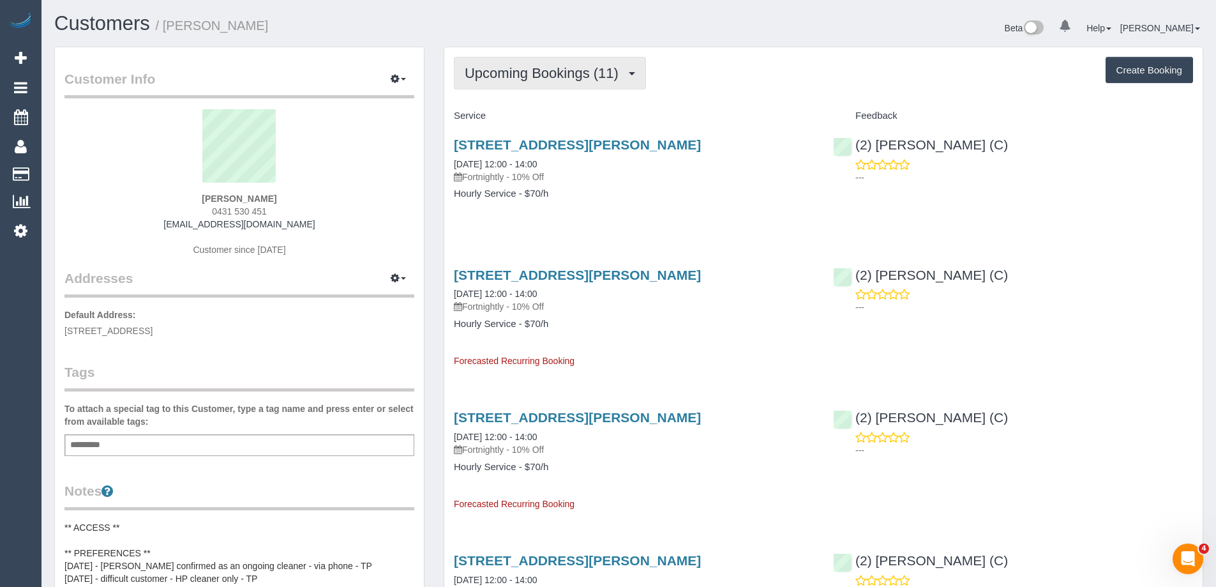
click at [484, 71] on span "Upcoming Bookings (11)" at bounding box center [545, 73] width 160 height 16
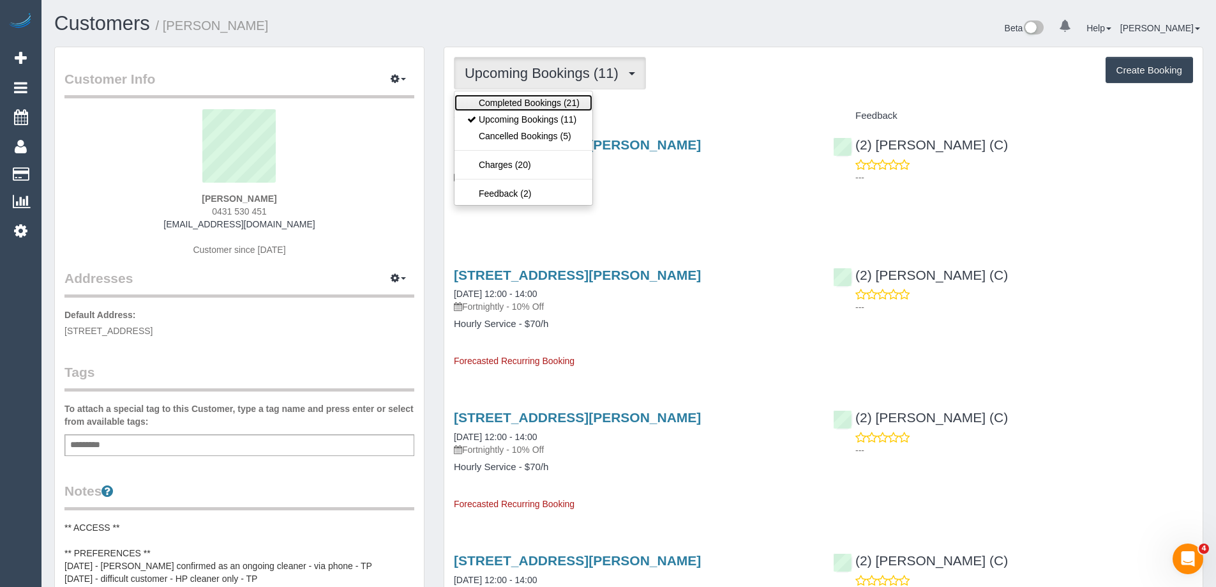
click at [490, 105] on link "Completed Bookings (21)" at bounding box center [524, 102] width 138 height 17
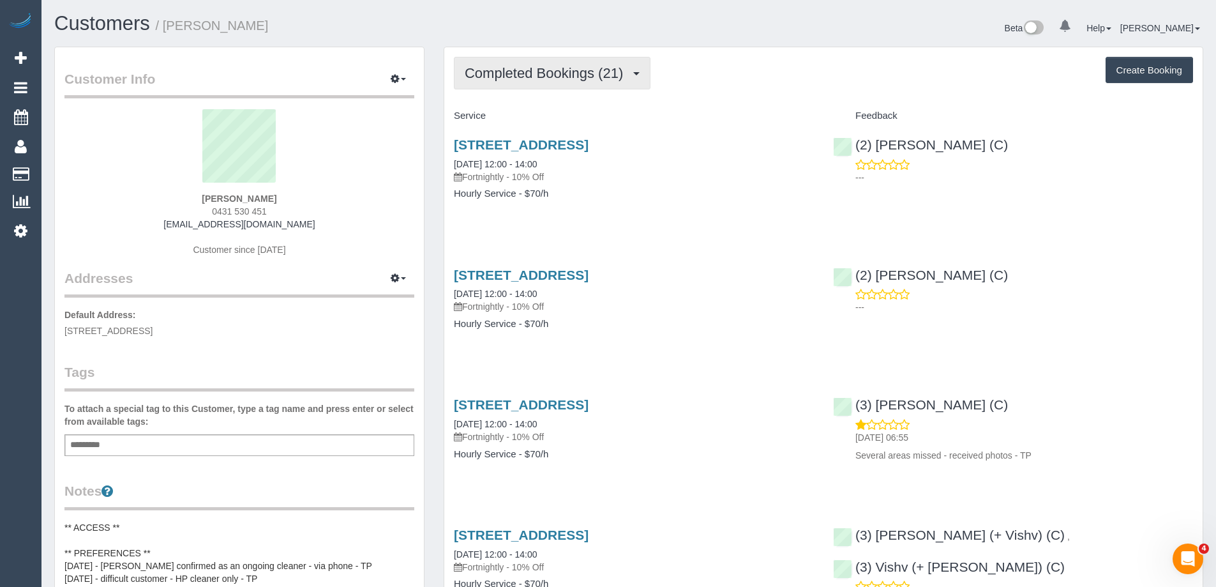
click at [512, 82] on button "Completed Bookings (21)" at bounding box center [552, 73] width 197 height 33
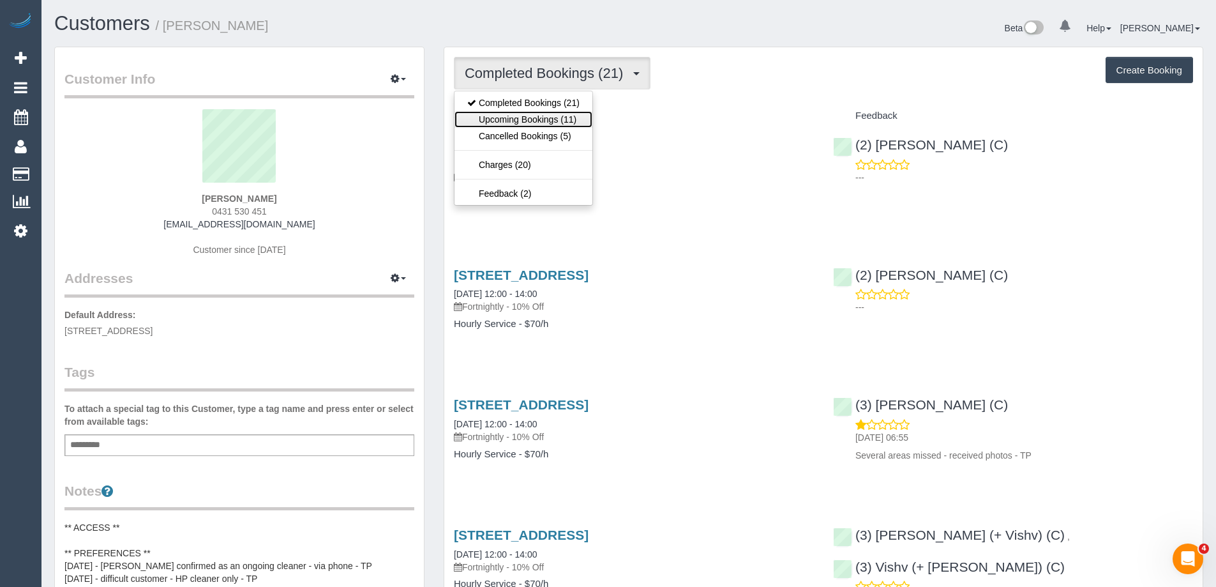
click at [518, 113] on link "Upcoming Bookings (11)" at bounding box center [524, 119] width 138 height 17
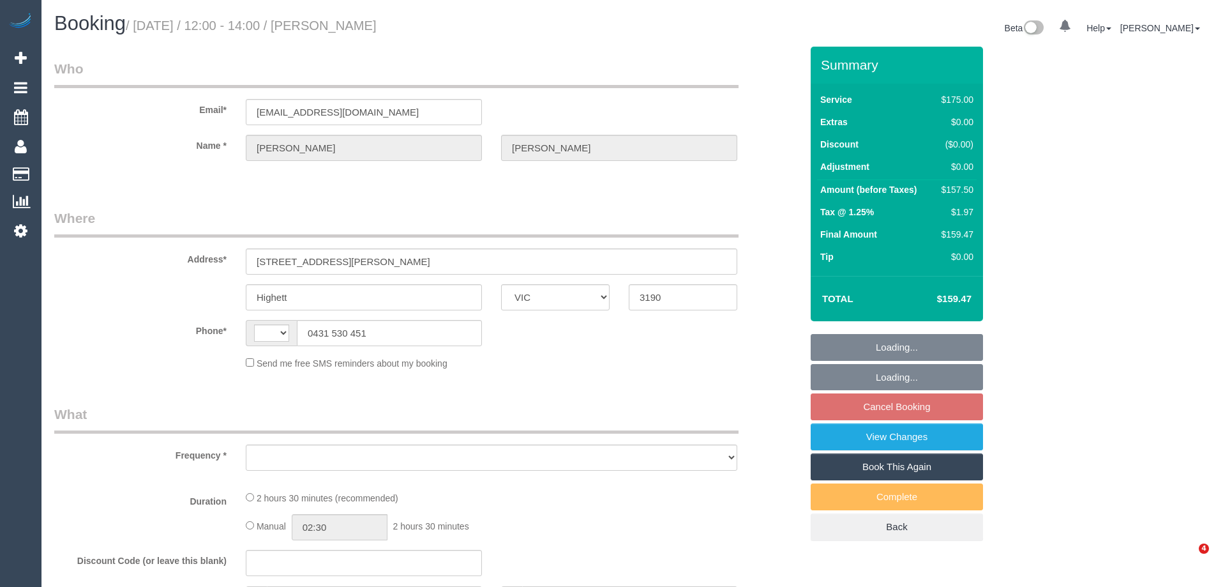
select select "VIC"
select select "object:305"
select select "string:stripe-pm_1QEiMj2GScqysDRV5AhJ8Ouz"
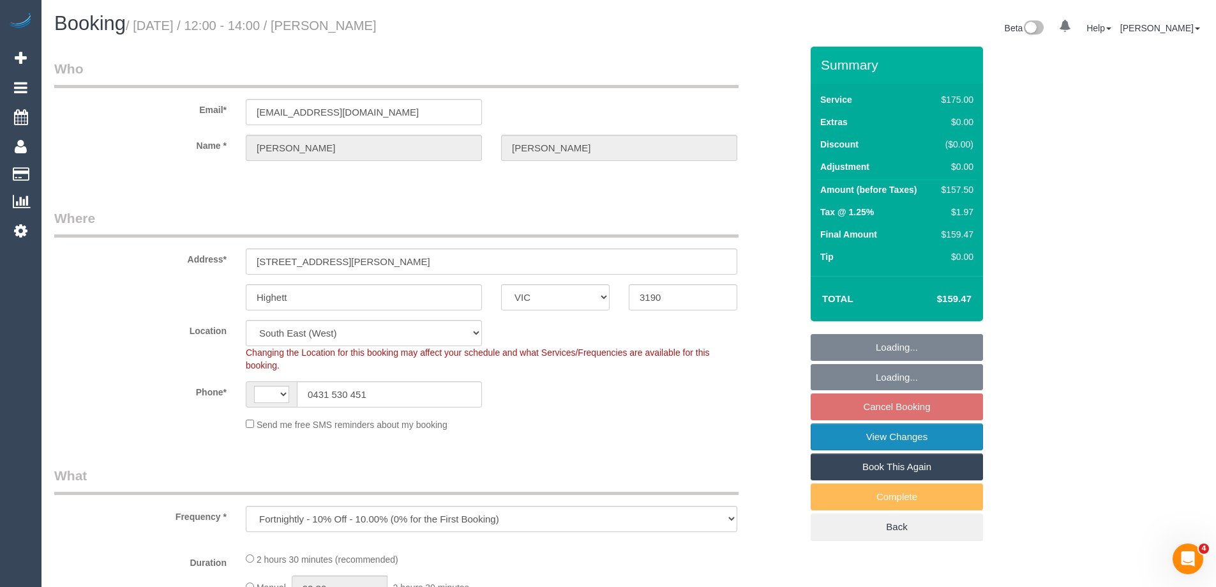
select select "object:723"
select select "string:AU"
select select "150"
click at [931, 440] on link "View Changes" at bounding box center [897, 436] width 172 height 27
select select "number:27"
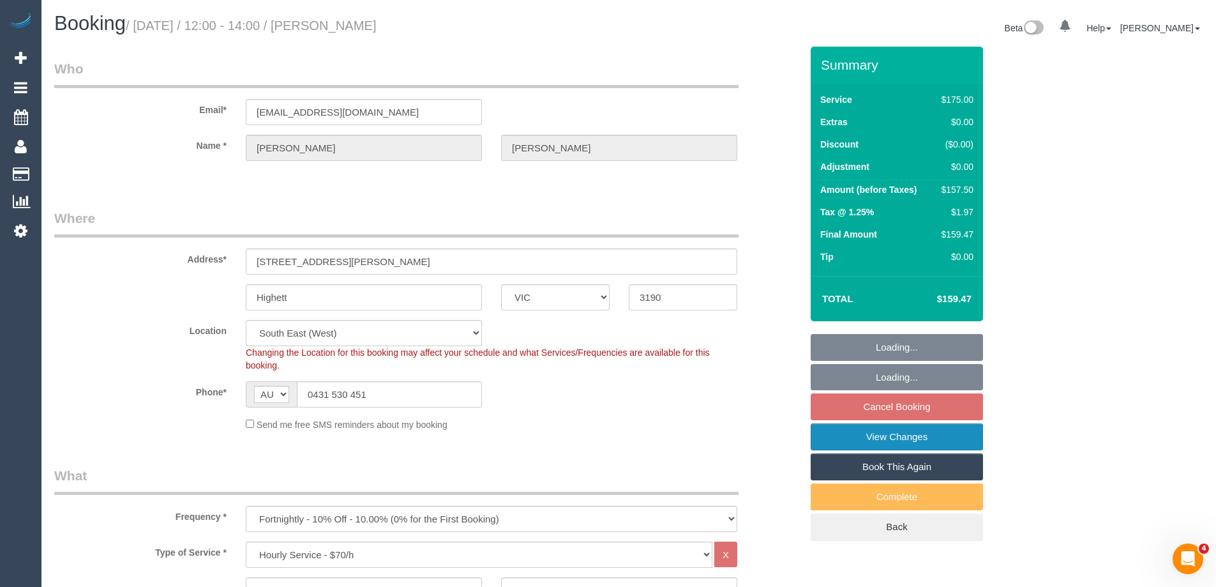
select select "number:14"
select select "number:19"
select select "number:22"
select select "number:34"
select select "number:12"
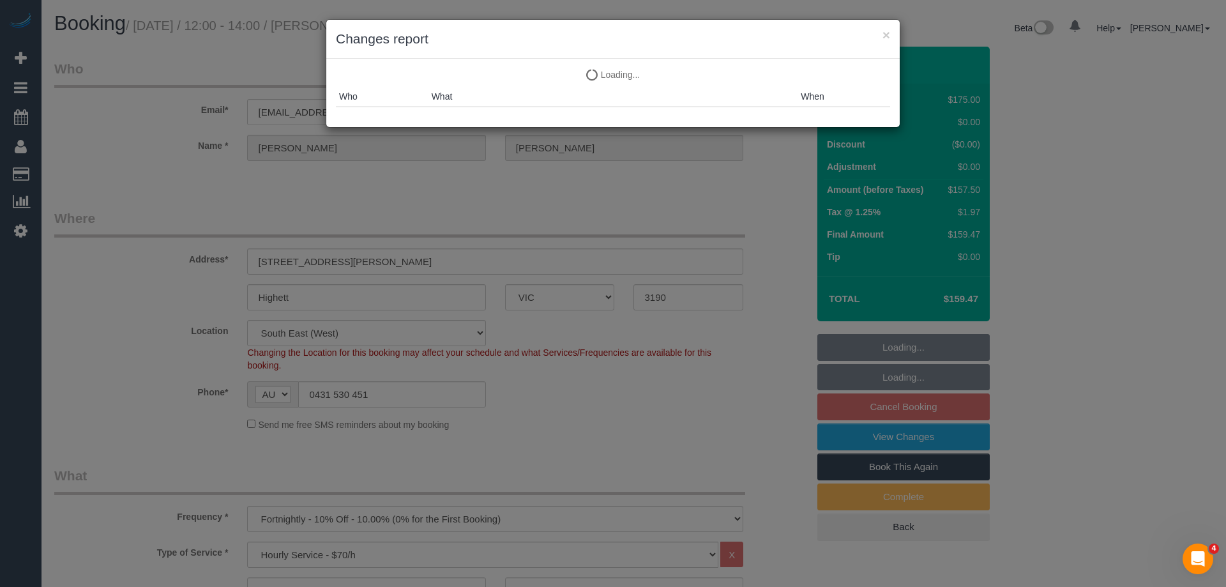
select select "spot4"
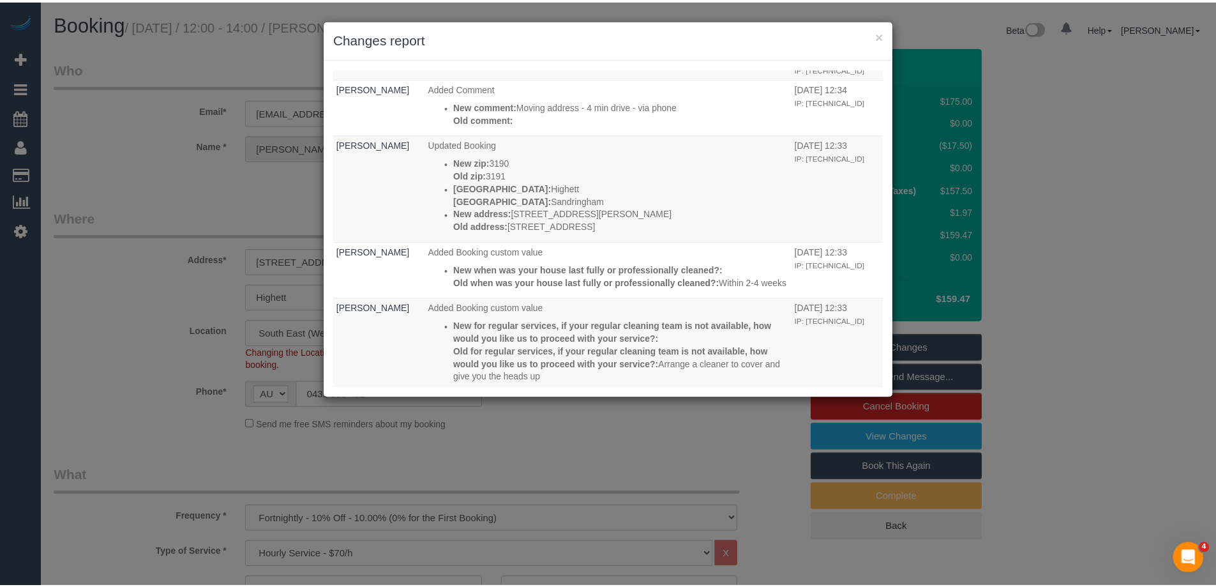
scroll to position [1085, 0]
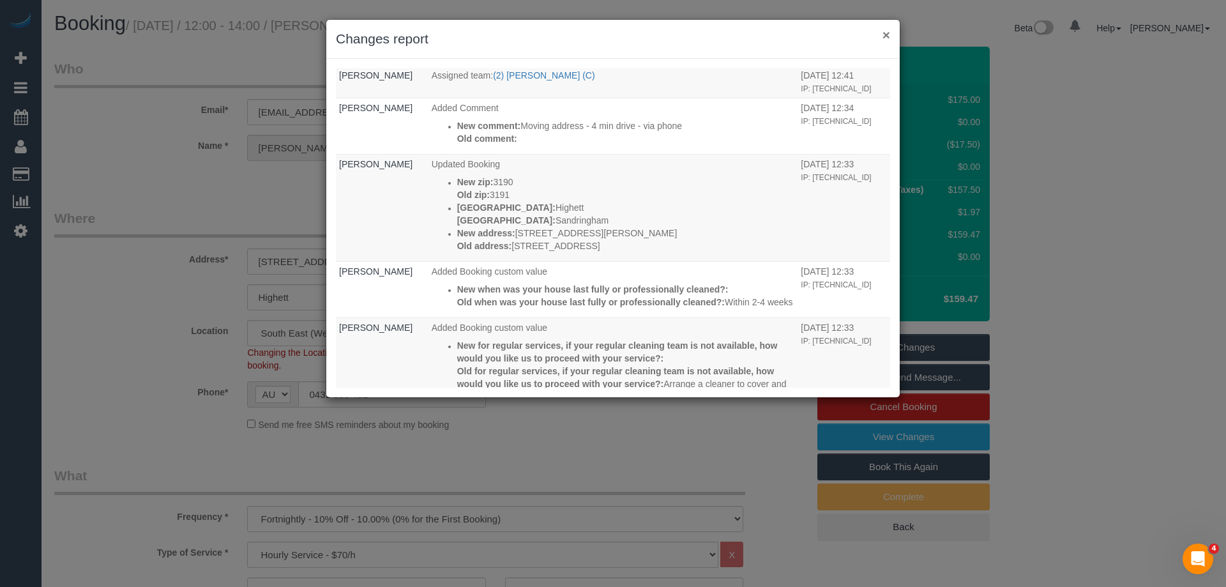
drag, startPoint x: 889, startPoint y: 39, endPoint x: 881, endPoint y: 29, distance: 12.7
click at [889, 39] on button "×" at bounding box center [886, 34] width 8 height 13
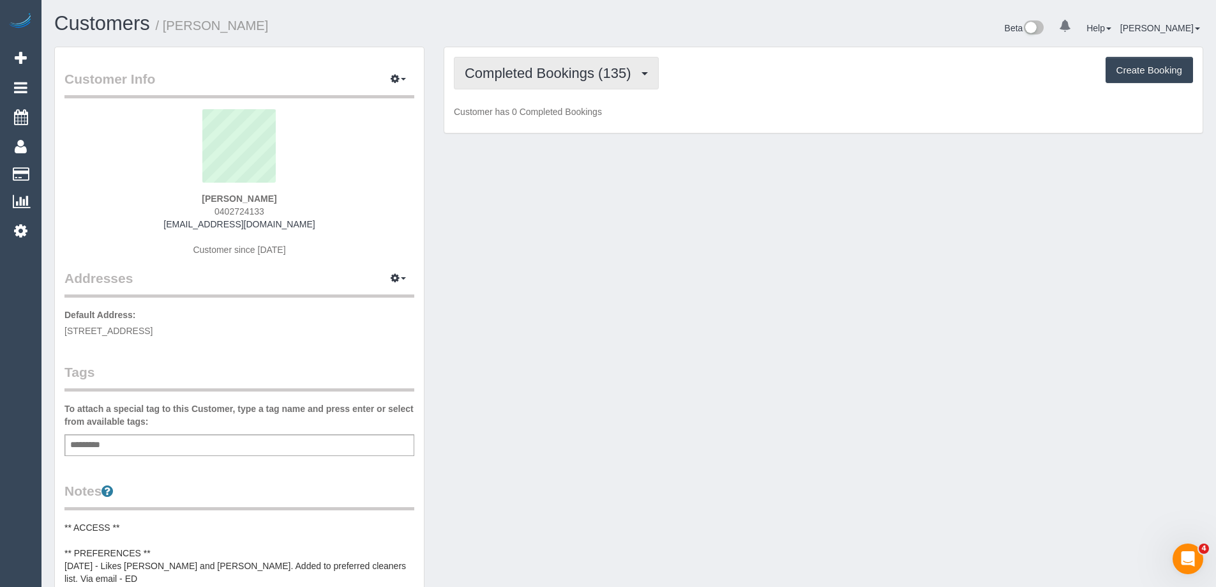
click at [576, 71] on span "Completed Bookings (135)" at bounding box center [551, 73] width 172 height 16
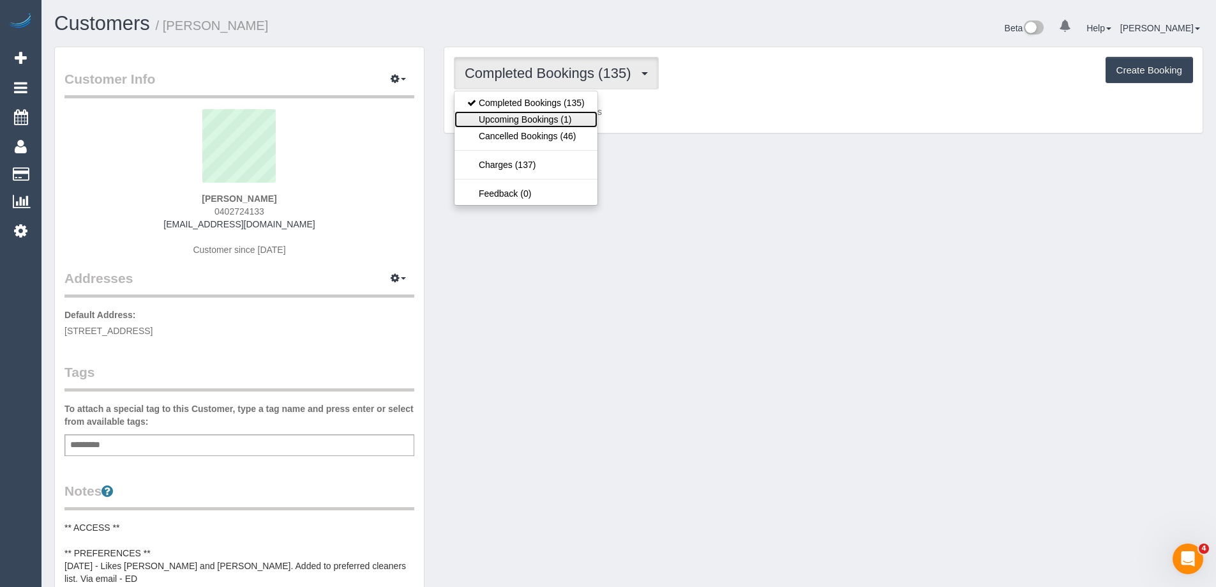
click at [584, 121] on link "Upcoming Bookings (1)" at bounding box center [526, 119] width 143 height 17
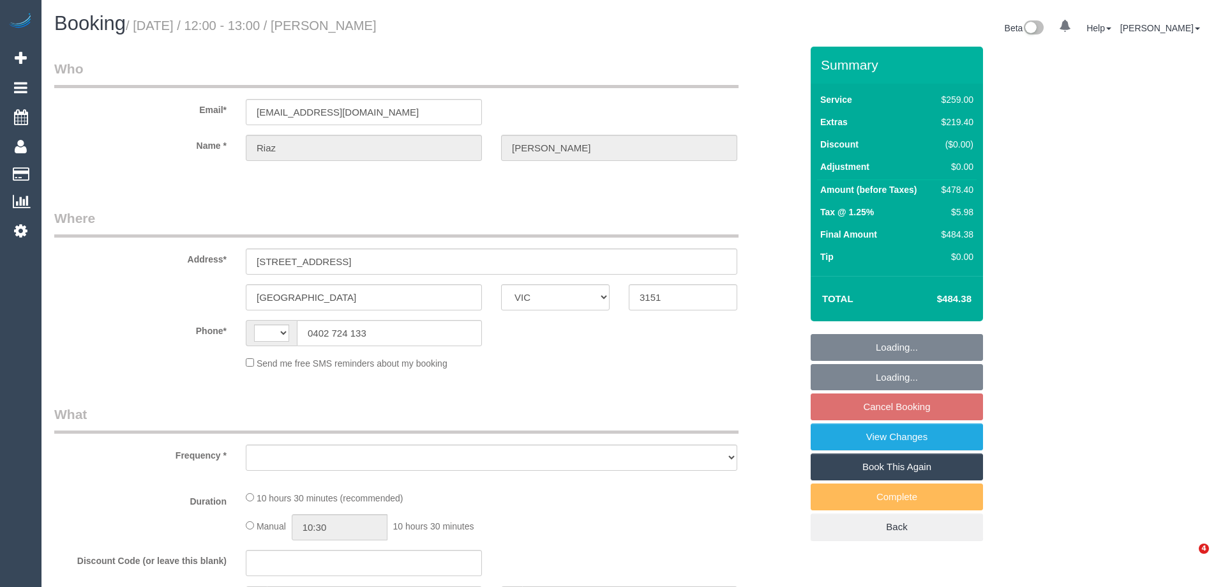
select select "VIC"
select select "string:AU"
select select "object:350"
select select "string:stripe-pm_1PAlvb2GScqysDRVTBJSpKnj"
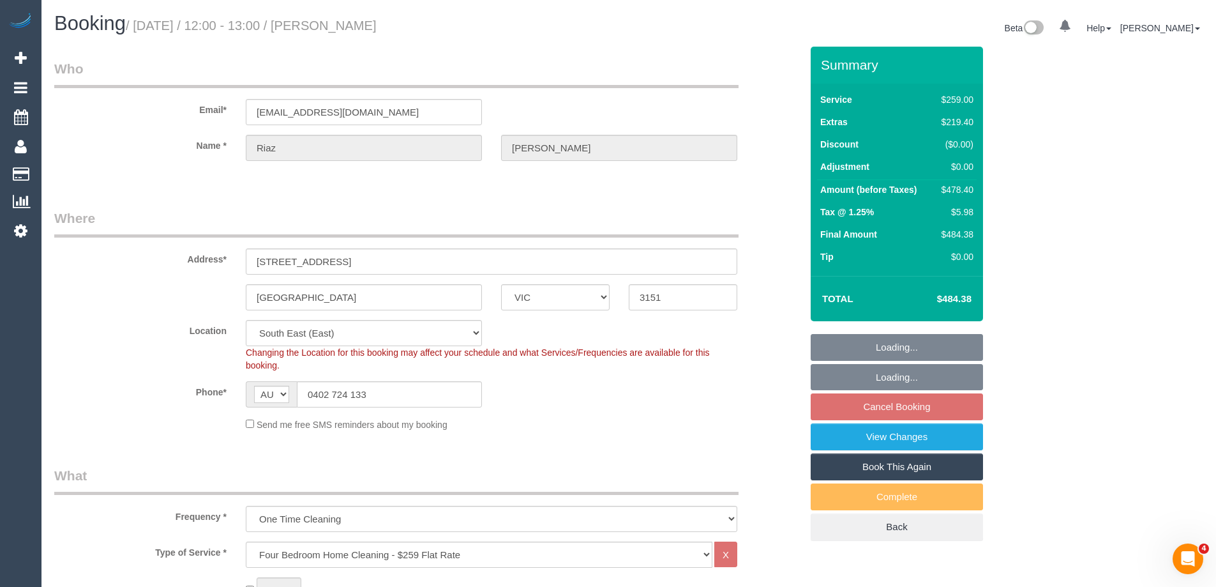
select select "number:28"
select select "number:14"
select select "number:18"
select select "number:24"
select select "object:1371"
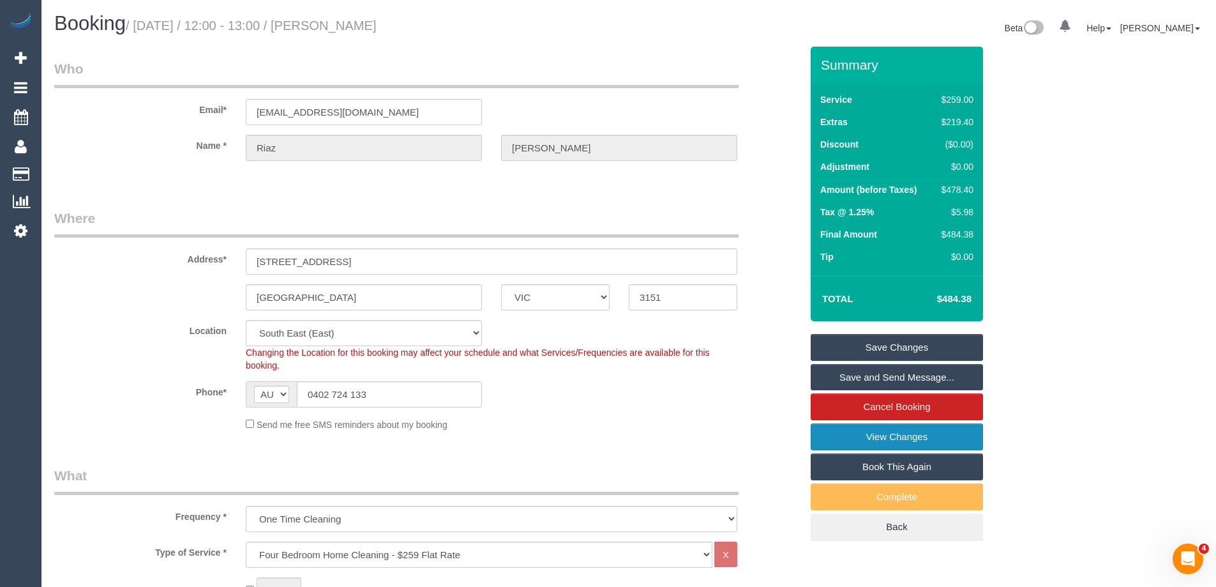
click at [858, 426] on link "View Changes" at bounding box center [897, 436] width 172 height 27
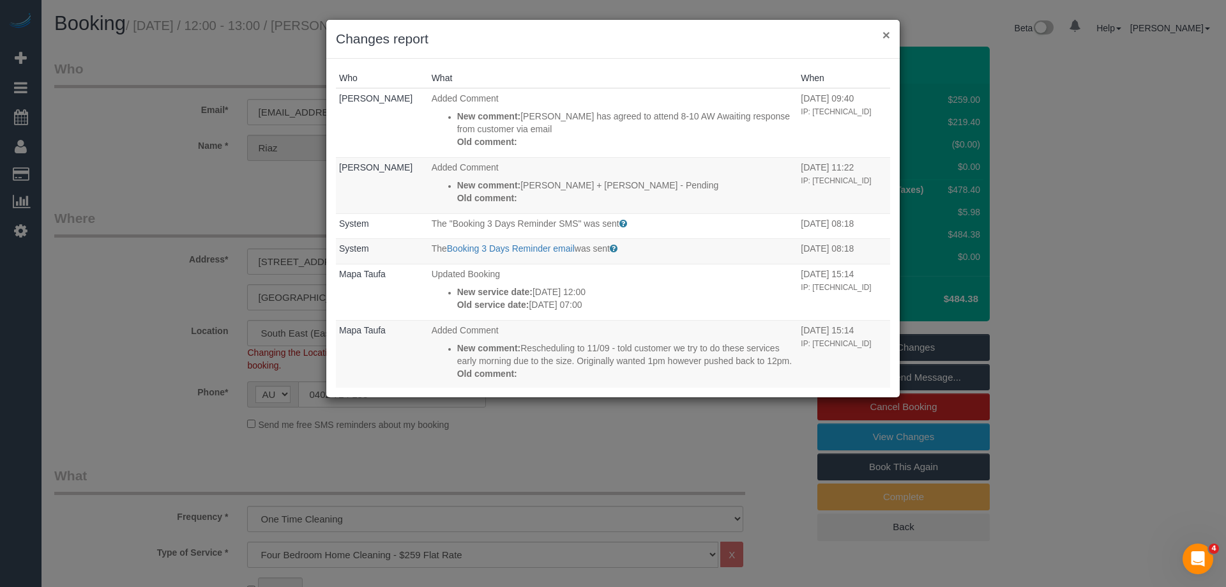
click at [889, 33] on button "×" at bounding box center [886, 34] width 8 height 13
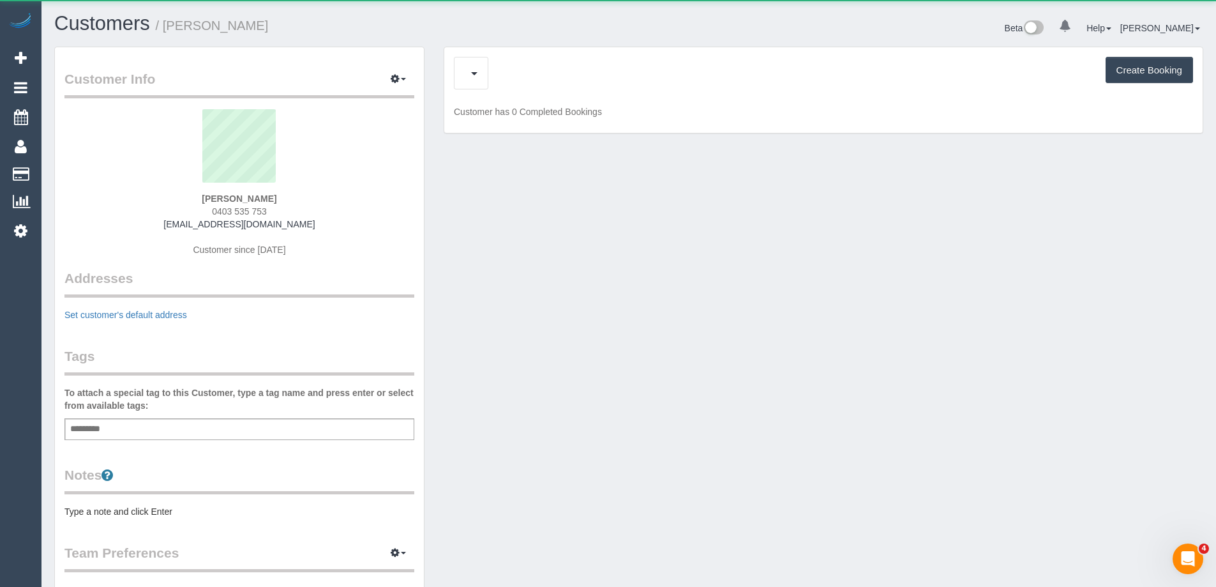
click at [547, 75] on div "Create Booking" at bounding box center [823, 73] width 739 height 33
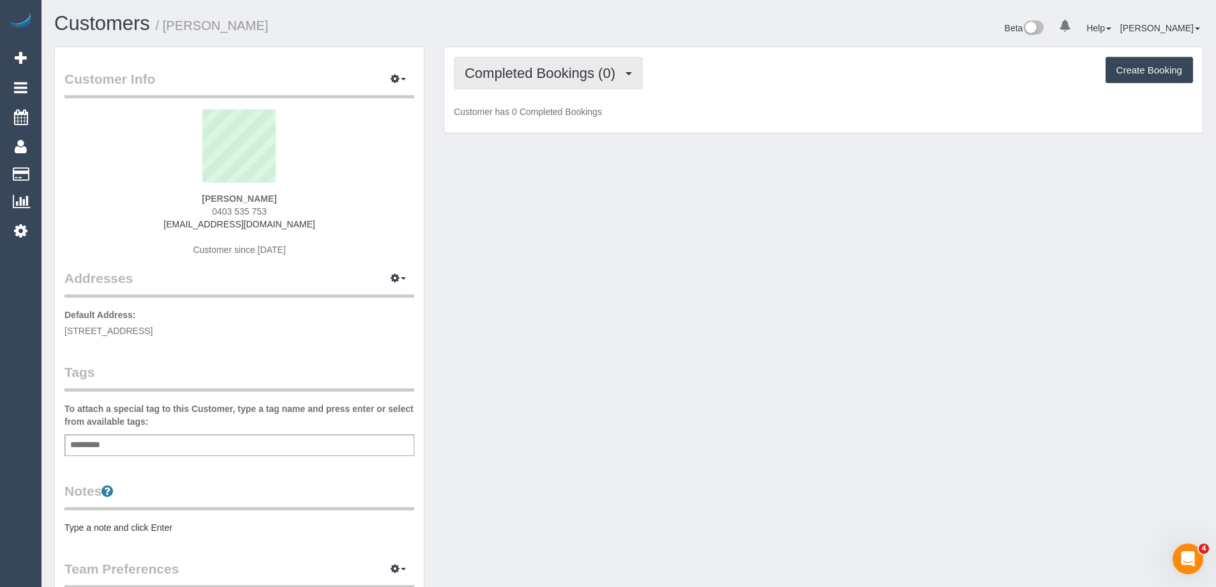
click at [550, 79] on span "Completed Bookings (0)" at bounding box center [543, 73] width 157 height 16
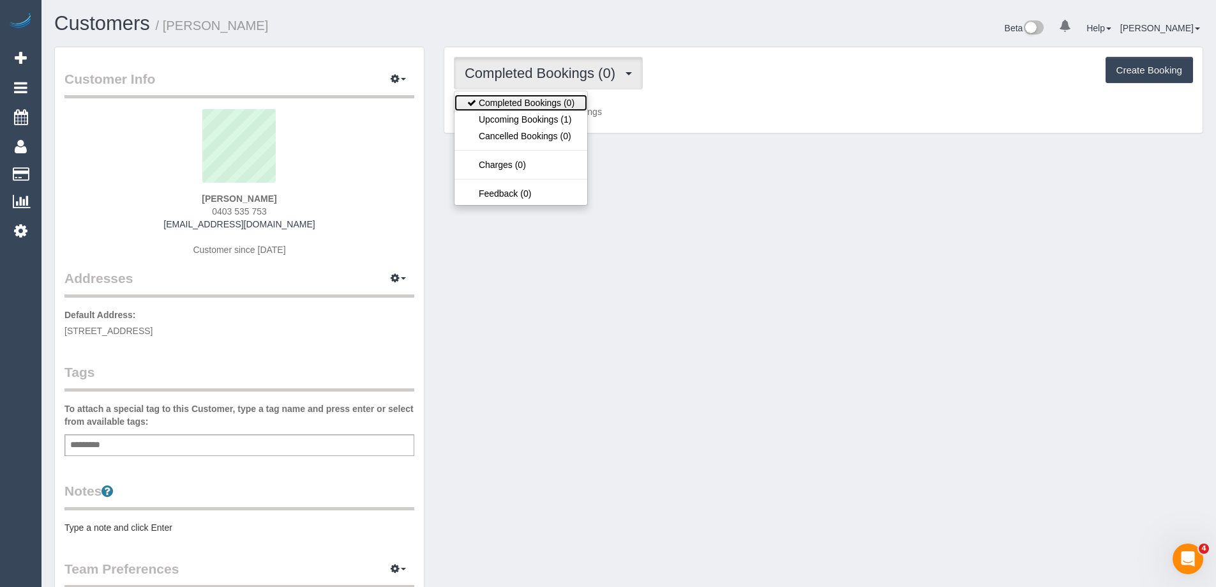
click at [551, 109] on link "Completed Bookings (0)" at bounding box center [521, 102] width 133 height 17
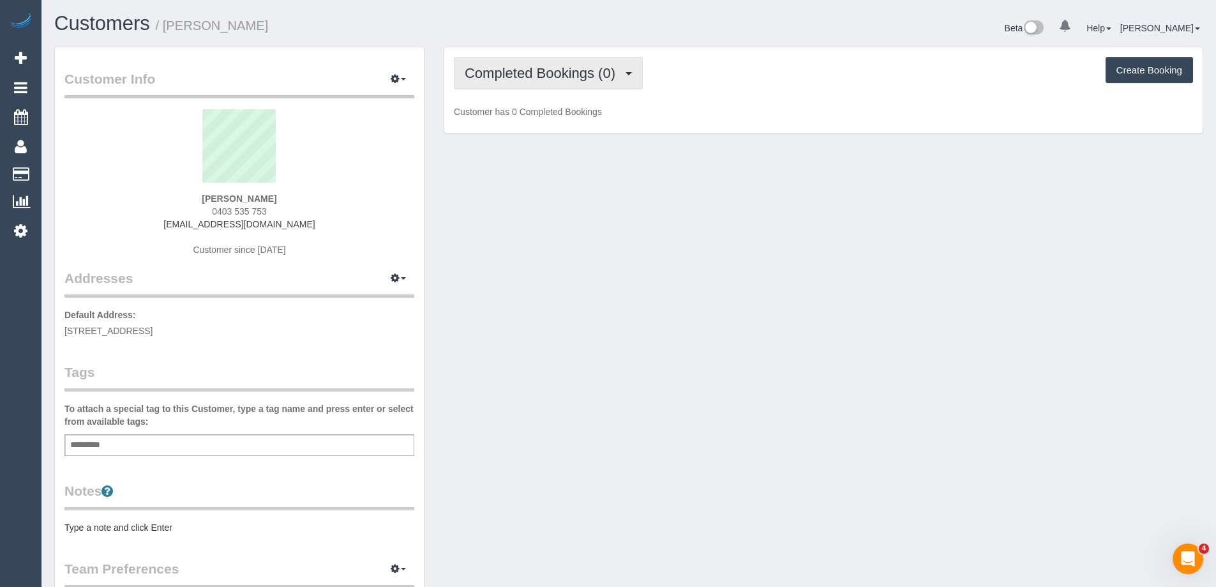
click at [557, 71] on span "Completed Bookings (0)" at bounding box center [543, 73] width 157 height 16
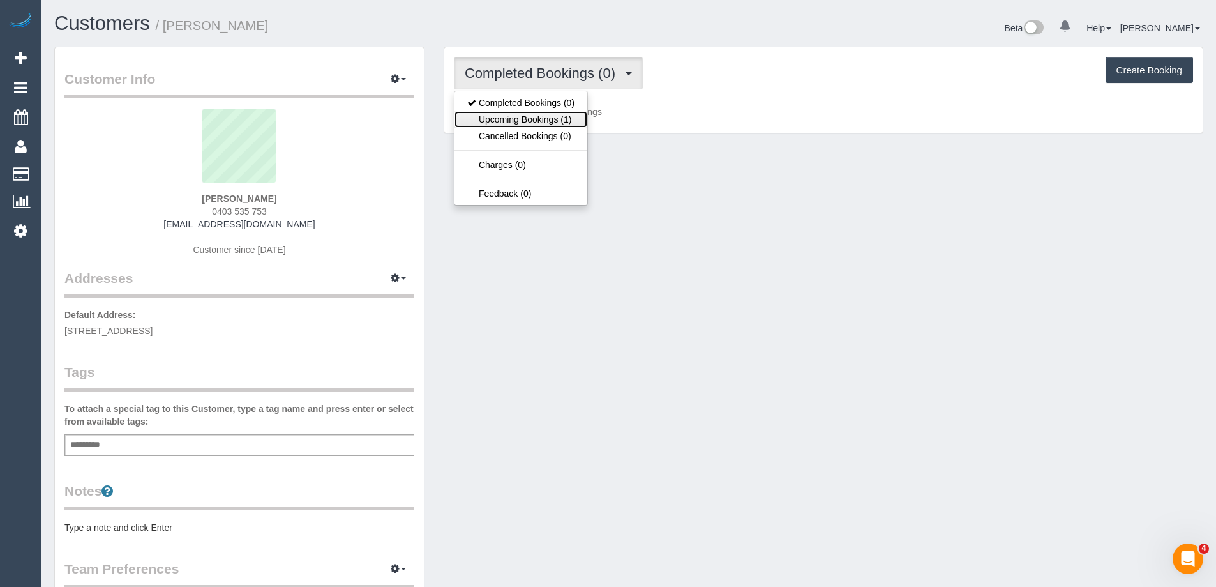
click at [555, 116] on link "Upcoming Bookings (1)" at bounding box center [521, 119] width 133 height 17
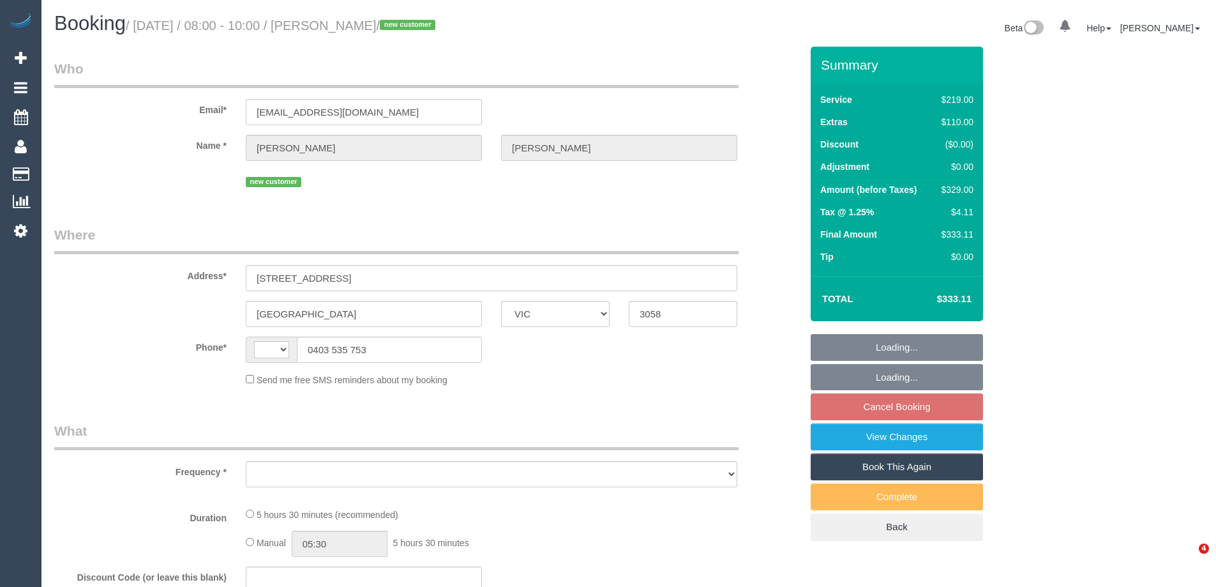
select select "VIC"
select select "string:AU"
select select "object:531"
select select "string:stripe-pm_1S5ETE2GScqysDRVVo4sx6H9"
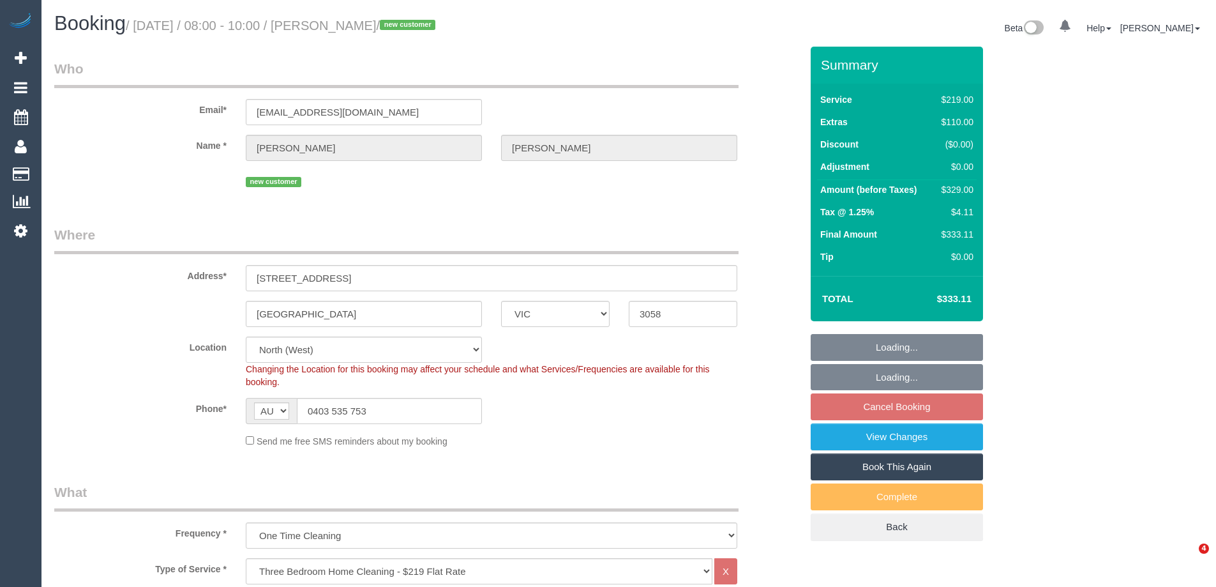
select select "number:28"
select select "number:14"
select select "number:19"
select select "number:36"
select select "object:1522"
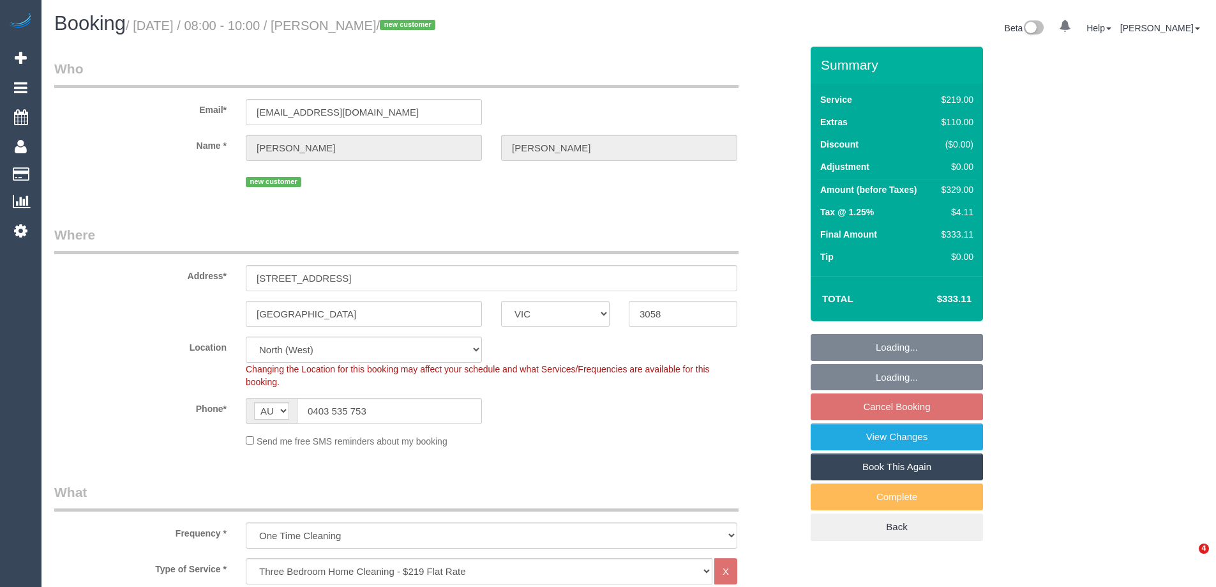
select select "spot2"
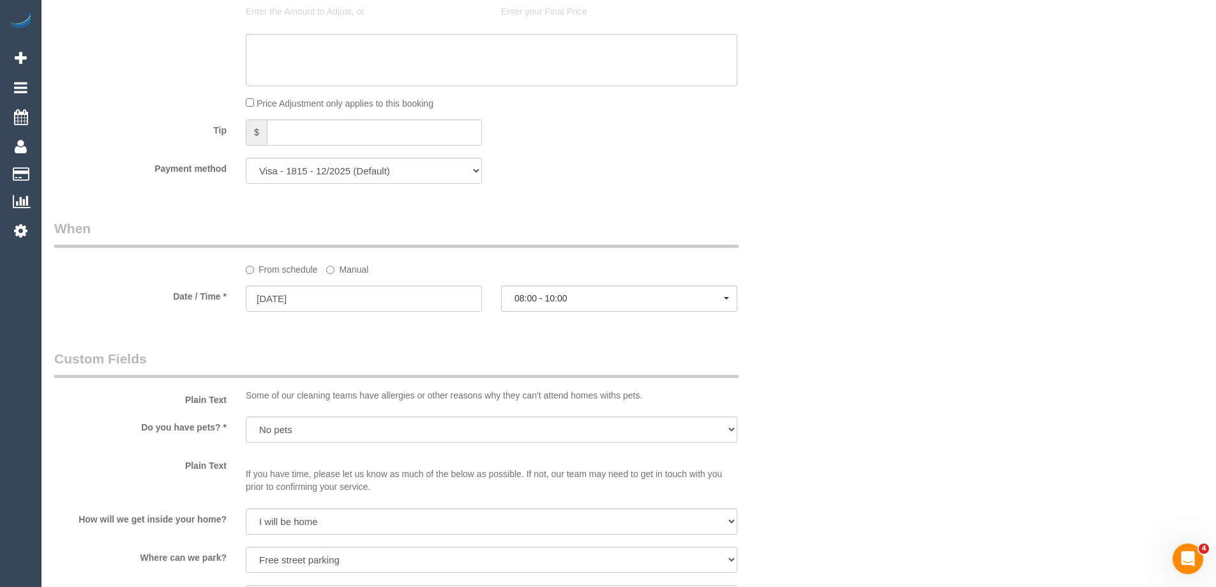
scroll to position [1149, 0]
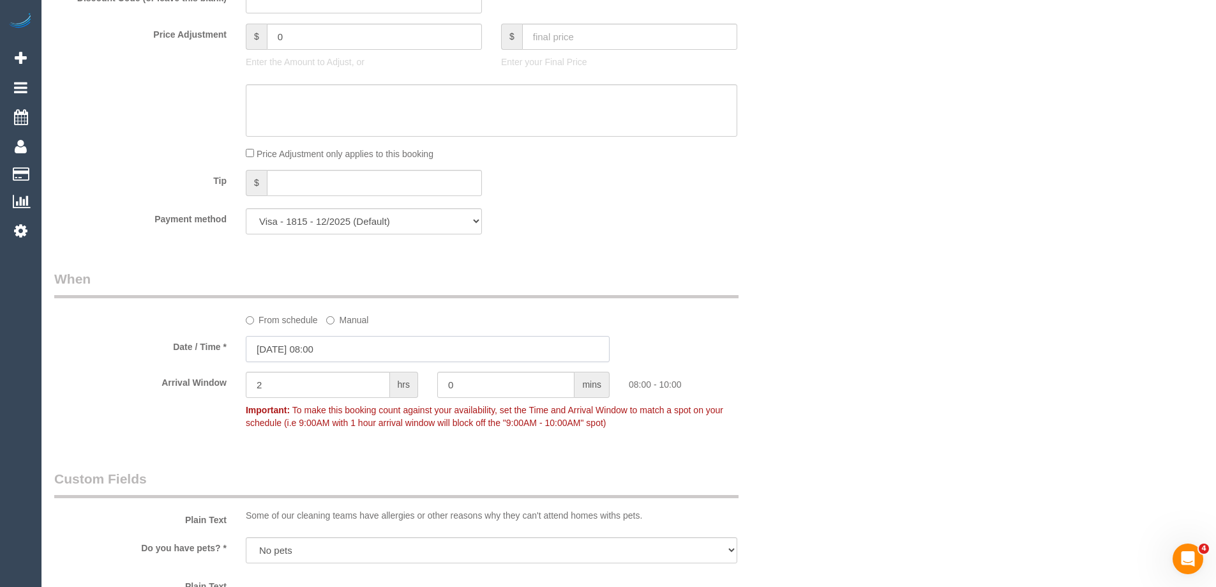
click at [338, 349] on input "15/09/2025 08:00" at bounding box center [428, 349] width 364 height 26
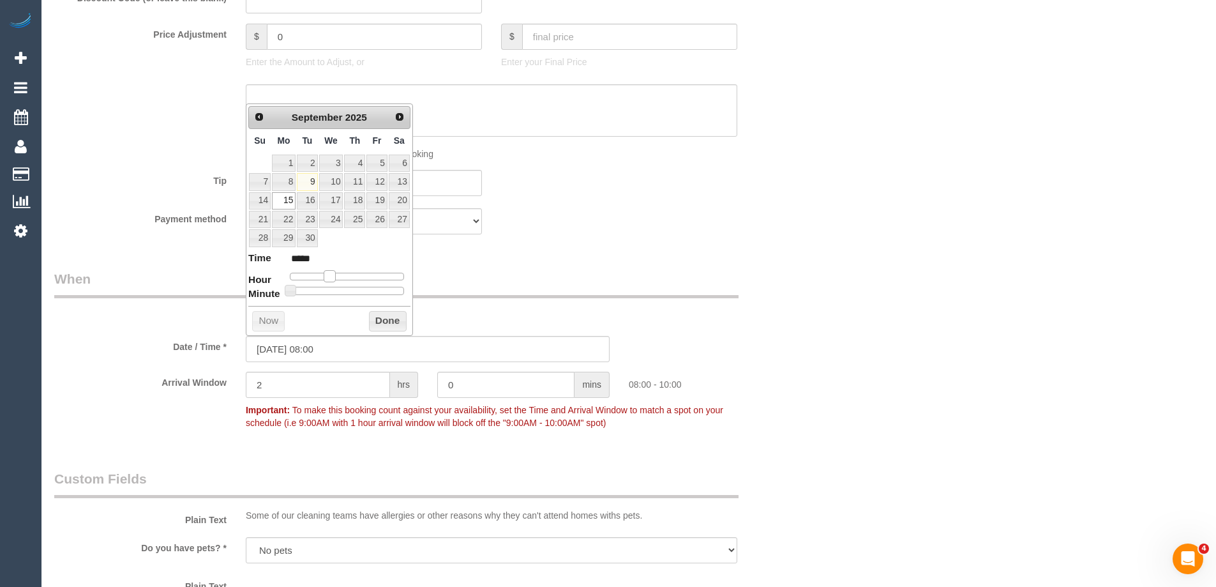
type input "15/09/2025 09:00"
type input "*****"
click at [333, 276] on span at bounding box center [334, 275] width 11 height 11
click at [377, 322] on button "Done" at bounding box center [388, 321] width 38 height 20
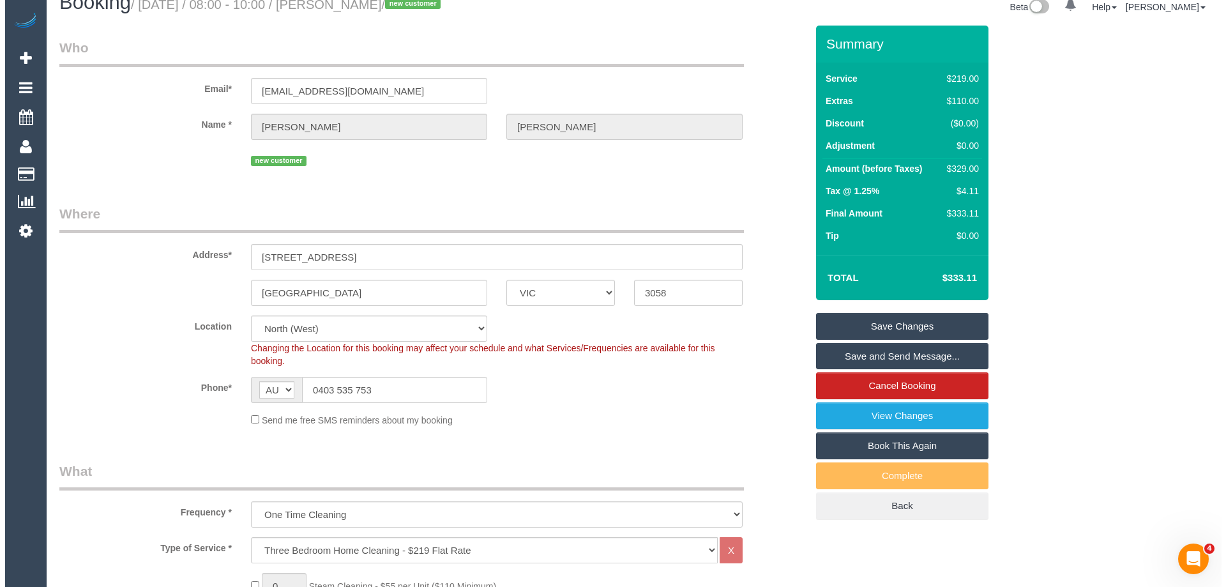
scroll to position [0, 0]
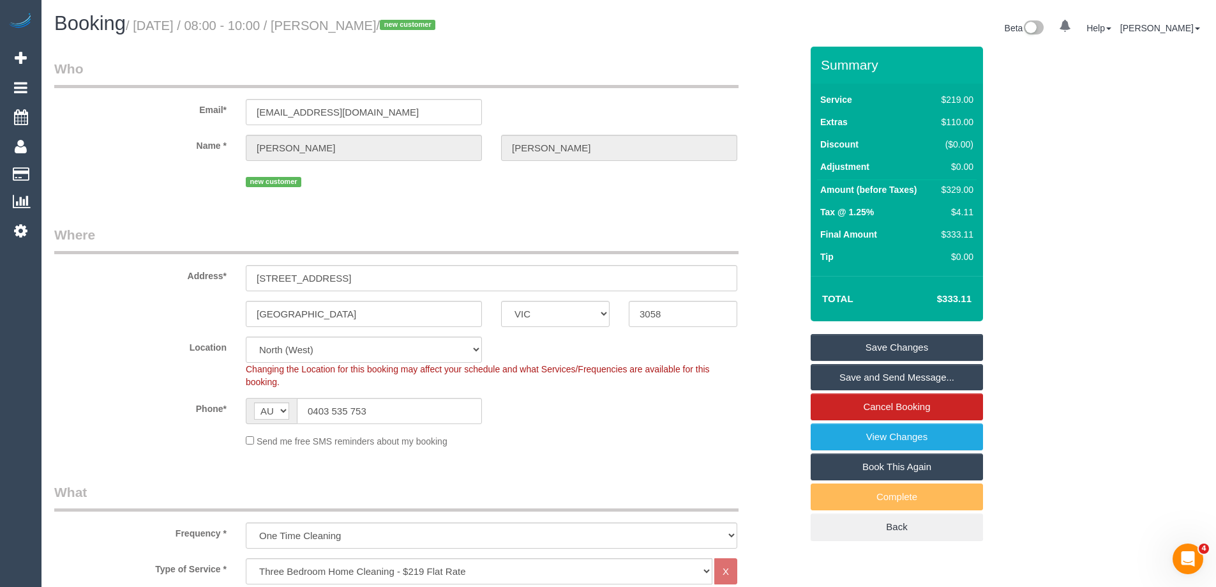
click at [915, 345] on link "Save Changes" at bounding box center [897, 347] width 172 height 27
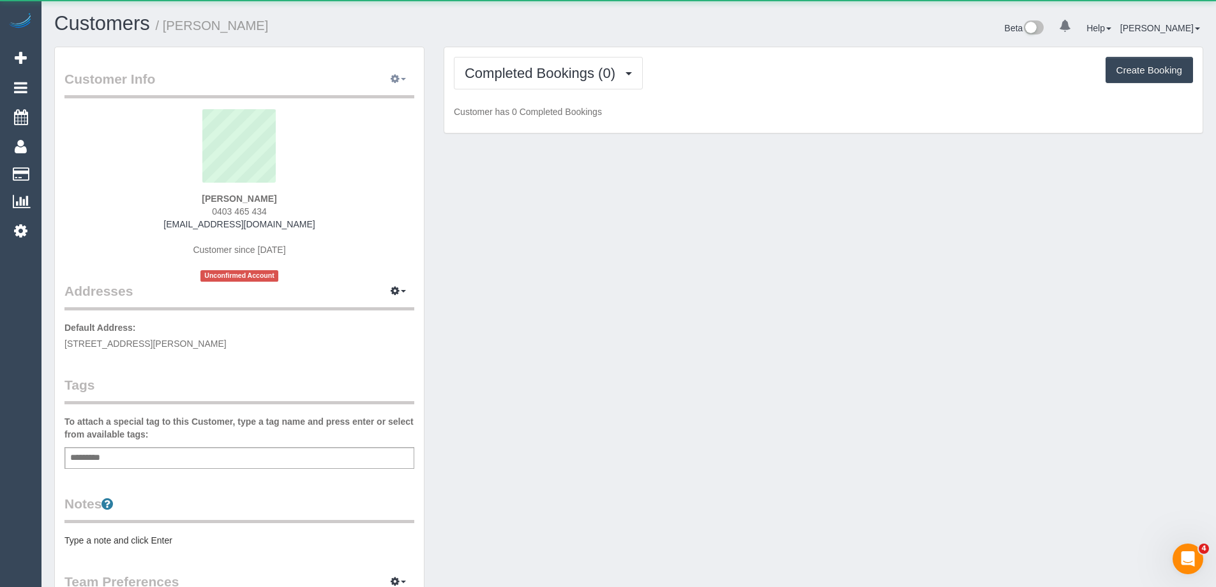
click at [398, 85] on button "button" at bounding box center [398, 80] width 32 height 20
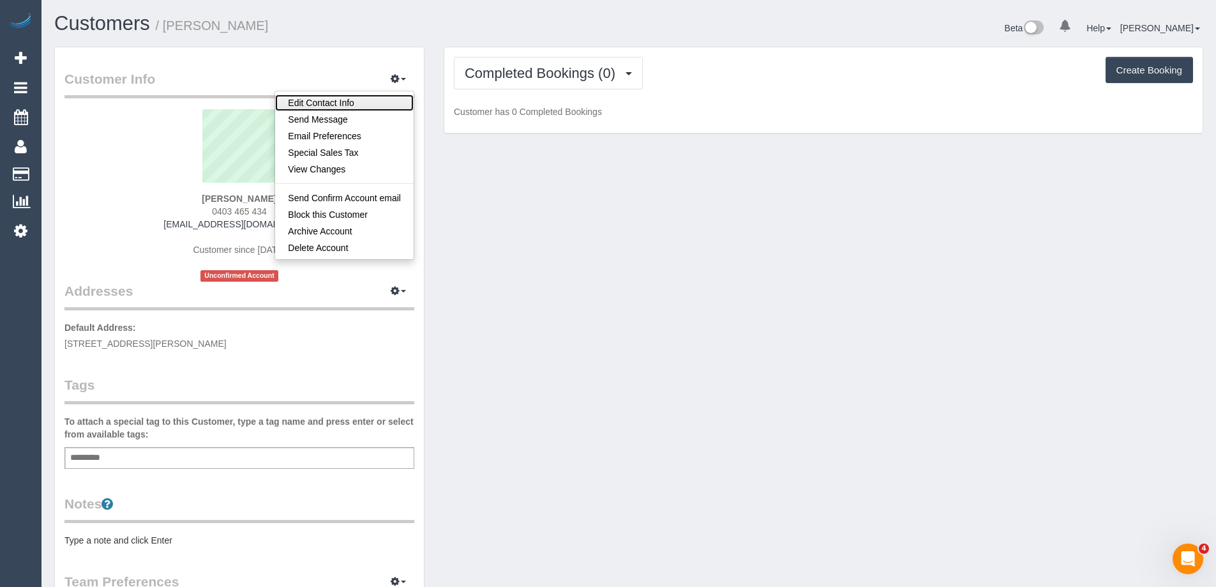
click at [375, 105] on link "Edit Contact Info" at bounding box center [344, 102] width 139 height 17
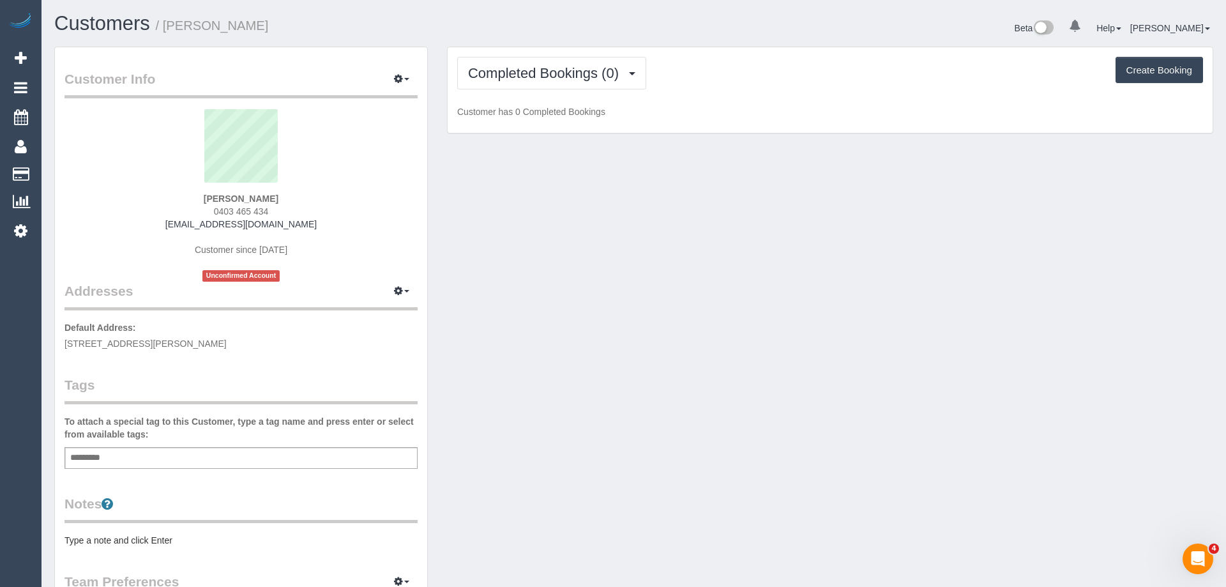
select select "VIC"
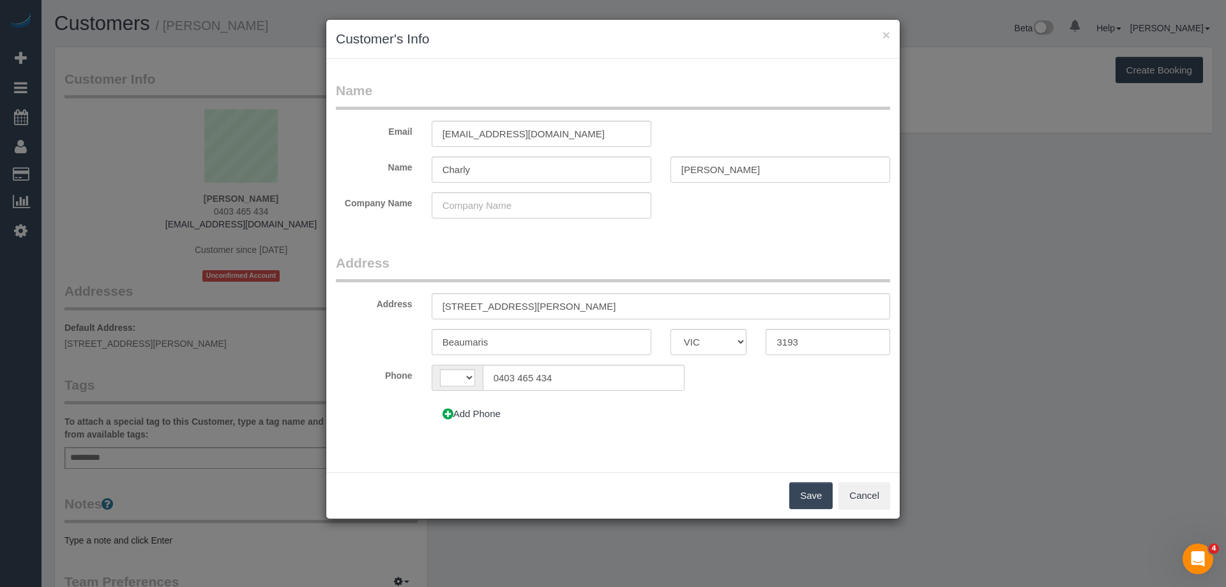
select select "string:AU"
click at [472, 303] on input "[STREET_ADDRESS][PERSON_NAME]" at bounding box center [661, 306] width 458 height 26
click at [500, 303] on input "[STREET_ADDRESS]" at bounding box center [661, 306] width 458 height 26
type input "[STREET_ADDRESS]"
click at [816, 495] on button "Save" at bounding box center [810, 495] width 43 height 27
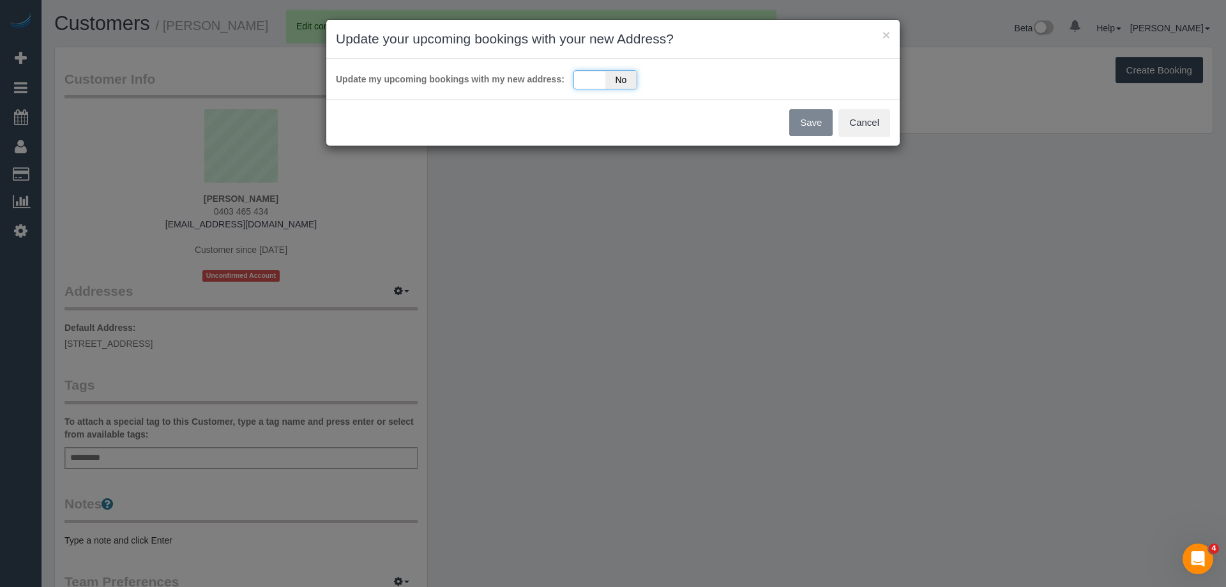
click at [626, 78] on span "No" at bounding box center [620, 80] width 31 height 18
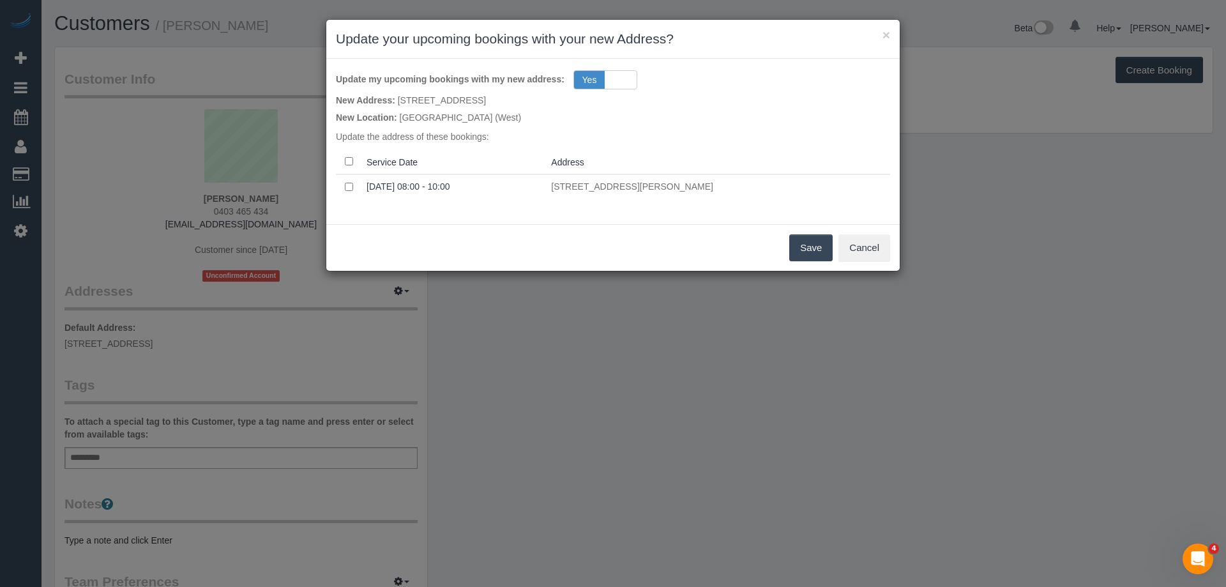
click at [801, 239] on button "Save" at bounding box center [810, 247] width 43 height 27
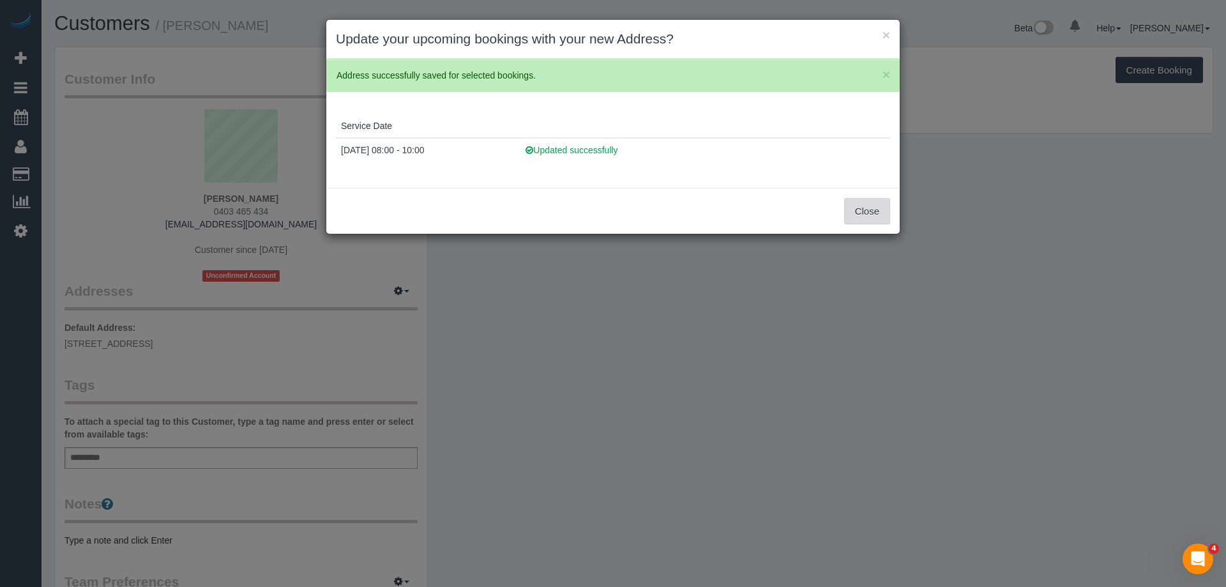
click at [875, 206] on button "Close" at bounding box center [867, 211] width 46 height 27
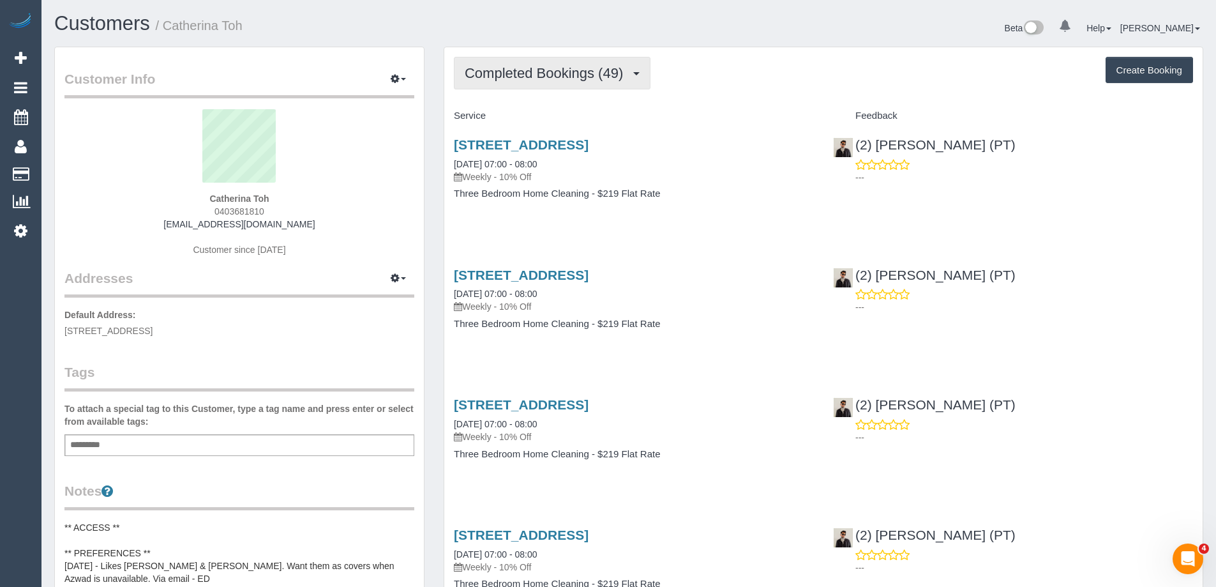
click at [542, 76] on span "Completed Bookings (49)" at bounding box center [547, 73] width 165 height 16
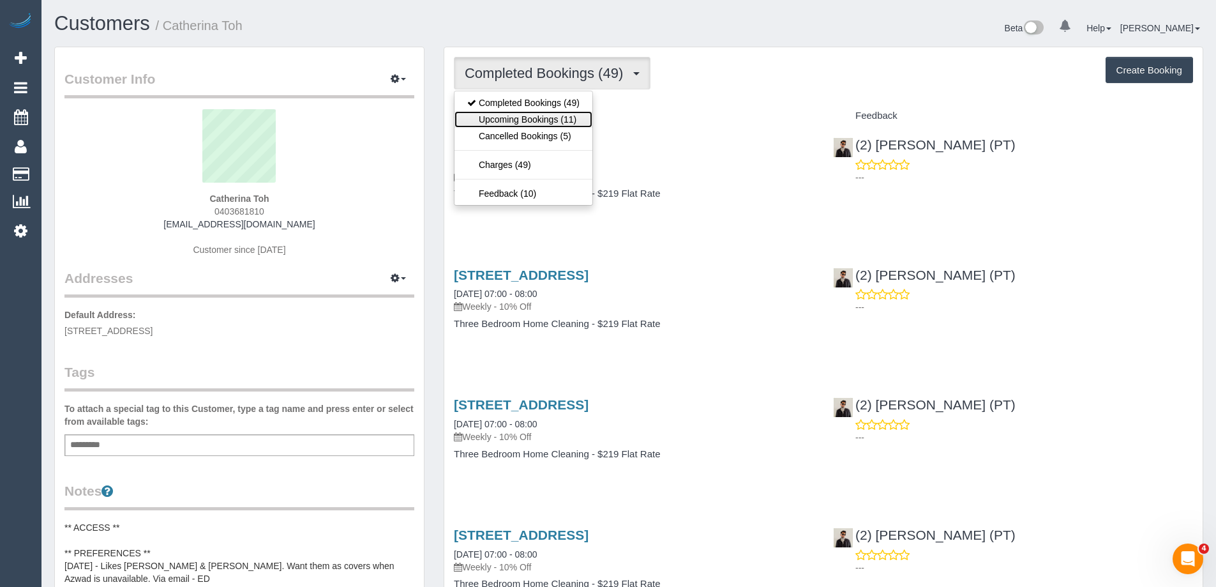
click at [546, 120] on link "Upcoming Bookings (11)" at bounding box center [524, 119] width 138 height 17
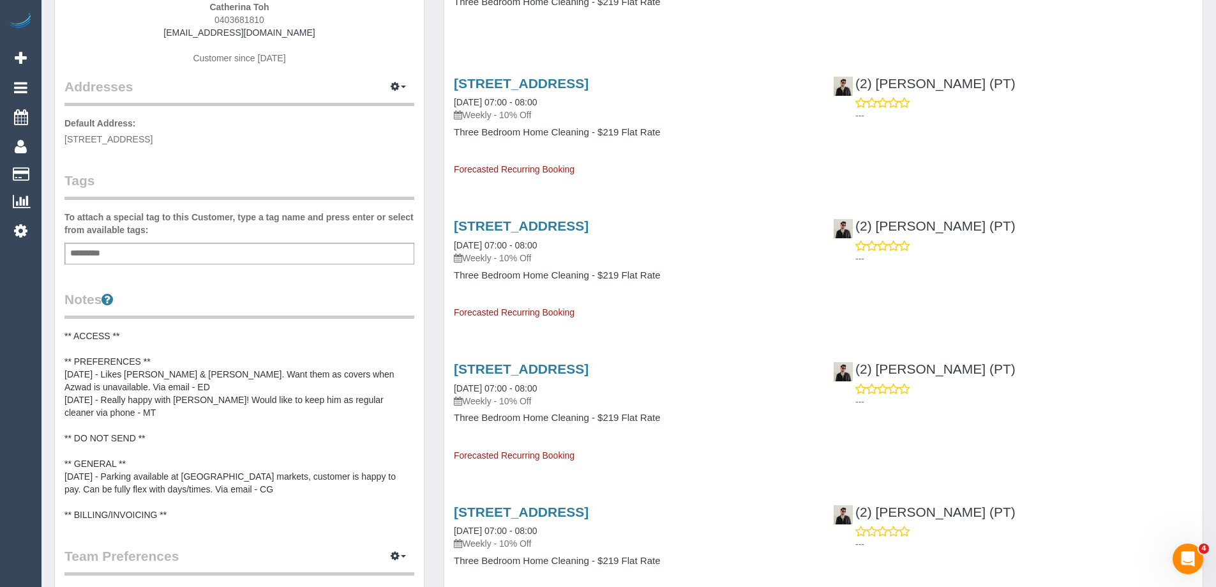
scroll to position [319, 0]
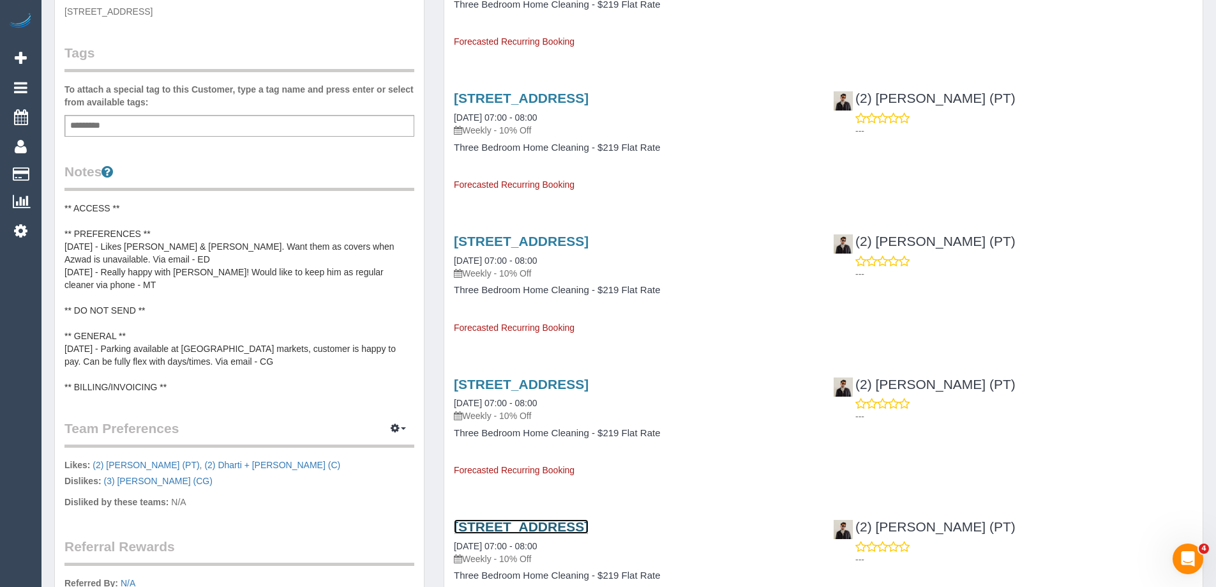
click at [589, 526] on link "[STREET_ADDRESS]" at bounding box center [521, 526] width 135 height 15
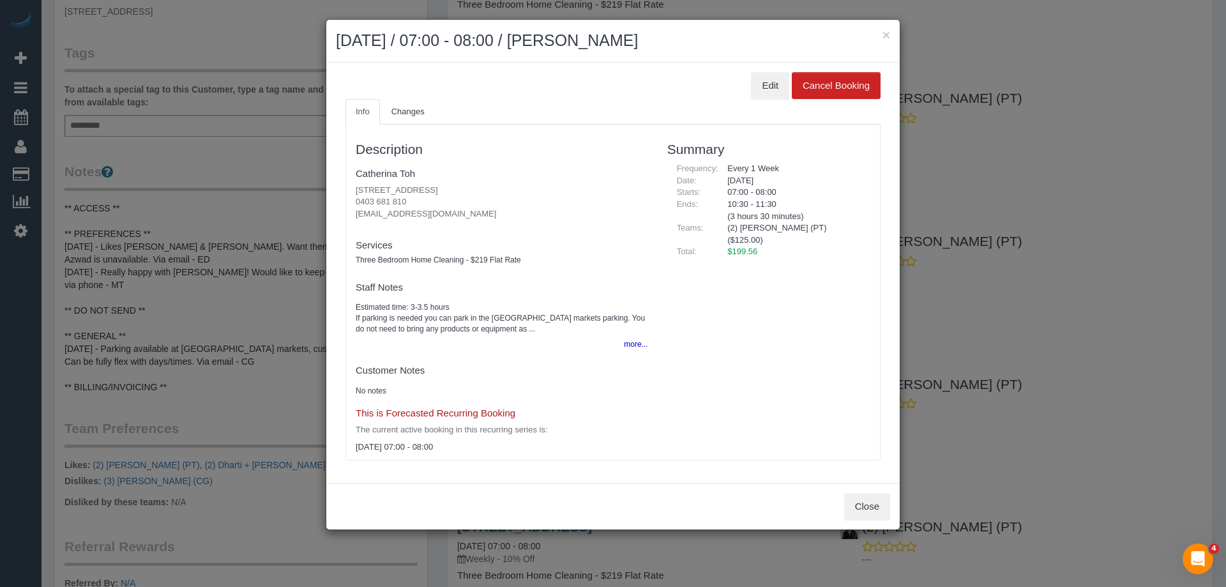
click at [852, 101] on ul "Info Changes" at bounding box center [612, 112] width 535 height 26
click at [852, 94] on button "Cancel Booking" at bounding box center [836, 85] width 89 height 27
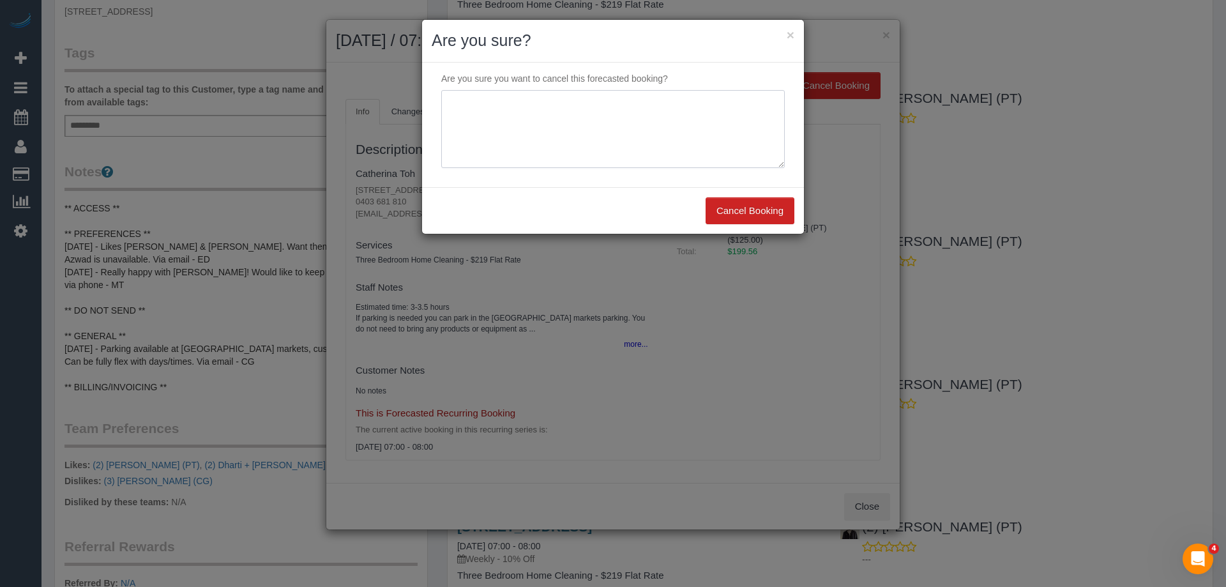
click at [629, 140] on textarea at bounding box center [612, 129] width 343 height 78
drag, startPoint x: 543, startPoint y: 146, endPoint x: 355, endPoint y: 132, distance: 188.8
click at [355, 132] on div "× Are you sure? Are you sure you want to cancel this forecasted booking? Cancel…" at bounding box center [613, 293] width 1226 height 587
click at [652, 123] on textarea at bounding box center [612, 129] width 343 height 78
drag, startPoint x: 346, startPoint y: 121, endPoint x: 340, endPoint y: 137, distance: 17.0
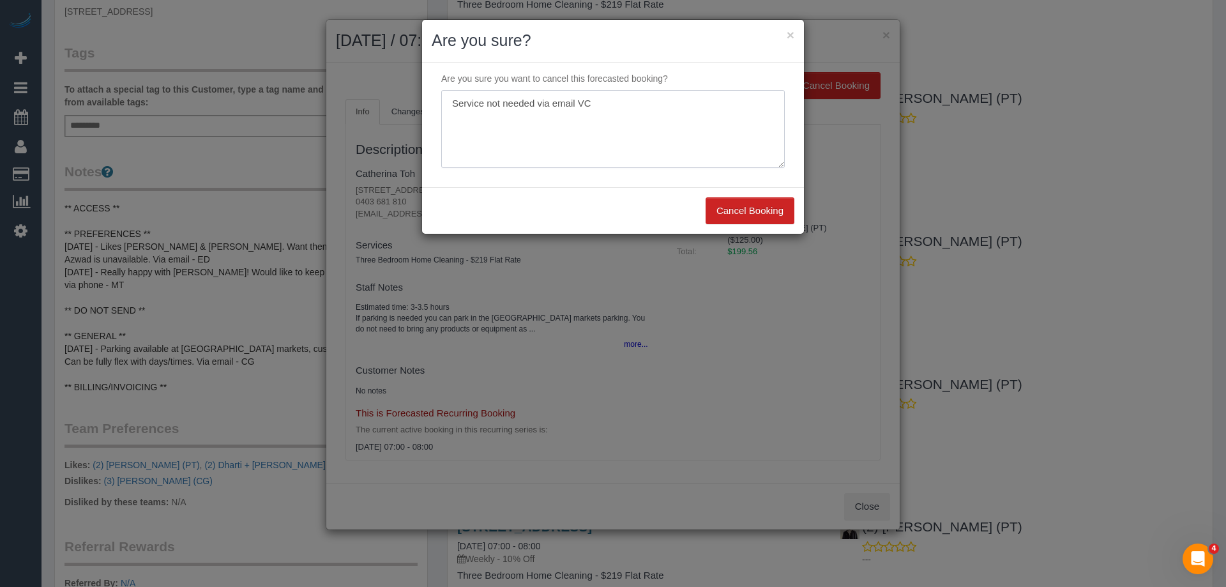
click at [327, 121] on div "× Are you sure? Are you sure you want to cancel this forecasted booking? Cancel…" at bounding box center [613, 293] width 1226 height 587
type textarea "Service not needed via email VC"
click at [749, 203] on button "Cancel Booking" at bounding box center [749, 210] width 89 height 27
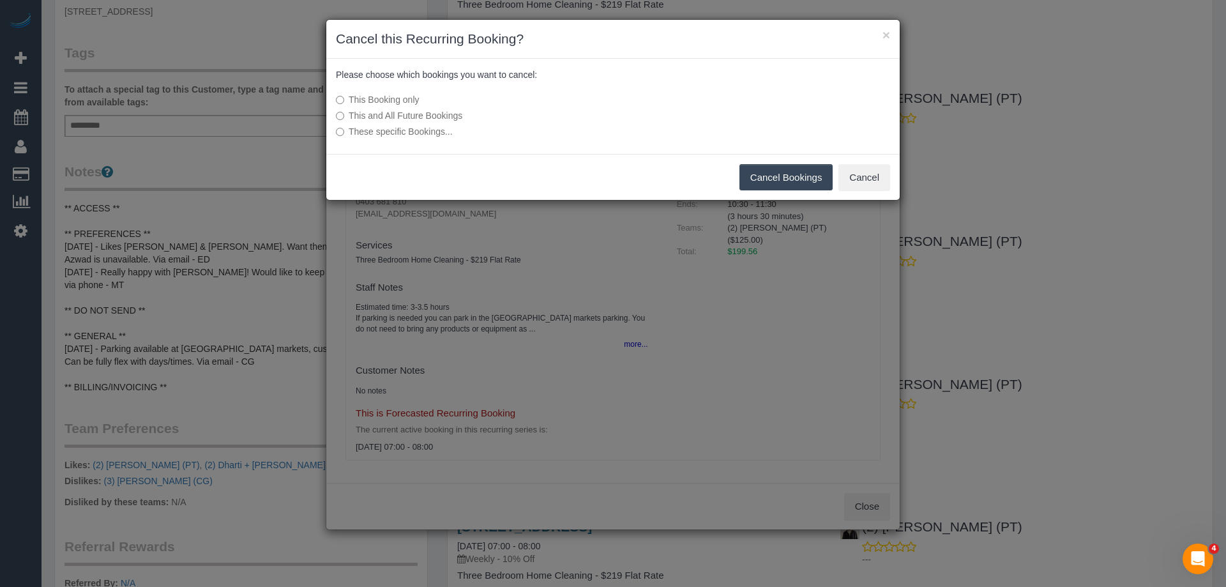
click at [798, 177] on button "Cancel Bookings" at bounding box center [786, 177] width 94 height 27
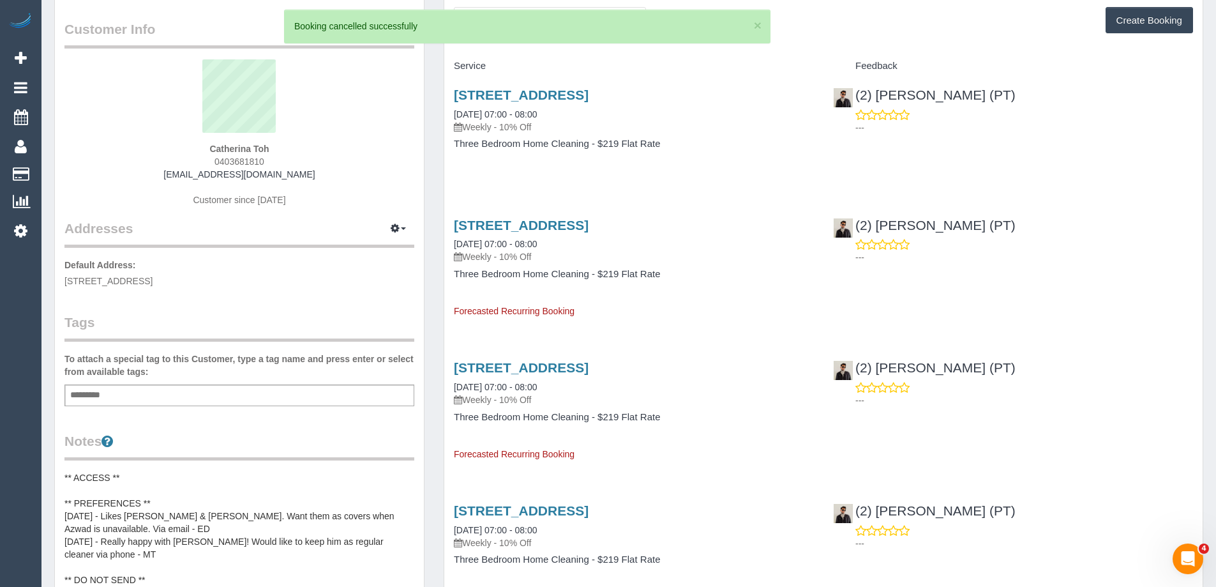
scroll to position [0, 0]
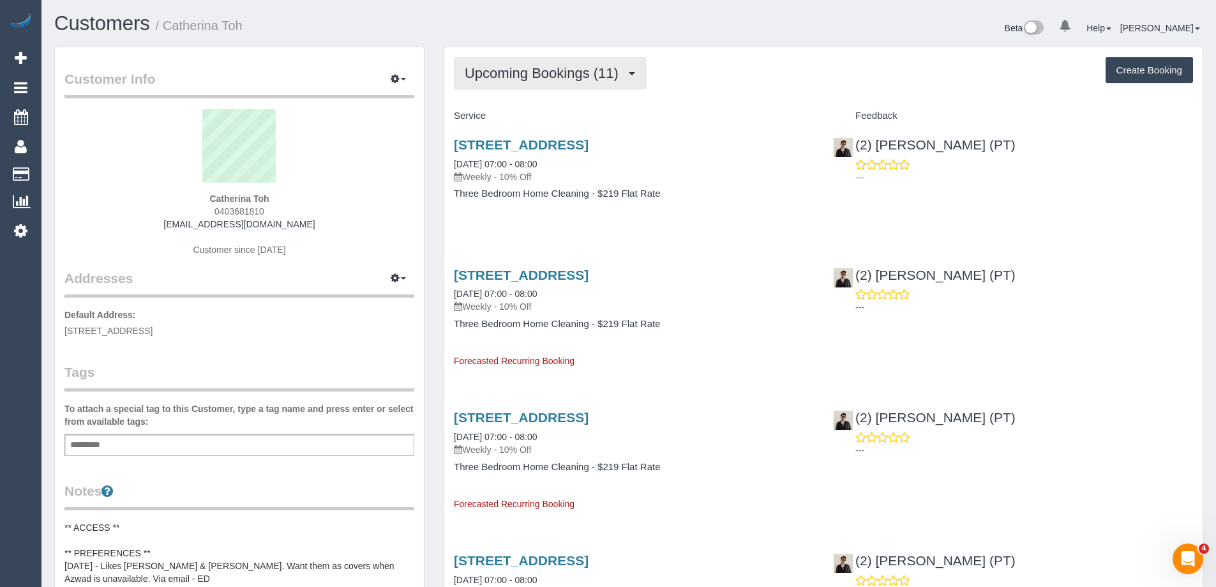
click at [543, 69] on span "Upcoming Bookings (11)" at bounding box center [545, 73] width 160 height 16
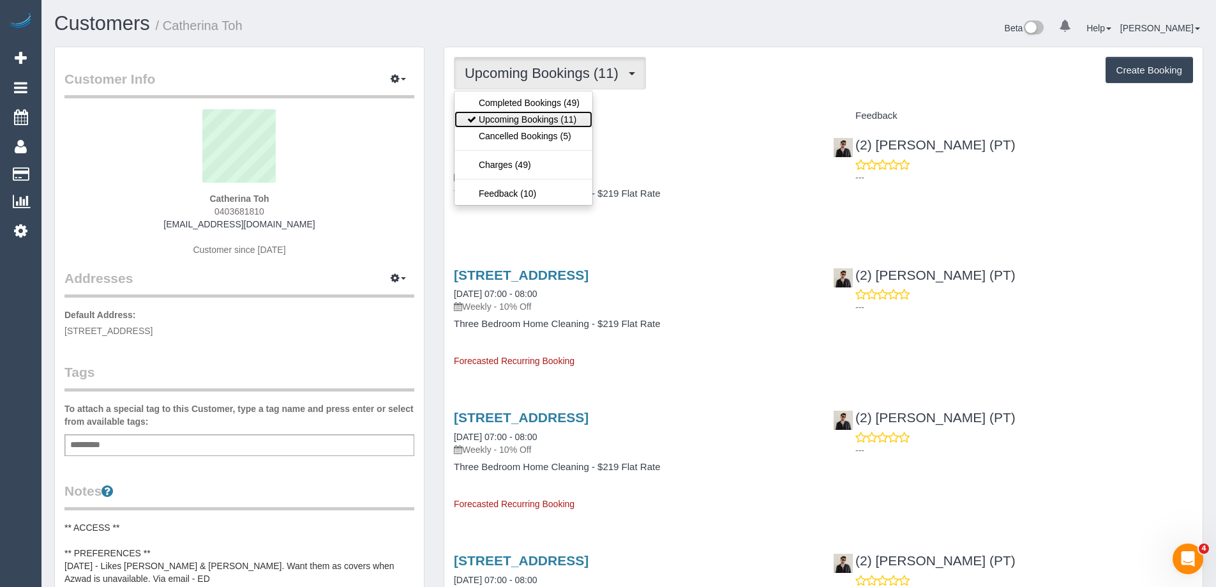
click at [548, 119] on link "Upcoming Bookings (11)" at bounding box center [524, 119] width 138 height 17
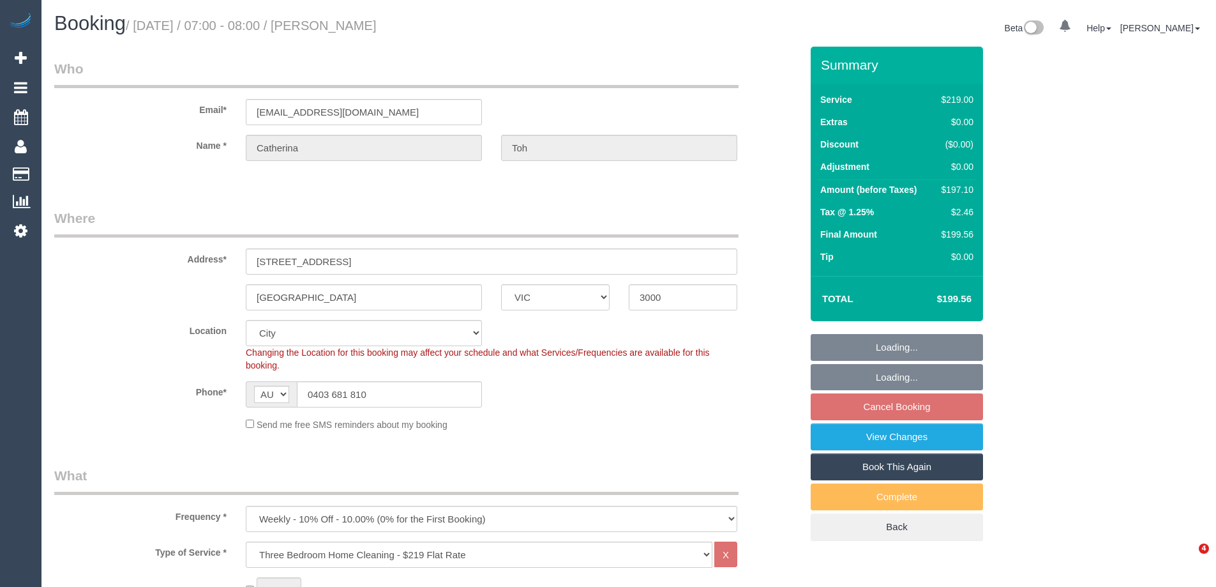
select select "VIC"
select select "string:stripe"
select select "number:28"
select select "number:14"
select select "number:21"
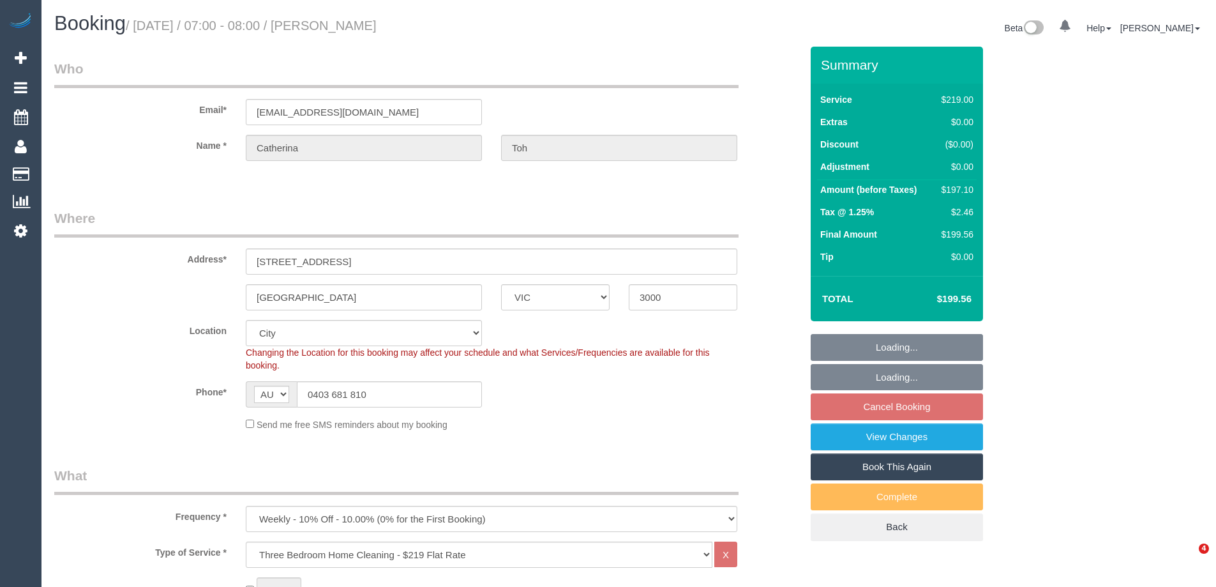
select select "number:22"
select select "number:34"
select select "number:11"
select select "object:1204"
select select "spot1"
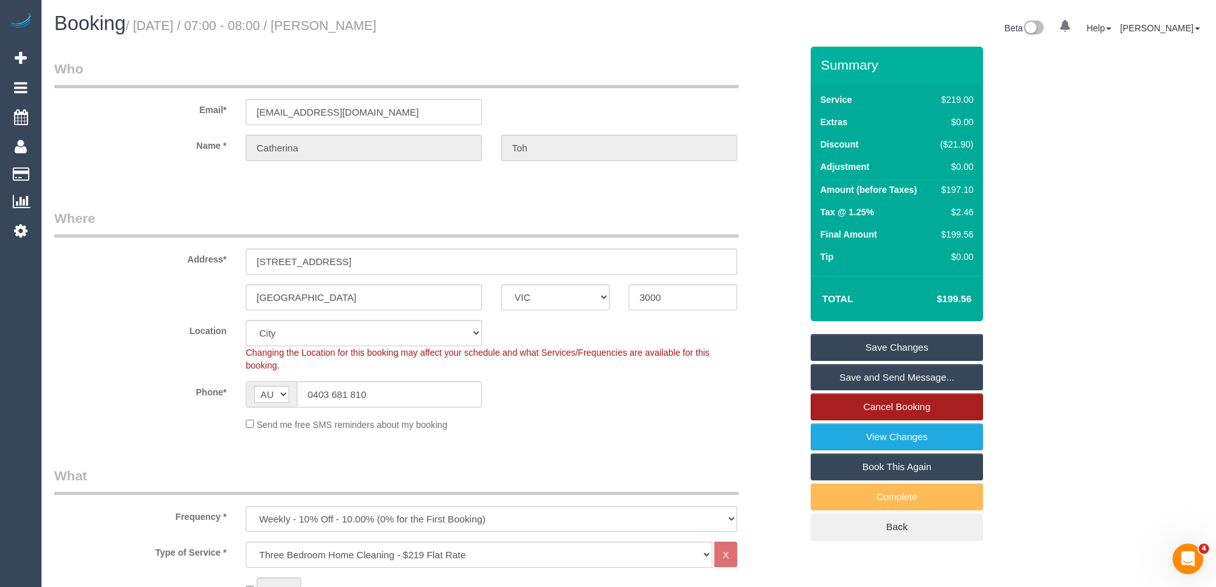
click at [877, 407] on link "Cancel Booking" at bounding box center [897, 406] width 172 height 27
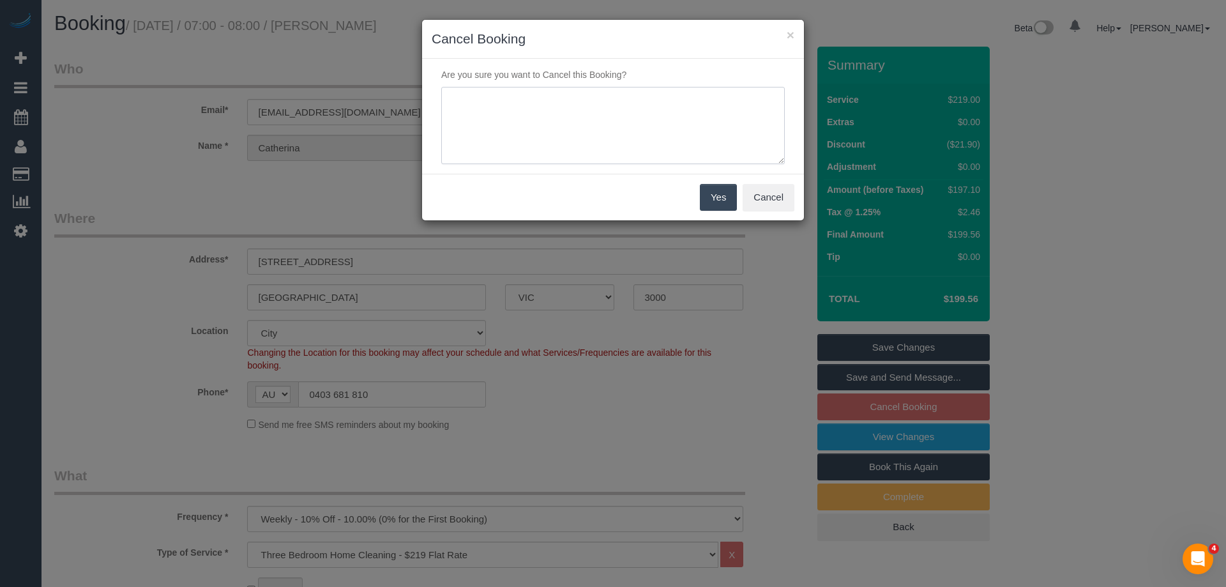
click at [571, 147] on textarea at bounding box center [612, 126] width 343 height 78
paste textarea "Service not needed via email VC"
type textarea "Service not needed via email VC"
click at [712, 190] on button "Yes" at bounding box center [718, 197] width 37 height 27
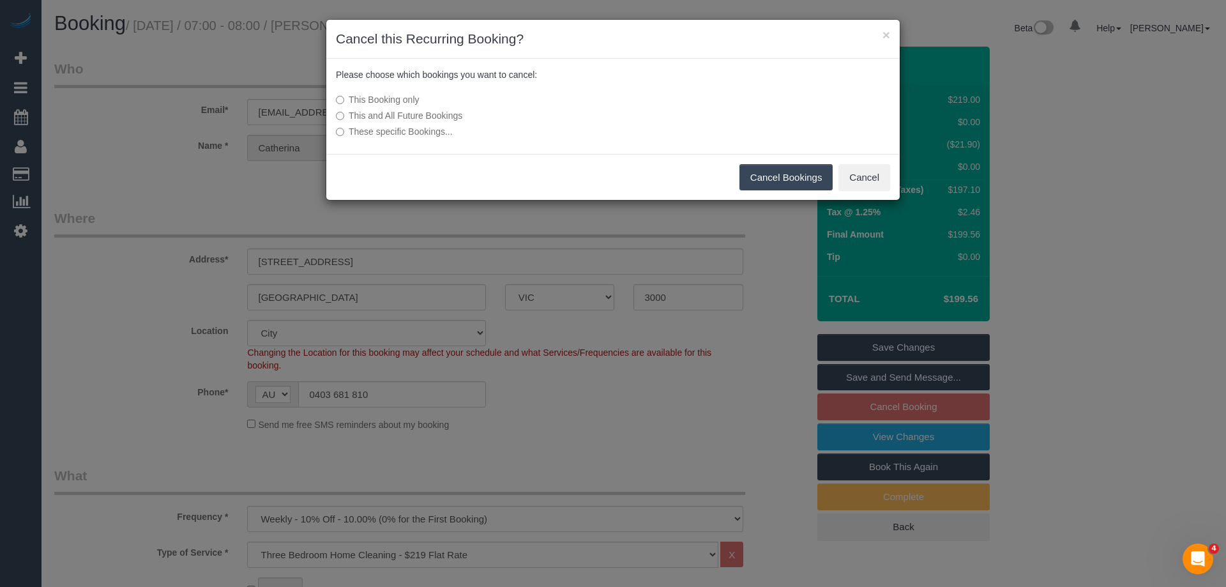
click at [801, 181] on button "Cancel Bookings" at bounding box center [786, 177] width 94 height 27
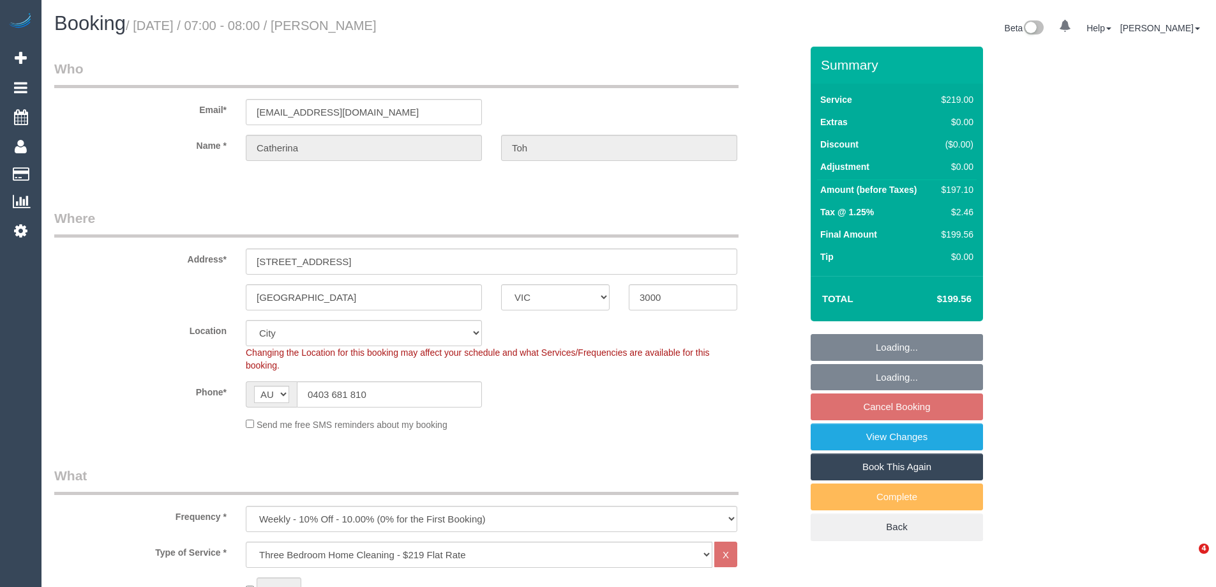
select select "VIC"
select select "string:stripe"
select select "object:778"
select select "spot1"
select select "number:28"
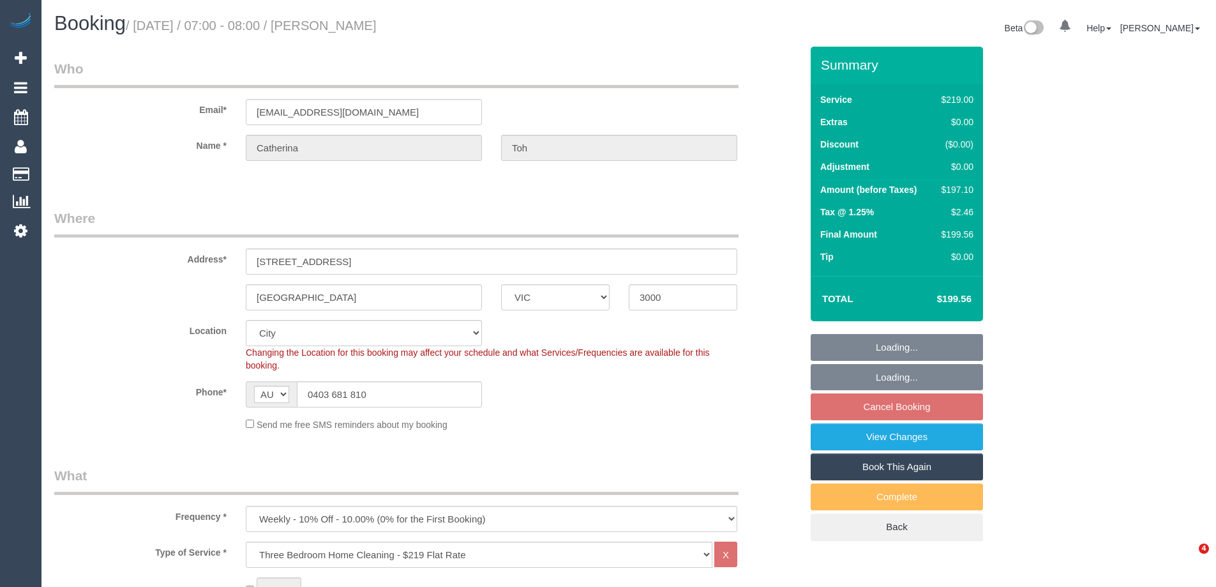
select select "number:14"
select select "number:21"
select select "number:22"
select select "number:34"
select select "number:11"
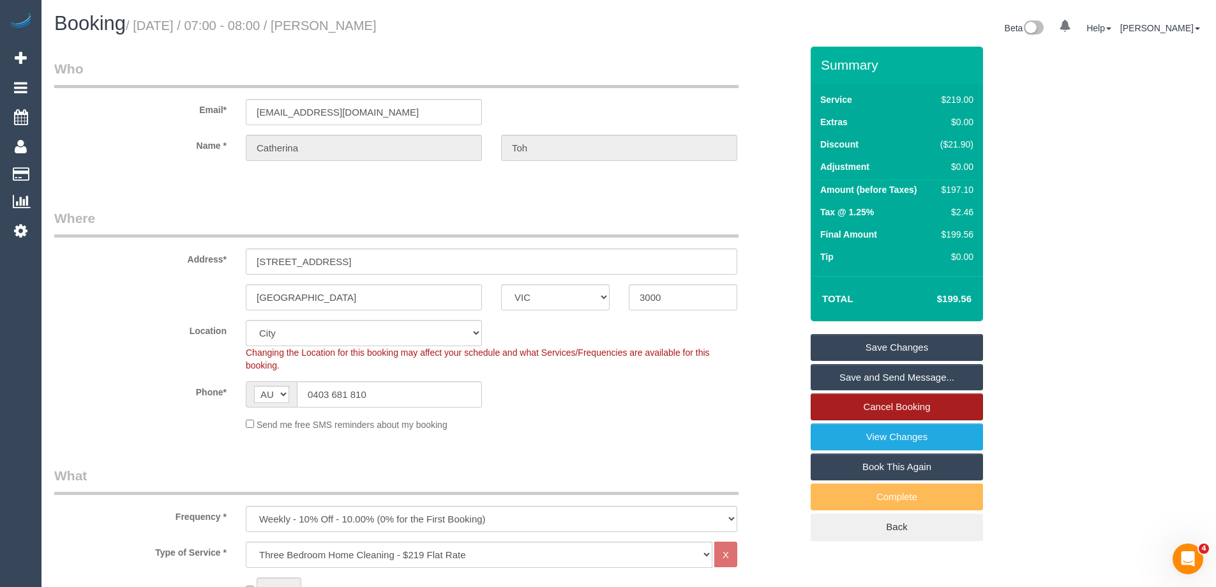
click at [910, 407] on link "Cancel Booking" at bounding box center [897, 406] width 172 height 27
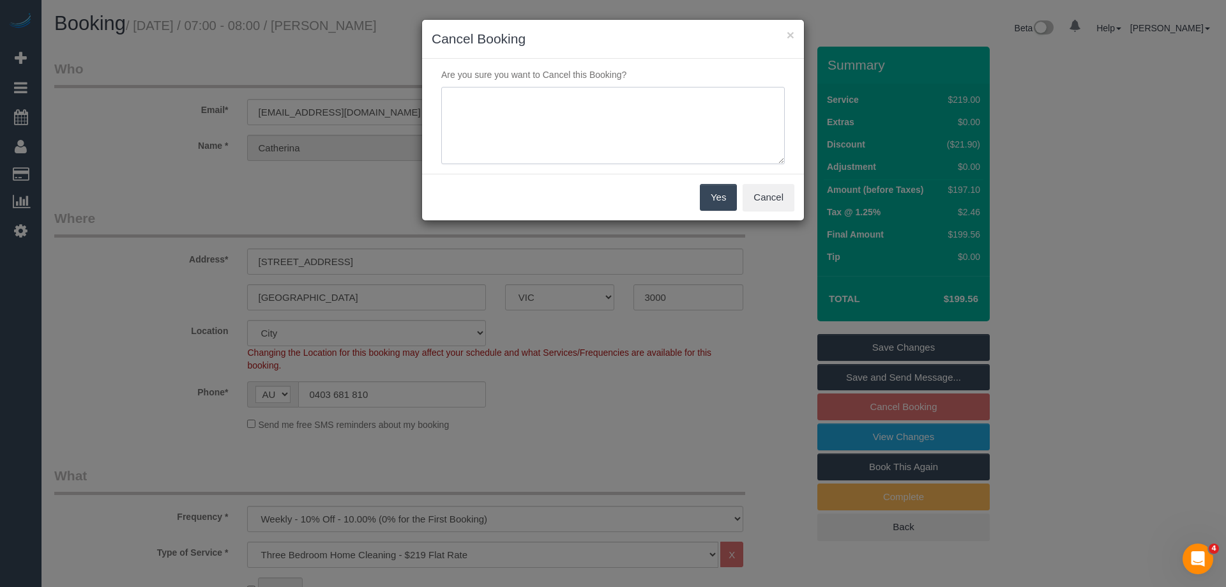
click at [649, 129] on textarea at bounding box center [612, 126] width 343 height 78
paste textarea "Service not needed via email VC"
type textarea "Service not needed via email VC"
click at [720, 195] on button "Yes" at bounding box center [718, 197] width 37 height 27
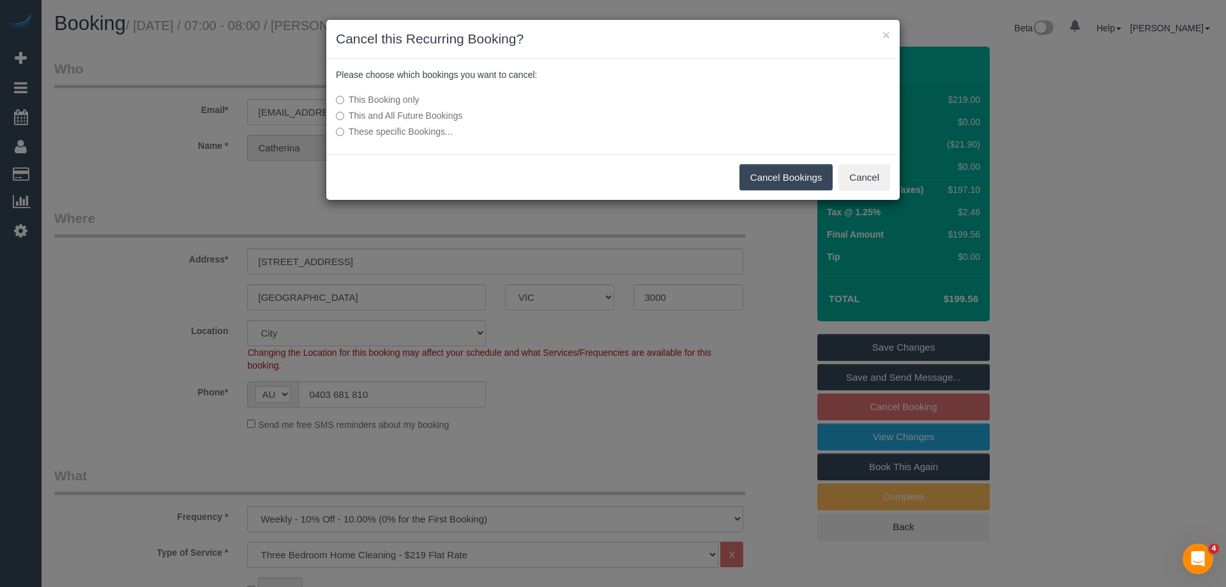
click at [786, 188] on button "Cancel Bookings" at bounding box center [786, 177] width 94 height 27
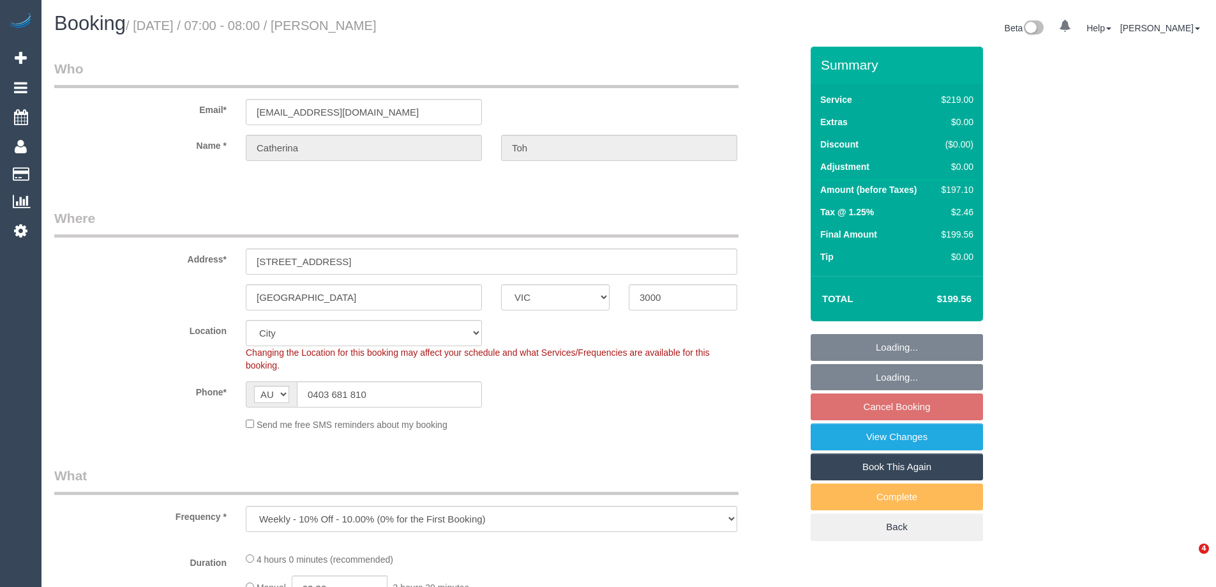
select select "VIC"
select select "object:536"
select select "number:28"
select select "number:14"
select select "number:21"
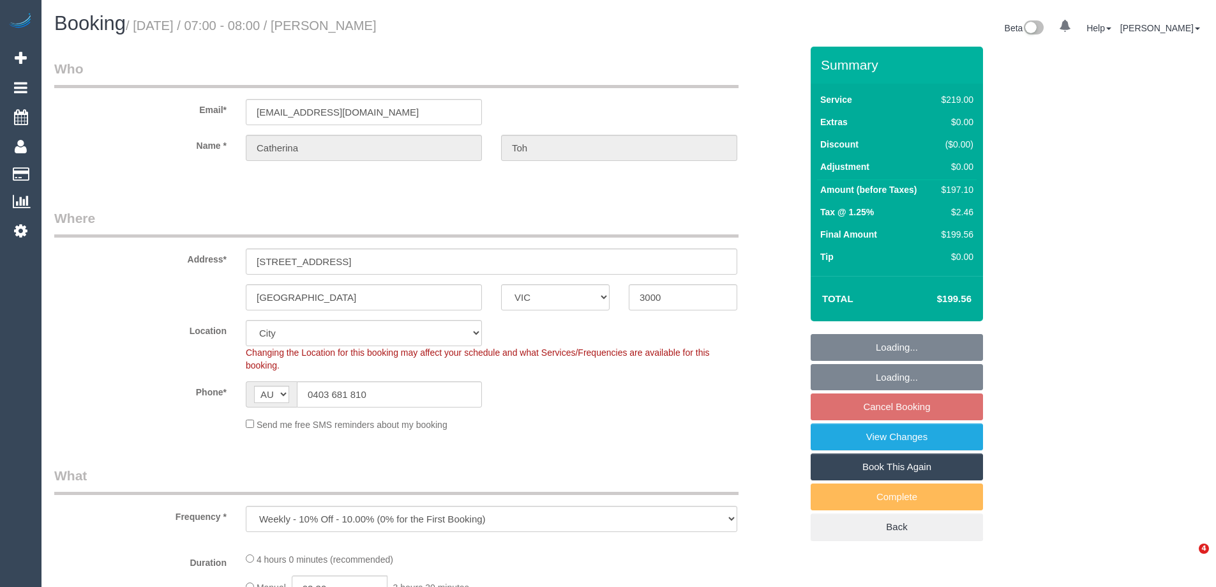
select select "number:22"
select select "number:34"
select select "number:11"
select select "spot1"
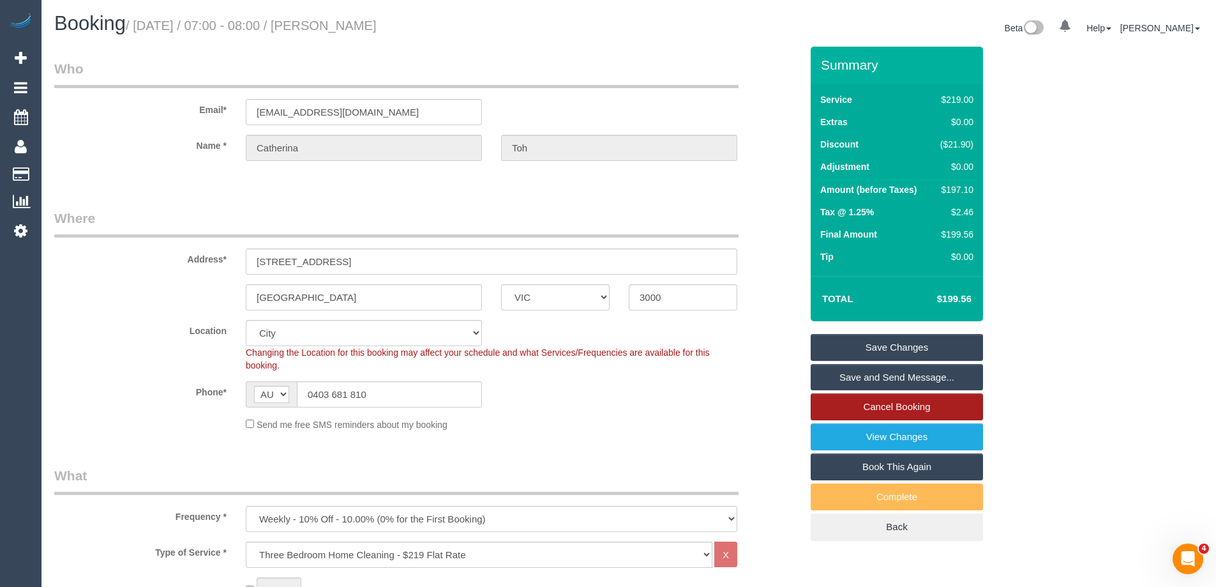
click at [931, 398] on link "Cancel Booking" at bounding box center [897, 406] width 172 height 27
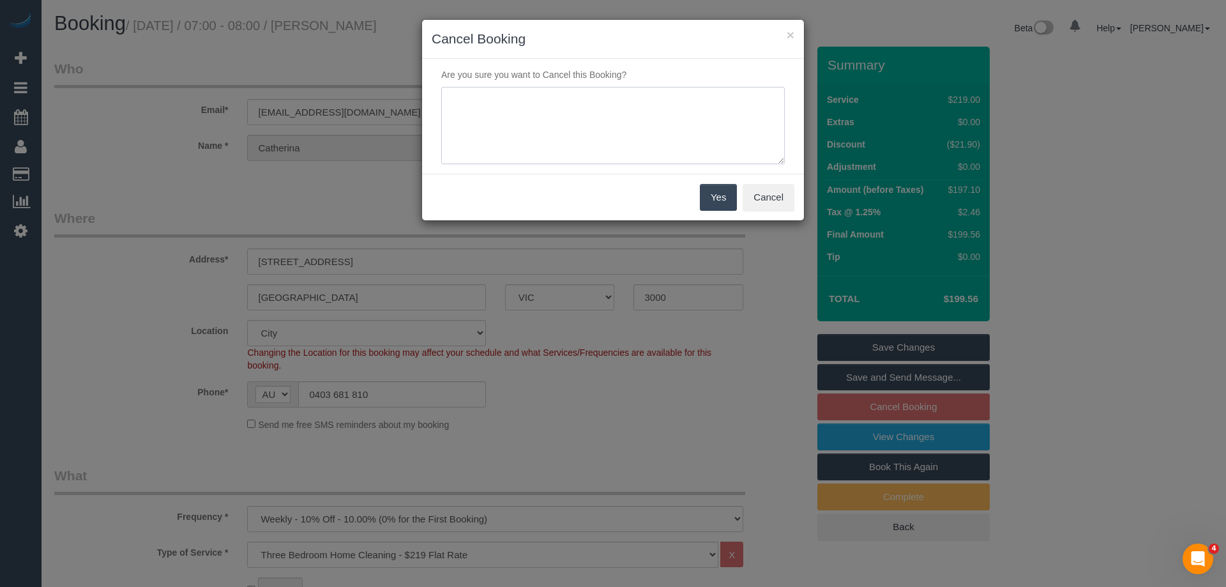
click at [663, 150] on textarea at bounding box center [612, 126] width 343 height 78
paste textarea "Service not needed via email VC"
type textarea "Service not needed via email VC"
click at [721, 194] on button "Yes" at bounding box center [718, 197] width 37 height 27
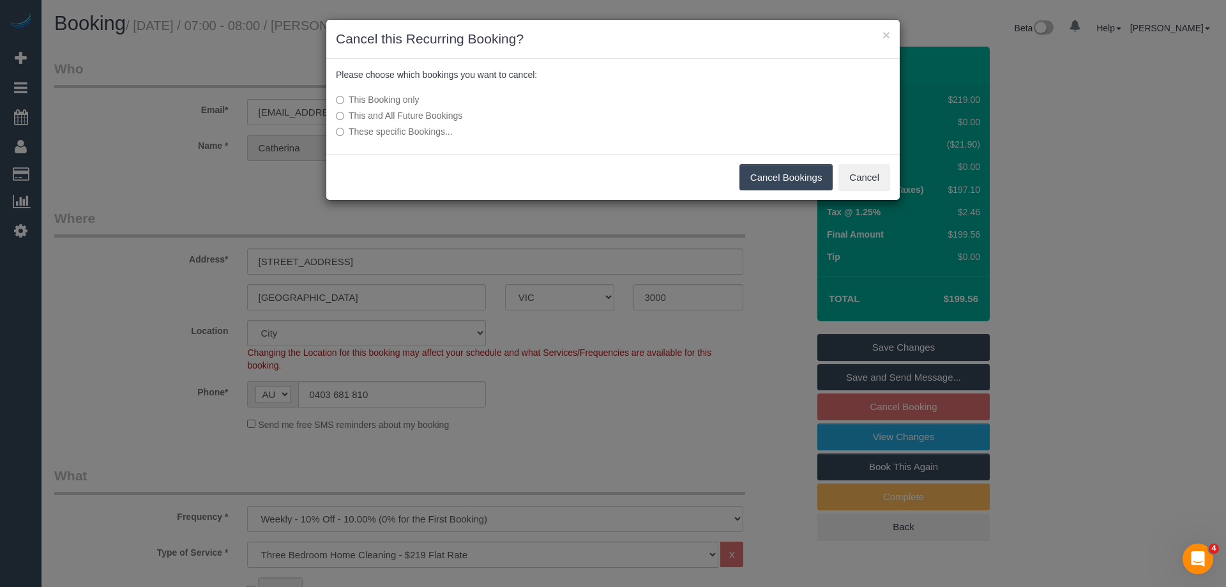
click at [800, 172] on button "Cancel Bookings" at bounding box center [786, 177] width 94 height 27
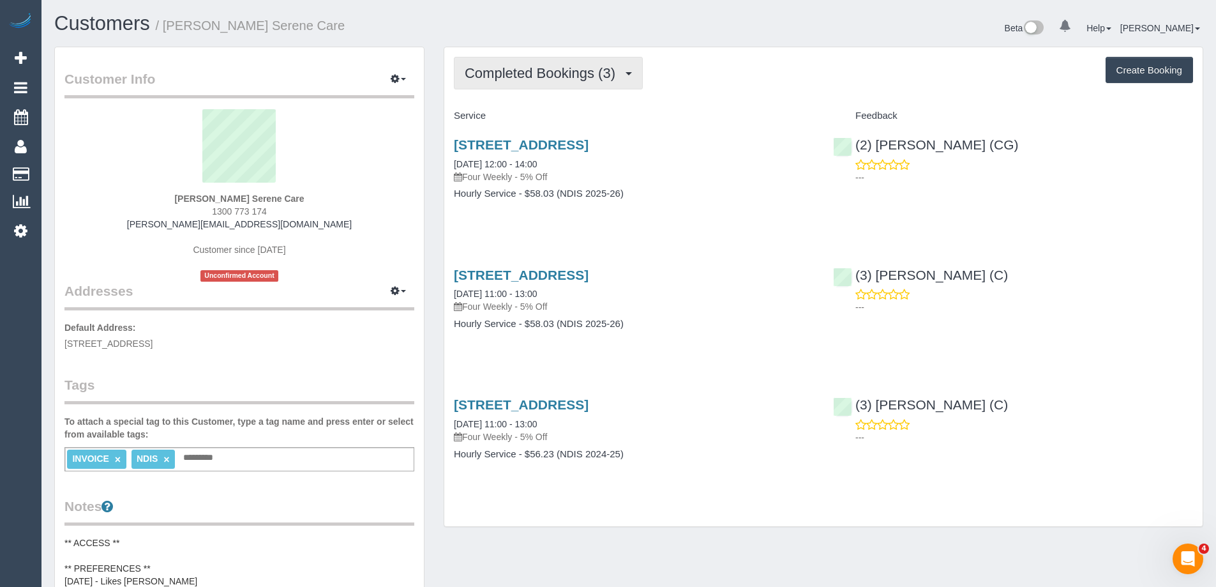
click at [566, 57] on button "Completed Bookings (3)" at bounding box center [548, 73] width 189 height 33
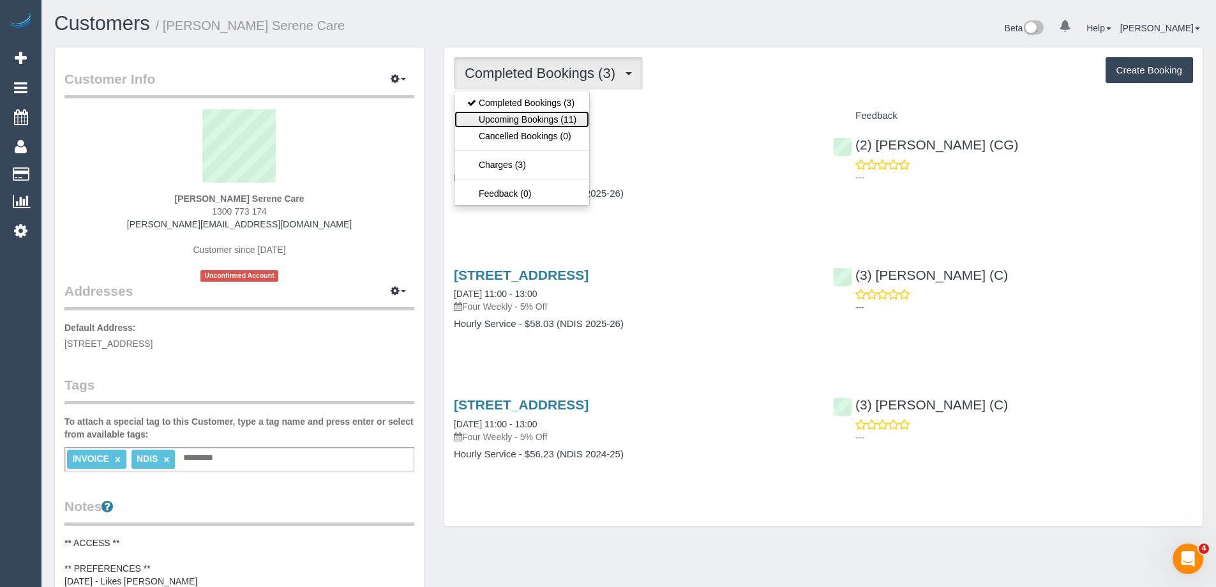
click at [558, 123] on link "Upcoming Bookings (11)" at bounding box center [522, 119] width 135 height 17
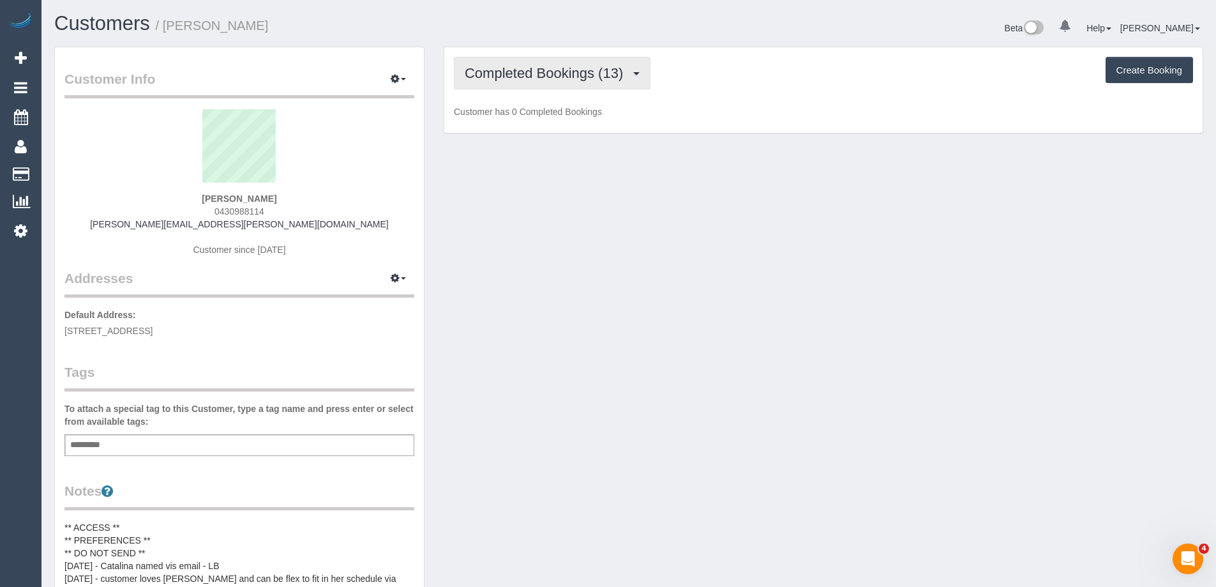
click at [592, 79] on span "Completed Bookings (13)" at bounding box center [547, 73] width 165 height 16
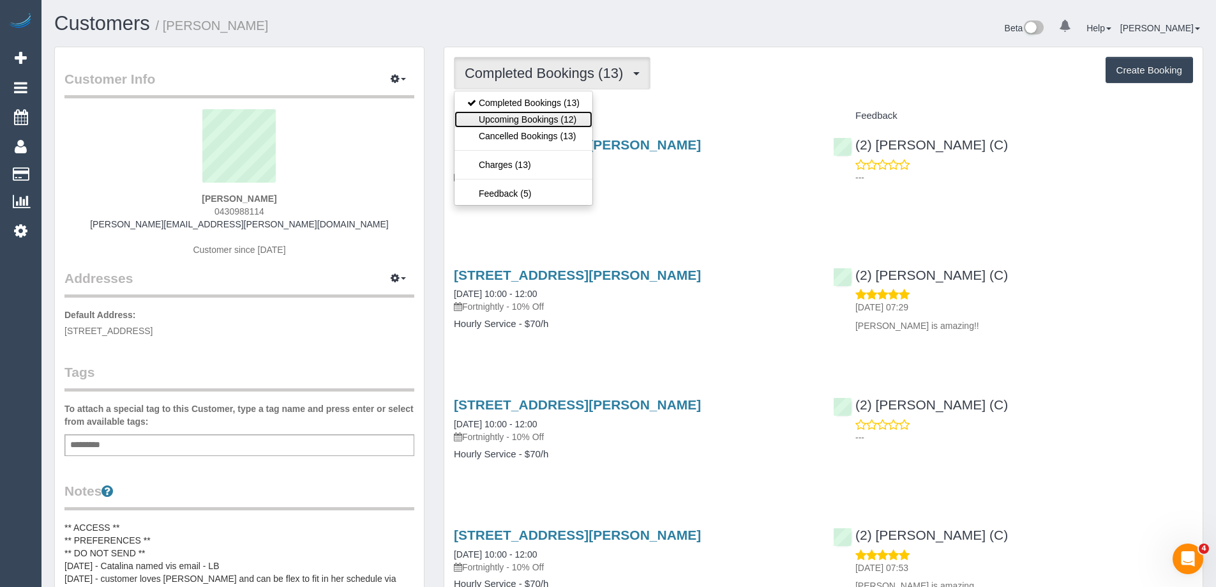
click at [579, 123] on link "Upcoming Bookings (12)" at bounding box center [524, 119] width 138 height 17
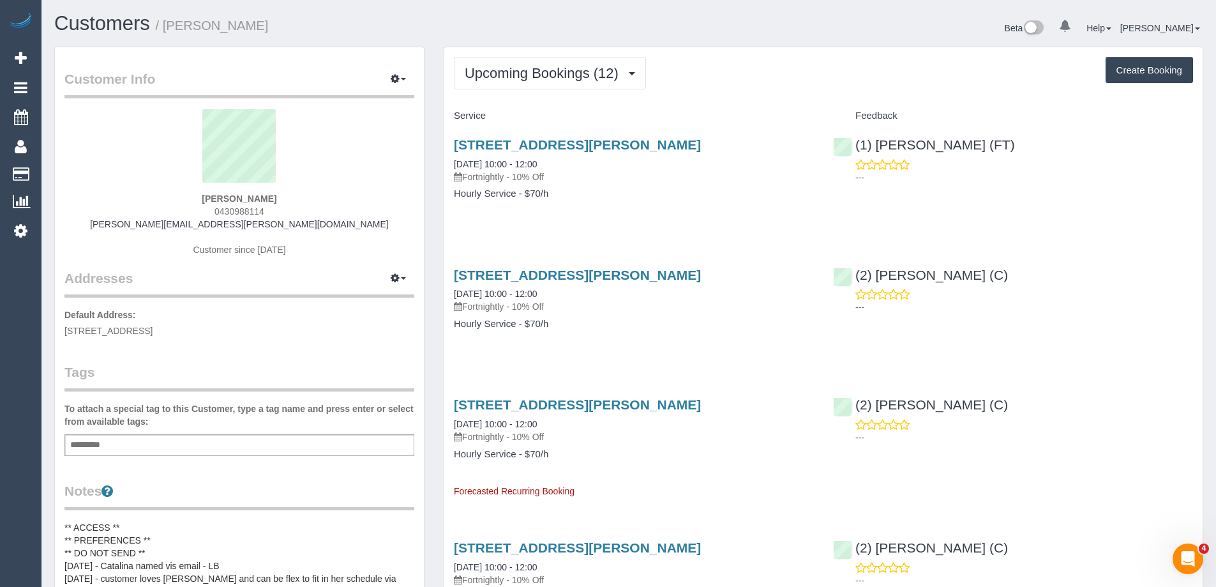
click at [328, 236] on div "[PERSON_NAME] 0430988114 [PERSON_NAME][EMAIL_ADDRESS][PERSON_NAME][DOMAIN_NAME]…" at bounding box center [239, 189] width 350 height 160
click at [545, 77] on span "Upcoming Bookings (12)" at bounding box center [545, 73] width 160 height 16
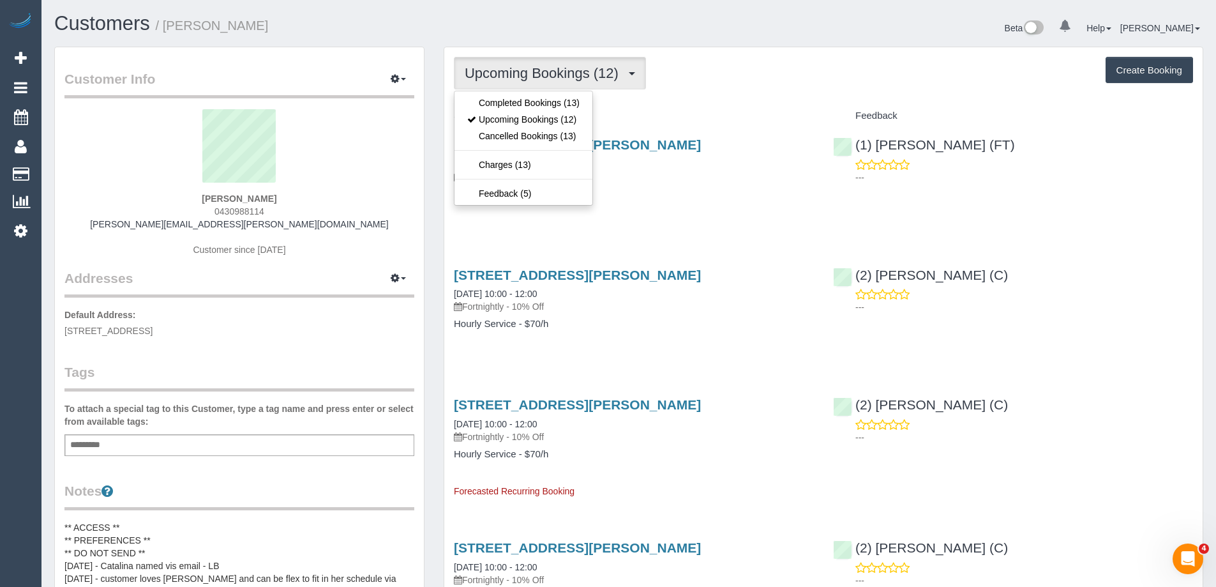
click at [373, 181] on sui-profile-pic at bounding box center [239, 150] width 331 height 83
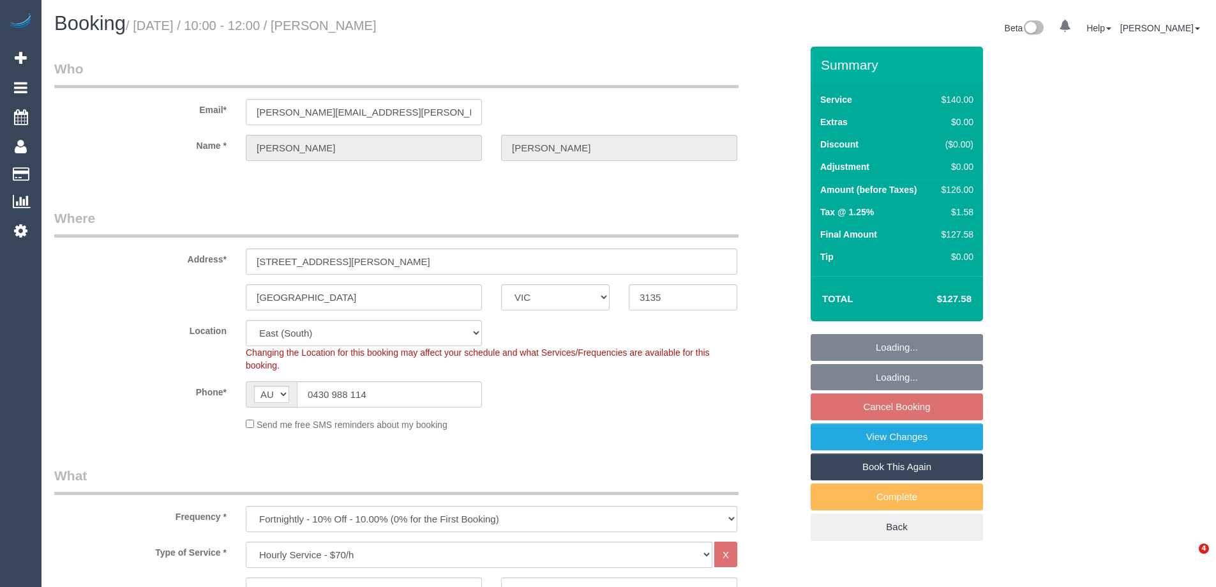
select select "VIC"
select select "string:stripe-pm_1RTJsV2GScqysDRV9aG1oHRV"
select select "number:29"
select select "number:14"
select select "number:19"
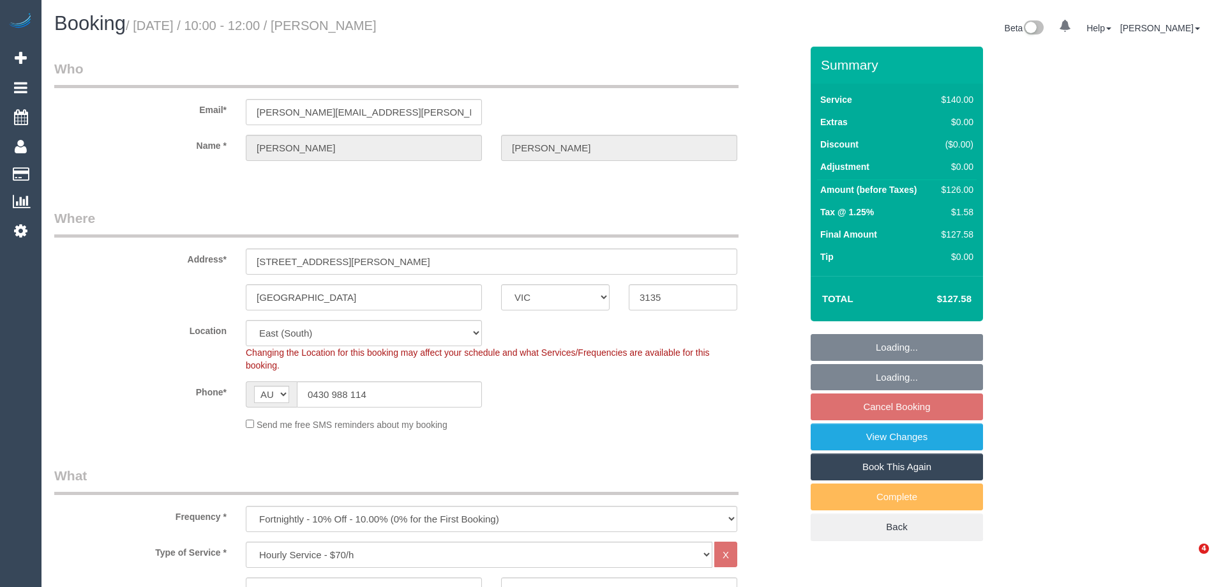
select select "number:24"
select select "number:34"
select select "number:13"
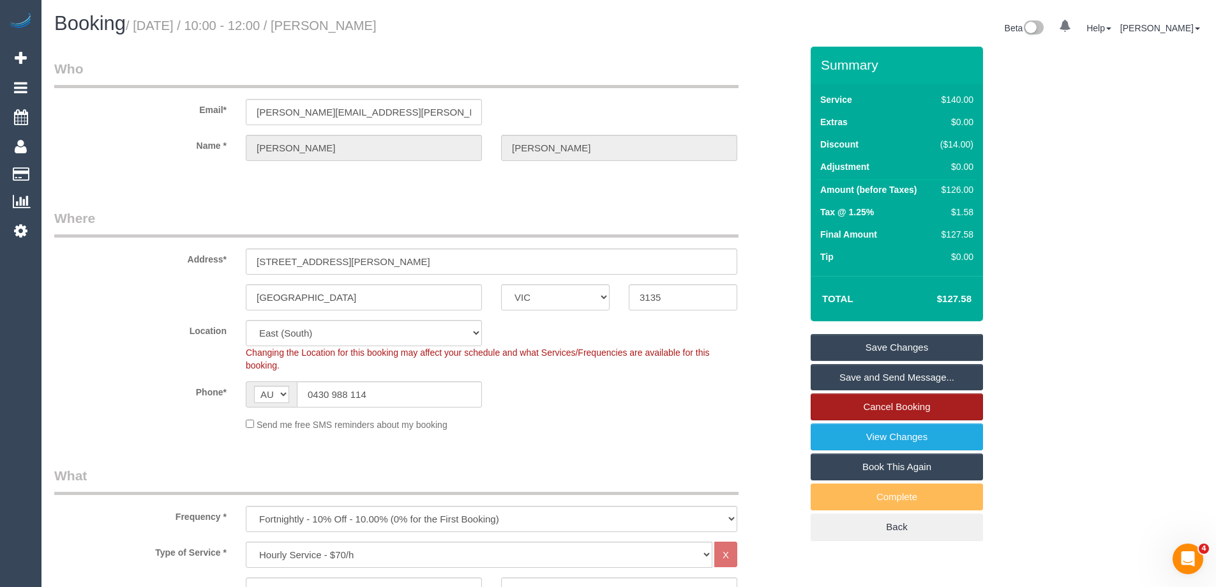
click at [922, 407] on link "Cancel Booking" at bounding box center [897, 406] width 172 height 27
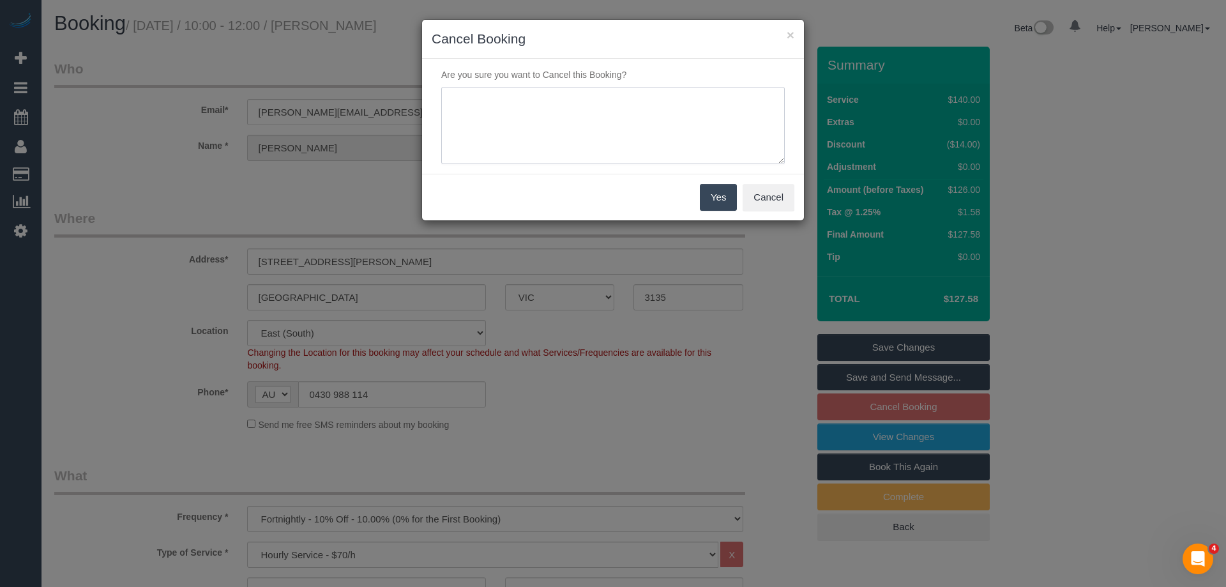
click at [603, 140] on textarea at bounding box center [612, 126] width 343 height 78
type textarea "Service not needed this week via email VC"
click at [721, 199] on button "Yes" at bounding box center [718, 197] width 37 height 27
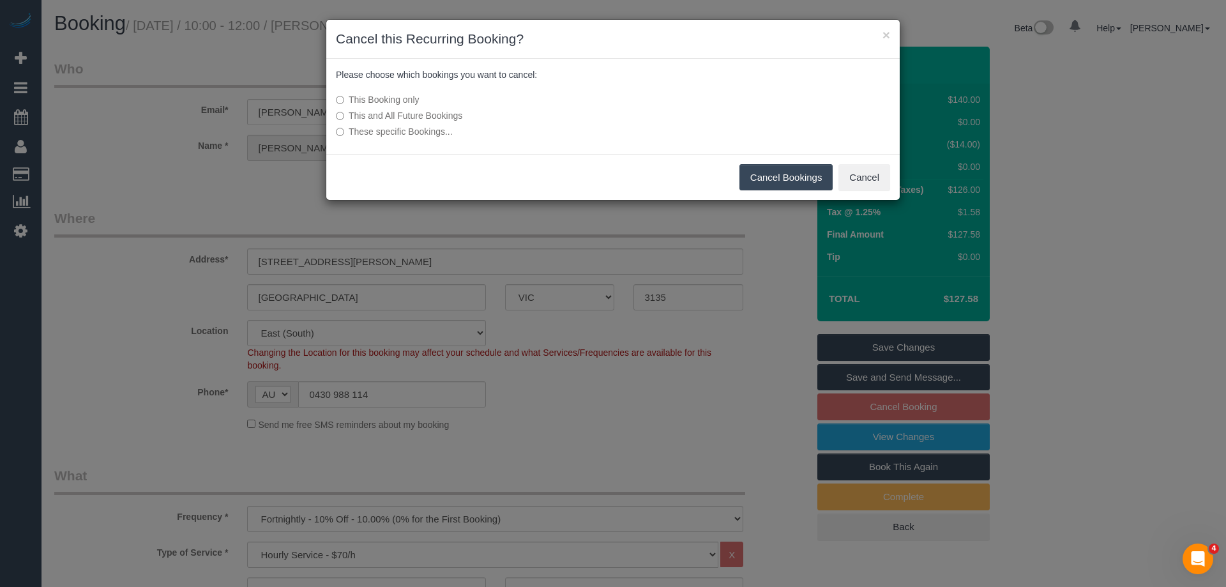
click at [792, 178] on button "Cancel Bookings" at bounding box center [786, 177] width 94 height 27
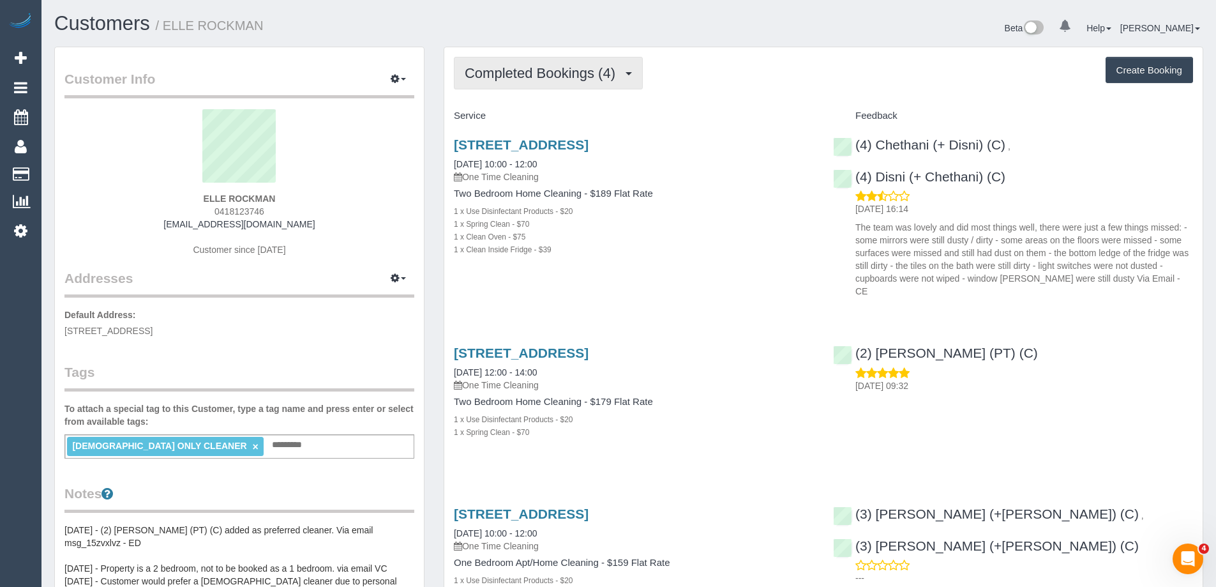
click at [555, 80] on span "Completed Bookings (4)" at bounding box center [543, 73] width 157 height 16
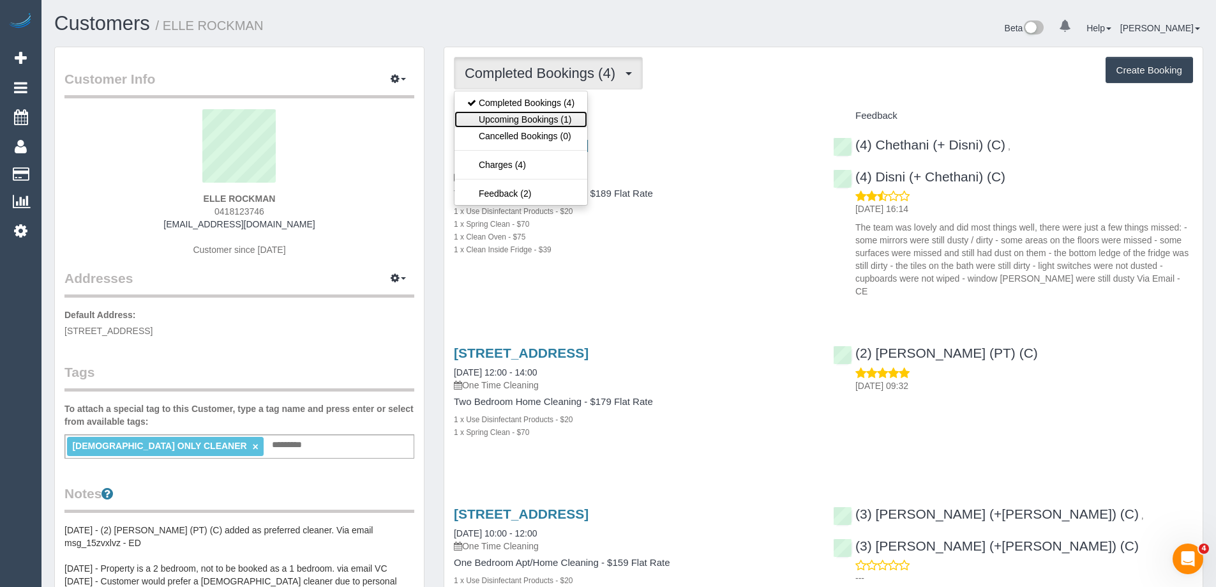
click at [554, 117] on link "Upcoming Bookings (1)" at bounding box center [521, 119] width 133 height 17
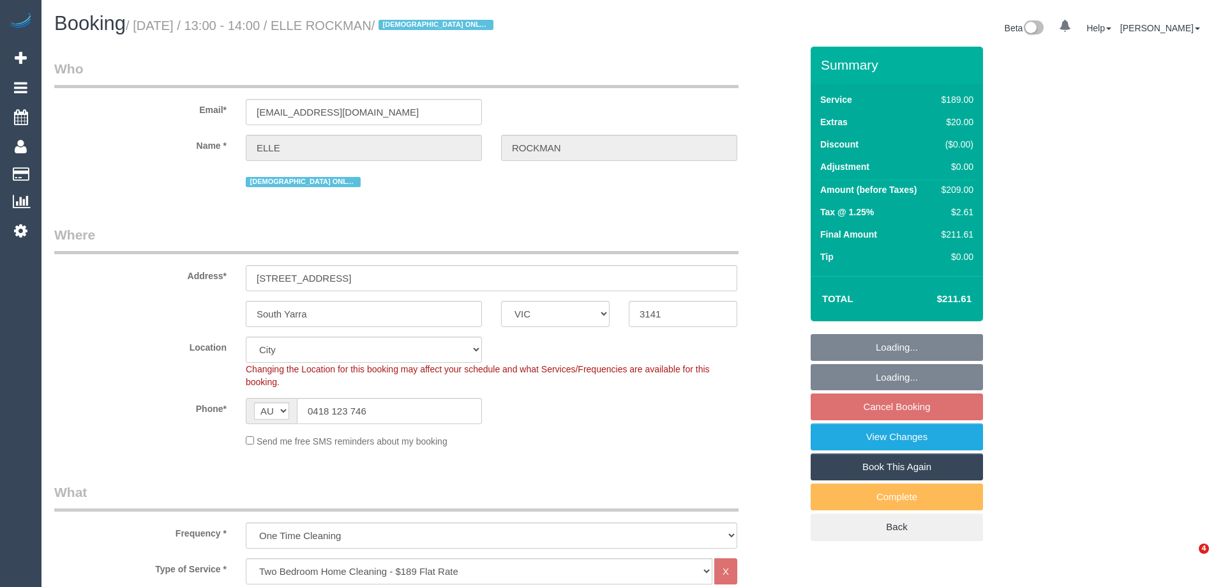
select select "VIC"
select select "string:stripe-pm_1S5G7v2GScqysDRV7QwUl5Ow"
select select "number:28"
select select "number:14"
select select "number:19"
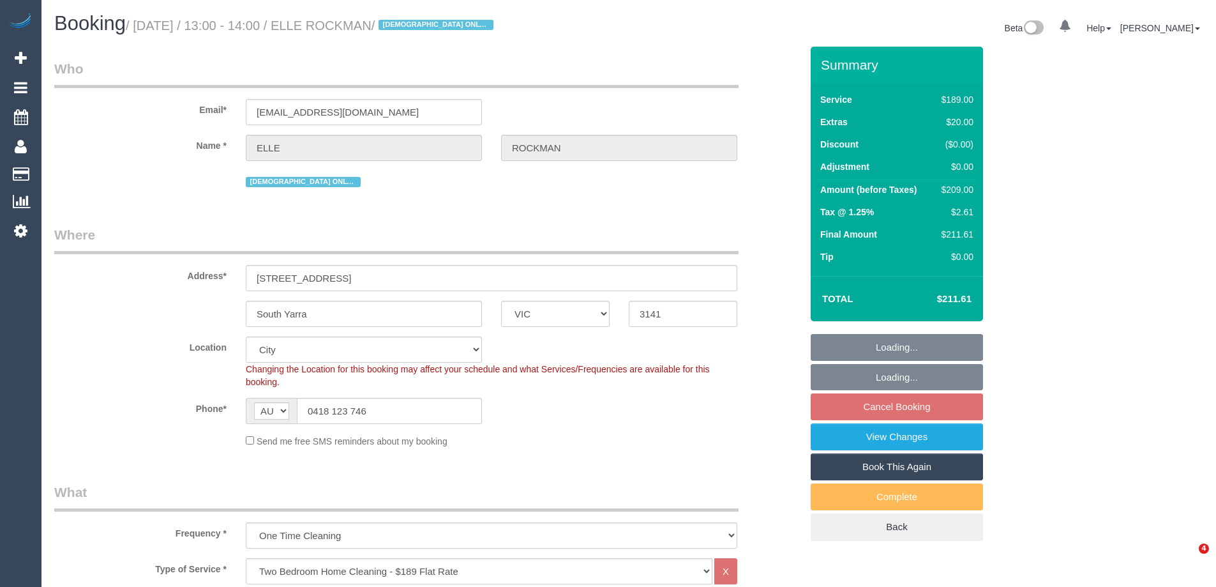
select select "number:24"
select select "number:26"
select select "object:1243"
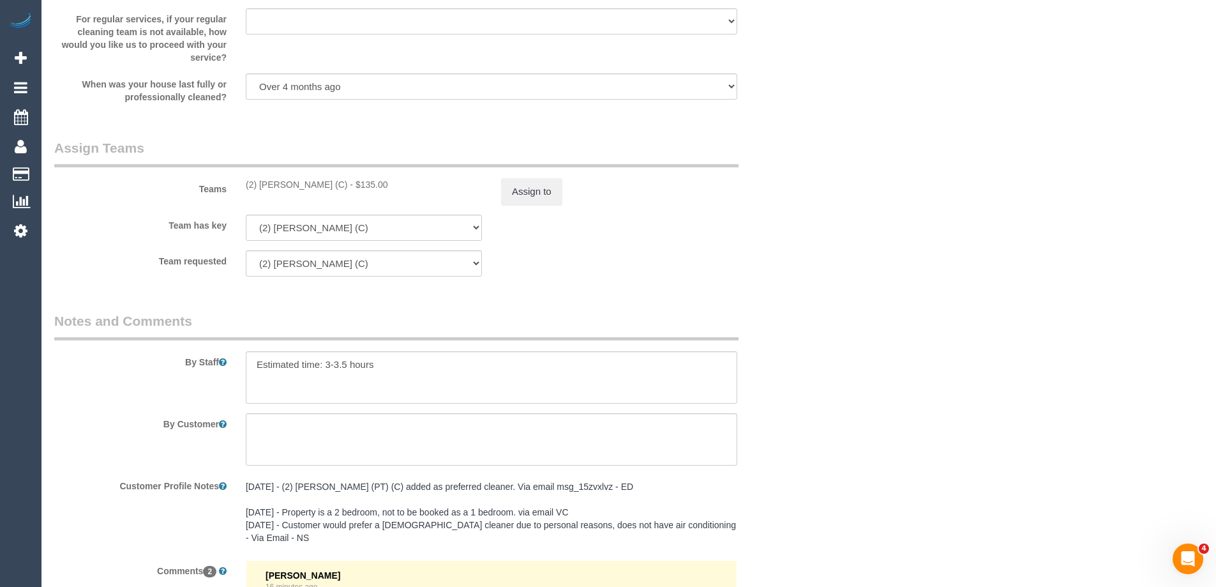
scroll to position [1915, 0]
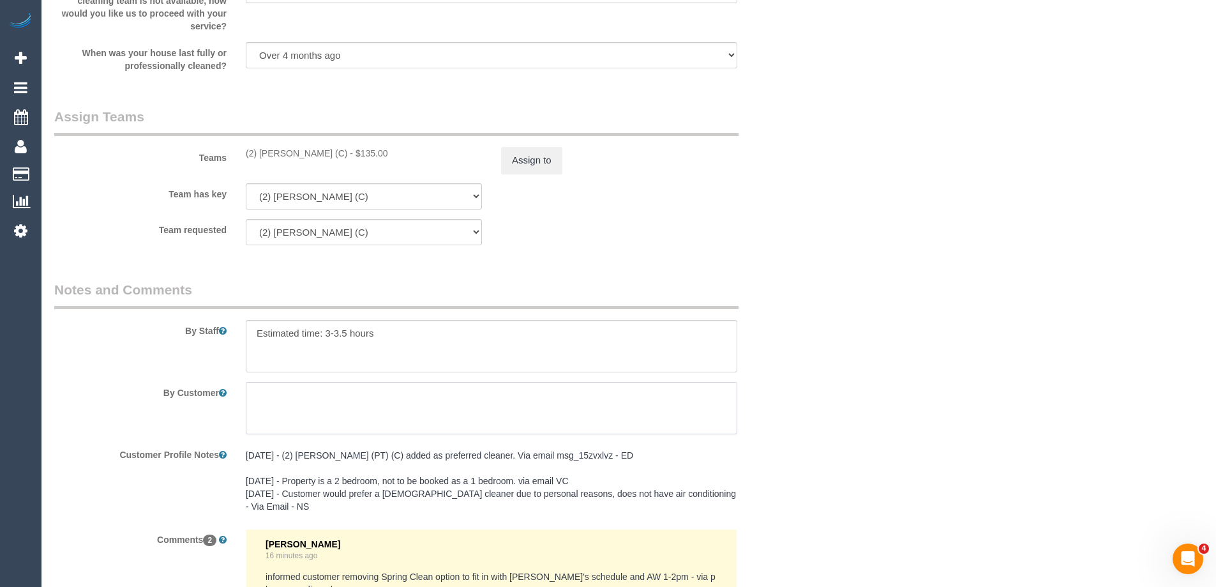
click at [384, 395] on textarea at bounding box center [492, 408] width 492 height 52
paste textarea "elle.rockman@outlook.com"
type textarea "elle.rockman@outlook.com"
drag, startPoint x: 384, startPoint y: 395, endPoint x: 95, endPoint y: 381, distance: 288.9
click at [95, 381] on sui-booking-comments "By Staff By Customer Customer Profile Notes 11/4/24 - (2) Iris Jaaskelainen (PT…" at bounding box center [427, 543] width 747 height 526
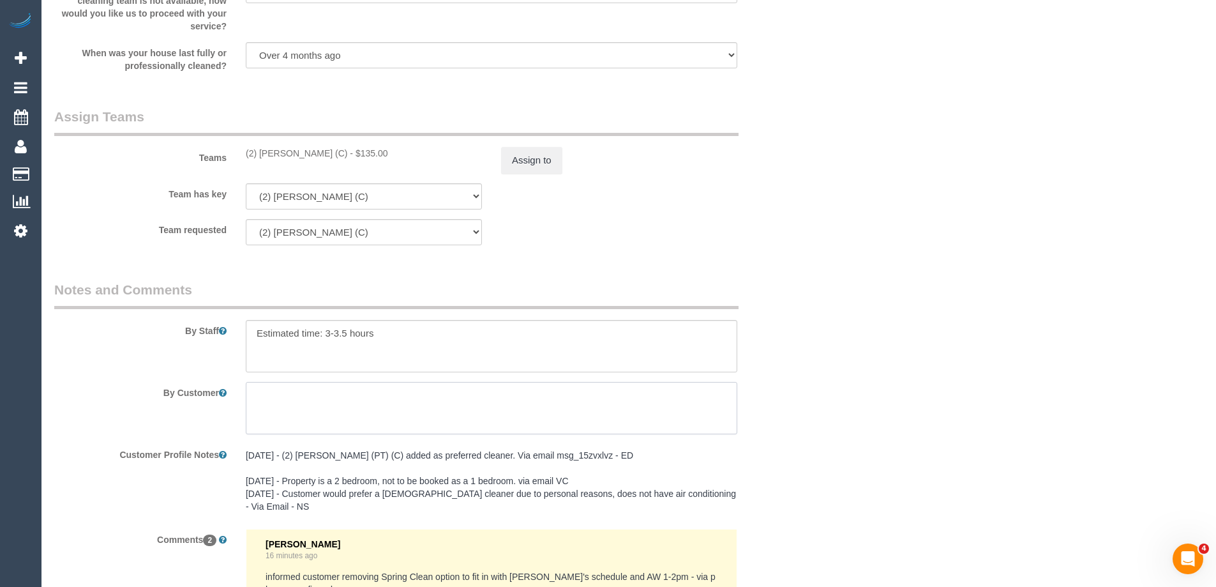
click at [421, 404] on textarea at bounding box center [492, 408] width 492 height 52
paste textarea "If Megan cant find a park out front, she can always park in my garage. She will…"
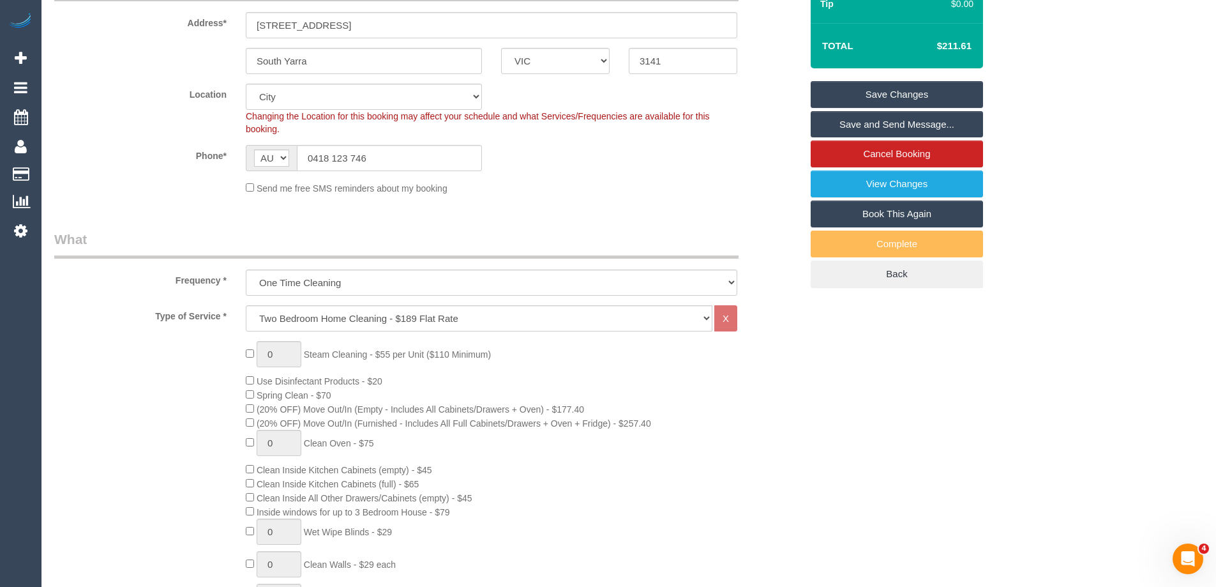
scroll to position [0, 0]
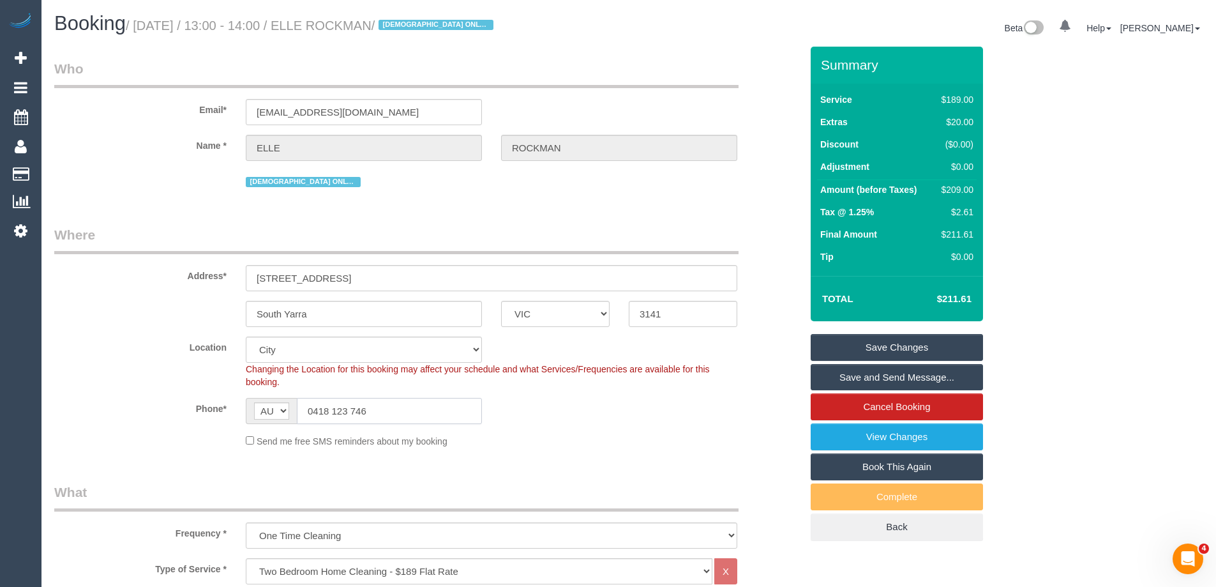
drag, startPoint x: 391, startPoint y: 413, endPoint x: 245, endPoint y: 413, distance: 145.6
click at [246, 413] on div "AF AL DZ AD AO AI AQ AG AR AM AW AU AT AZ BS BH BD BB BY BE BZ BJ BM BT BO BA B…" at bounding box center [364, 411] width 236 height 26
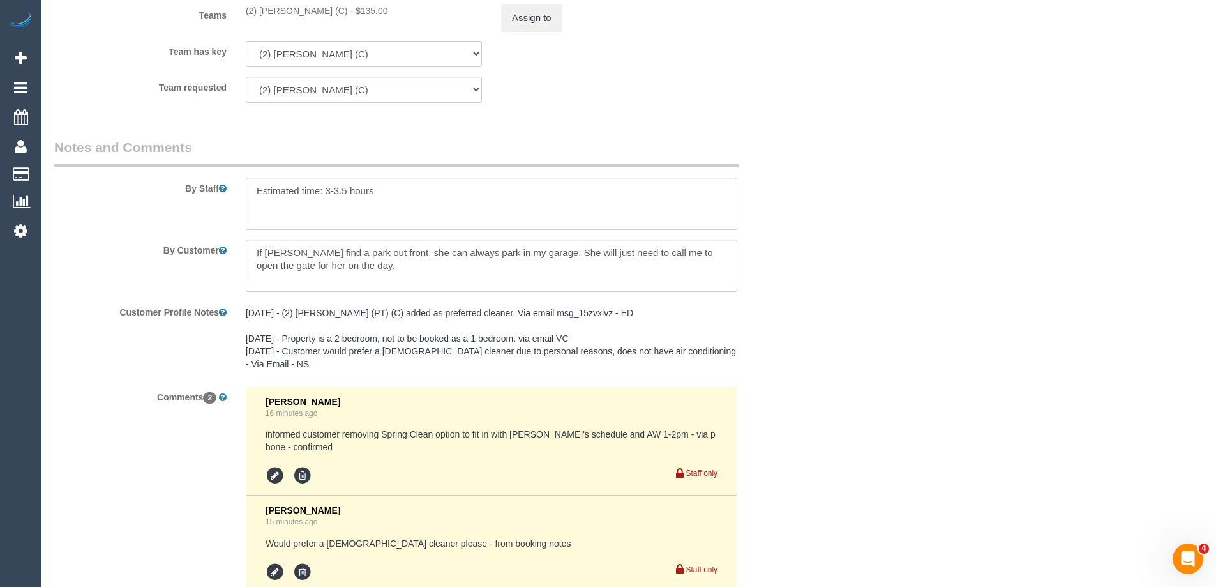
scroll to position [2171, 0]
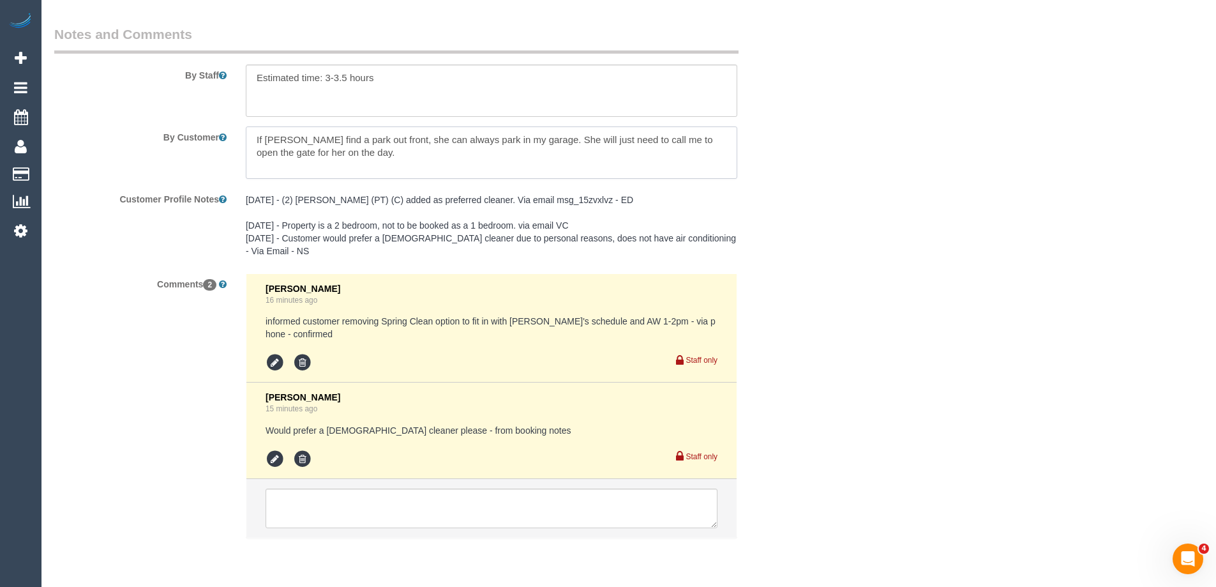
click at [394, 156] on textarea at bounding box center [492, 152] width 492 height 52
paste textarea "0418 123 746"
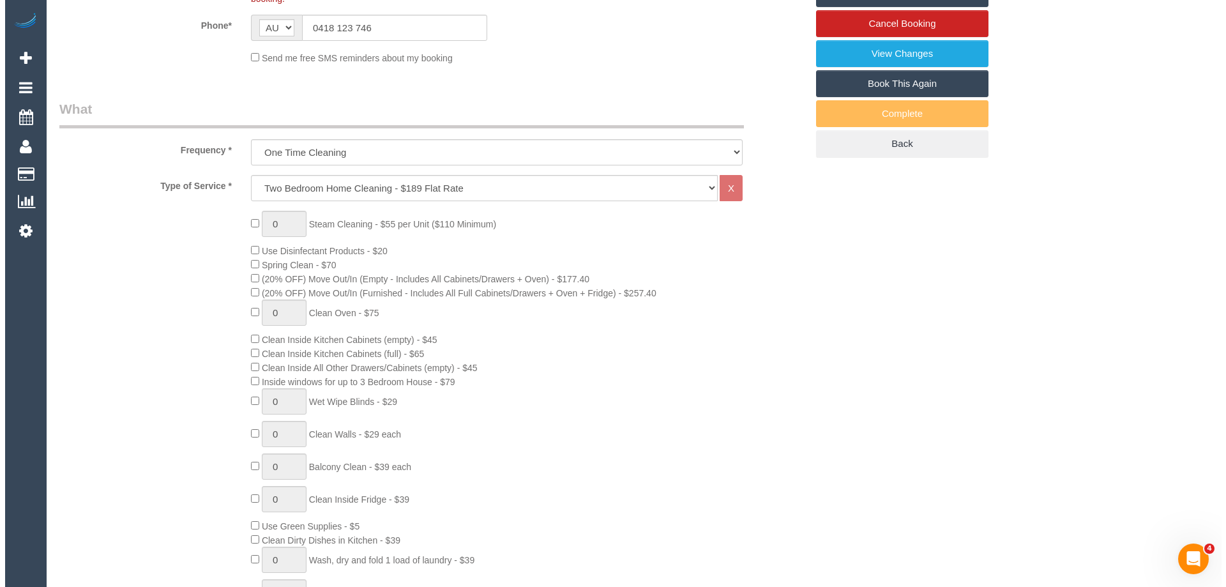
scroll to position [0, 0]
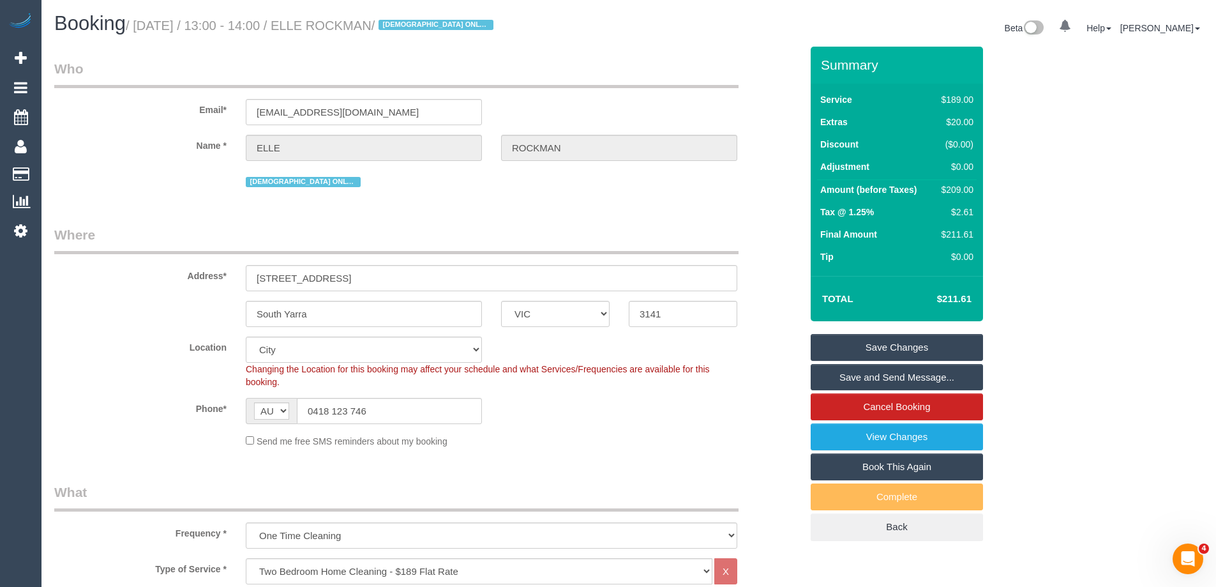
type textarea "If Megan cant find a park out front, she can always park in my garage. She will…"
click at [906, 351] on link "Save Changes" at bounding box center [897, 347] width 172 height 27
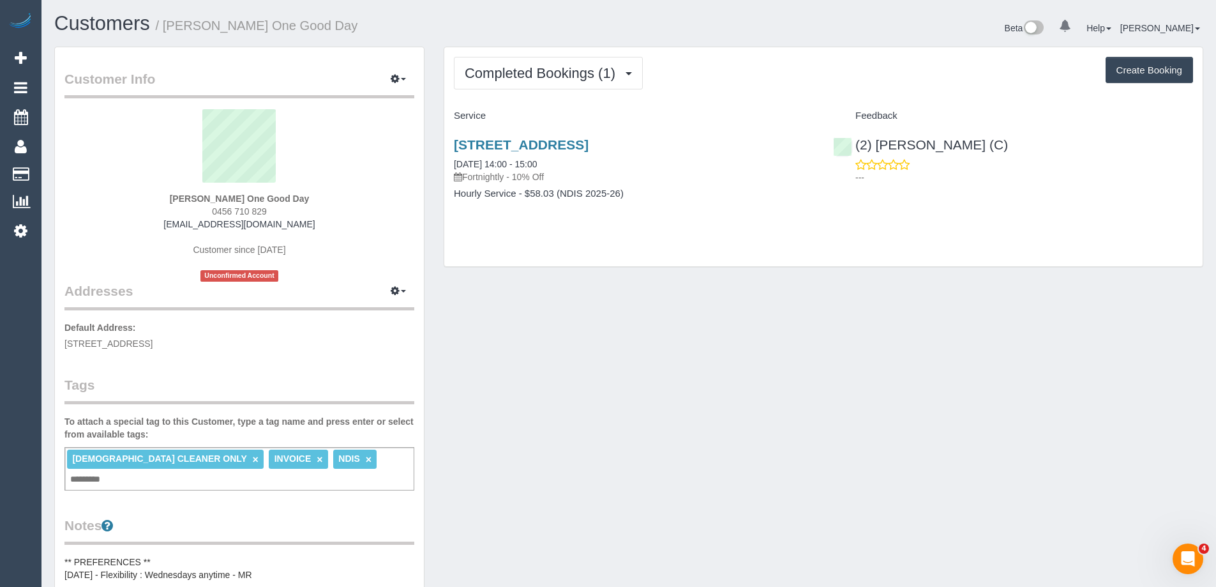
click at [739, 108] on div "Service" at bounding box center [633, 116] width 379 height 22
drag, startPoint x: 280, startPoint y: 213, endPoint x: 202, endPoint y: 209, distance: 78.0
click at [202, 209] on div "[PERSON_NAME] One Good Day 0456 710 829 [EMAIL_ADDRESS][DOMAIN_NAME] Customer s…" at bounding box center [239, 195] width 350 height 172
copy span "0456 710 829"
drag, startPoint x: 363, startPoint y: 27, endPoint x: 165, endPoint y: 24, distance: 198.6
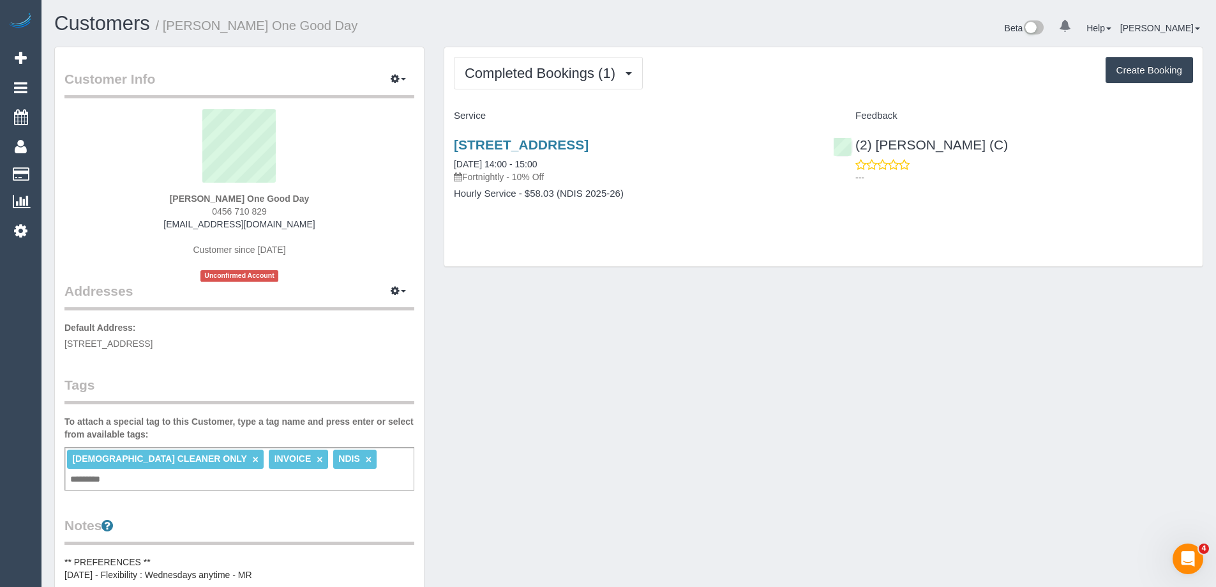
click at [165, 24] on h1 "Customers / [PERSON_NAME] One Good Day" at bounding box center [336, 24] width 565 height 22
copy small "[PERSON_NAME] One Good Day"
click at [519, 74] on span "Completed Bookings (1)" at bounding box center [543, 73] width 157 height 16
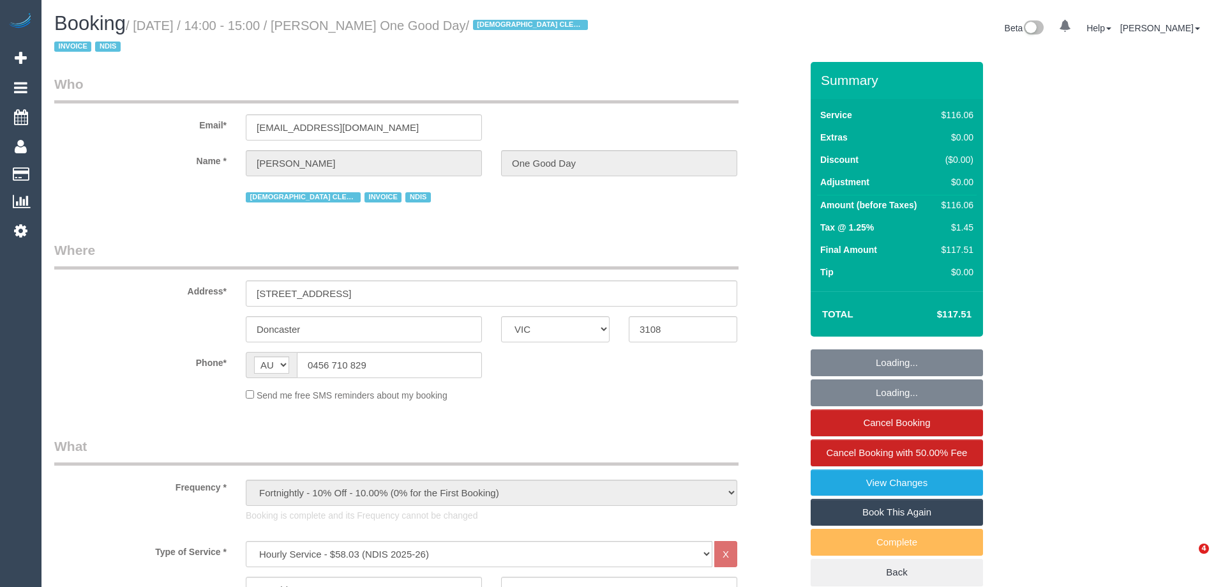
select select "VIC"
select select "object:604"
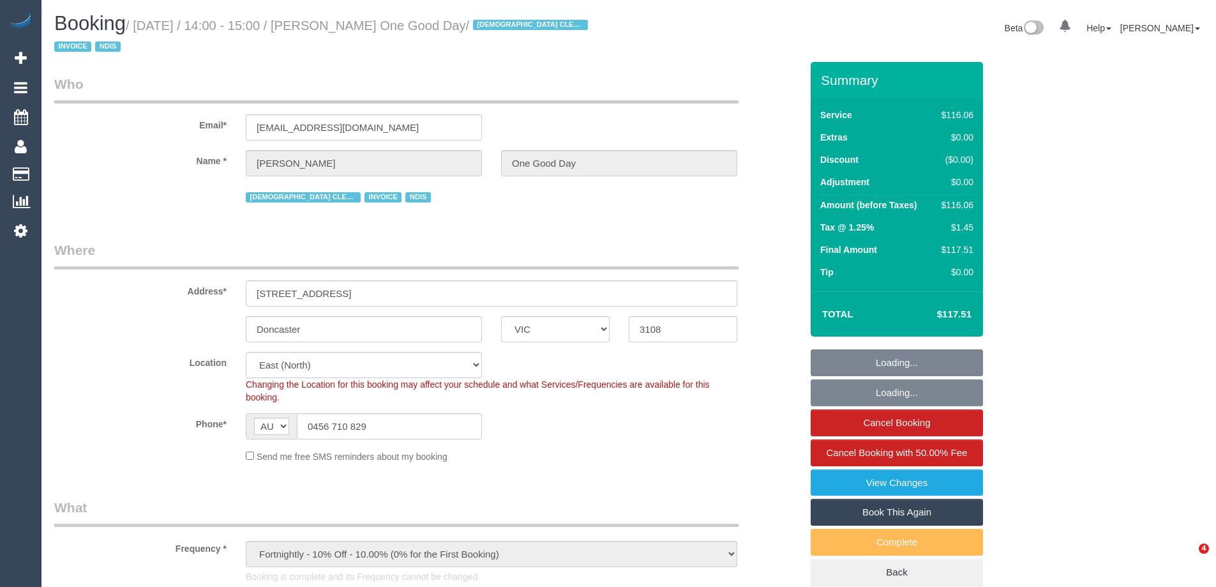
select select "number:28"
select select "number:14"
select select "number:18"
select select "number:24"
select select "number:35"
